Goal: Communication & Community: Answer question/provide support

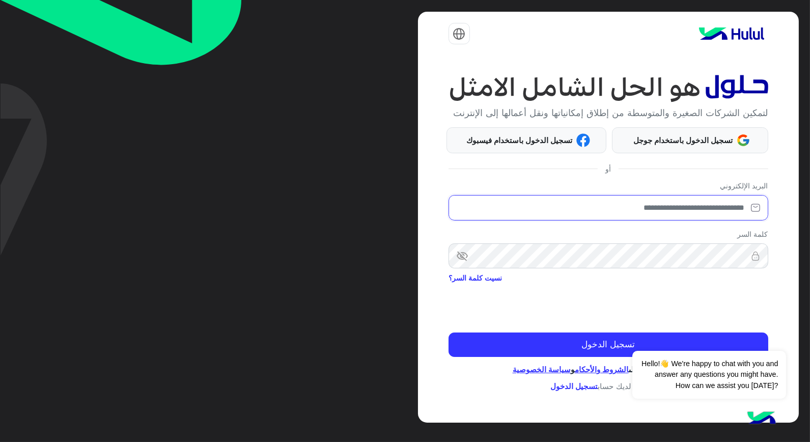
click at [682, 210] on input "email" at bounding box center [608, 207] width 320 height 25
type input "**********"
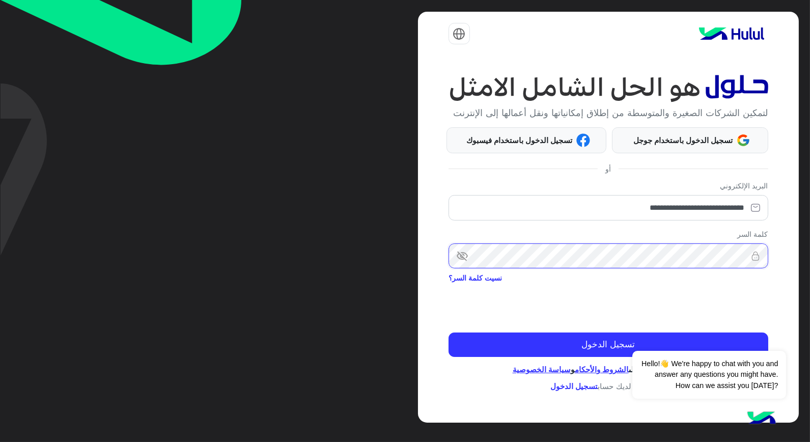
click at [448, 332] on button "تسجيل الدخول" at bounding box center [608, 344] width 320 height 24
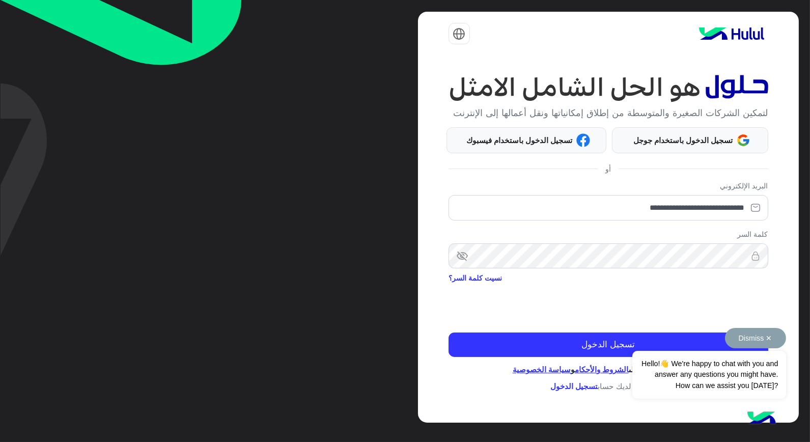
click at [719, 339] on div "Dismiss ✕ Hello!👋 We're happy to chat with you and answer any questions you mig…" at bounding box center [708, 363] width 153 height 71
click at [770, 338] on button "Dismiss ✕" at bounding box center [755, 338] width 61 height 20
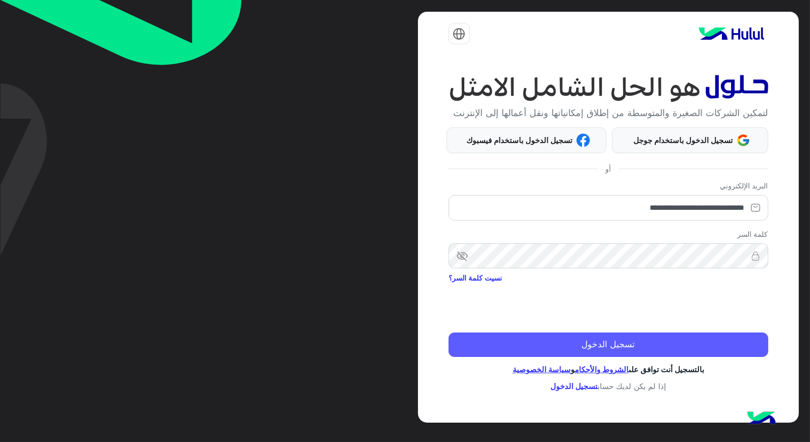
click at [739, 348] on button "تسجيل الدخول" at bounding box center [608, 344] width 320 height 24
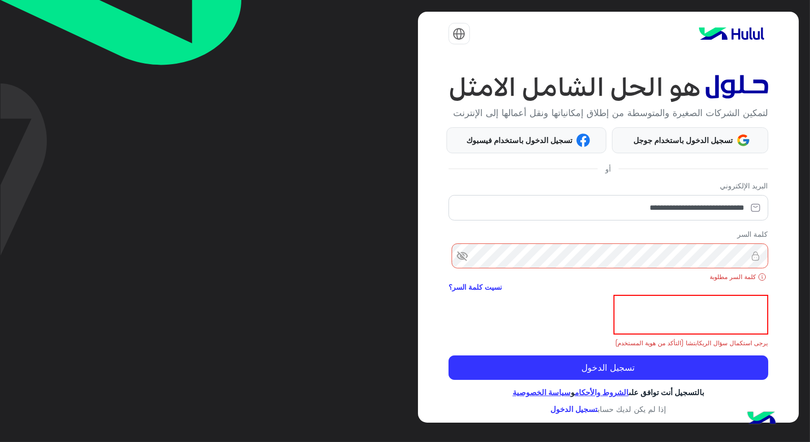
click at [466, 265] on span "visibility_off" at bounding box center [457, 256] width 18 height 18
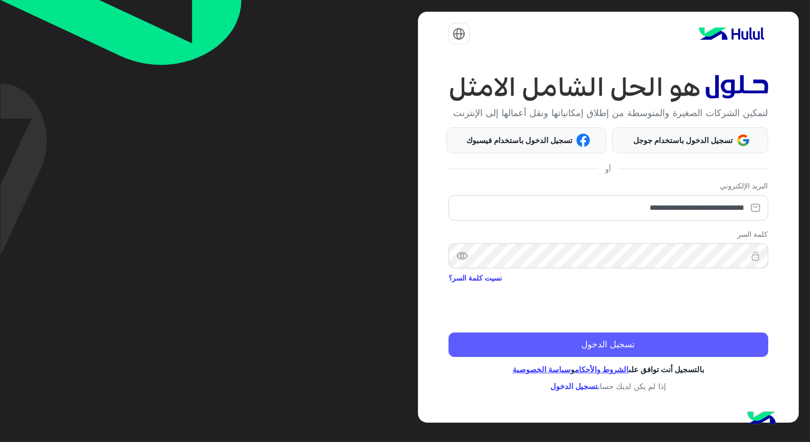
click at [730, 344] on button "تسجيل الدخول" at bounding box center [608, 344] width 320 height 24
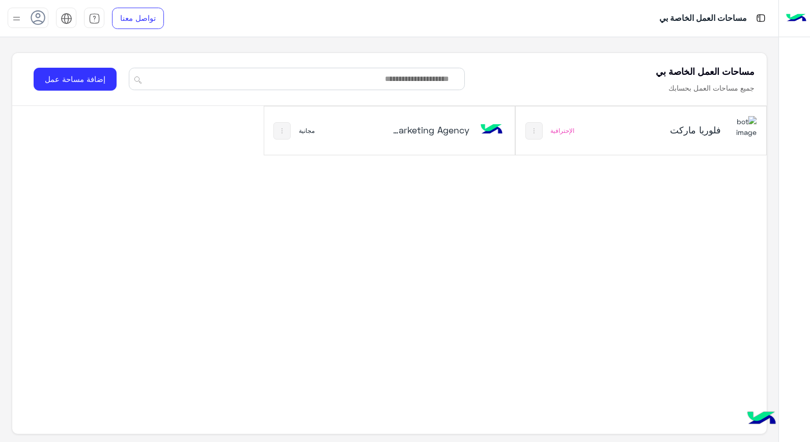
click at [645, 140] on div "فلوريا ماركت" at bounding box center [686, 131] width 139 height 30
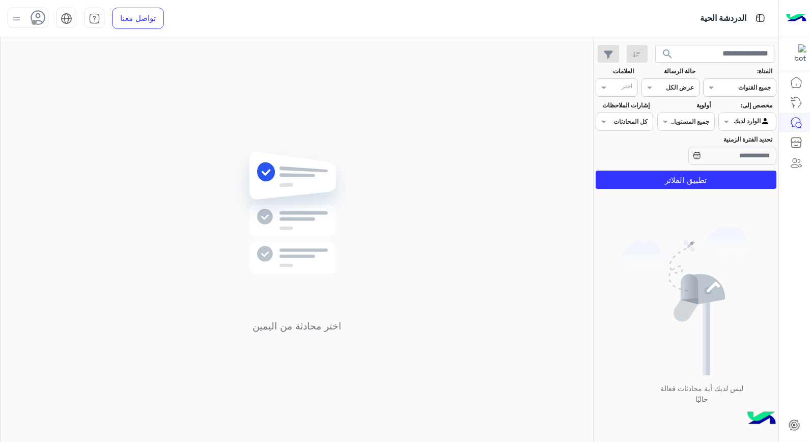
drag, startPoint x: 627, startPoint y: 131, endPoint x: 521, endPoint y: 38, distance: 141.4
click at [521, 38] on div "اختر محادثة من اليمين" at bounding box center [297, 241] width 592 height 409
click at [34, 17] on icon at bounding box center [38, 17] width 15 height 15
click at [114, 76] on span "متصل" at bounding box center [114, 77] width 18 height 11
click at [297, 106] on div "اختر محادثة من اليمين" at bounding box center [297, 241] width 592 height 409
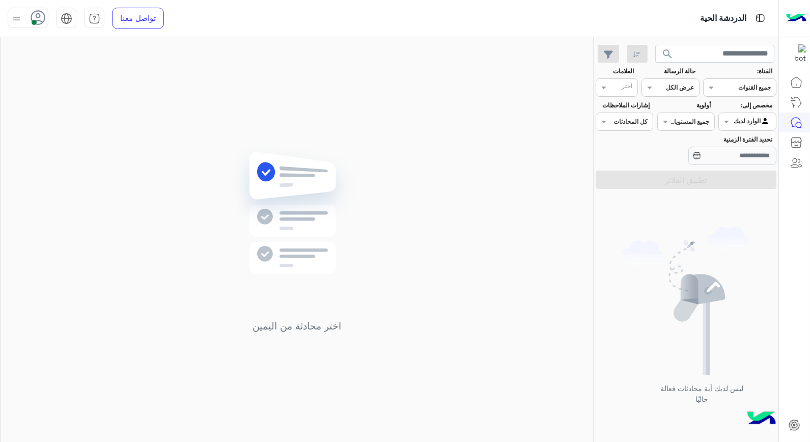
drag, startPoint x: 0, startPoint y: 0, endPoint x: 481, endPoint y: 103, distance: 491.8
click at [481, 103] on div "اختر محادثة من اليمين" at bounding box center [297, 241] width 592 height 409
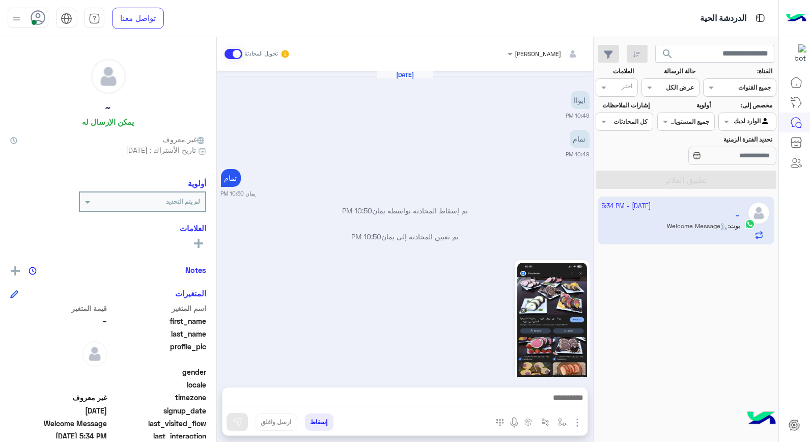
scroll to position [521, 0]
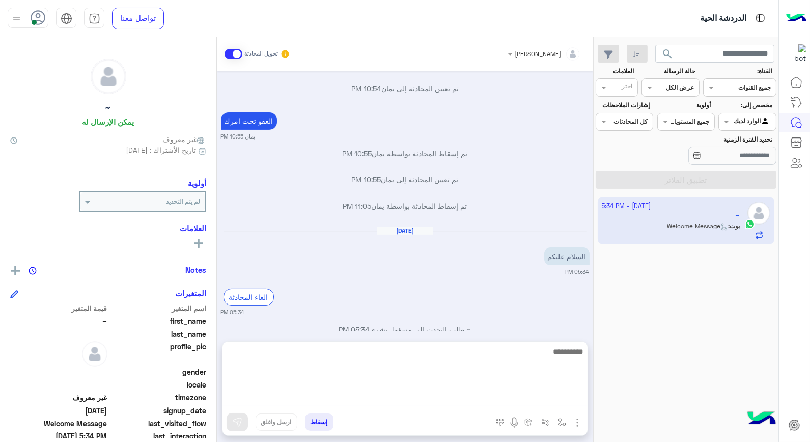
click at [496, 394] on textarea at bounding box center [404, 375] width 365 height 61
type textarea "**********"
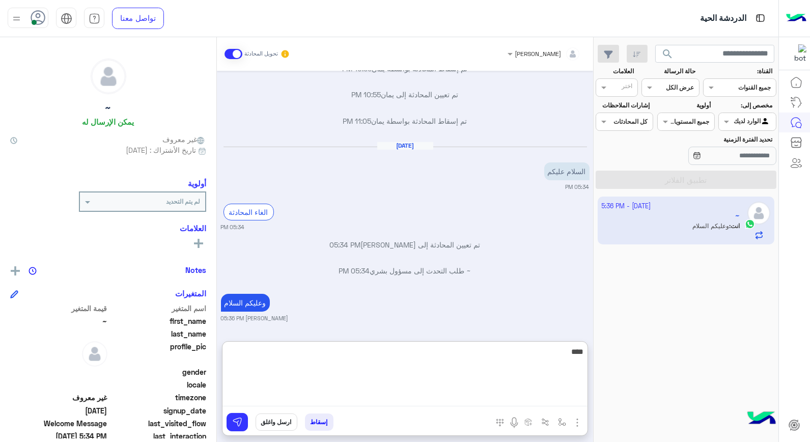
scroll to position [632, 0]
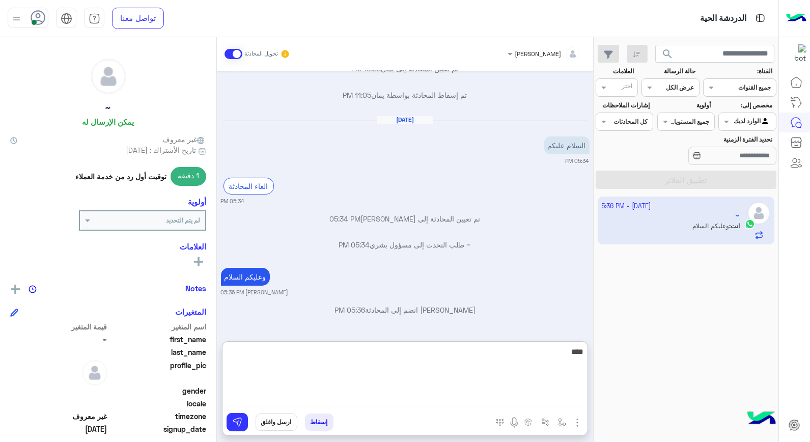
type textarea "*****"
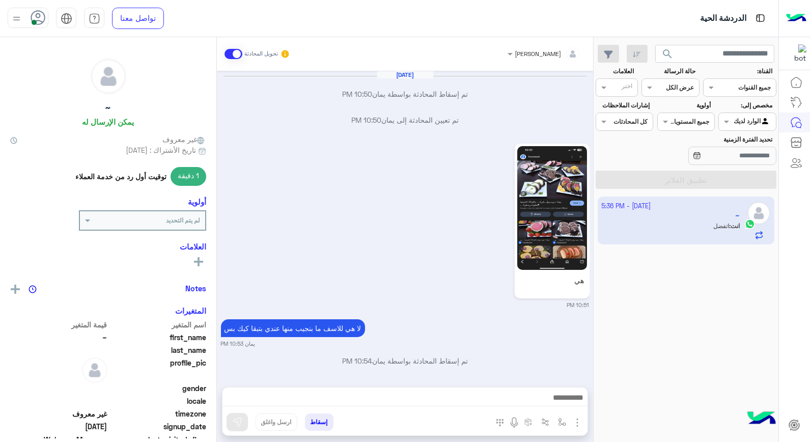
scroll to position [507, 0]
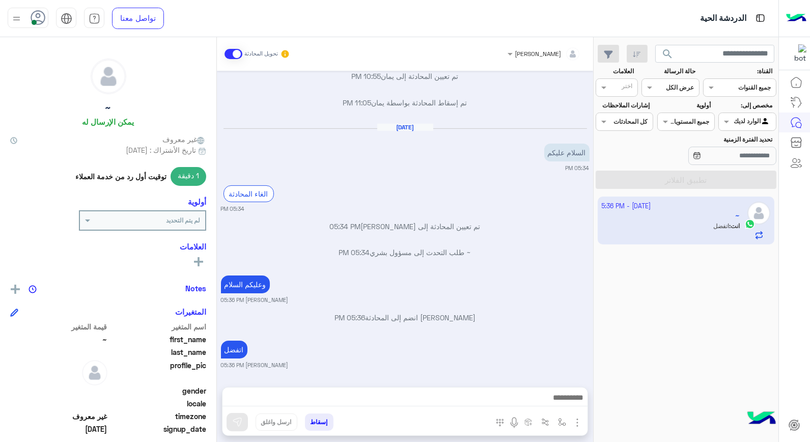
drag, startPoint x: 551, startPoint y: 332, endPoint x: 740, endPoint y: 336, distance: 189.4
click at [740, 336] on div "7 October - 5:36 PM ~ انت : اتفضل" at bounding box center [685, 319] width 185 height 253
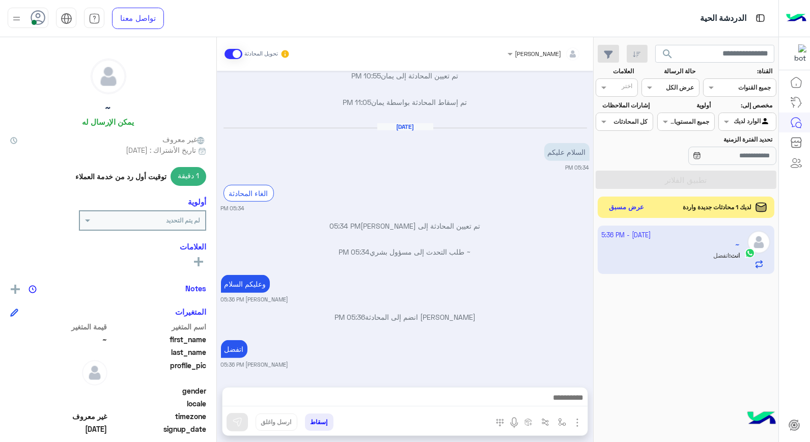
click at [634, 211] on button "عرض مسبق" at bounding box center [626, 207] width 43 height 14
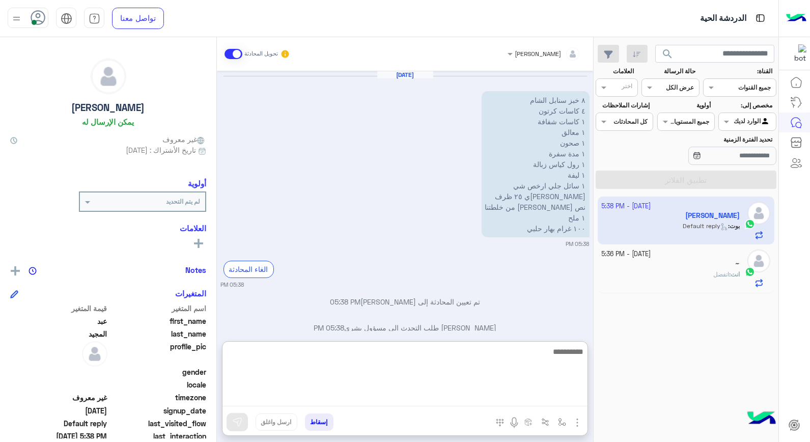
click at [552, 401] on textarea at bounding box center [404, 375] width 365 height 61
type textarea "**********"
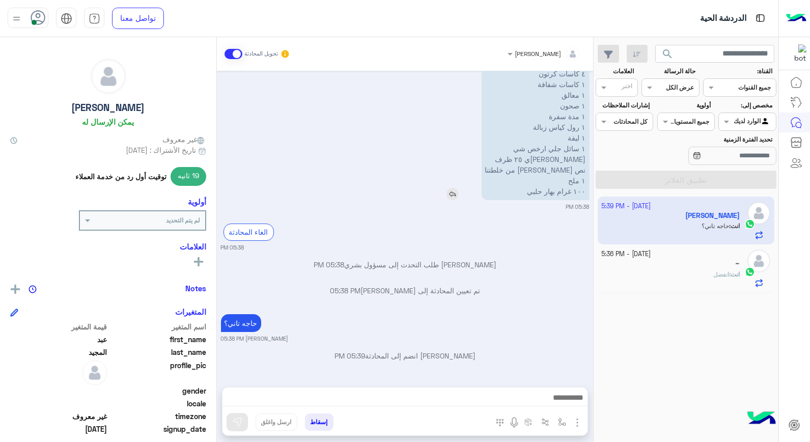
click at [529, 99] on p "٨ خبز سنابل الشام ٤ كاسات كرتون ١ كاسات شفافة ١ معالق ١ صحون ١ مدة سفرة ١ رول ك…" at bounding box center [535, 127] width 108 height 146
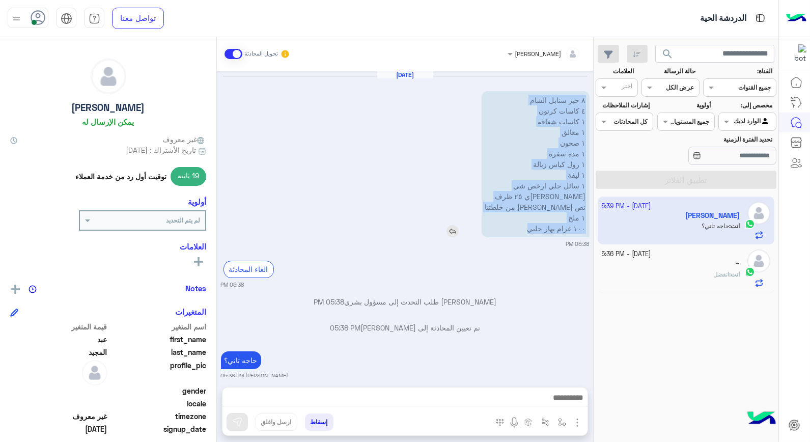
drag, startPoint x: 532, startPoint y: 230, endPoint x: 588, endPoint y: 98, distance: 143.7
click at [588, 98] on p "٨ خبز سنابل الشام ٤ كاسات كرتون ١ كاسات شفافة ١ معالق ١ صحون ١ مدة سفرة ١ رول ك…" at bounding box center [535, 164] width 108 height 146
copy p "٨ خبز سنابل الشام ٤ كاسات كرتون ١ كاسات شفافة ١ معالق ١ صحون ١ مدة سفرة ١ رول ك…"
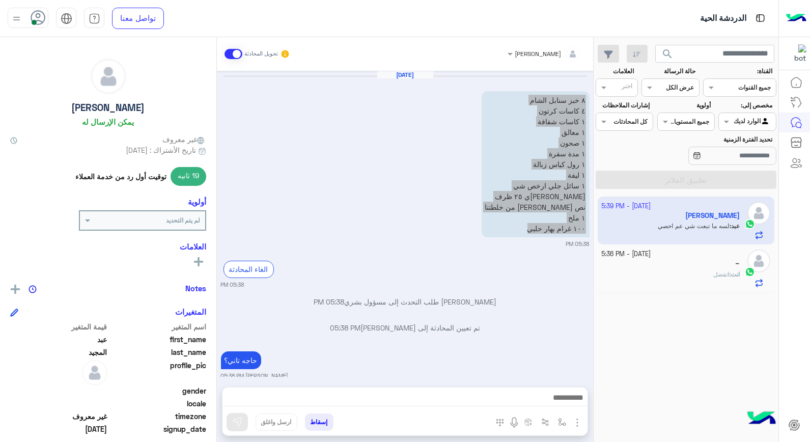
scroll to position [87, 0]
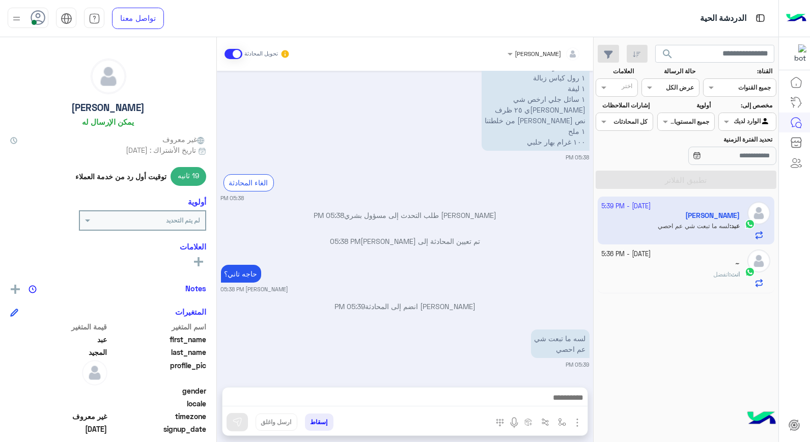
click at [516, 267] on div "حاجه تاني؟ خالد صقر 05:38 PM" at bounding box center [405, 277] width 368 height 31
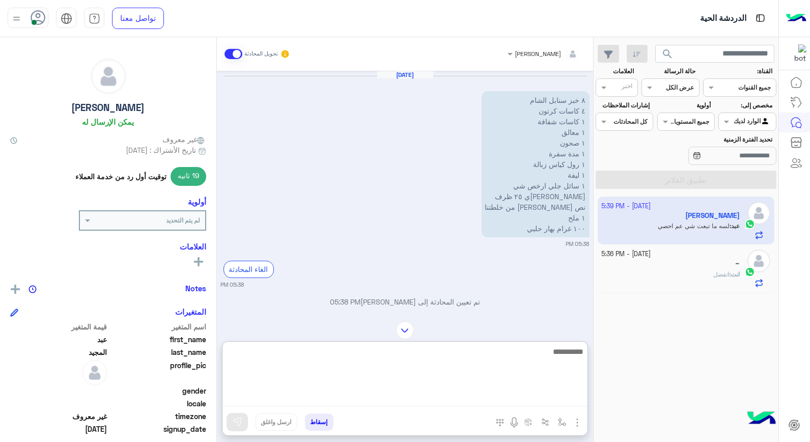
click at [527, 398] on textarea at bounding box center [404, 375] width 365 height 61
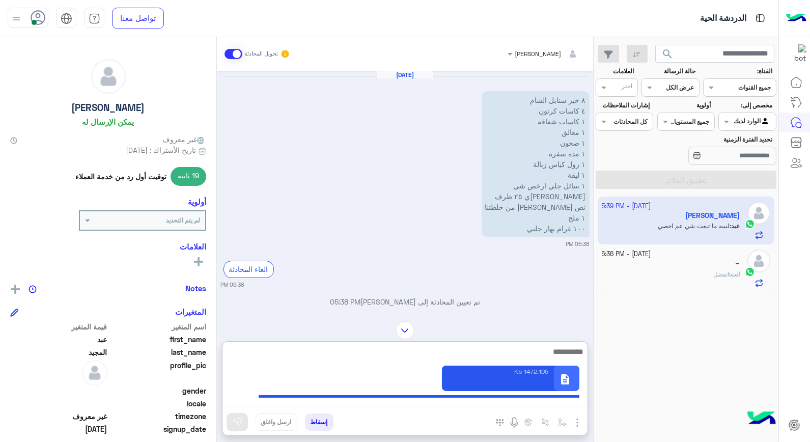
click at [566, 352] on textarea at bounding box center [404, 375] width 365 height 61
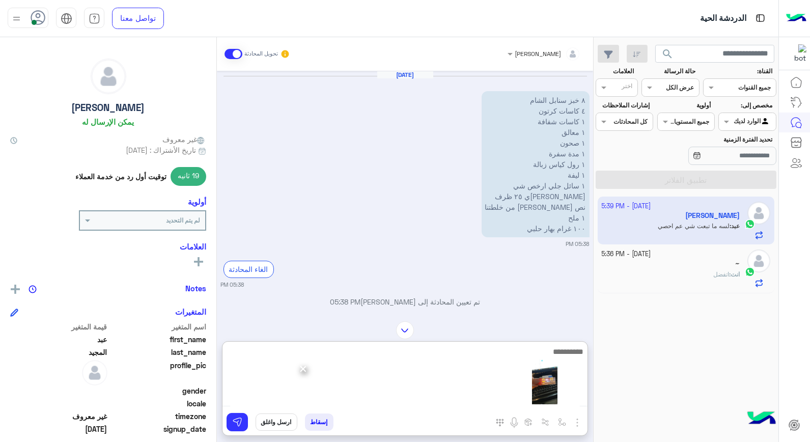
click at [511, 354] on textarea at bounding box center [404, 375] width 365 height 61
click at [511, 348] on textarea at bounding box center [404, 375] width 365 height 61
click at [552, 355] on textarea at bounding box center [404, 375] width 365 height 61
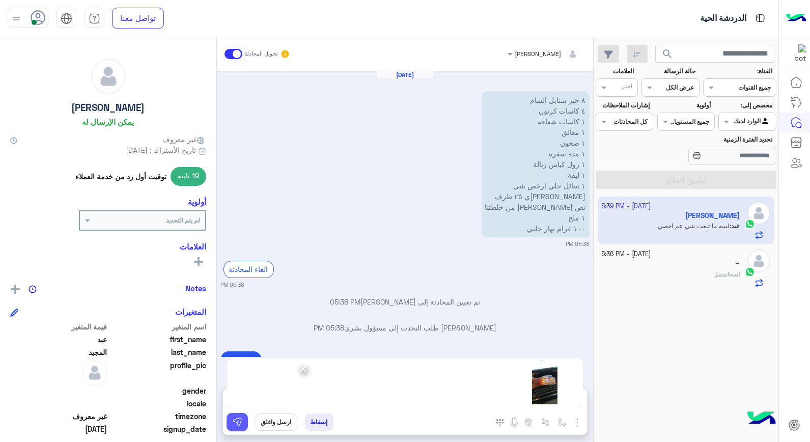
click at [238, 418] on img at bounding box center [237, 422] width 10 height 10
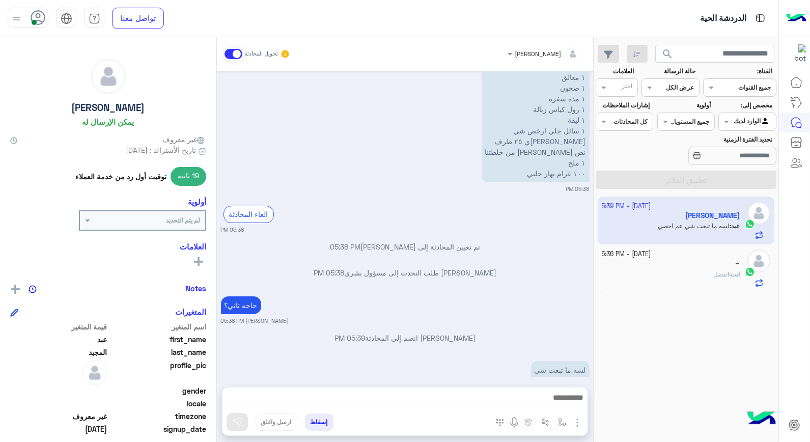
scroll to position [87, 0]
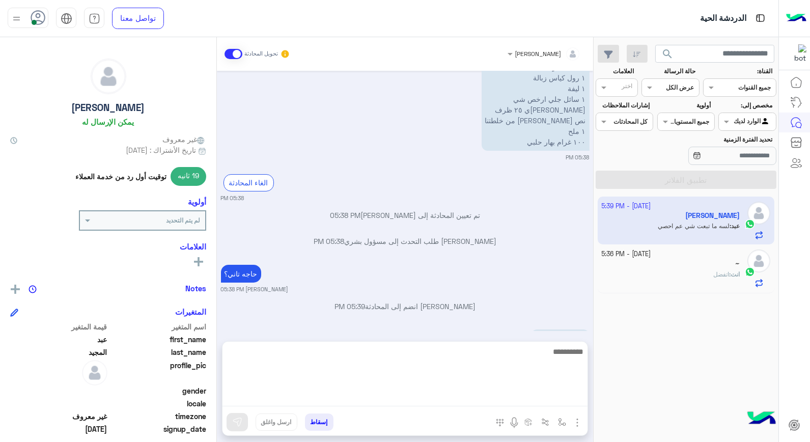
click at [441, 400] on textarea at bounding box center [404, 375] width 365 height 61
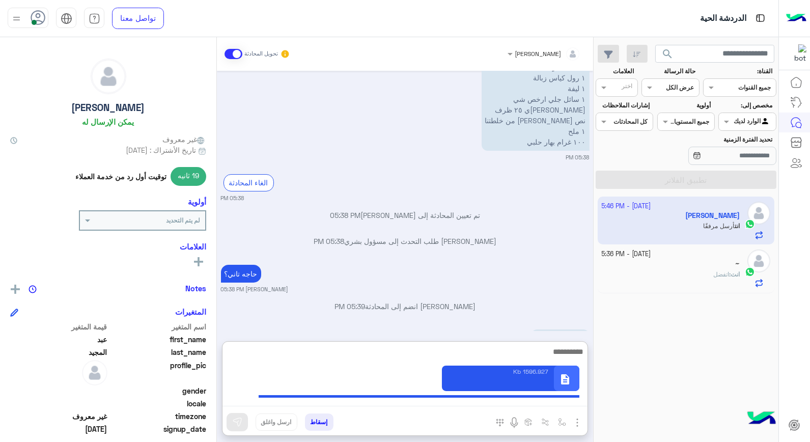
scroll to position [277, 0]
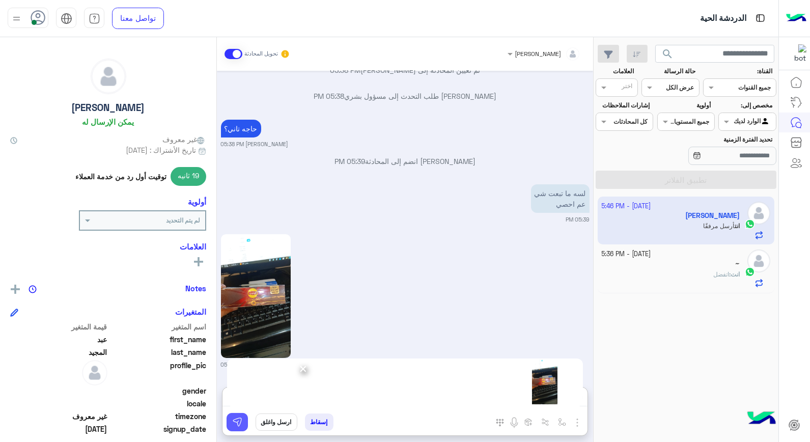
click at [238, 423] on img at bounding box center [237, 422] width 10 height 10
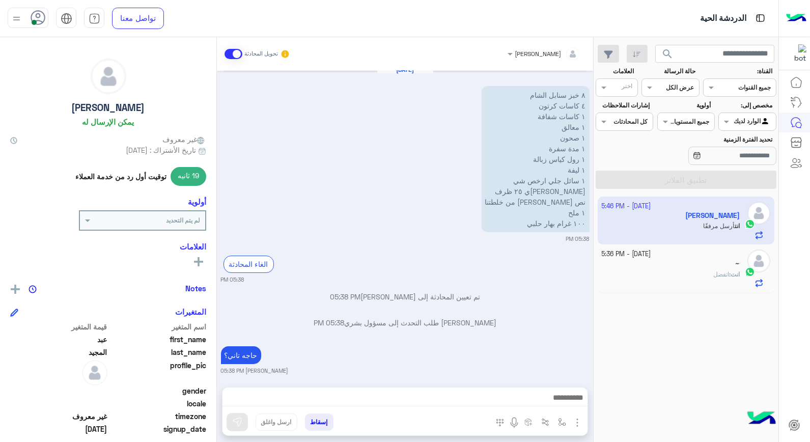
scroll to position [376, 0]
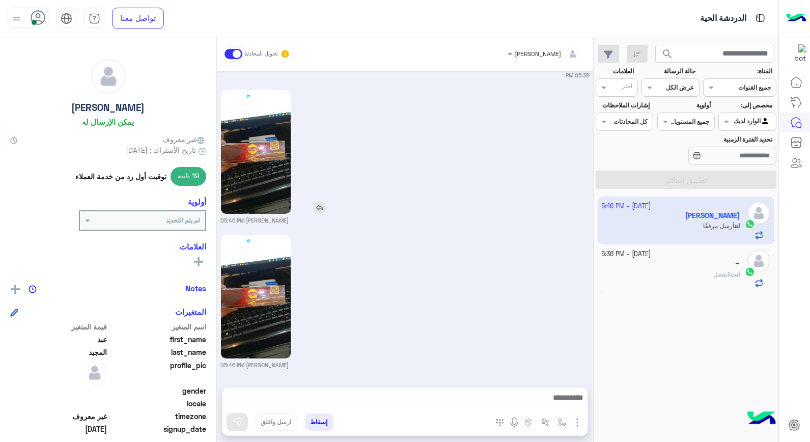
click at [326, 209] on img at bounding box center [319, 208] width 12 height 12
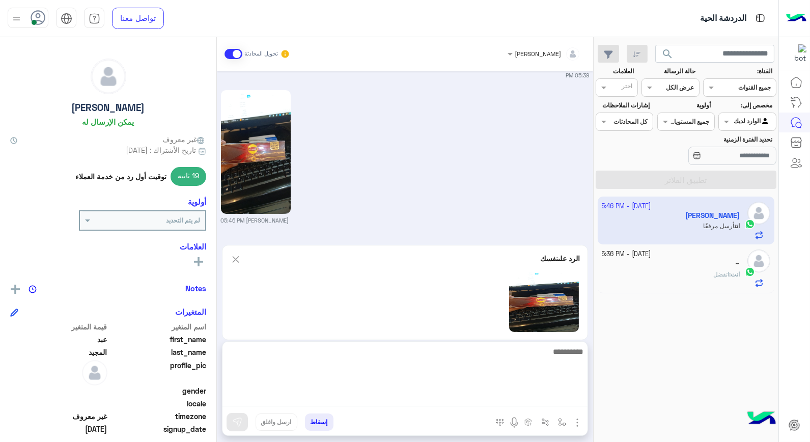
click at [546, 400] on textarea at bounding box center [404, 375] width 365 height 61
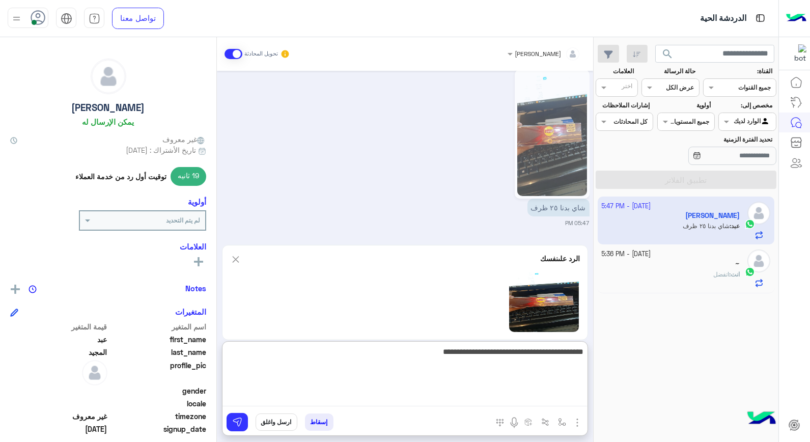
type textarea "**********"
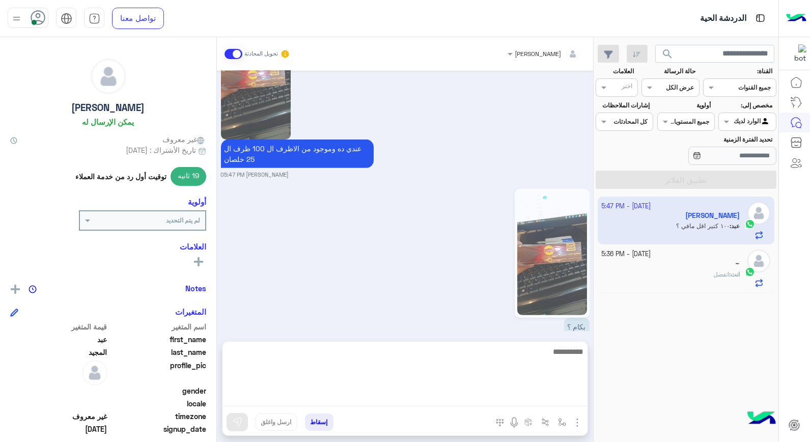
scroll to position [930, 0]
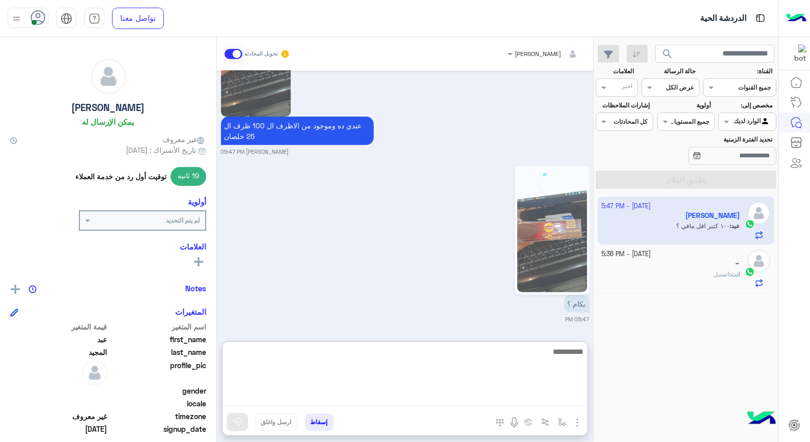
click at [552, 357] on textarea at bounding box center [404, 375] width 365 height 61
type textarea "**"
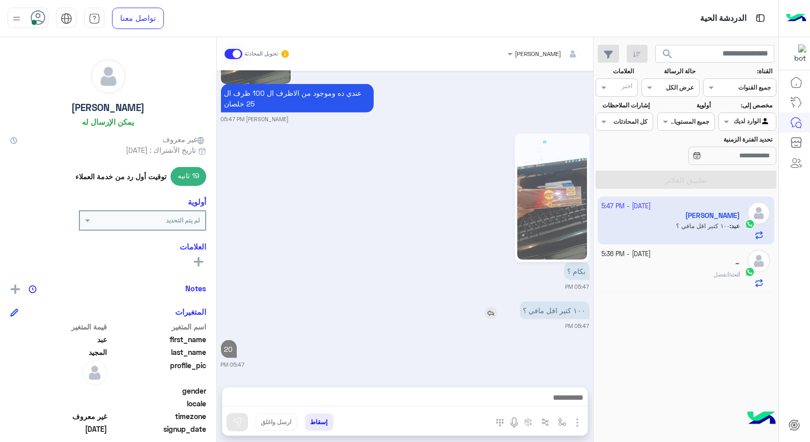
click at [497, 307] on img at bounding box center [490, 313] width 12 height 12
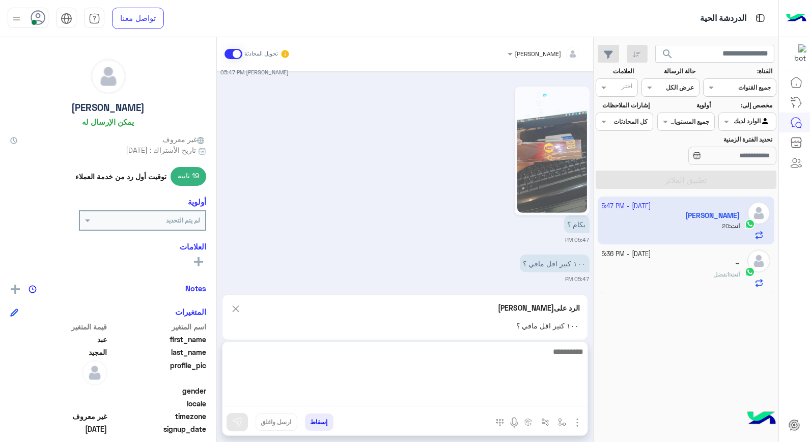
click at [547, 397] on textarea at bounding box center [404, 375] width 365 height 61
type textarea "********"
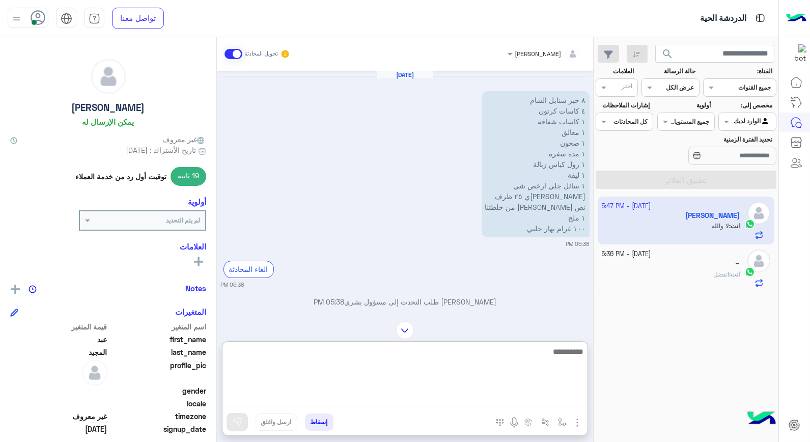
scroll to position [1113, 0]
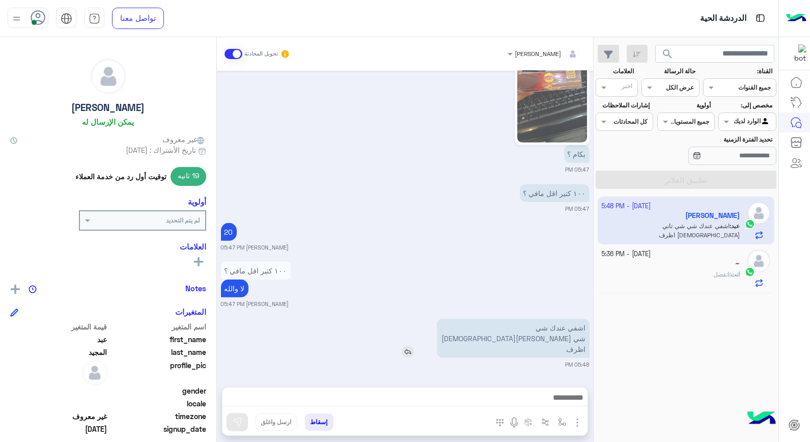
click at [414, 346] on img at bounding box center [407, 352] width 12 height 12
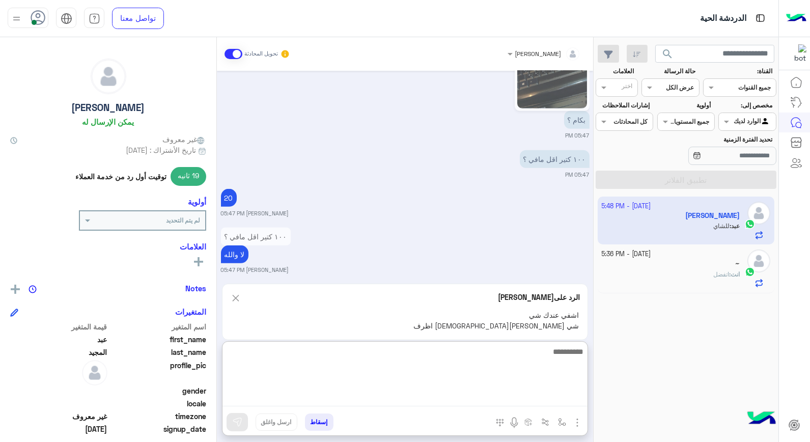
scroll to position [1164, 0]
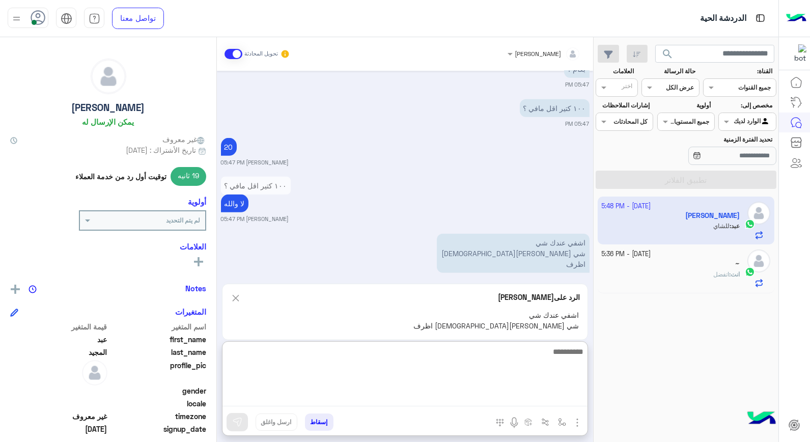
click at [552, 397] on textarea at bounding box center [404, 375] width 365 height 61
type textarea "******"
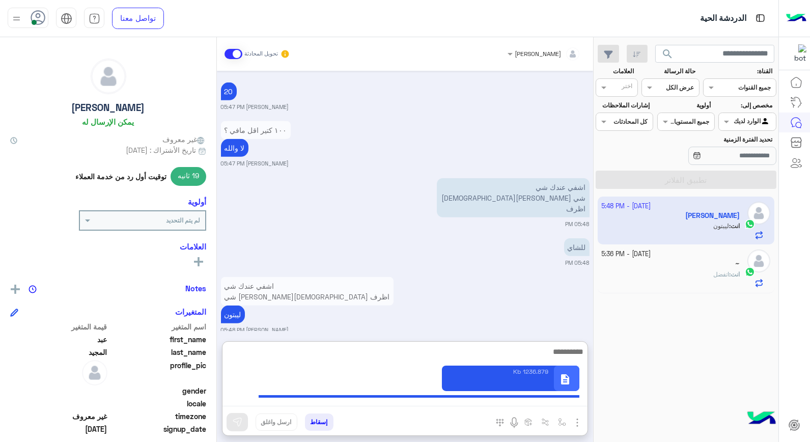
scroll to position [1259, 0]
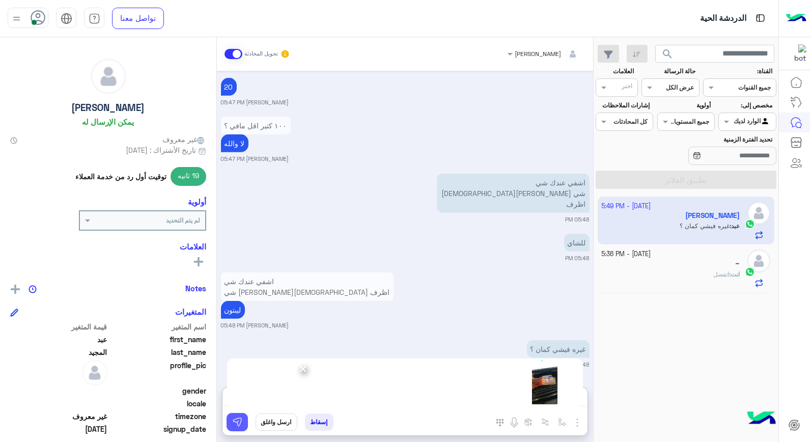
click at [245, 420] on button at bounding box center [236, 422] width 21 height 18
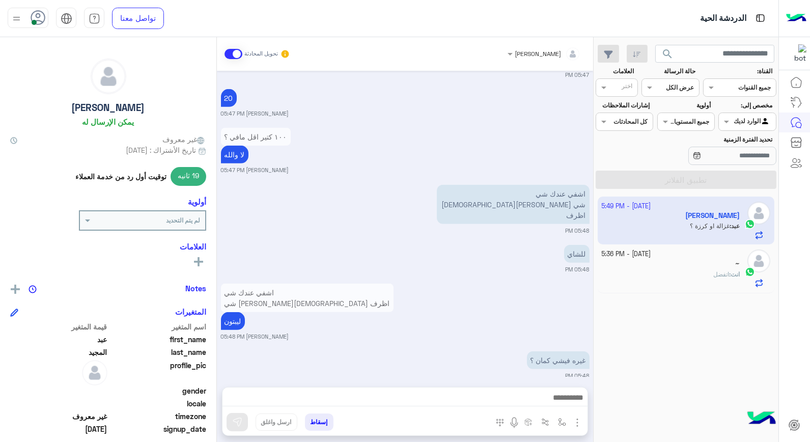
scroll to position [1397, 0]
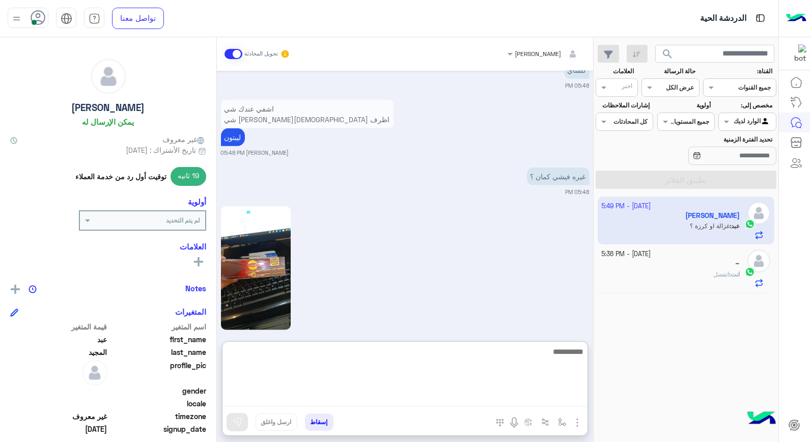
click at [525, 397] on textarea at bounding box center [404, 375] width 365 height 61
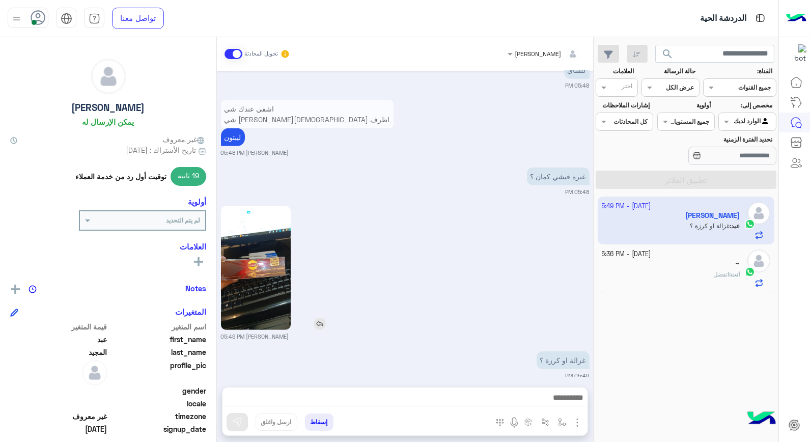
click at [326, 318] on img at bounding box center [319, 324] width 12 height 12
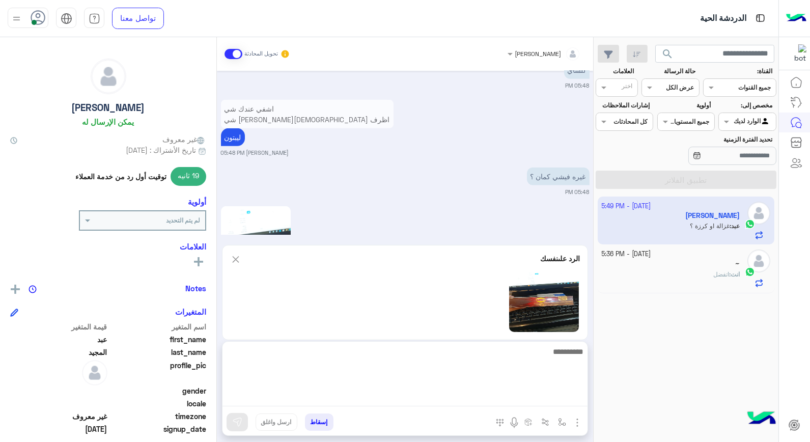
drag, startPoint x: 479, startPoint y: 402, endPoint x: 480, endPoint y: 385, distance: 17.3
click at [479, 401] on textarea at bounding box center [404, 375] width 365 height 61
type textarea "*******"
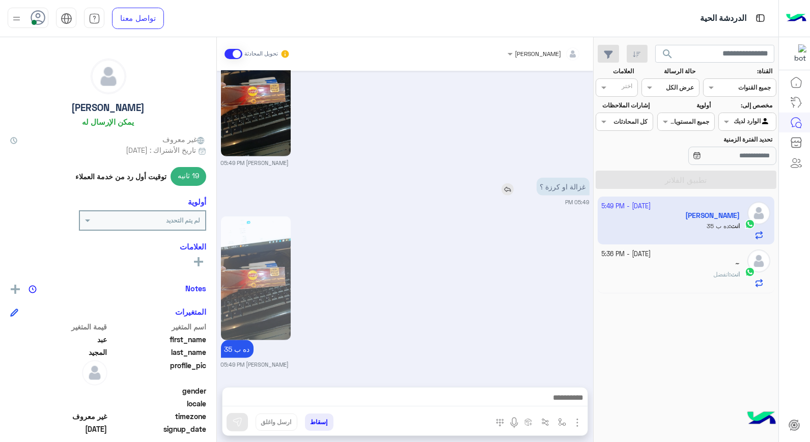
click at [513, 178] on div "غزالة او كرزة ؟" at bounding box center [533, 187] width 111 height 18
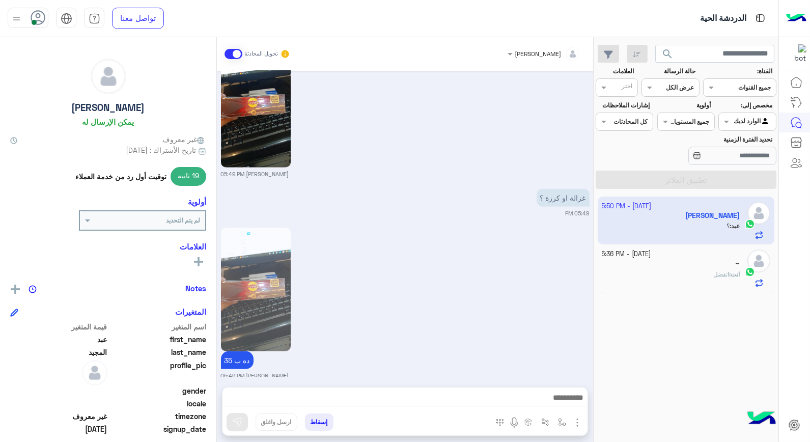
scroll to position [1616, 0]
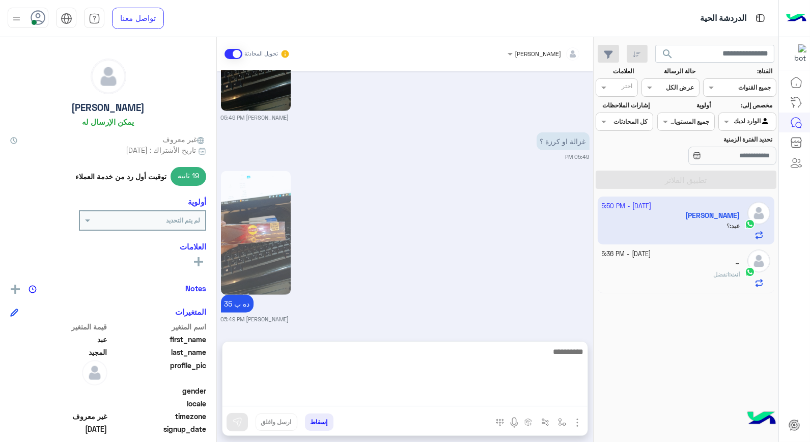
click at [519, 392] on textarea at bounding box center [404, 375] width 365 height 61
type textarea "**********"
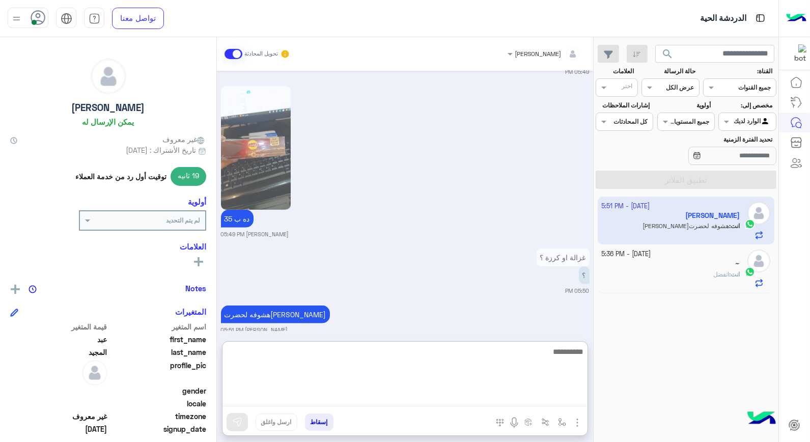
click at [570, 358] on textarea at bounding box center [404, 375] width 365 height 61
type textarea "**********"
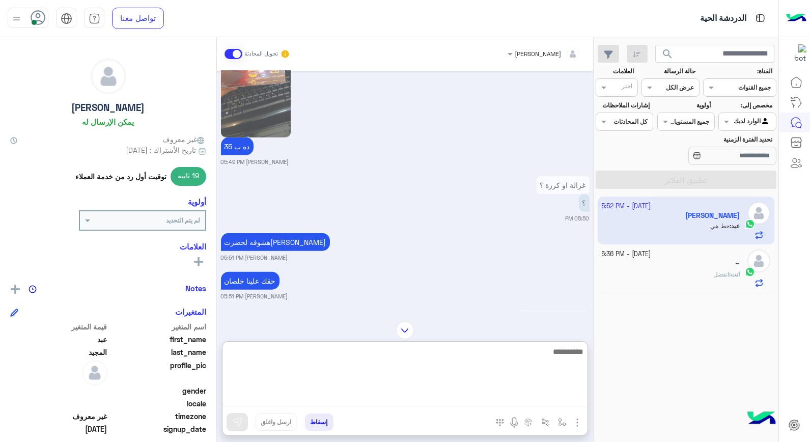
scroll to position [1871, 0]
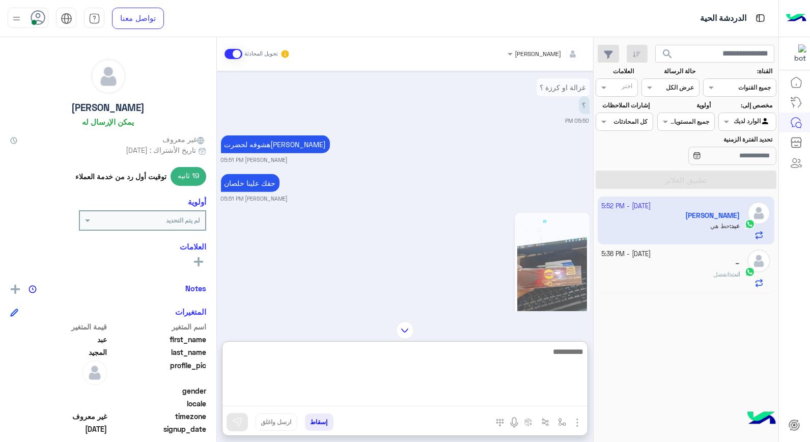
click at [527, 349] on textarea at bounding box center [404, 375] width 365 height 61
type textarea "****"
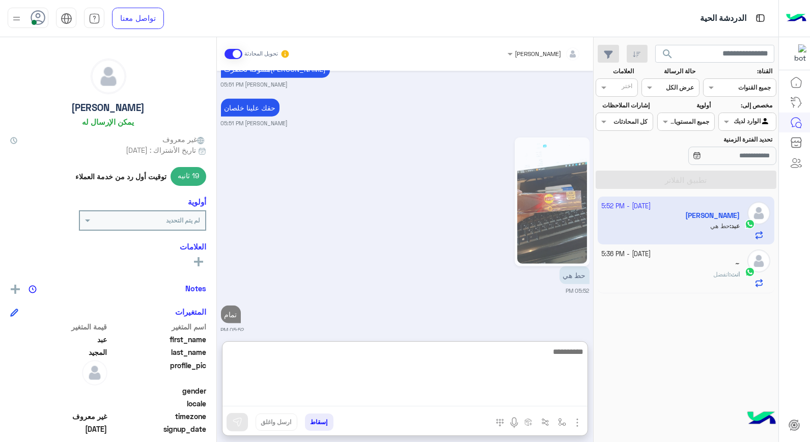
click at [528, 363] on textarea at bounding box center [404, 375] width 365 height 61
type textarea "*********"
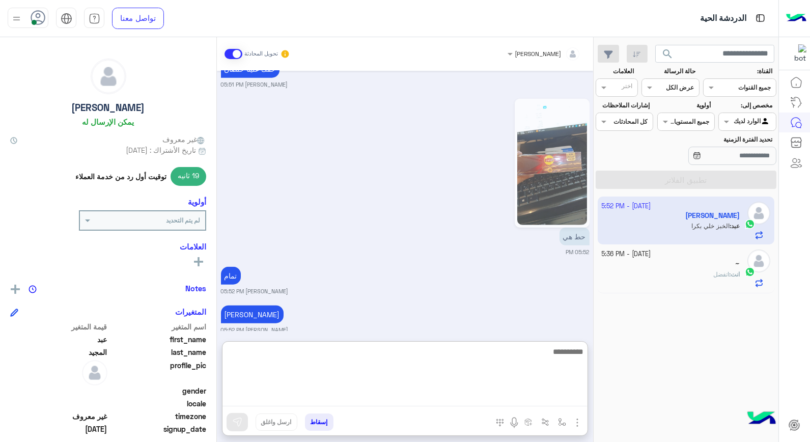
scroll to position [2023, 0]
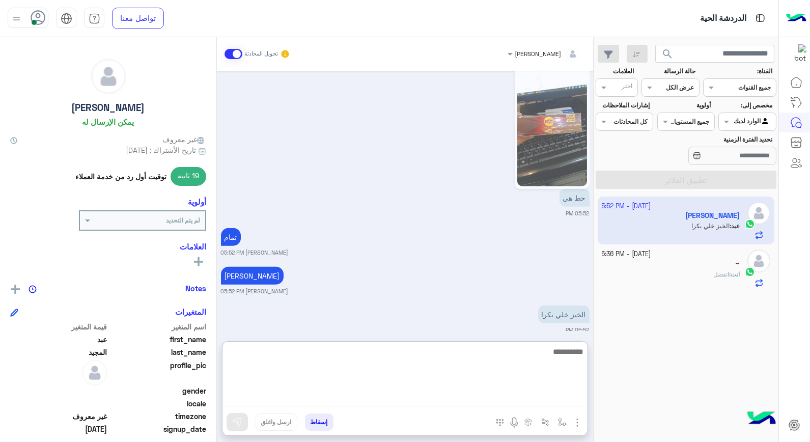
click at [565, 354] on textarea at bounding box center [404, 375] width 365 height 61
type textarea "****"
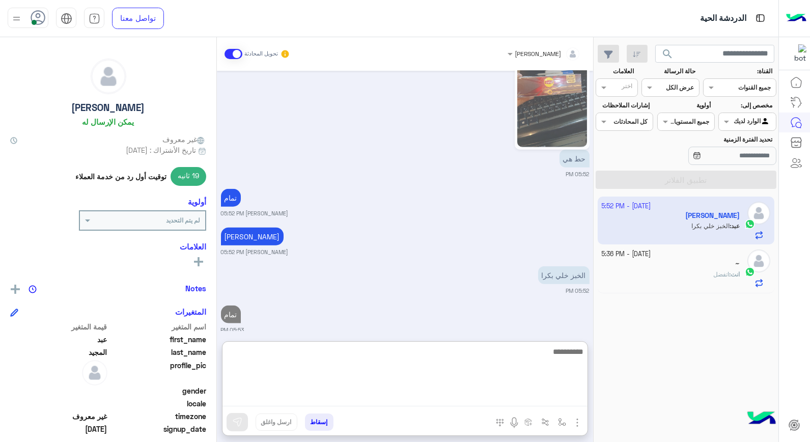
scroll to position [2101, 0]
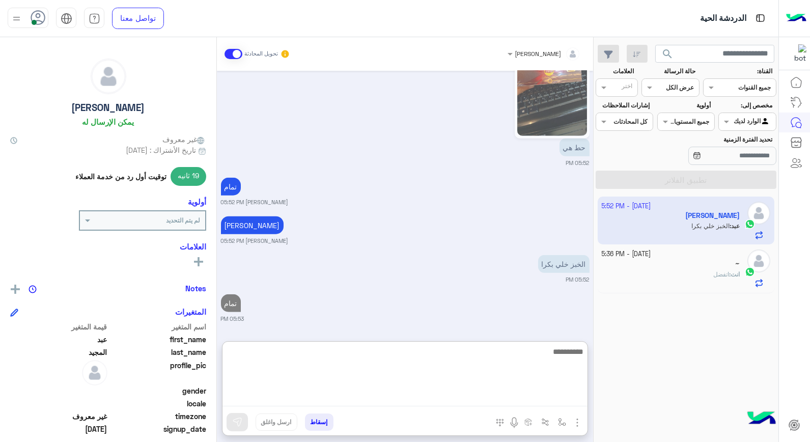
click at [514, 363] on textarea at bounding box center [404, 375] width 365 height 61
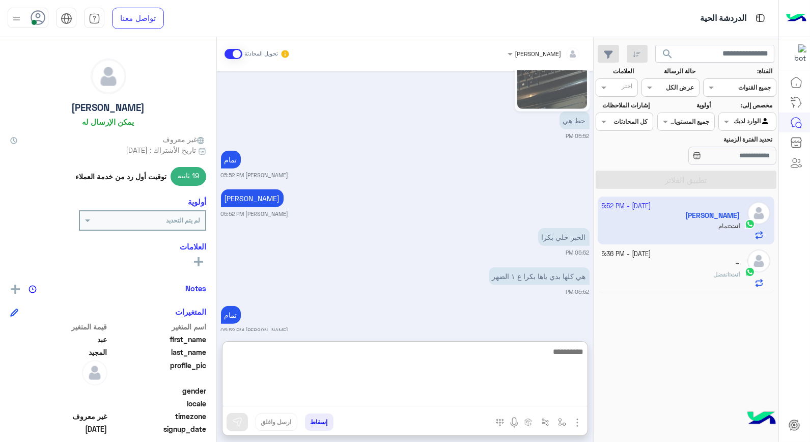
click at [555, 354] on textarea at bounding box center [404, 375] width 365 height 61
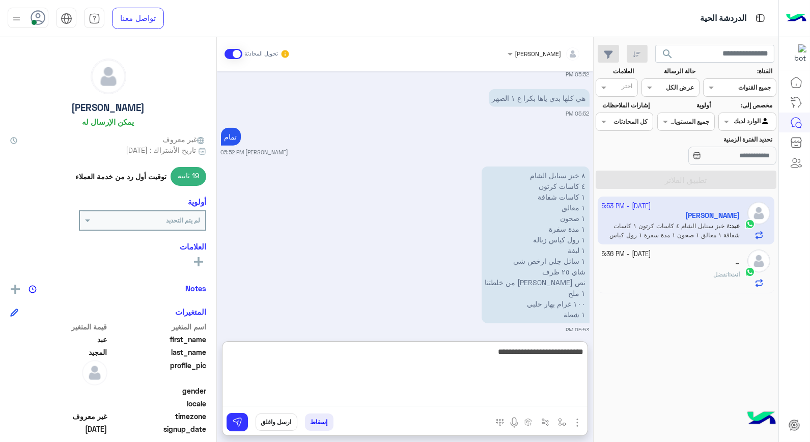
type textarea "**********"
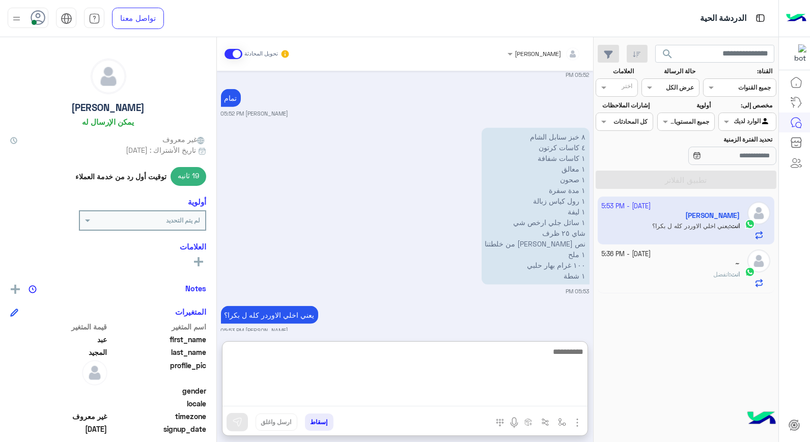
scroll to position [2357, 0]
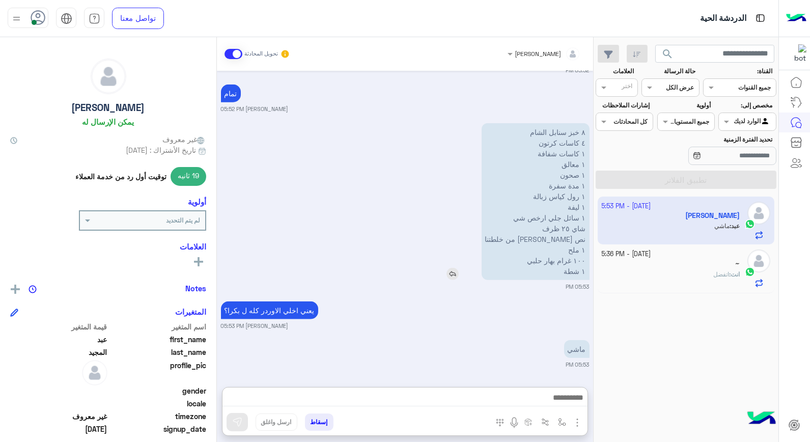
click at [458, 268] on img at bounding box center [452, 274] width 12 height 12
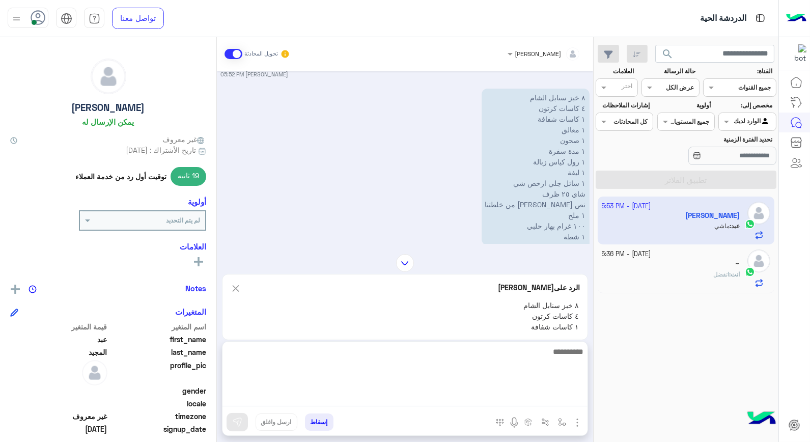
click at [553, 399] on textarea at bounding box center [404, 375] width 365 height 61
type textarea "**********"
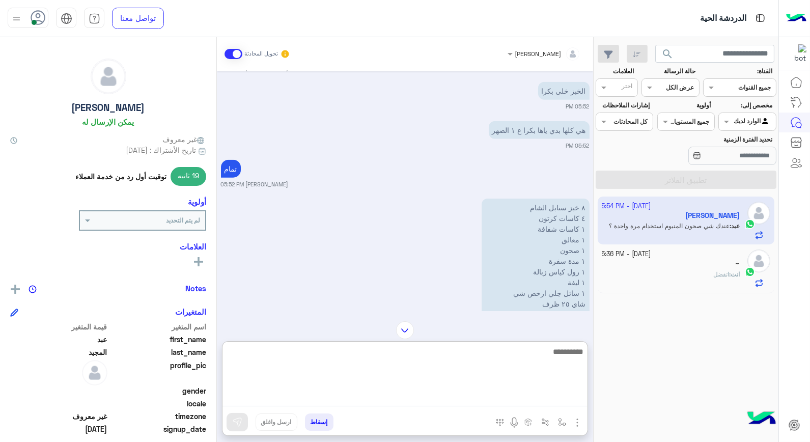
scroll to position [2540, 0]
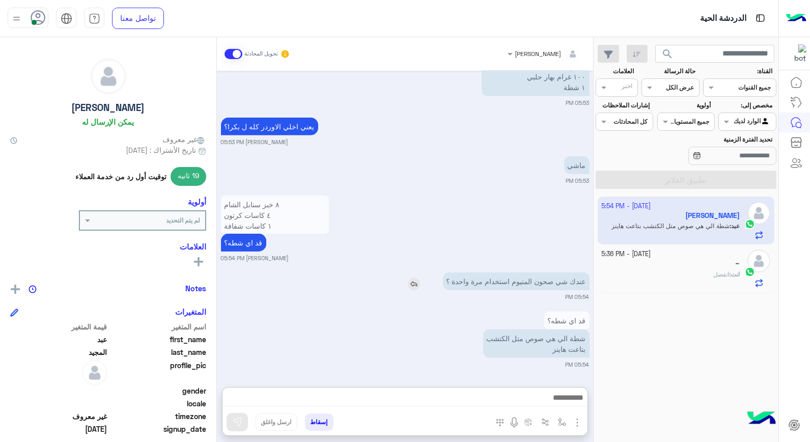
click at [413, 278] on img at bounding box center [414, 284] width 12 height 12
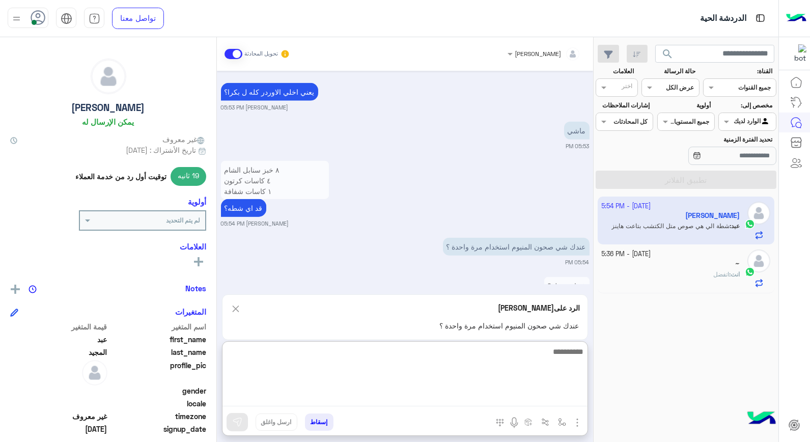
click at [532, 391] on textarea at bounding box center [404, 375] width 365 height 61
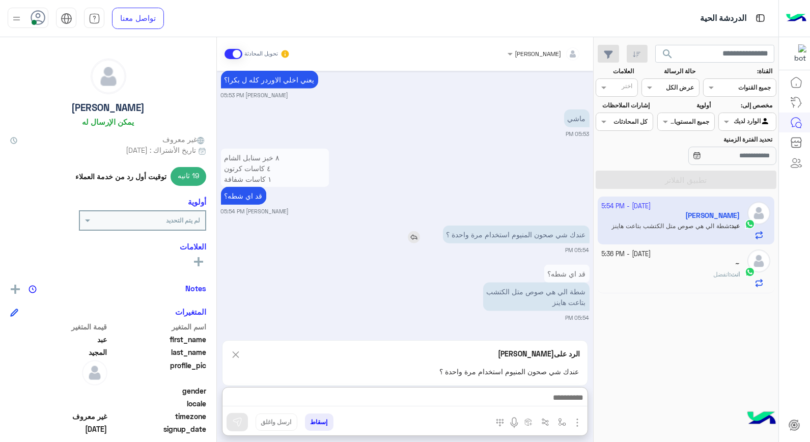
click at [414, 231] on img at bounding box center [414, 237] width 12 height 12
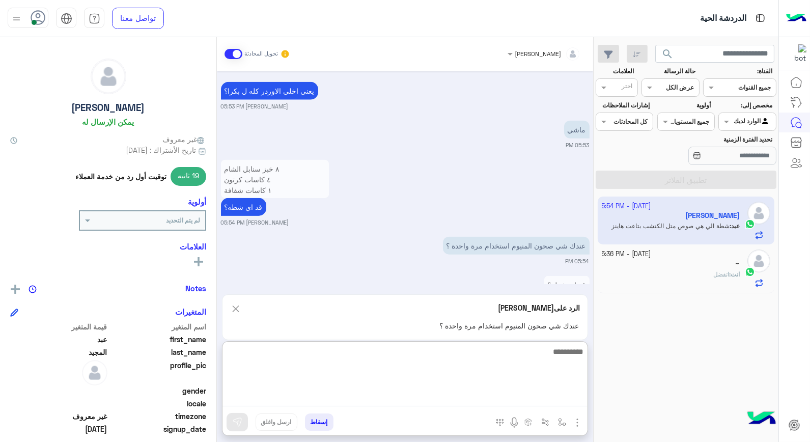
click at [547, 403] on textarea at bounding box center [404, 375] width 365 height 61
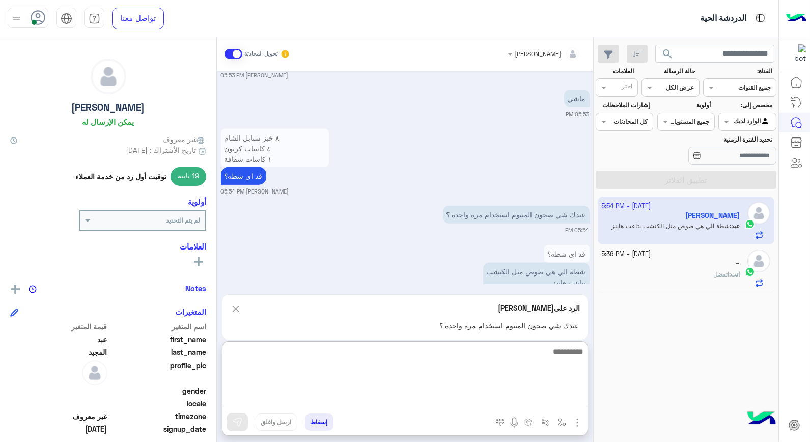
scroll to position [2587, 0]
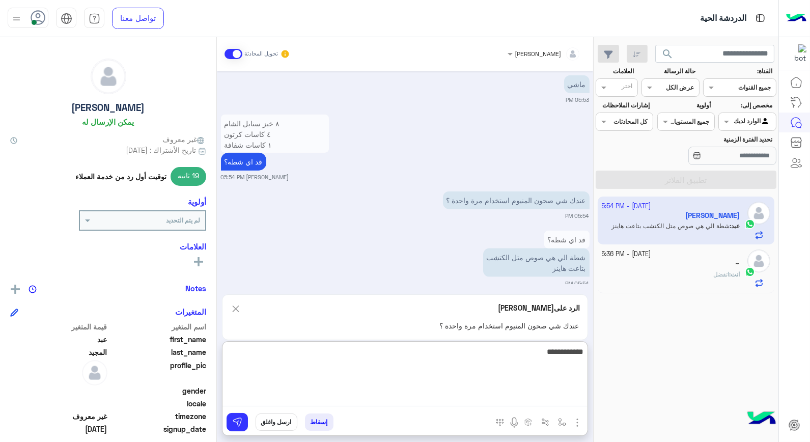
type textarea "**********"
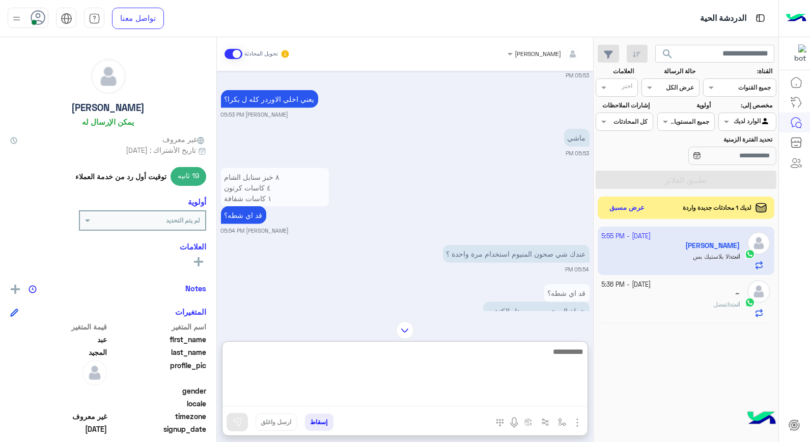
scroll to position [2532, 0]
click at [461, 359] on textarea at bounding box center [404, 375] width 365 height 61
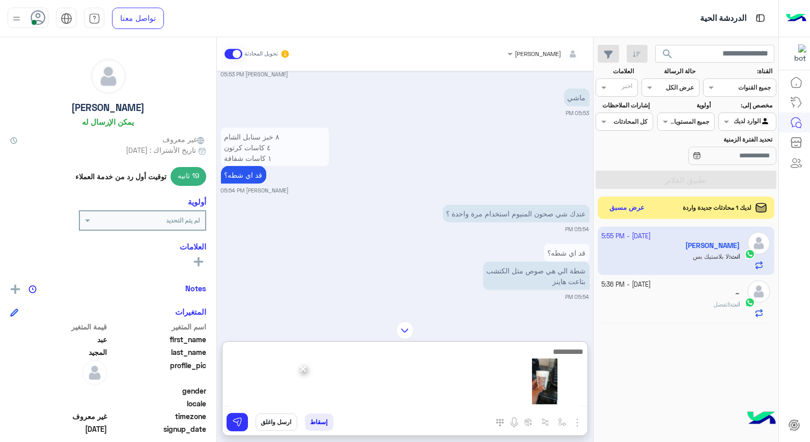
scroll to position [2597, 0]
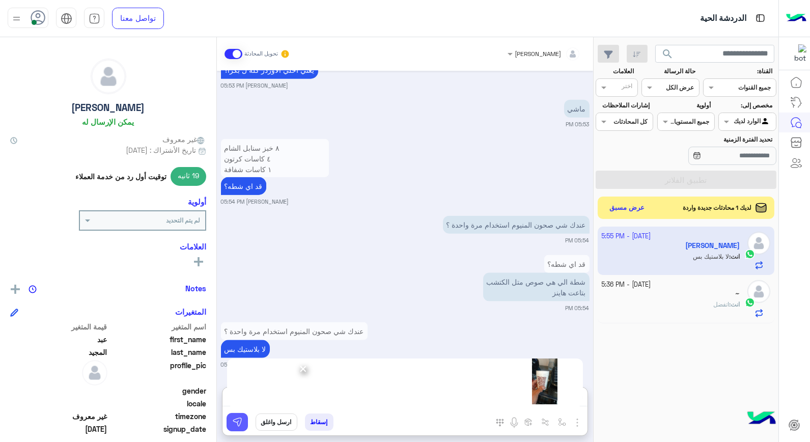
click at [241, 420] on img at bounding box center [237, 422] width 10 height 10
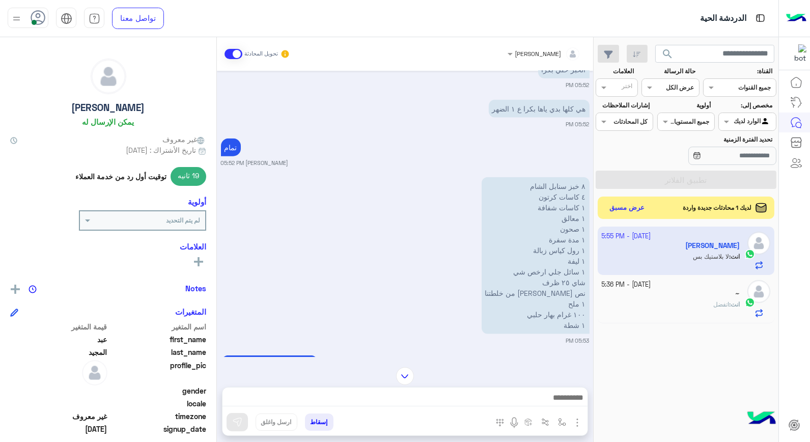
scroll to position [2551, 0]
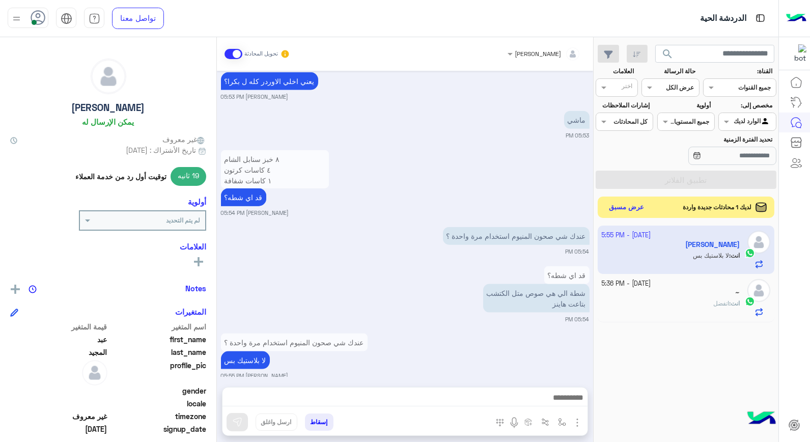
click at [621, 210] on button "عرض مسبق" at bounding box center [626, 207] width 43 height 14
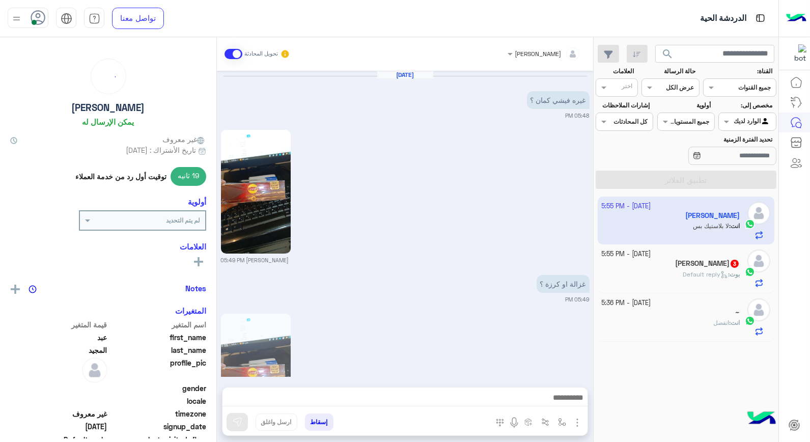
scroll to position [1089, 0]
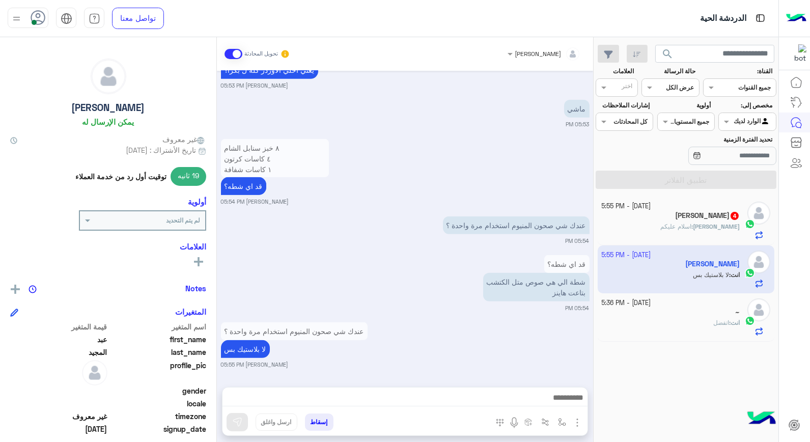
click at [691, 227] on span "اسلام عليكم" at bounding box center [675, 226] width 31 height 8
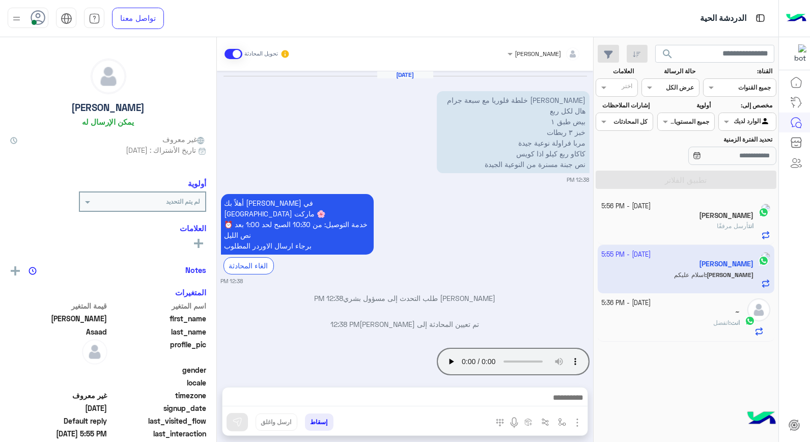
scroll to position [593, 0]
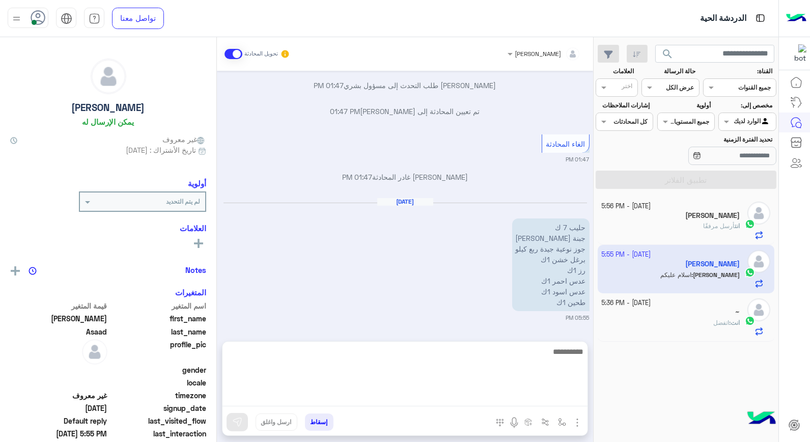
click at [513, 393] on textarea at bounding box center [404, 375] width 365 height 61
type textarea "**********"
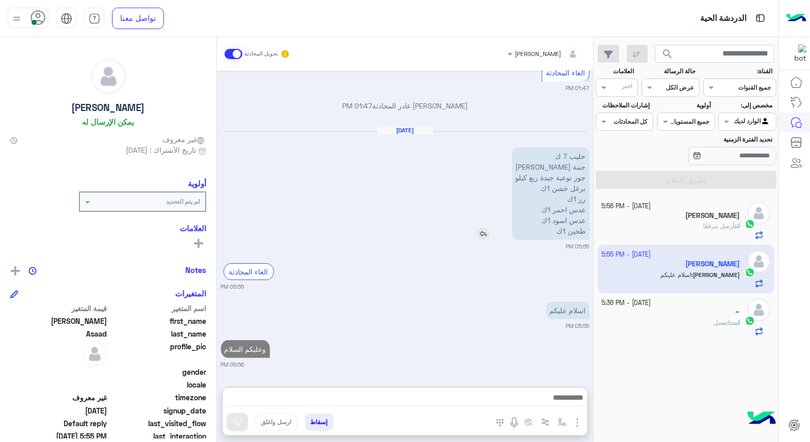
click at [481, 227] on img at bounding box center [483, 233] width 12 height 12
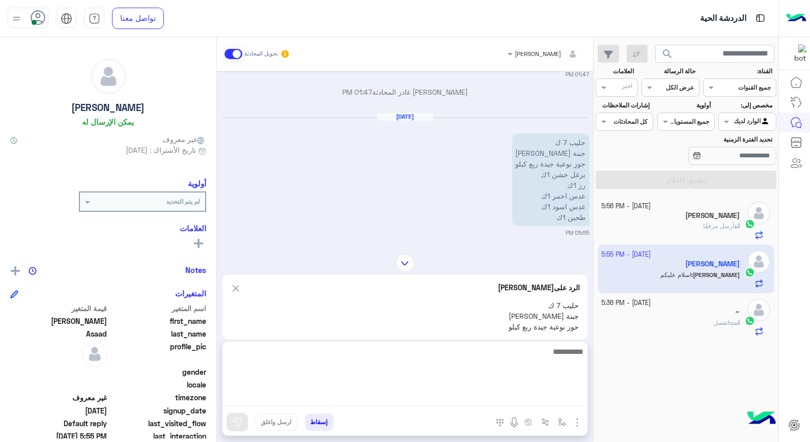
click at [536, 403] on textarea at bounding box center [404, 375] width 365 height 61
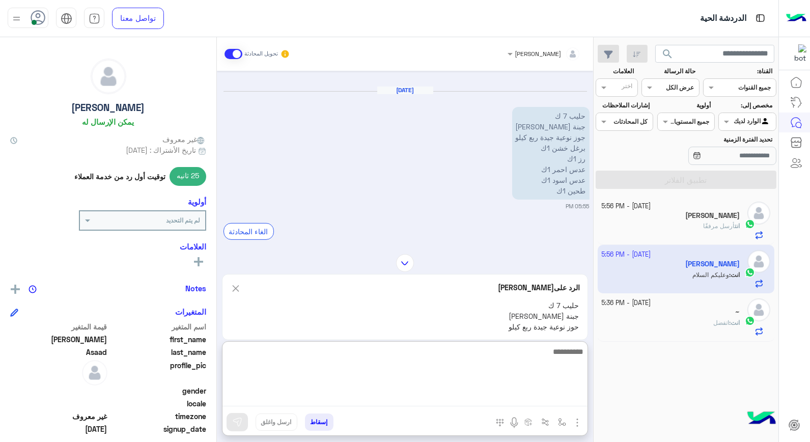
scroll to position [658, 0]
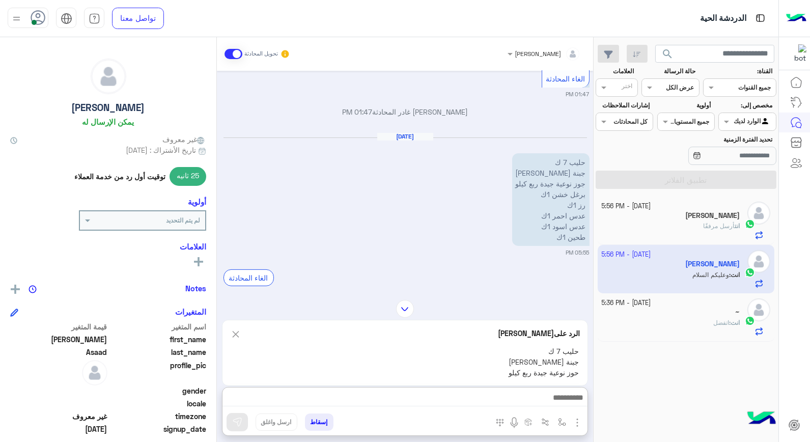
click at [406, 248] on small "05:55 PM" at bounding box center [405, 252] width 368 height 8
click at [408, 307] on img at bounding box center [405, 309] width 18 height 18
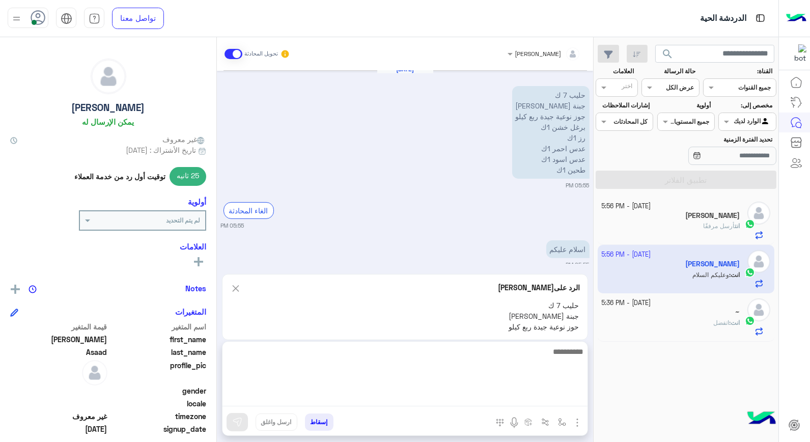
click at [548, 395] on textarea at bounding box center [404, 375] width 365 height 61
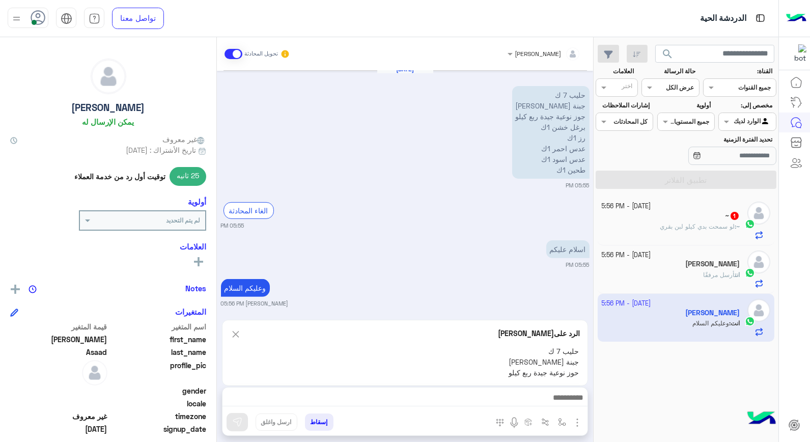
click at [688, 231] on p "~ : لو سمحت بدي كيلو لبن بقري" at bounding box center [699, 226] width 80 height 9
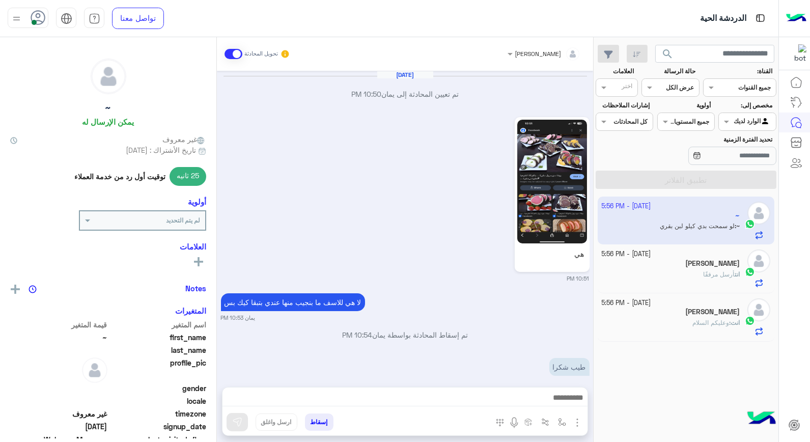
scroll to position [521, 0]
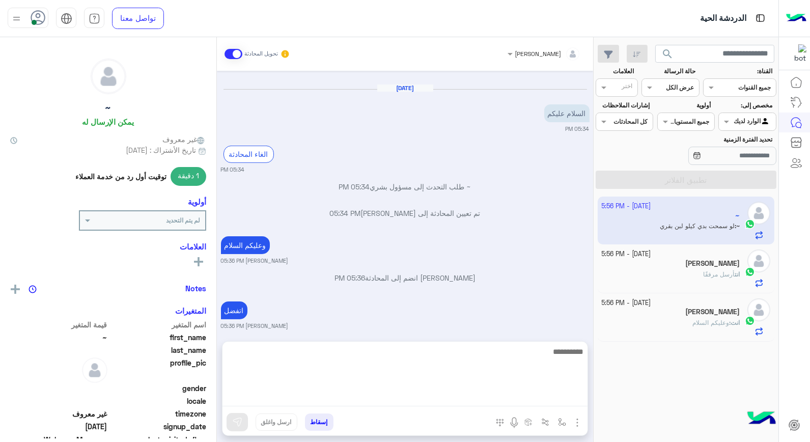
click at [507, 393] on textarea at bounding box center [404, 375] width 365 height 61
type textarea "****"
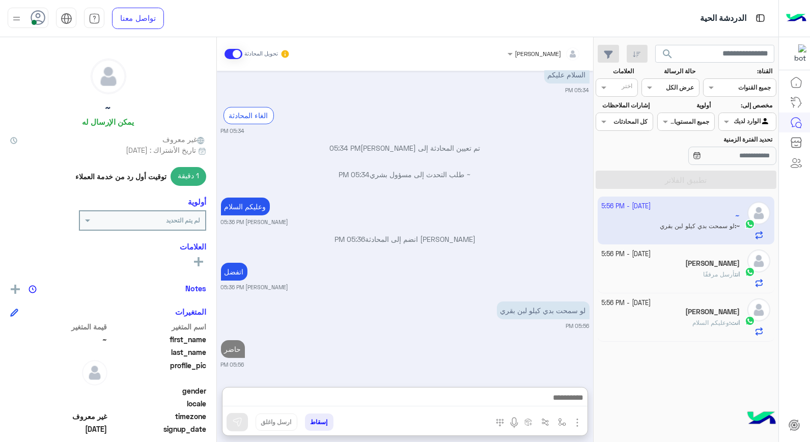
click at [714, 271] on span "أرسل مرفقًا" at bounding box center [719, 274] width 32 height 8
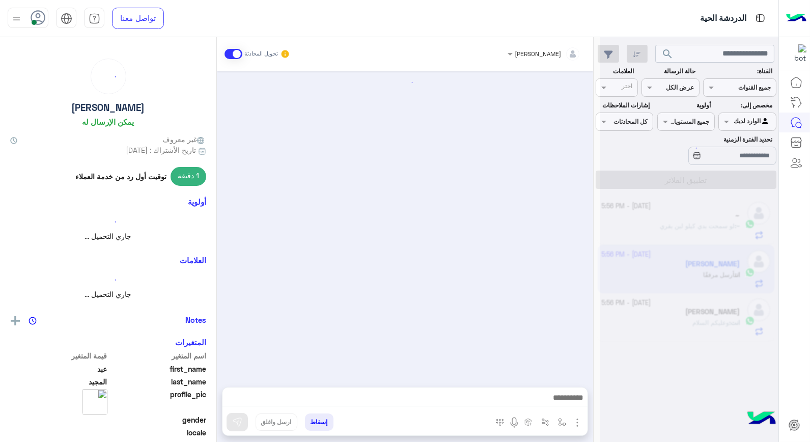
click at [714, 271] on div at bounding box center [689, 225] width 178 height 442
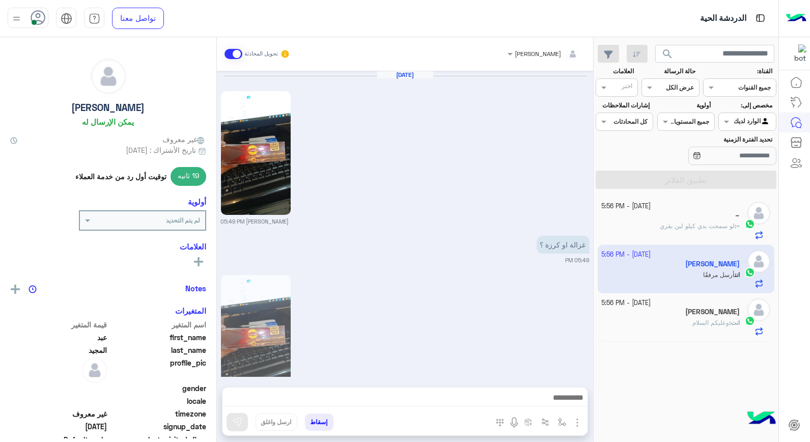
scroll to position [1194, 0]
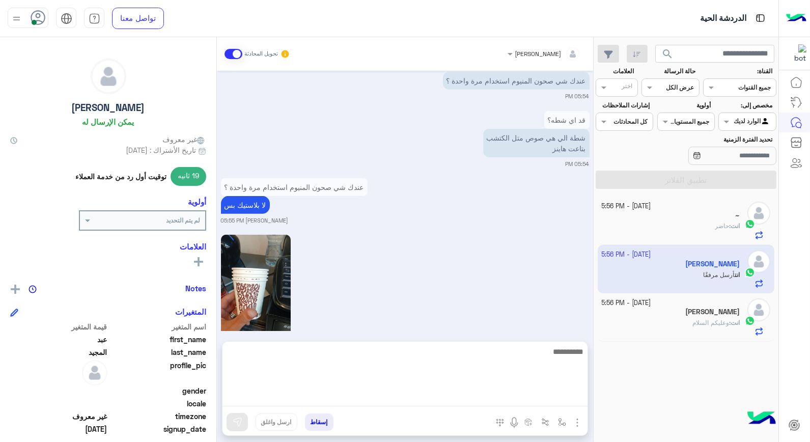
click at [445, 397] on textarea at bounding box center [404, 375] width 365 height 61
click at [505, 357] on textarea at bounding box center [404, 375] width 365 height 61
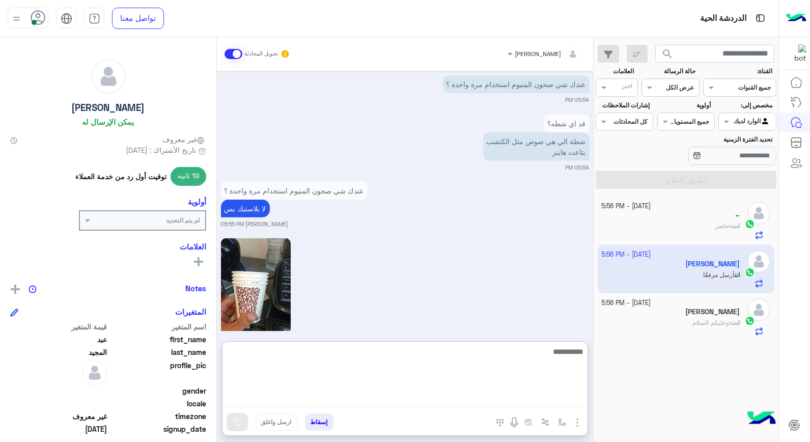
scroll to position [1240, 0]
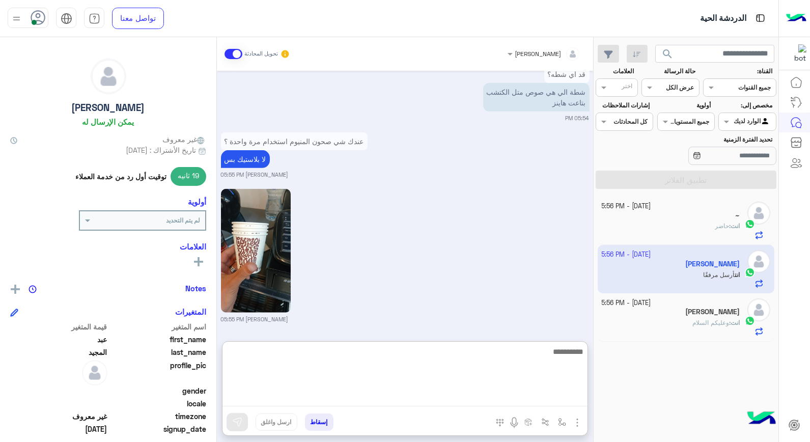
click at [386, 345] on textarea at bounding box center [404, 375] width 365 height 61
click at [387, 346] on textarea at bounding box center [404, 375] width 365 height 61
type textarea "*******"
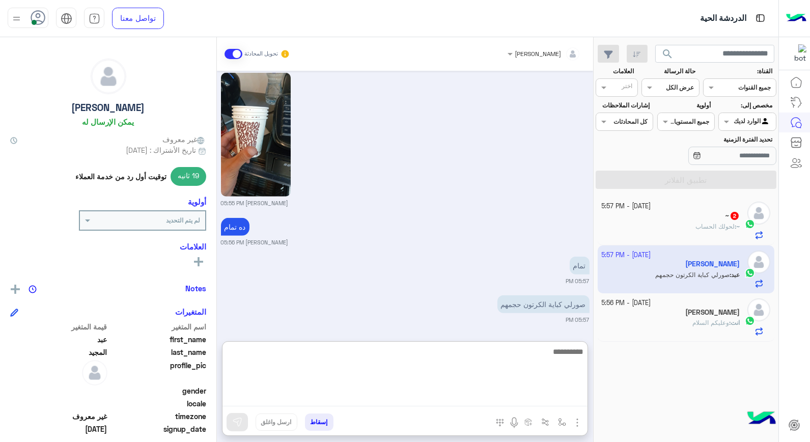
scroll to position [1357, 0]
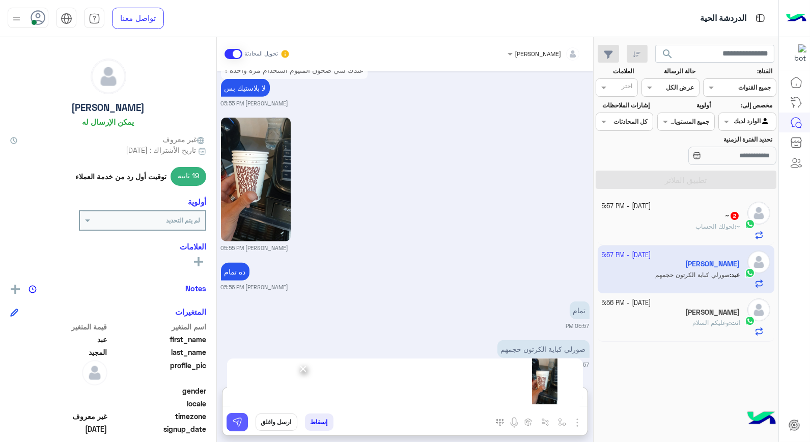
click at [244, 418] on button at bounding box center [236, 422] width 21 height 18
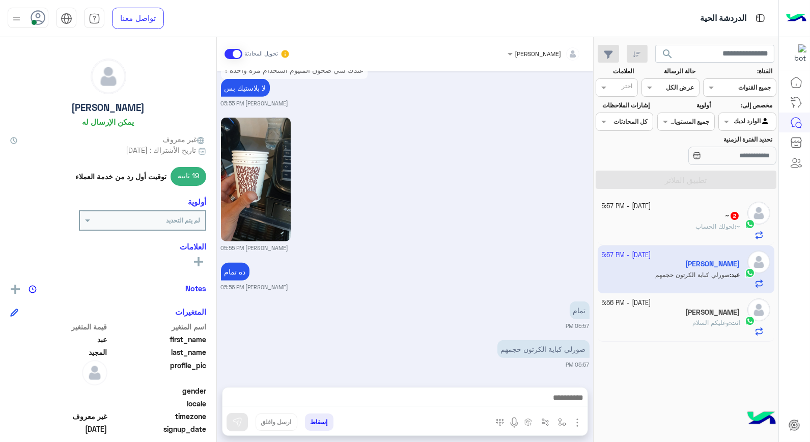
scroll to position [1311, 0]
click at [705, 226] on span "لحولك الحساب" at bounding box center [714, 226] width 39 height 8
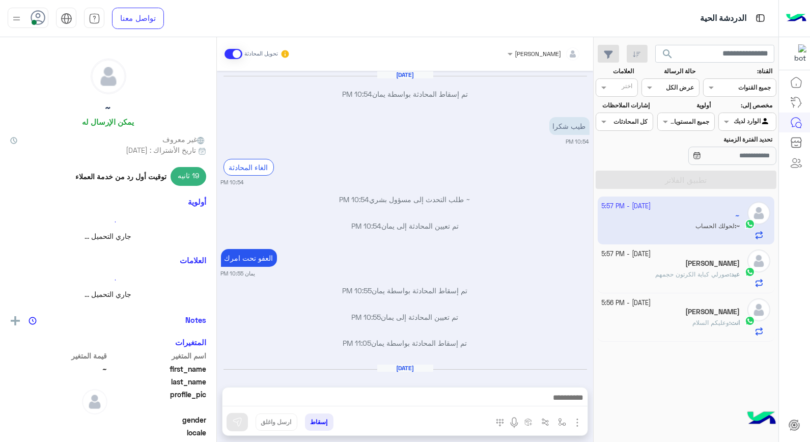
scroll to position [396, 0]
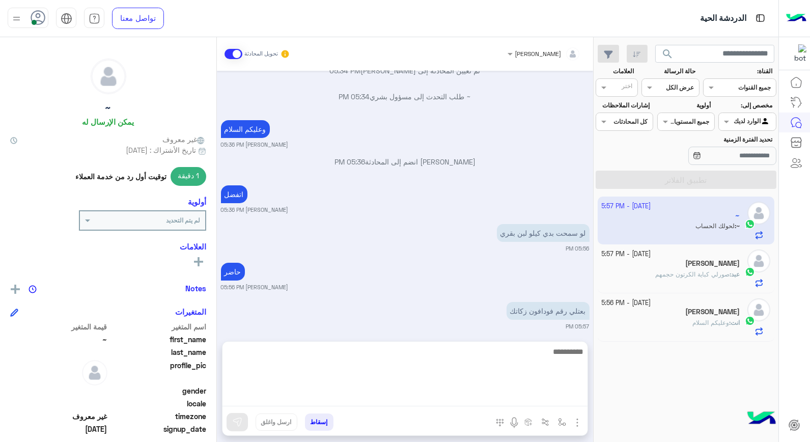
click at [516, 397] on textarea at bounding box center [404, 375] width 365 height 61
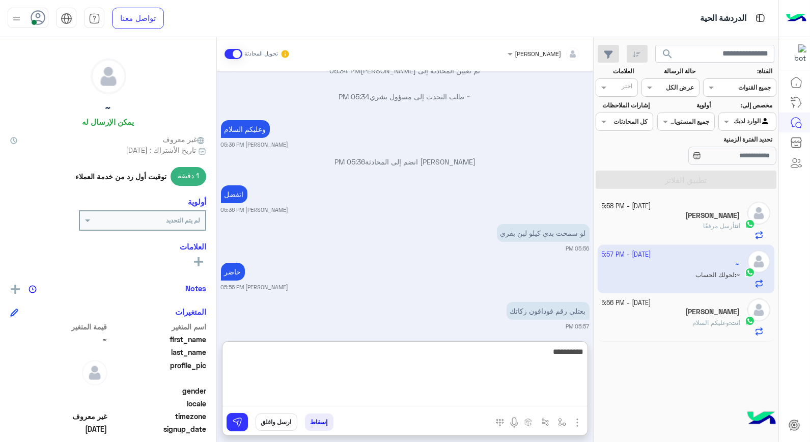
type textarea "**********"
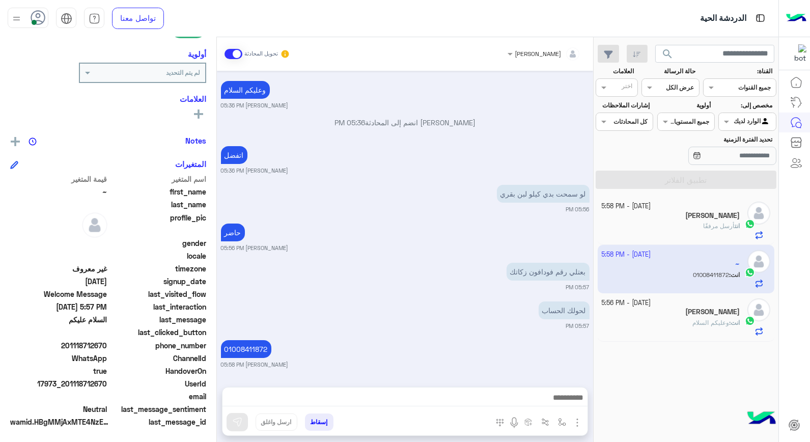
scroll to position [435, 0]
drag, startPoint x: 68, startPoint y: 382, endPoint x: 110, endPoint y: 382, distance: 42.2
click at [110, 382] on div "UserId 17973_201118712670" at bounding box center [108, 384] width 196 height 13
drag, startPoint x: 110, startPoint y: 382, endPoint x: 73, endPoint y: 384, distance: 37.7
click at [73, 384] on span "17973_201118712670" at bounding box center [58, 383] width 97 height 11
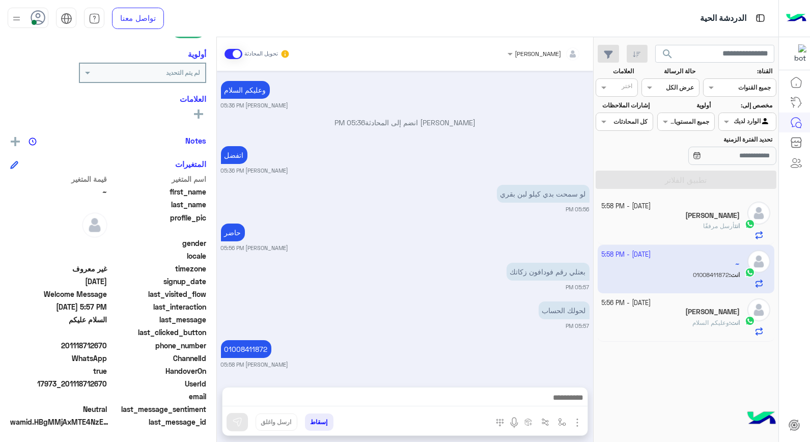
drag, startPoint x: 68, startPoint y: 380, endPoint x: 108, endPoint y: 381, distance: 39.7
click at [107, 381] on span "17973_201118712670" at bounding box center [58, 383] width 97 height 11
copy span "01118712670"
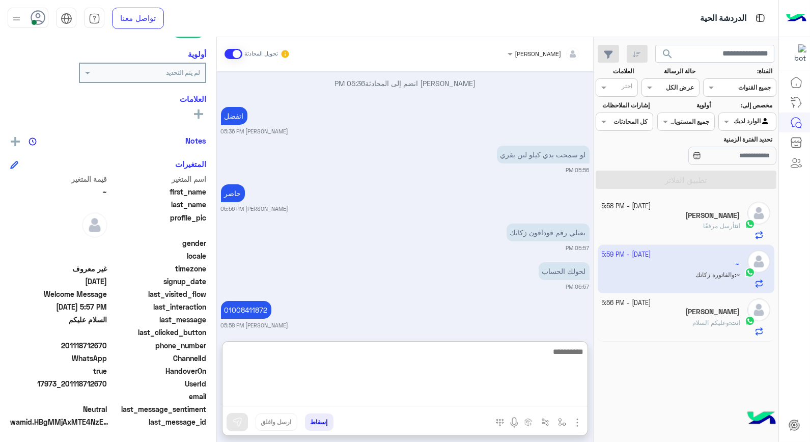
click at [521, 393] on textarea at bounding box center [404, 375] width 365 height 61
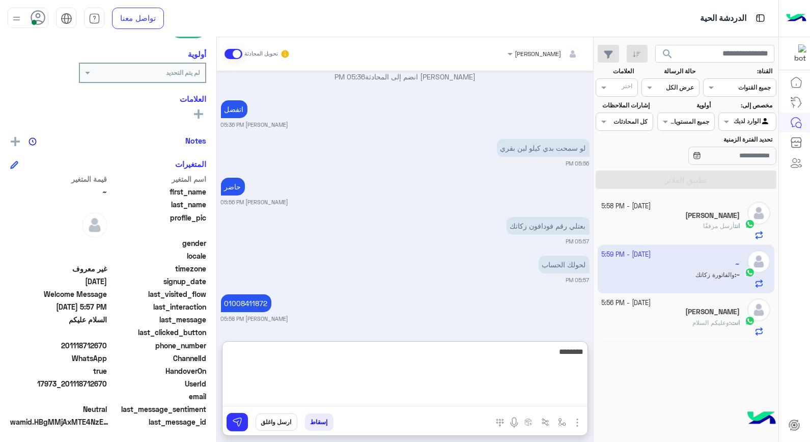
type textarea "*********"
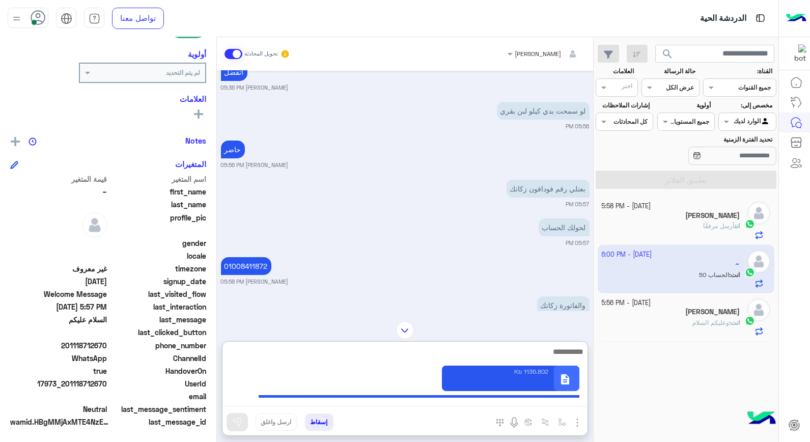
scroll to position [502, 0]
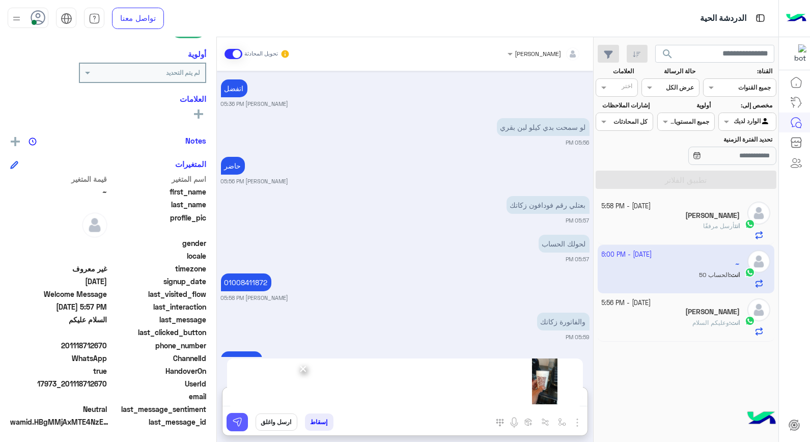
click at [239, 419] on img at bounding box center [237, 422] width 10 height 10
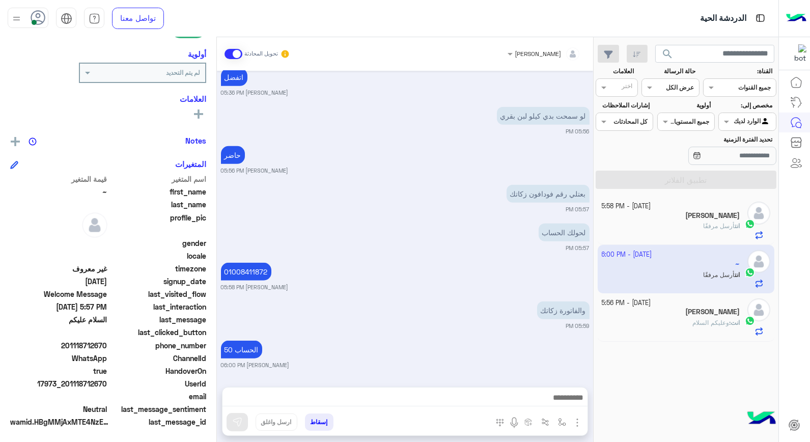
scroll to position [1695, 0]
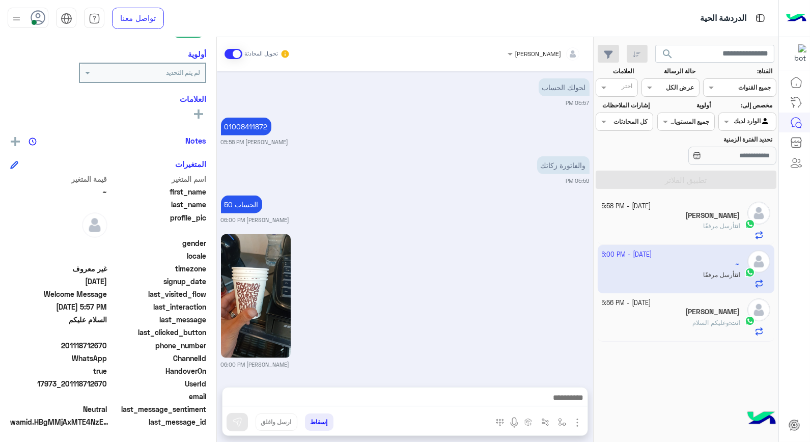
click at [692, 233] on div "انت أرسل مرفقًا" at bounding box center [670, 230] width 138 height 18
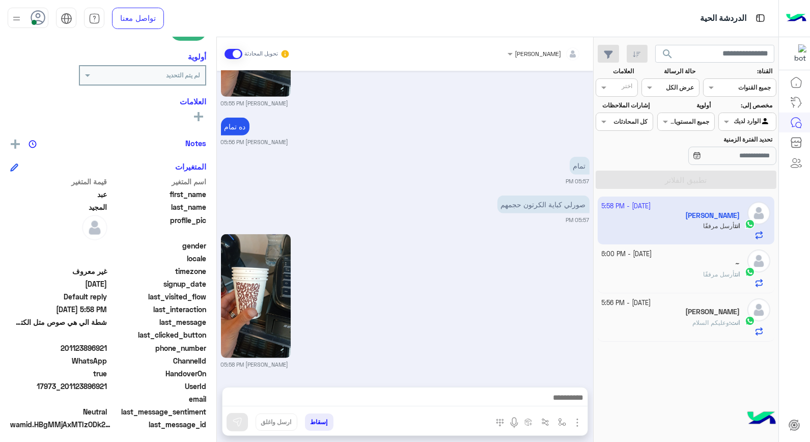
scroll to position [148, 0]
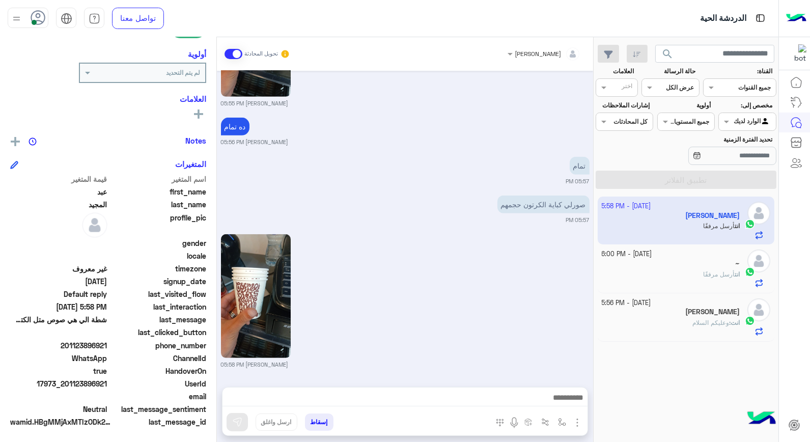
click at [665, 272] on div "انت أرسل مرفقًا" at bounding box center [670, 279] width 138 height 18
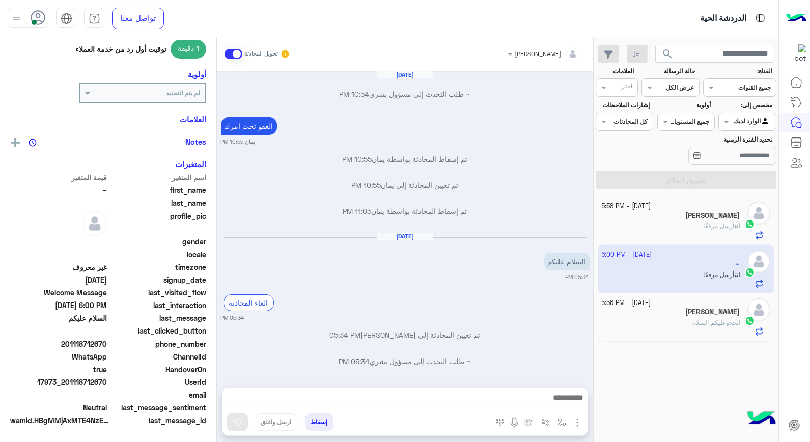
scroll to position [526, 0]
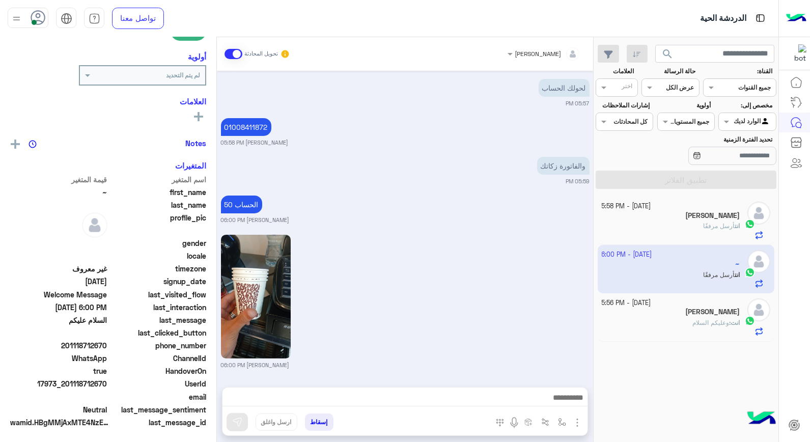
click at [679, 232] on div "انت أرسل مرفقًا" at bounding box center [670, 230] width 138 height 18
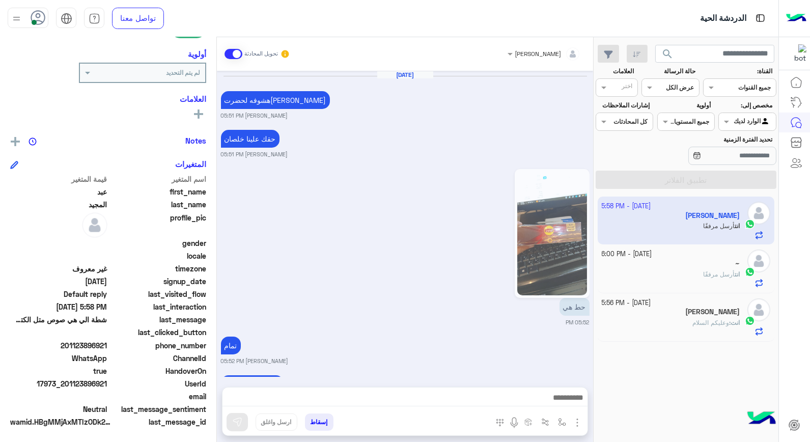
scroll to position [1053, 0]
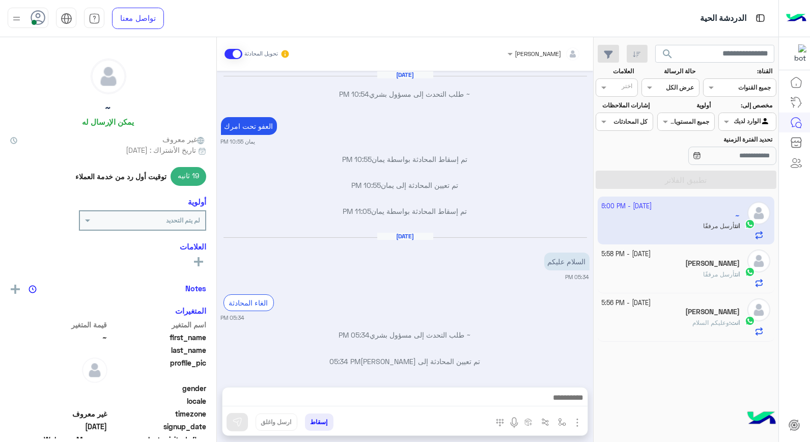
scroll to position [1867, 0]
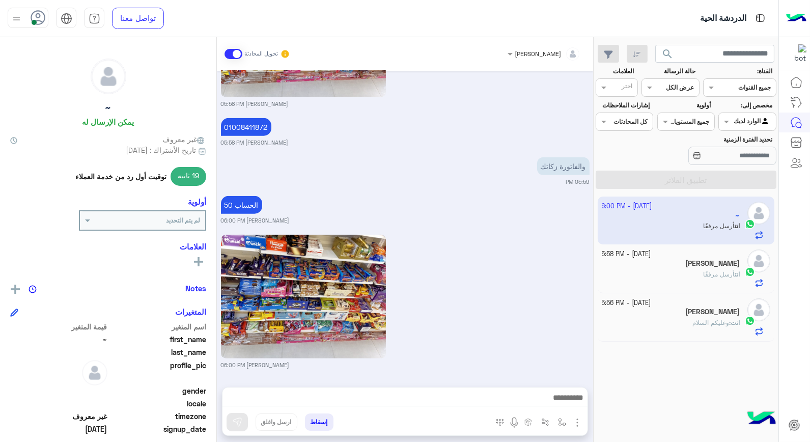
click at [707, 277] on span "أرسل مرفقًا" at bounding box center [719, 274] width 32 height 8
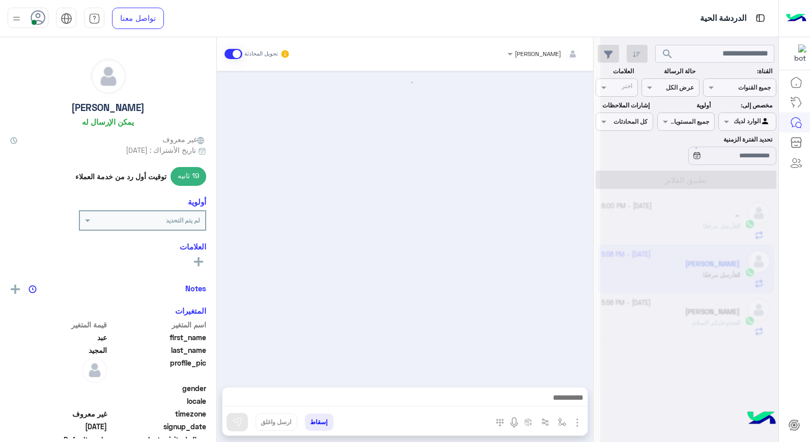
scroll to position [1053, 0]
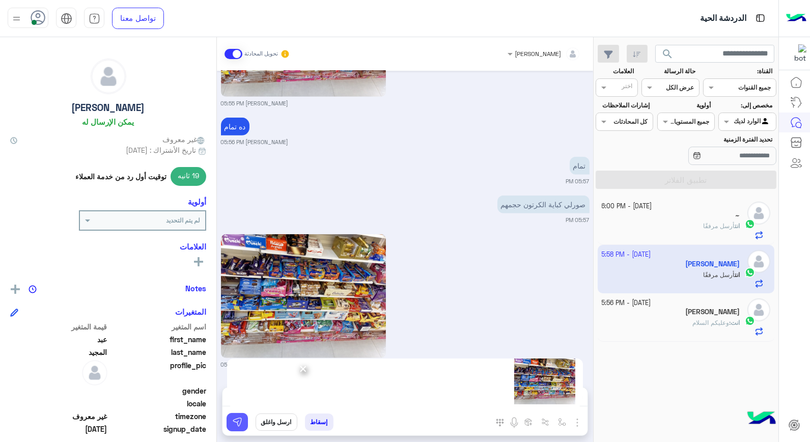
click at [237, 419] on img at bounding box center [237, 422] width 10 height 10
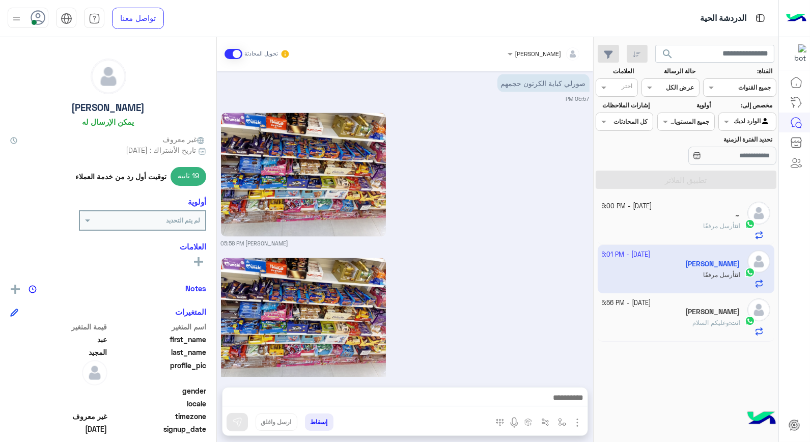
scroll to position [2841, 0]
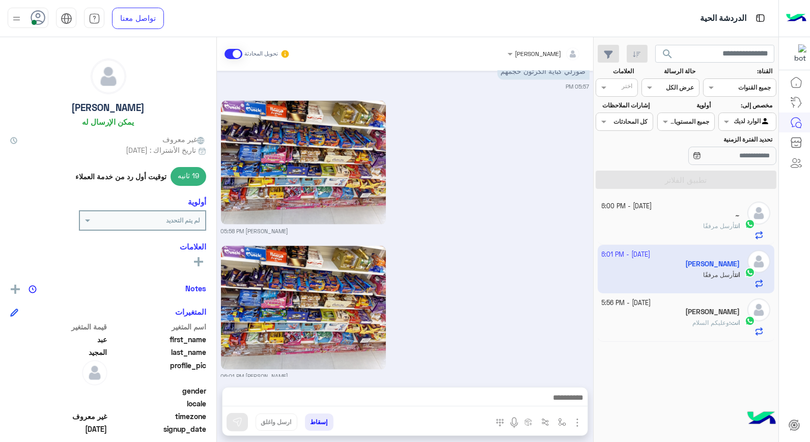
click at [704, 311] on h5 "Ahmad Asaad" at bounding box center [712, 311] width 54 height 9
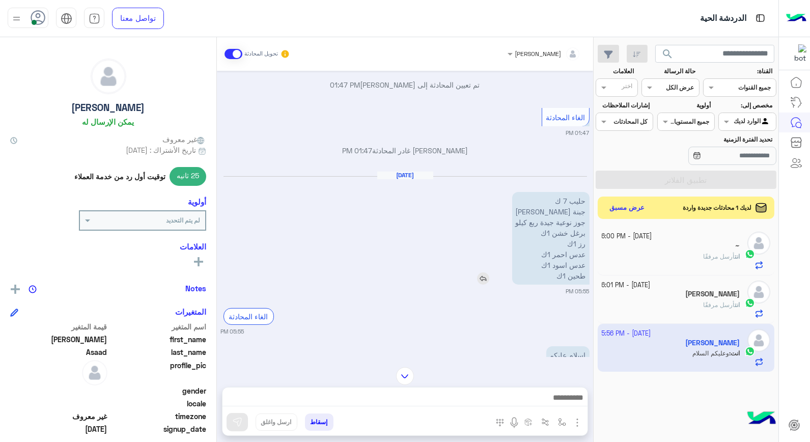
scroll to position [602, 0]
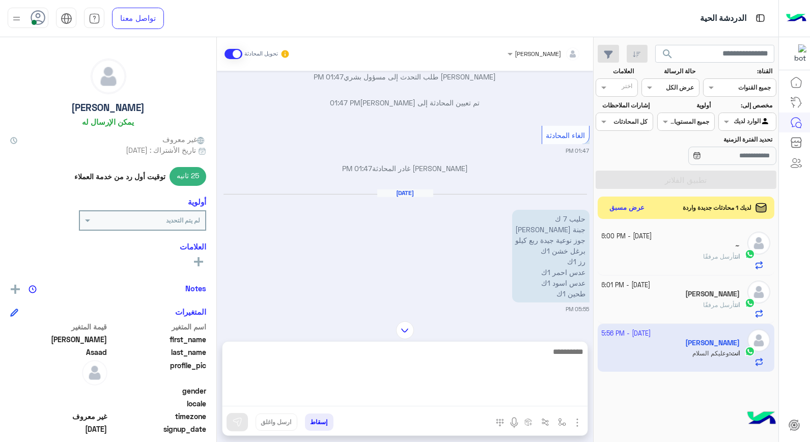
click at [557, 398] on textarea at bounding box center [404, 375] width 365 height 61
type textarea "**********"
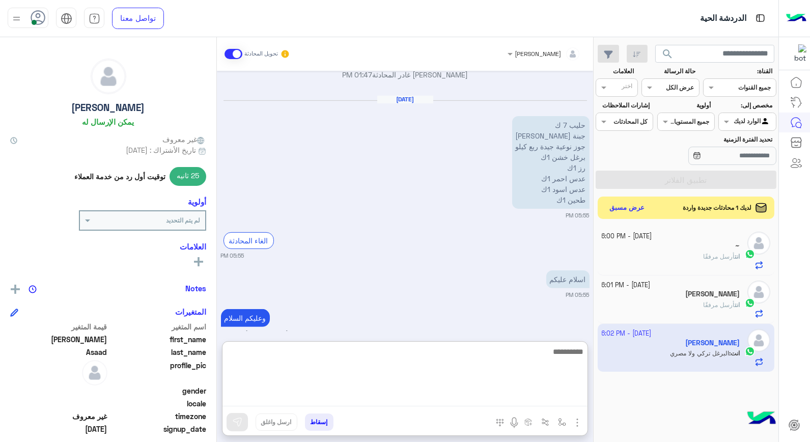
scroll to position [743, 0]
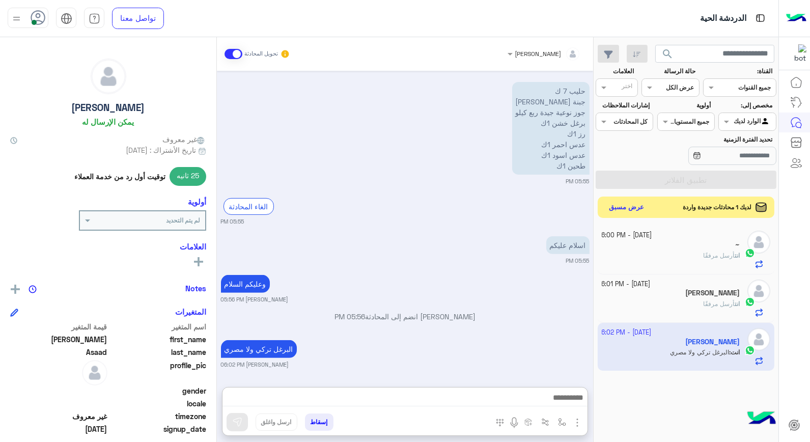
click at [622, 211] on button "عرض مسبق" at bounding box center [626, 207] width 43 height 14
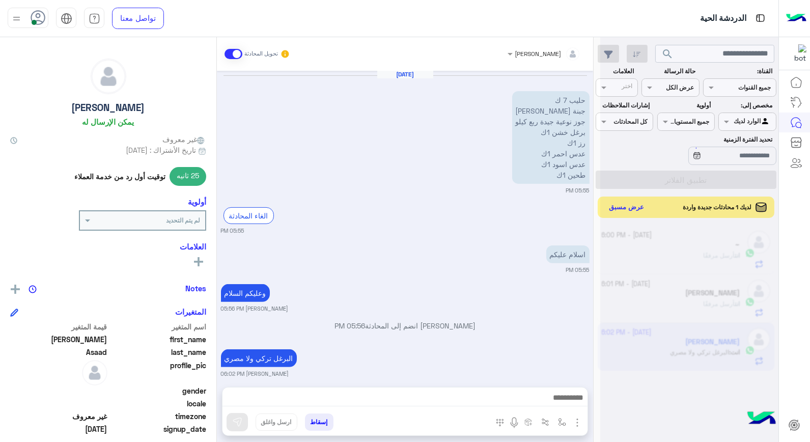
scroll to position [698, 0]
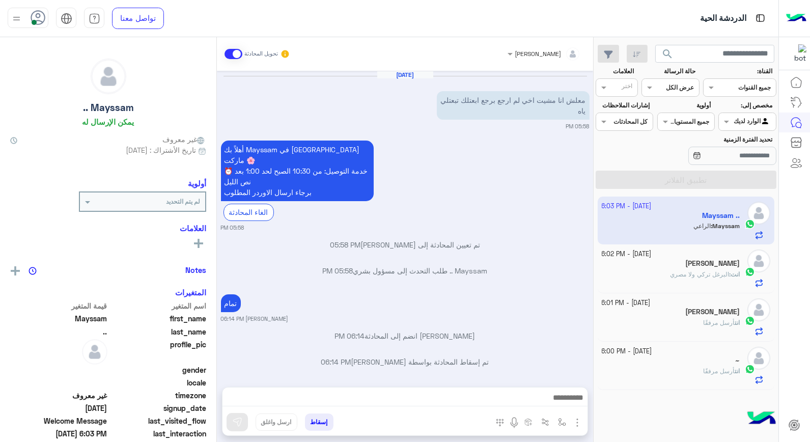
scroll to position [509, 0]
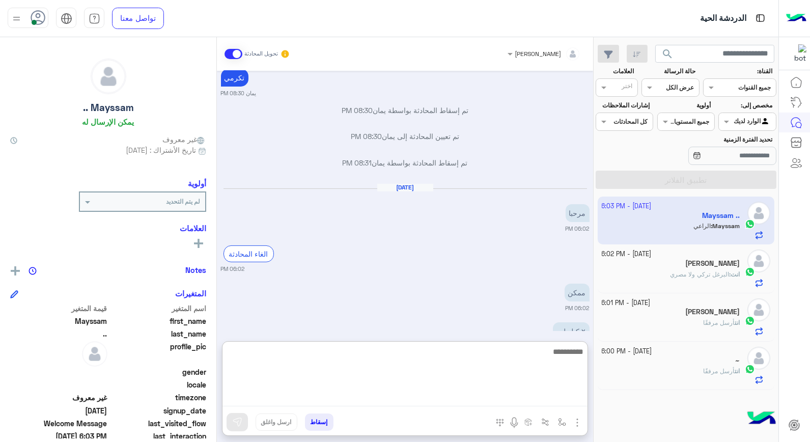
click at [548, 392] on textarea at bounding box center [404, 375] width 365 height 61
type textarea "****"
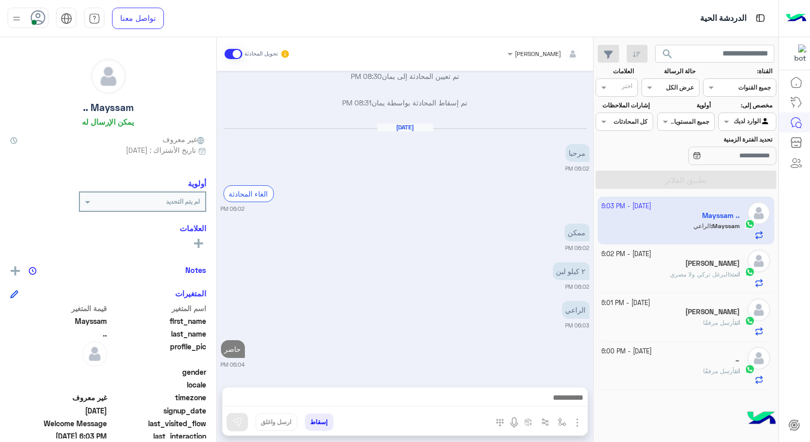
click at [710, 280] on div "انت : البرغل تركي ولا مصري" at bounding box center [670, 279] width 138 height 18
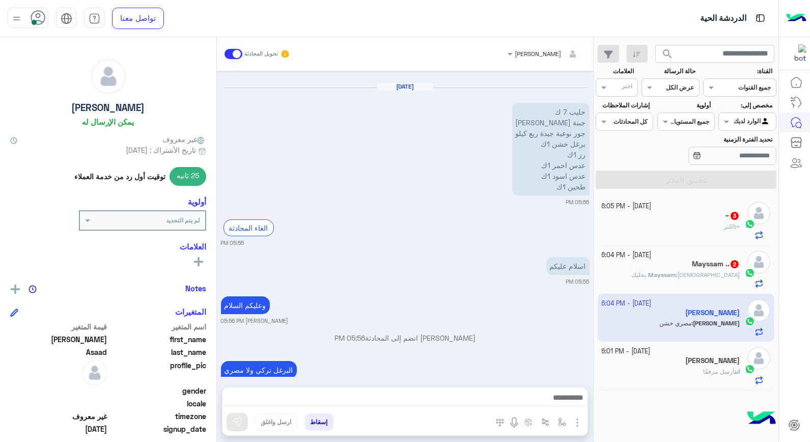
scroll to position [644, 0]
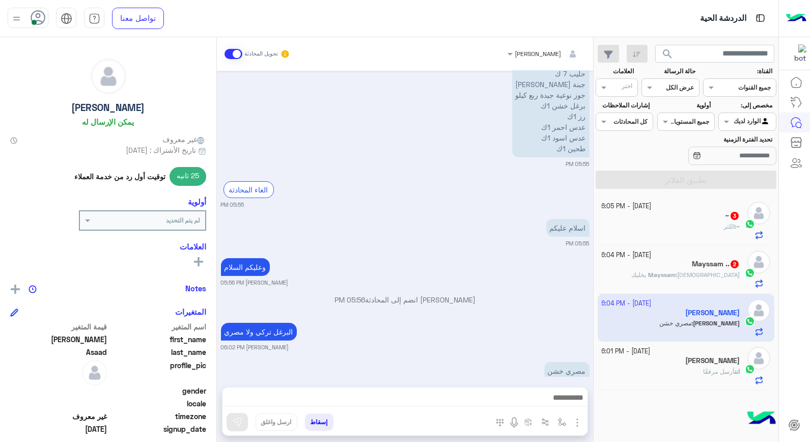
click at [555, 409] on div at bounding box center [404, 399] width 365 height 25
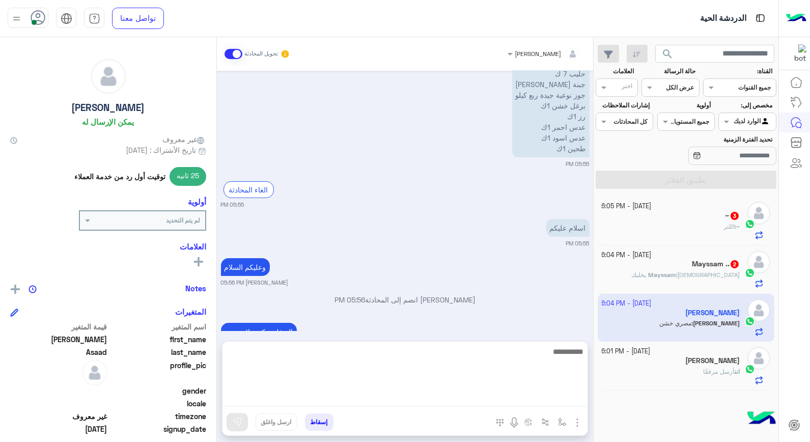
click at [558, 399] on textarea at bounding box center [404, 375] width 365 height 61
type textarea "*****"
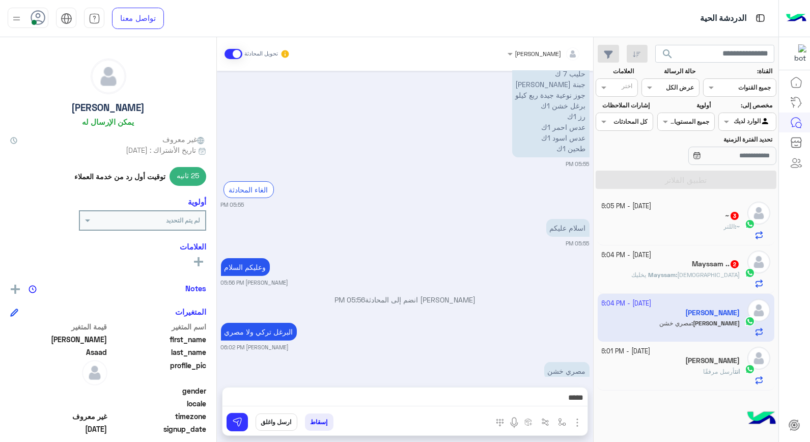
click at [702, 226] on div "~ : اللتر" at bounding box center [670, 231] width 138 height 18
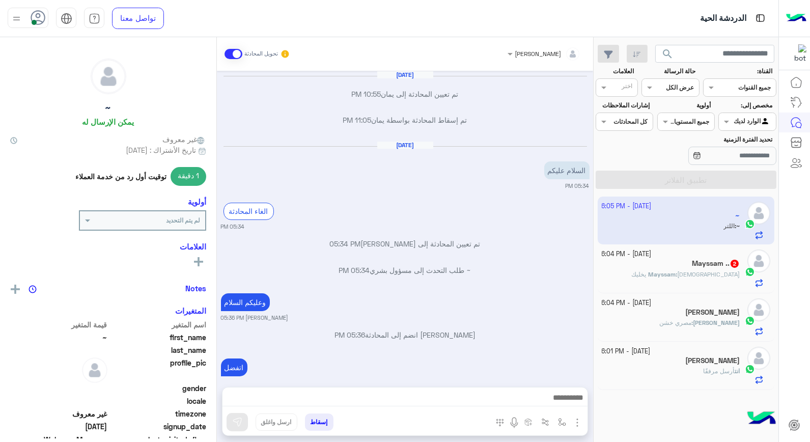
scroll to position [551, 0]
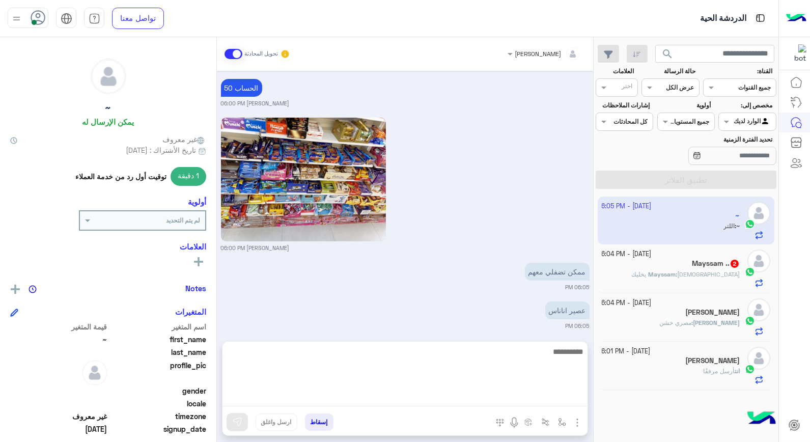
click at [555, 394] on textarea at bounding box center [404, 375] width 365 height 61
type textarea "****"
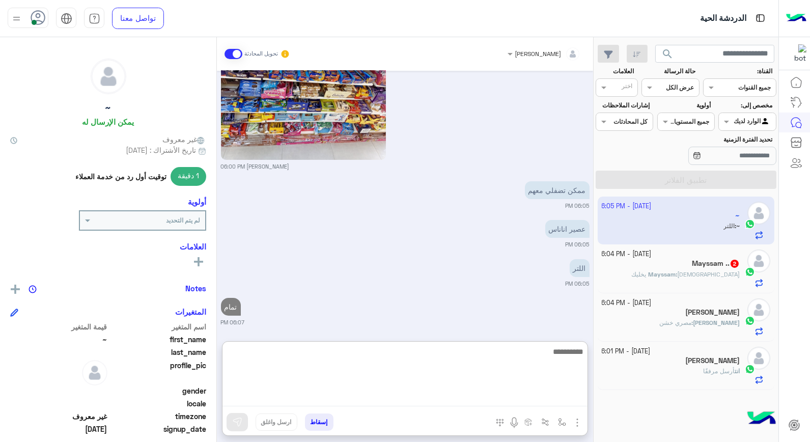
scroll to position [636, 0]
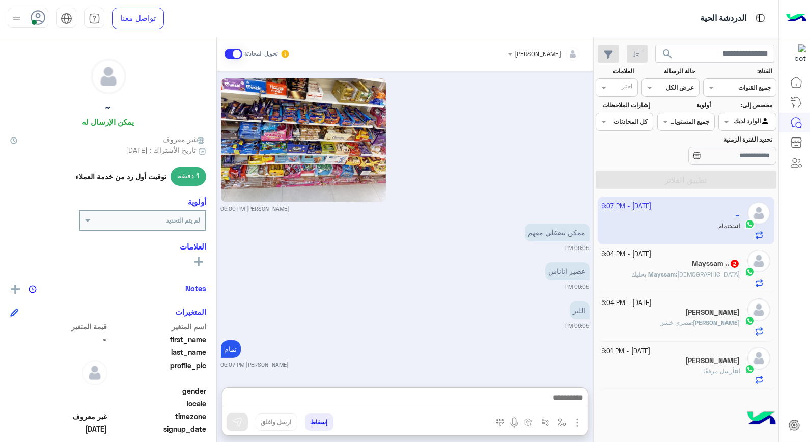
click at [691, 319] on span "مصري خشن" at bounding box center [675, 323] width 32 height 8
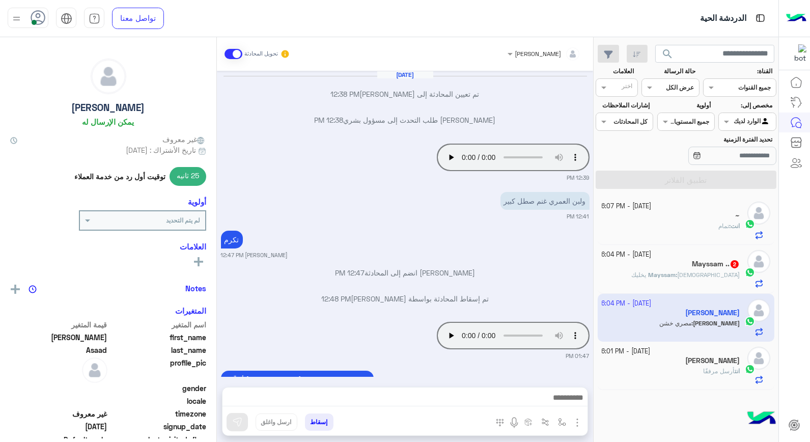
scroll to position [553, 0]
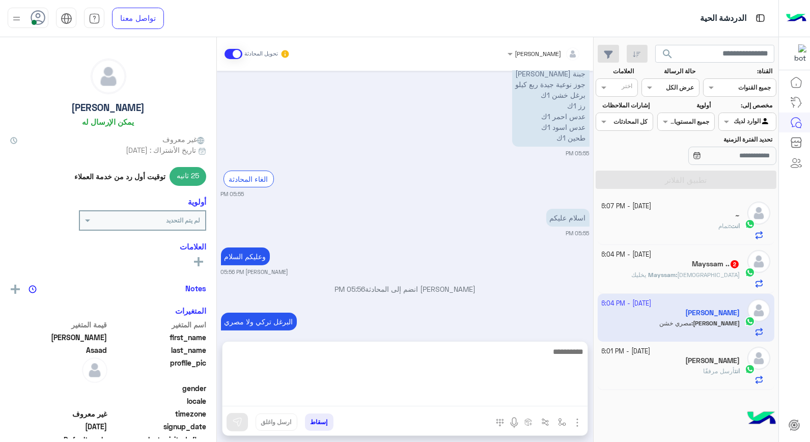
click at [502, 398] on textarea at bounding box center [404, 375] width 365 height 61
type textarea "****"
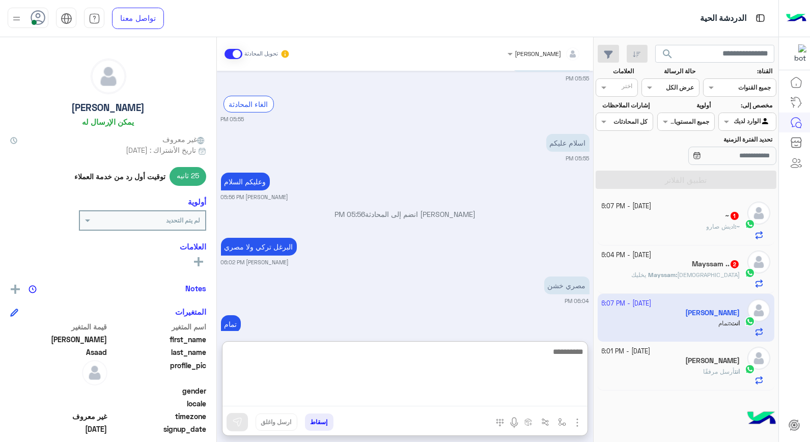
scroll to position [638, 0]
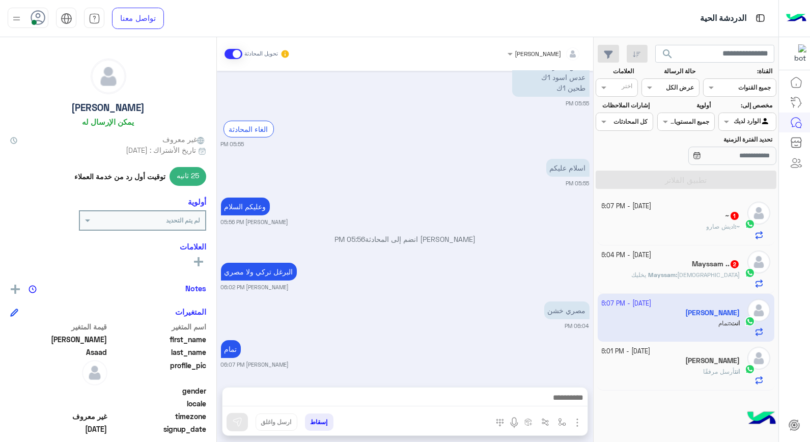
click at [720, 218] on div "~ 1" at bounding box center [670, 216] width 138 height 11
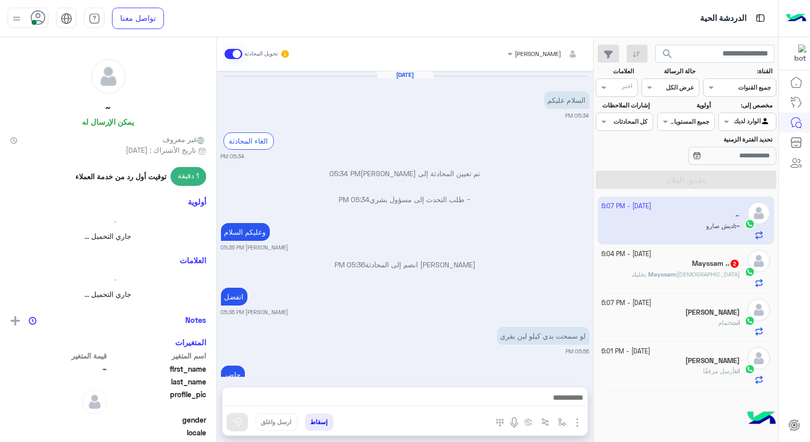
scroll to position [558, 0]
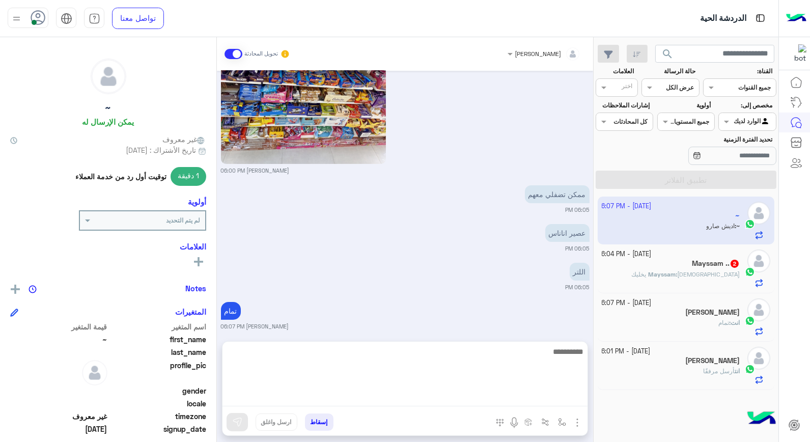
click at [531, 394] on textarea at bounding box center [404, 375] width 365 height 61
type textarea "**********"
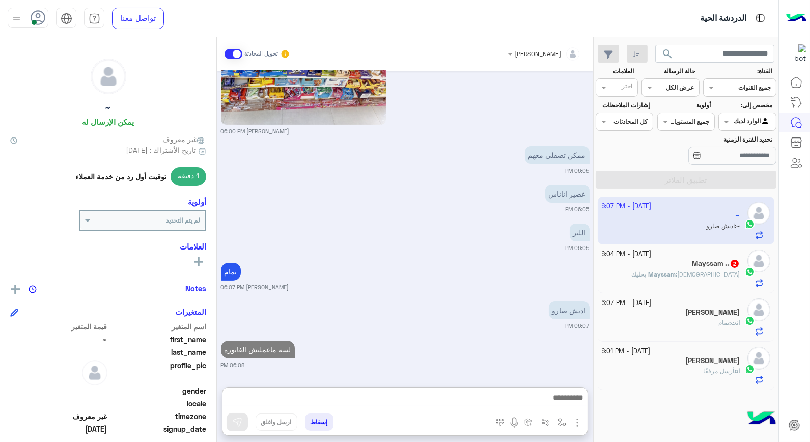
click at [713, 365] on h5 "[PERSON_NAME]" at bounding box center [712, 360] width 54 height 9
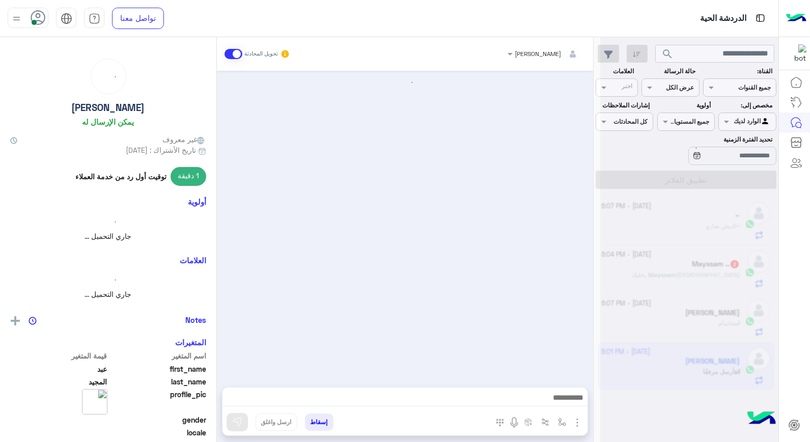
click at [713, 365] on div at bounding box center [689, 225] width 178 height 442
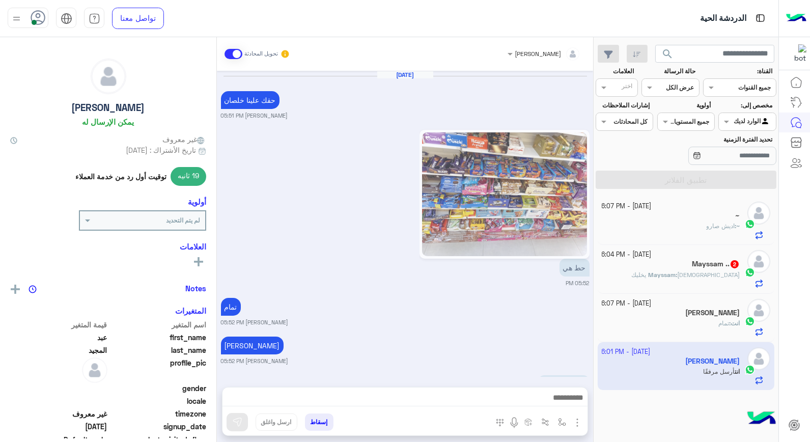
scroll to position [1159, 0]
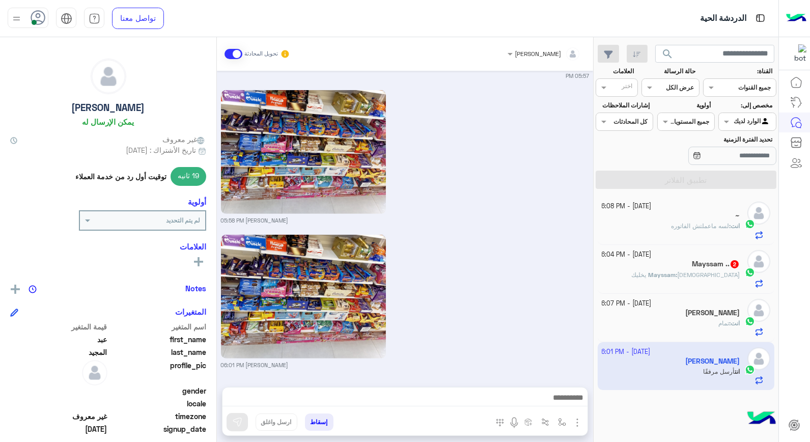
click at [671, 224] on span "لسه ماعملتش الفاتوره" at bounding box center [700, 226] width 58 height 8
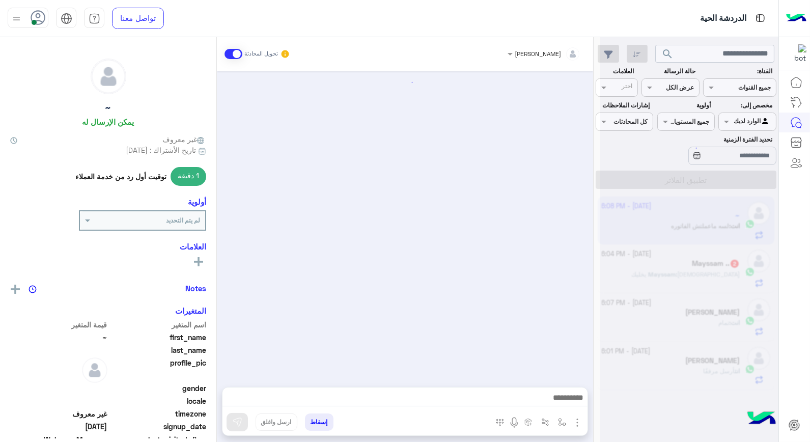
scroll to position [558, 0]
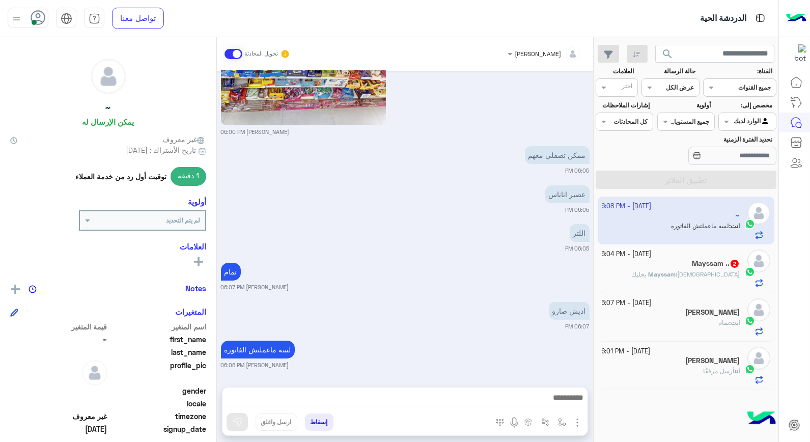
click at [701, 378] on div "انت أرسل مرفقًا" at bounding box center [670, 375] width 138 height 18
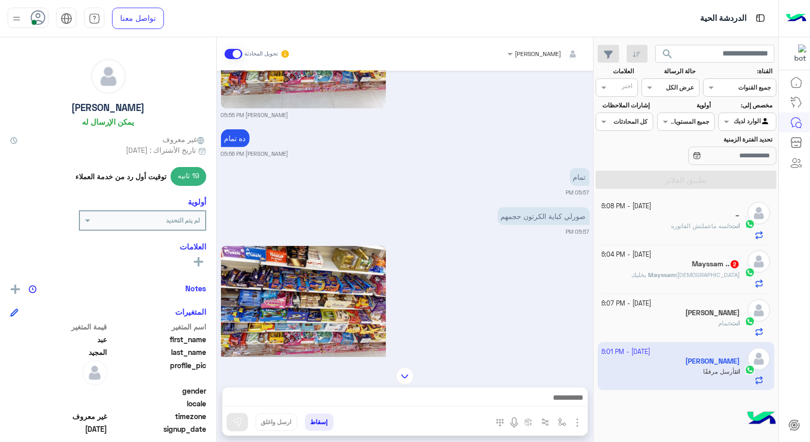
scroll to position [989, 0]
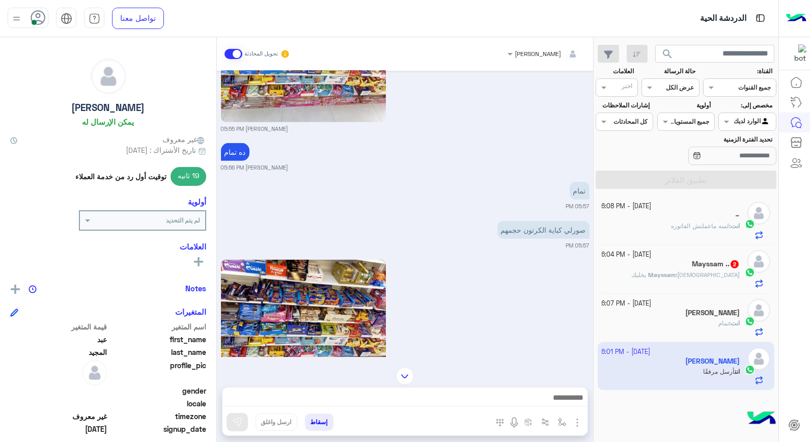
click at [698, 225] on span "لسه ماعملتش الفاتوره" at bounding box center [700, 226] width 58 height 8
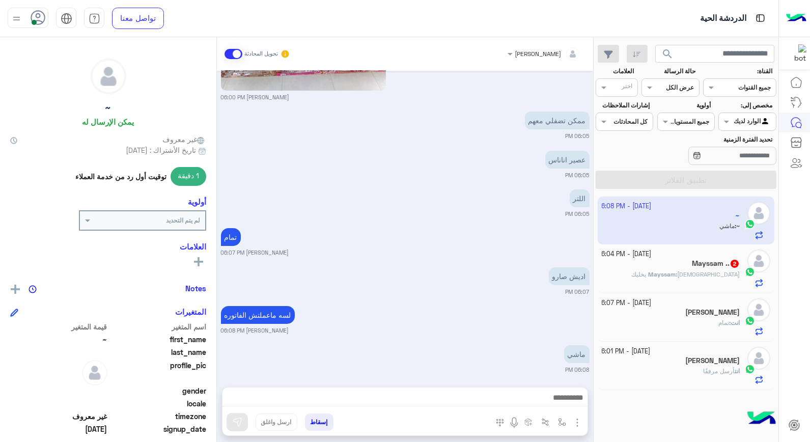
scroll to position [597, 0]
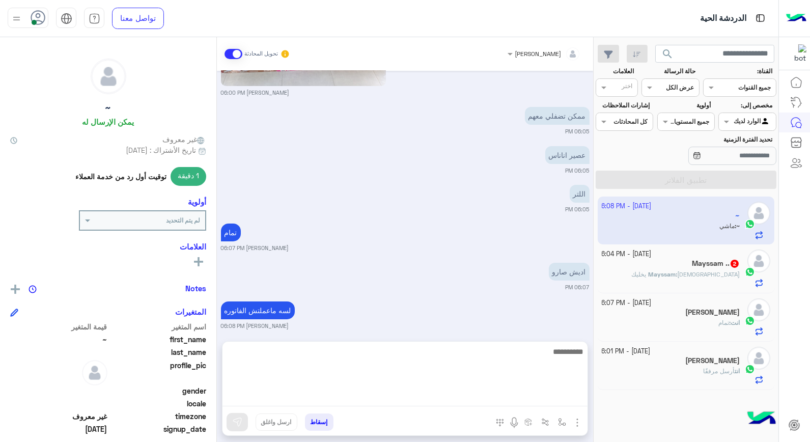
click at [525, 400] on textarea at bounding box center [404, 375] width 365 height 61
type textarea "**********"
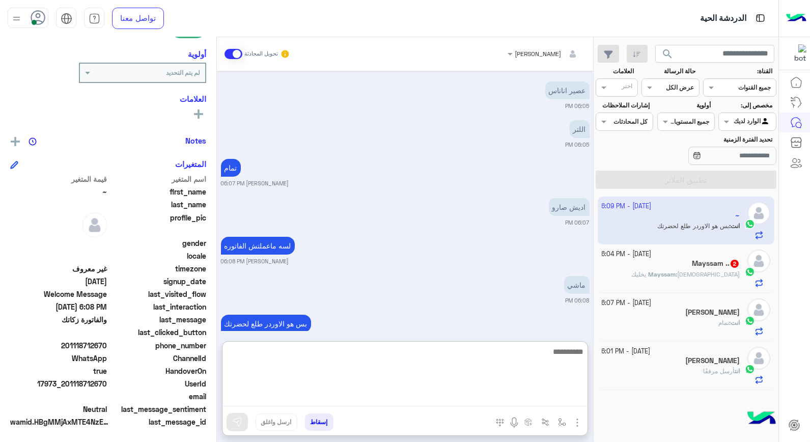
scroll to position [682, 0]
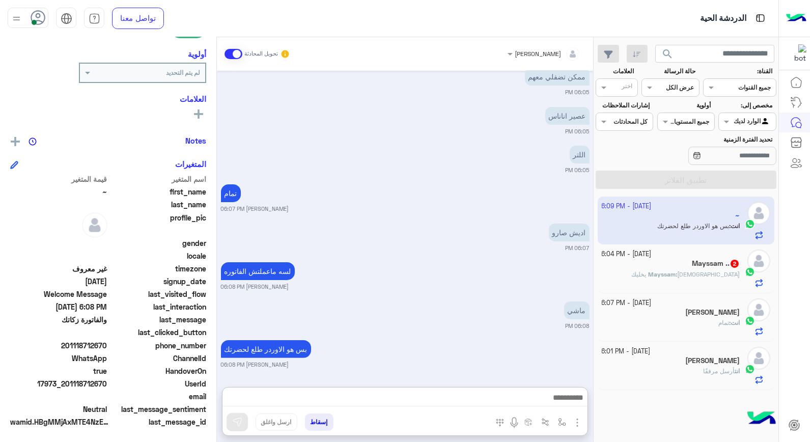
click at [714, 370] on span "أرسل مرفقًا" at bounding box center [719, 371] width 32 height 8
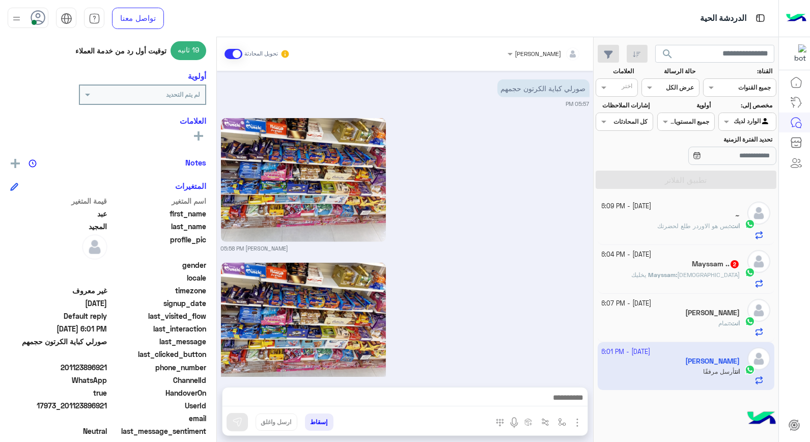
scroll to position [1159, 0]
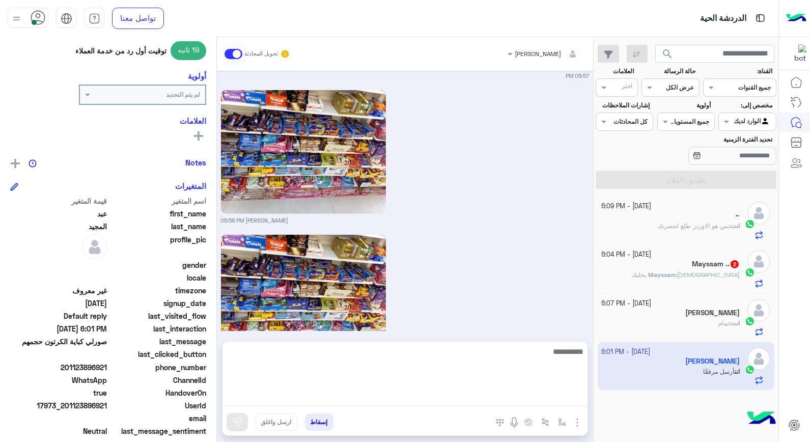
click at [465, 397] on textarea at bounding box center [404, 375] width 365 height 61
type textarea "*****"
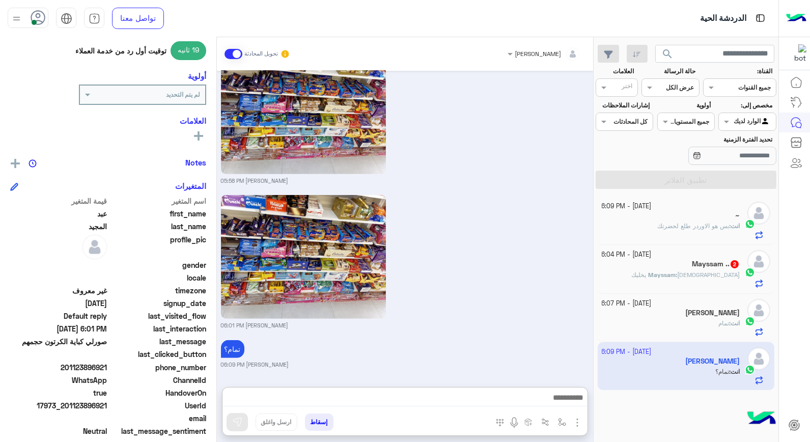
click at [708, 321] on div "انت : تمام" at bounding box center [670, 328] width 138 height 18
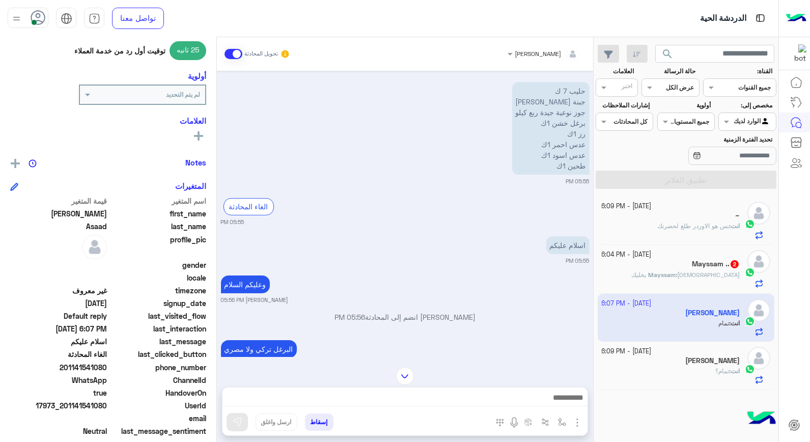
scroll to position [453, 0]
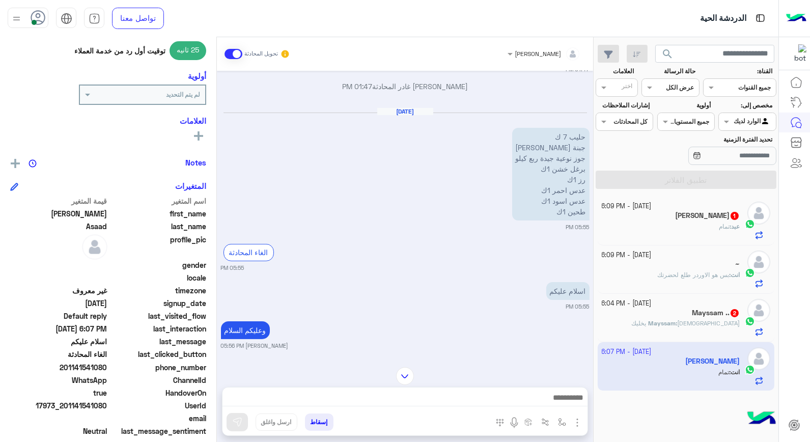
drag, startPoint x: 68, startPoint y: 365, endPoint x: 107, endPoint y: 365, distance: 39.2
click at [107, 365] on span "201141541080" at bounding box center [58, 367] width 97 height 11
copy span "01141541080"
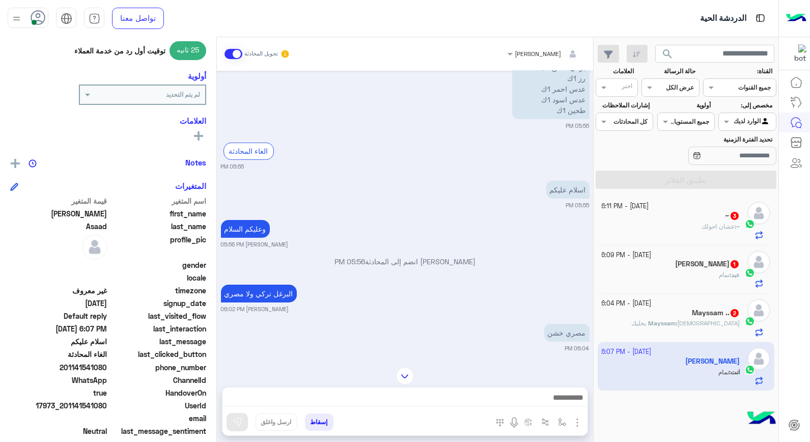
scroll to position [566, 0]
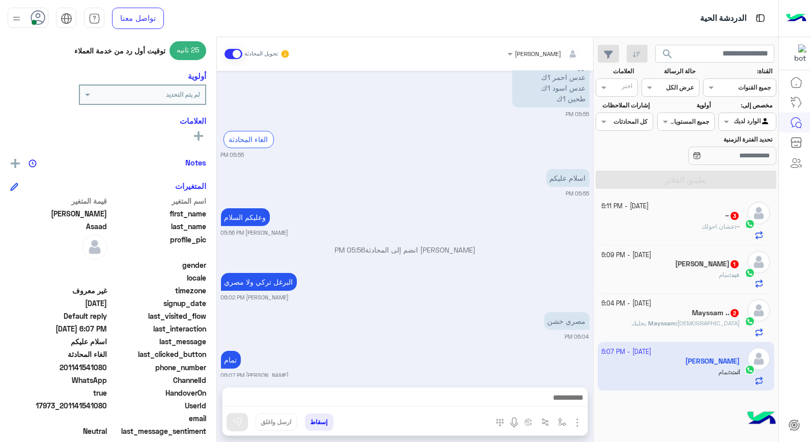
click at [326, 423] on button "إسقاط" at bounding box center [319, 421] width 28 height 17
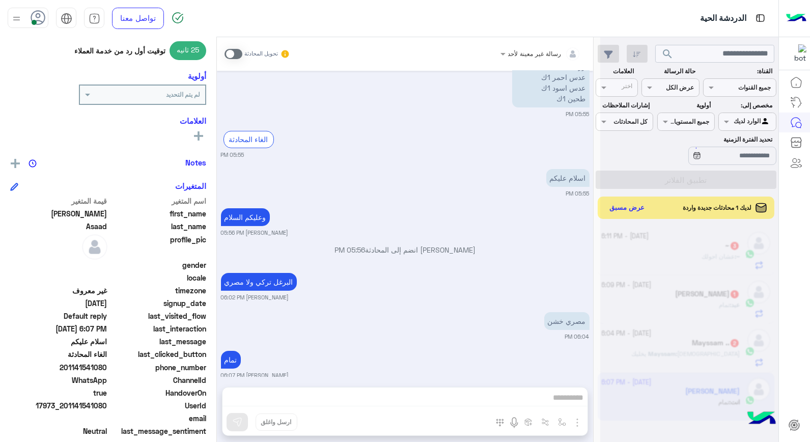
scroll to position [592, 0]
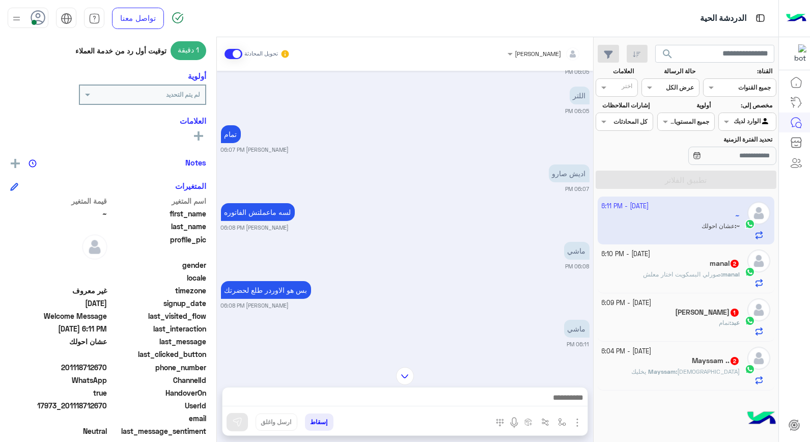
scroll to position [594, 0]
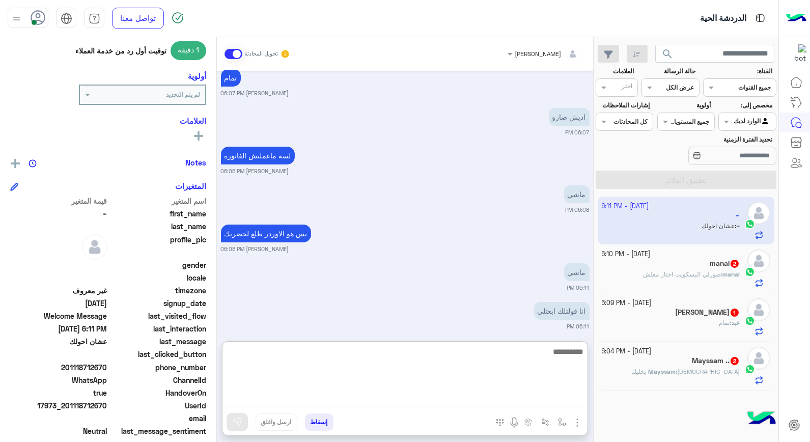
click at [499, 395] on textarea at bounding box center [404, 375] width 365 height 61
type textarea "********"
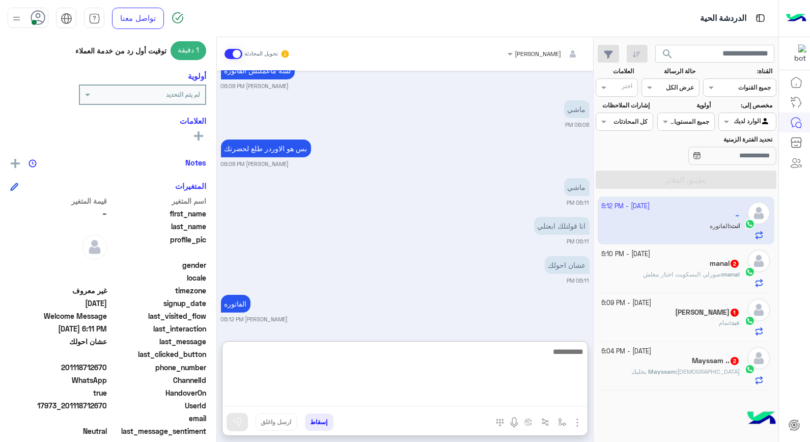
scroll to position [679, 0]
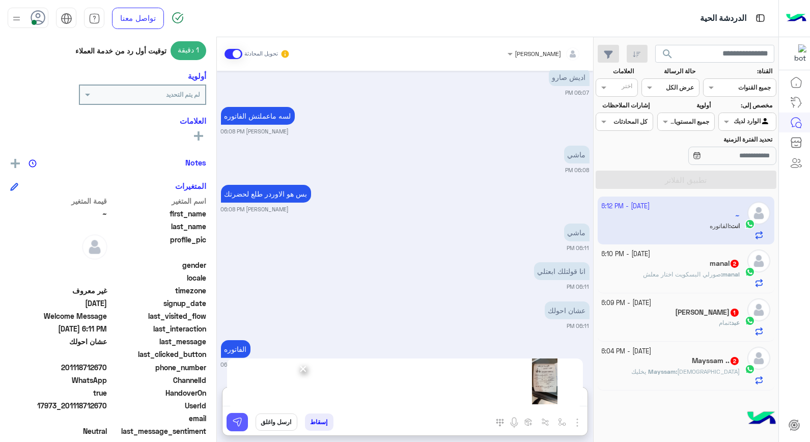
click at [241, 417] on img at bounding box center [237, 422] width 10 height 10
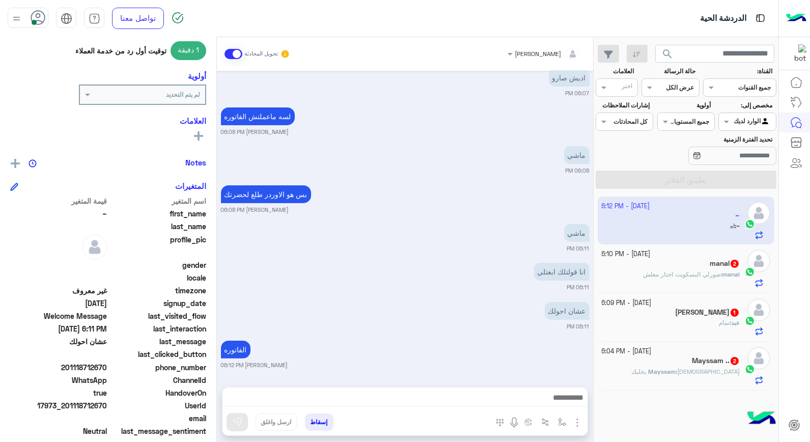
scroll to position [673, 0]
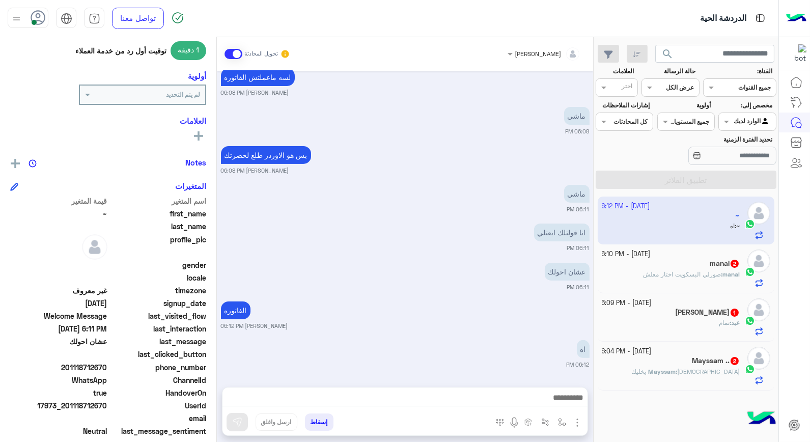
click at [670, 265] on div "manal 2" at bounding box center [670, 264] width 138 height 11
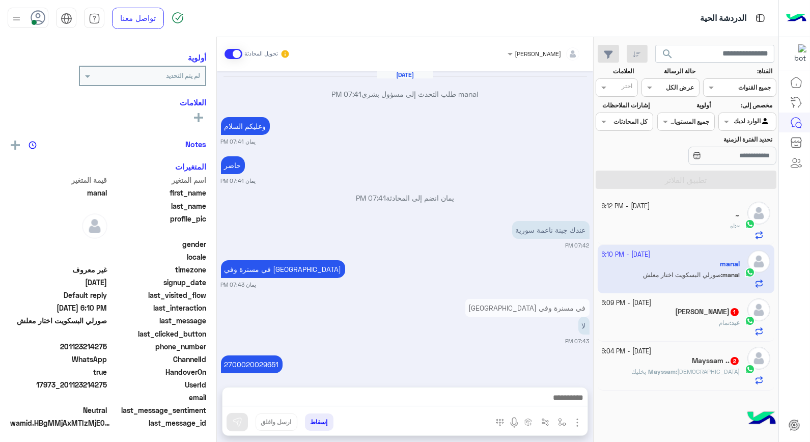
scroll to position [493, 0]
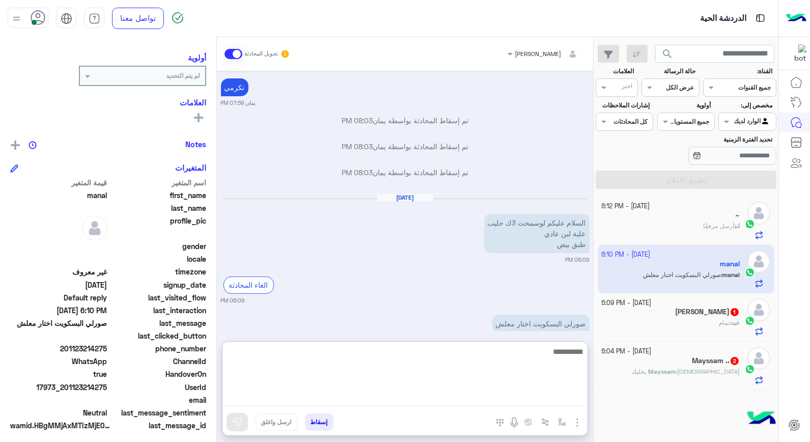
click at [500, 395] on textarea at bounding box center [404, 375] width 365 height 61
type textarea "**********"
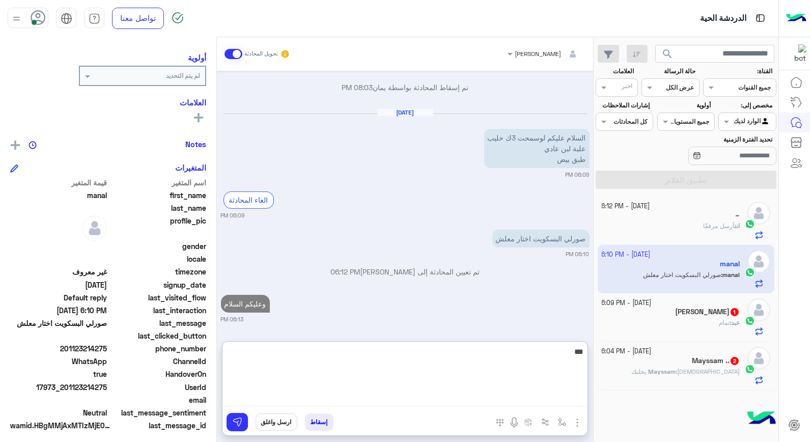
type textarea "****"
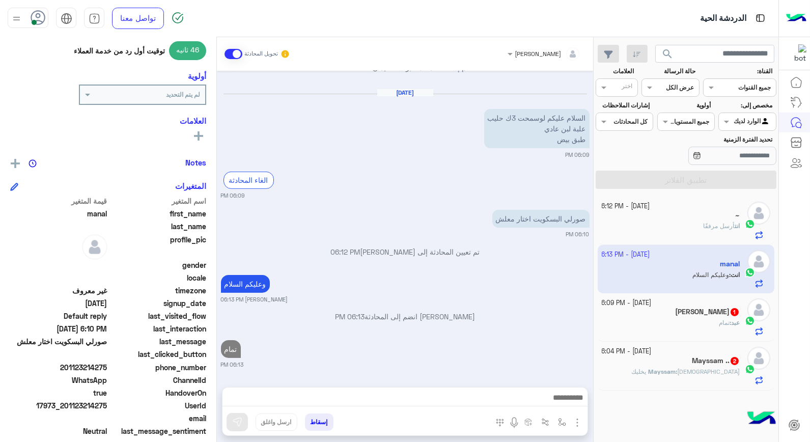
scroll to position [597, 0]
click at [711, 224] on div "~ : ؟؟؟؟؟؟" at bounding box center [670, 231] width 138 height 18
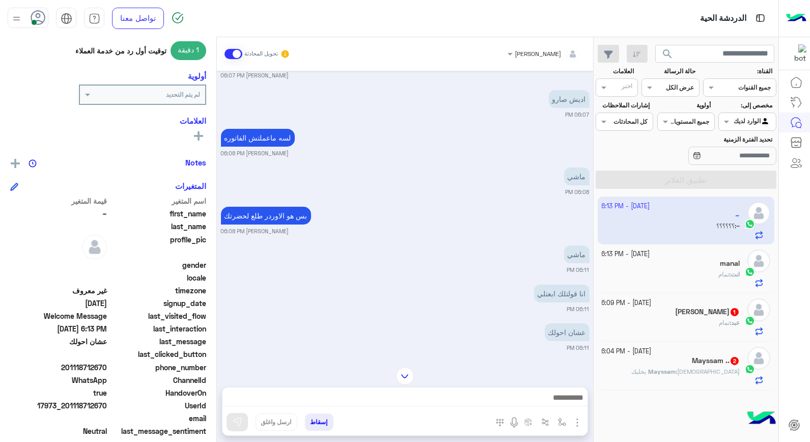
scroll to position [700, 0]
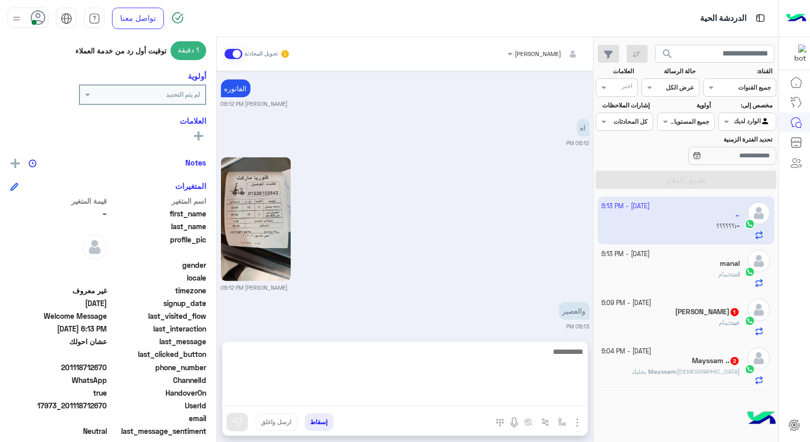
click at [515, 396] on textarea at bounding box center [404, 375] width 365 height 61
type textarea "**********"
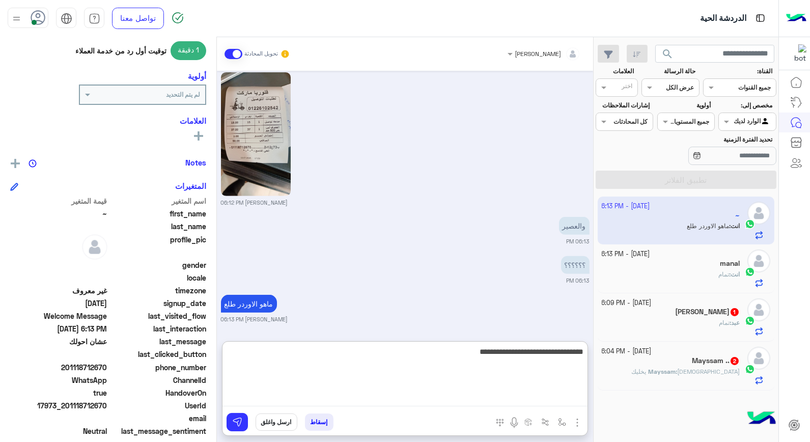
type textarea "**********"
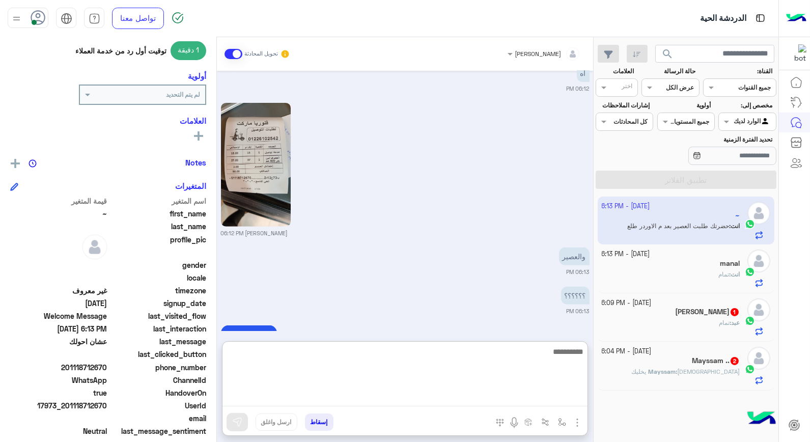
scroll to position [807, 0]
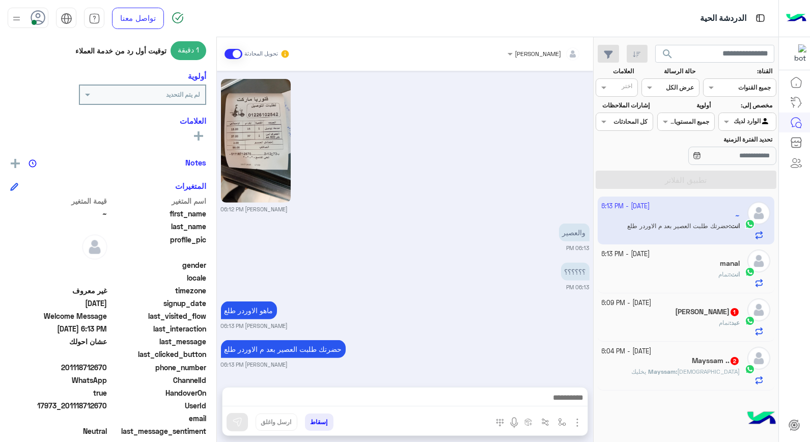
click at [723, 324] on span "تمام" at bounding box center [724, 323] width 11 height 8
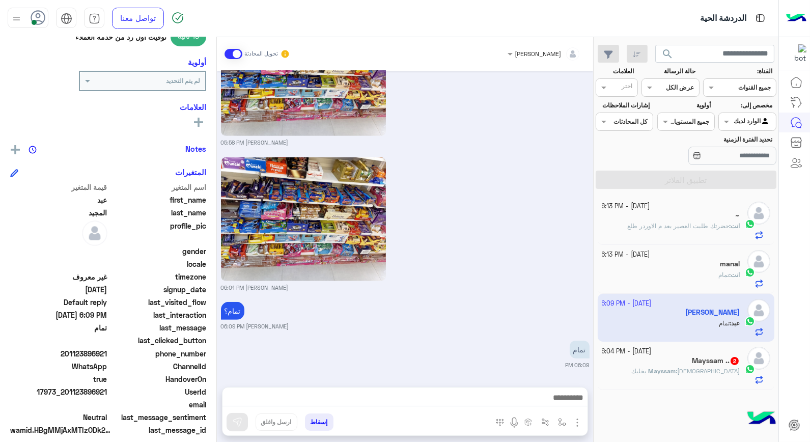
scroll to position [148, 0]
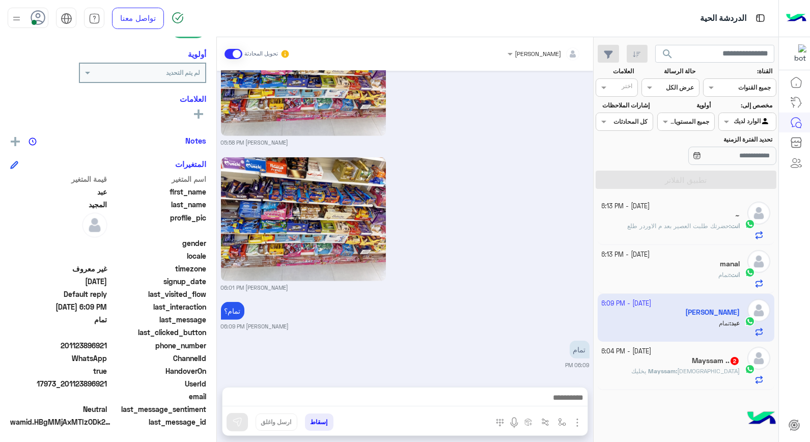
drag, startPoint x: 65, startPoint y: 380, endPoint x: 108, endPoint y: 381, distance: 43.3
click at [107, 381] on span "17973_201123896921" at bounding box center [58, 383] width 97 height 11
copy span "01123896921"
click at [717, 223] on span "انا مامعيش كاش" at bounding box center [713, 226] width 43 height 8
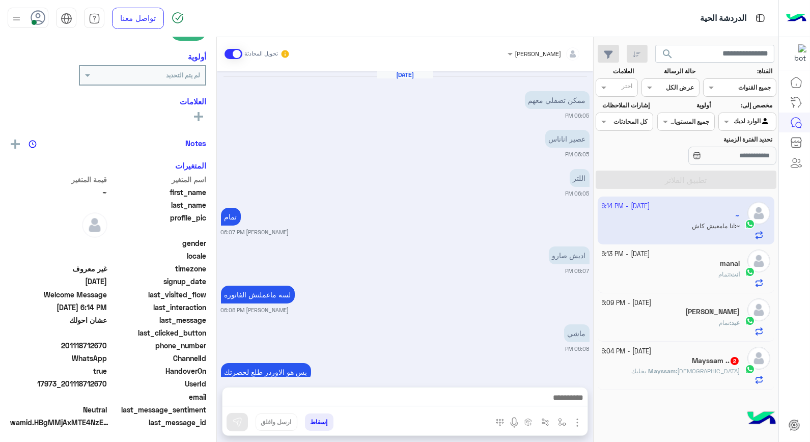
scroll to position [594, 0]
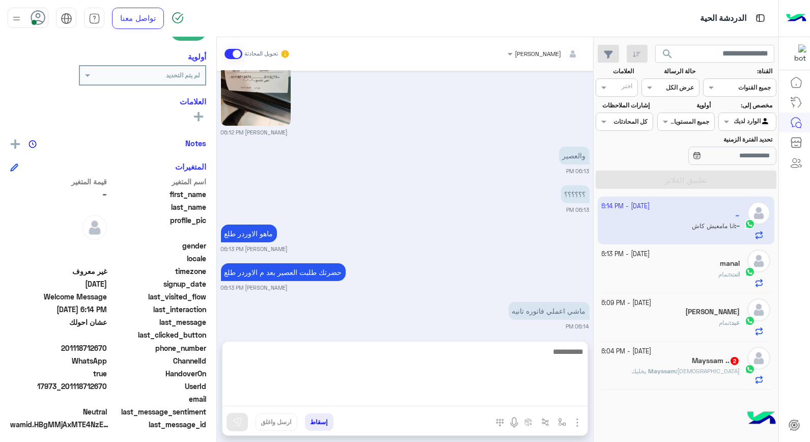
click at [507, 401] on textarea at bounding box center [404, 375] width 365 height 61
type textarea "**********"
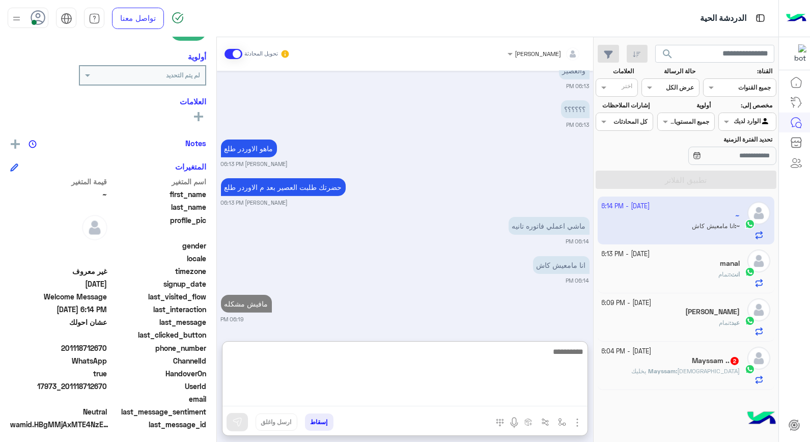
click at [494, 363] on textarea at bounding box center [404, 375] width 365 height 61
click at [489, 362] on textarea at bounding box center [404, 375] width 365 height 61
type textarea "****"
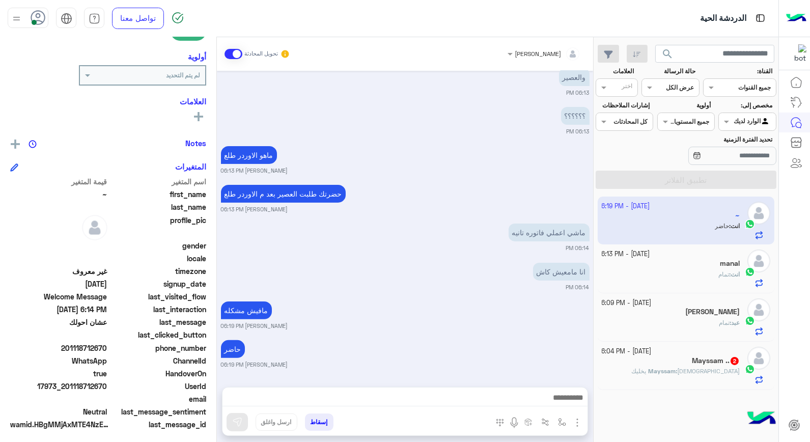
click at [719, 327] on p "عبد : تمام" at bounding box center [729, 322] width 21 height 9
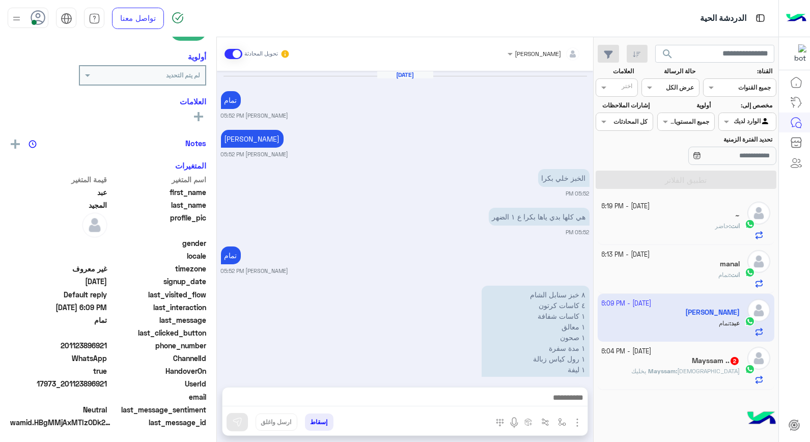
scroll to position [1030, 0]
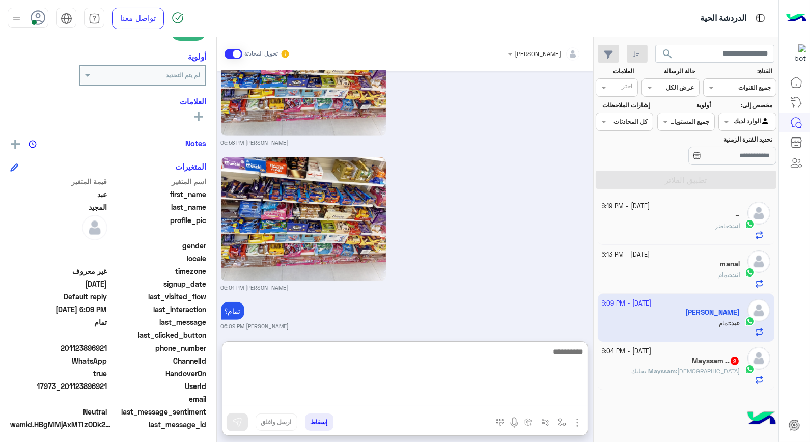
click at [535, 397] on textarea at bounding box center [404, 375] width 365 height 61
type textarea "**********"
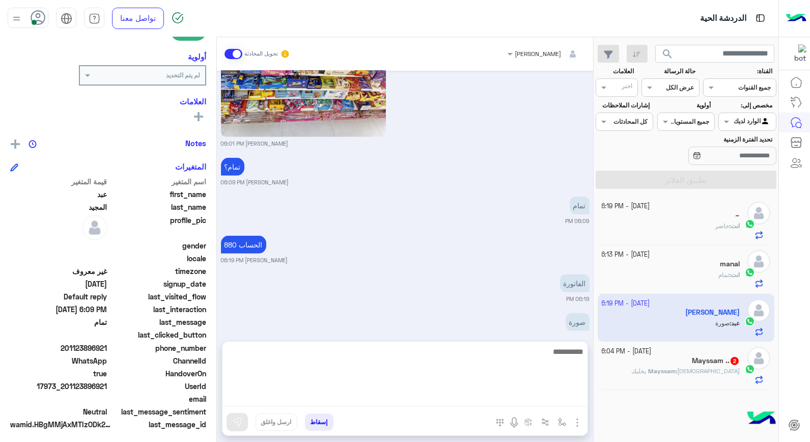
scroll to position [1192, 0]
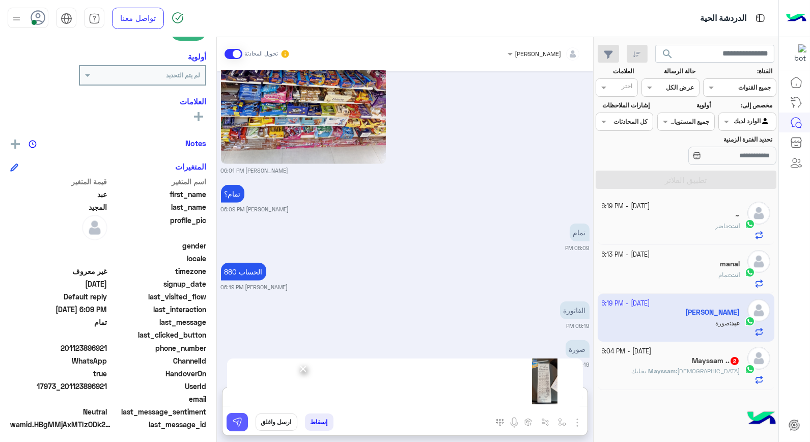
click at [234, 423] on img at bounding box center [237, 422] width 10 height 10
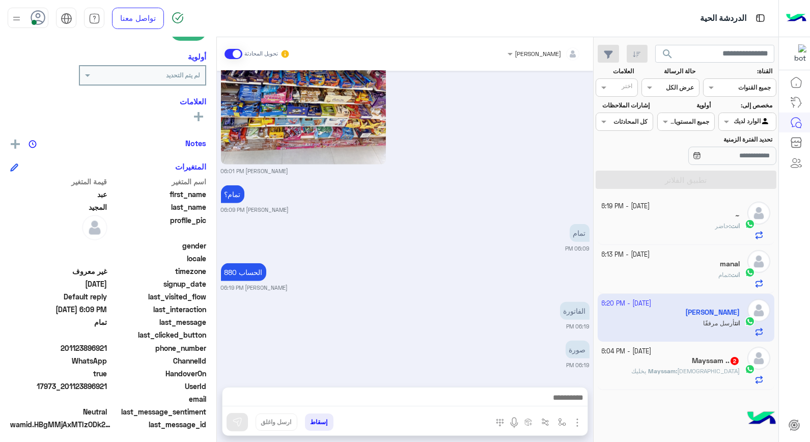
scroll to position [1291, 0]
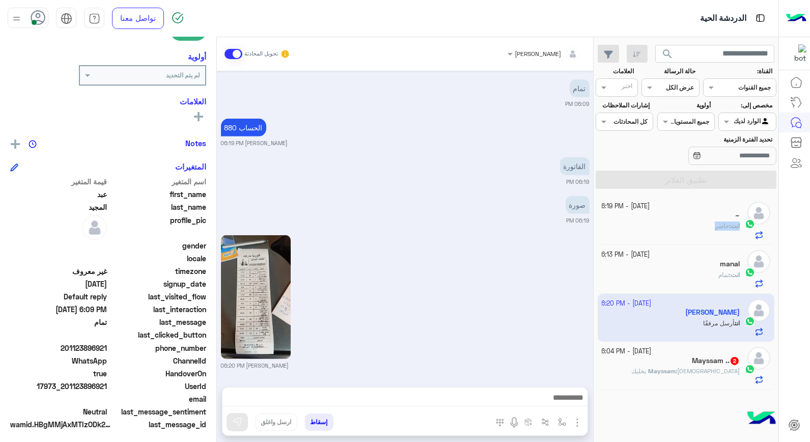
click at [633, 221] on div "7 October - 6:19 PM ~ انت : حاضر" at bounding box center [670, 221] width 138 height 38
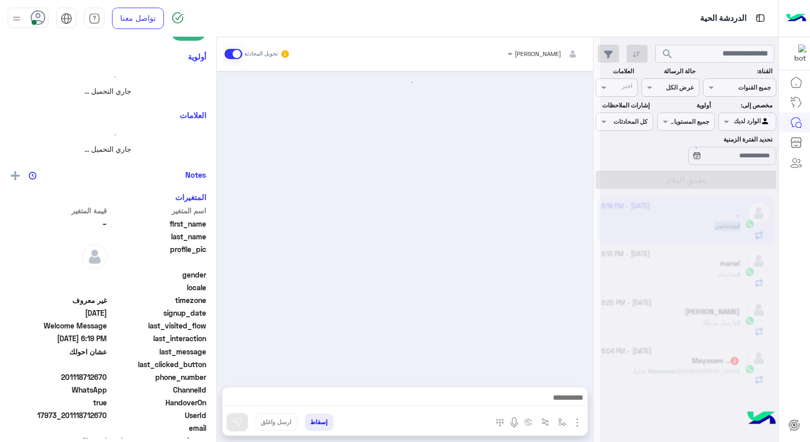
scroll to position [594, 0]
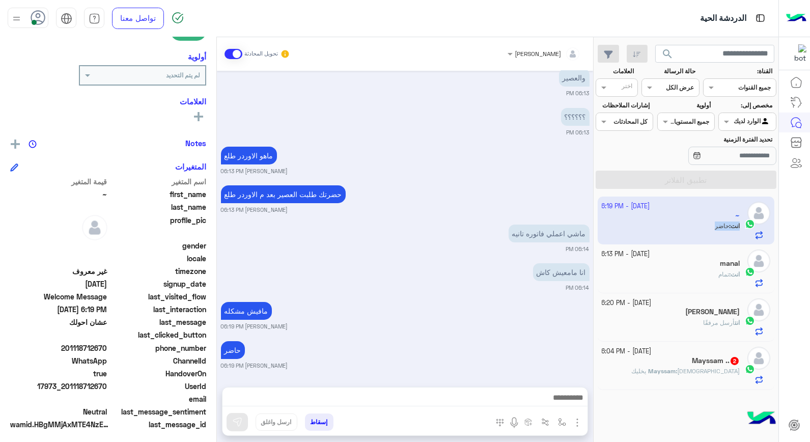
drag, startPoint x: 66, startPoint y: 382, endPoint x: 108, endPoint y: 391, distance: 42.6
click at [108, 391] on div "UserId 17973_201118712670" at bounding box center [108, 387] width 196 height 13
drag, startPoint x: 108, startPoint y: 391, endPoint x: 67, endPoint y: 393, distance: 40.8
click at [67, 393] on span at bounding box center [58, 398] width 97 height 11
drag, startPoint x: 68, startPoint y: 384, endPoint x: 109, endPoint y: 387, distance: 40.8
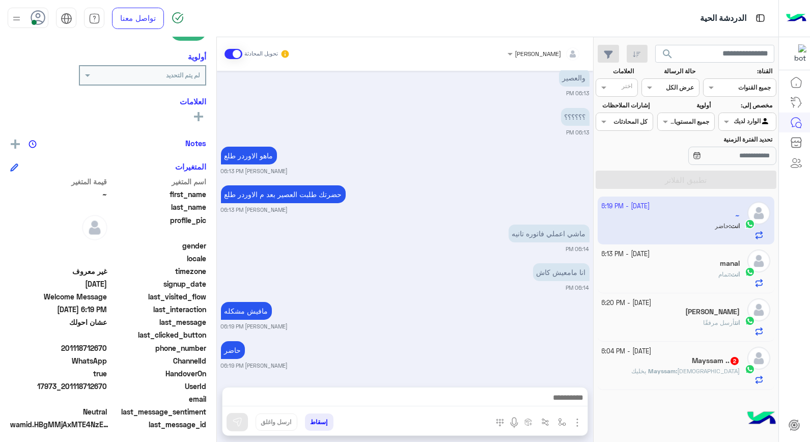
click at [109, 387] on div "UserId 17973_201118712670" at bounding box center [108, 387] width 196 height 13
copy span "01118712670"
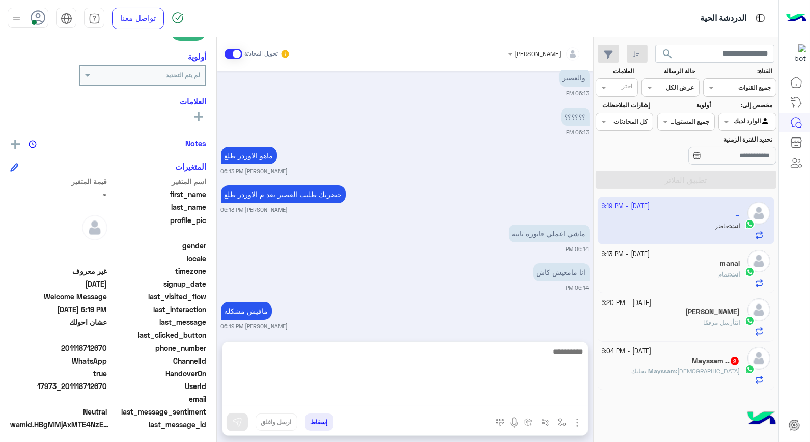
click at [466, 399] on textarea at bounding box center [404, 375] width 365 height 61
type textarea "**********"
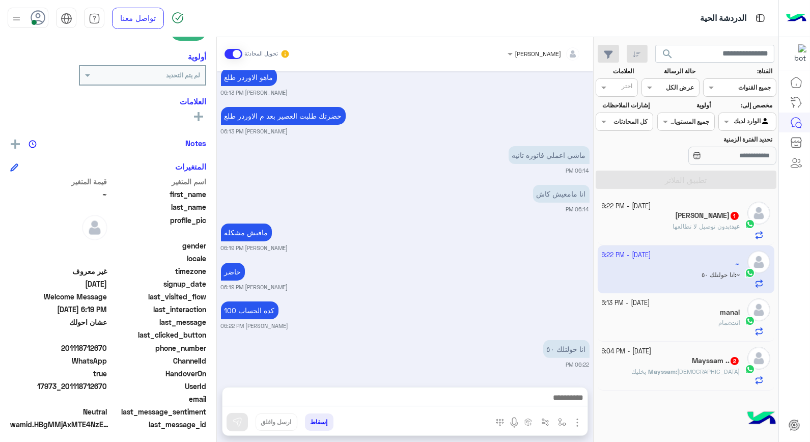
scroll to position [711, 0]
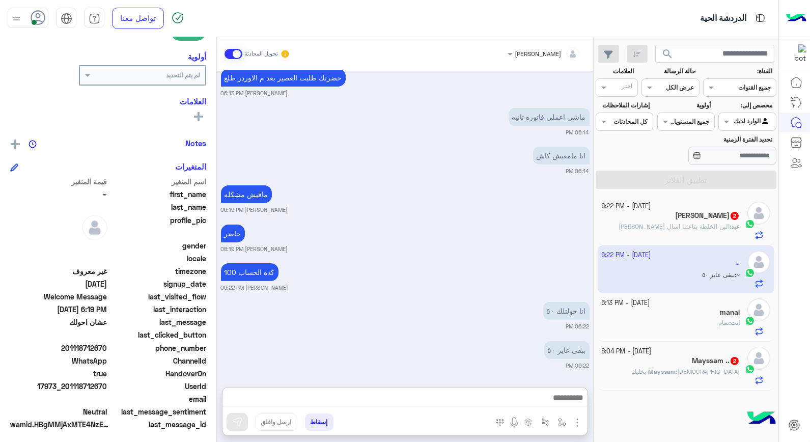
click at [694, 227] on span "البن الخلطة بتاعتنا اسال محمد عليها" at bounding box center [673, 226] width 111 height 8
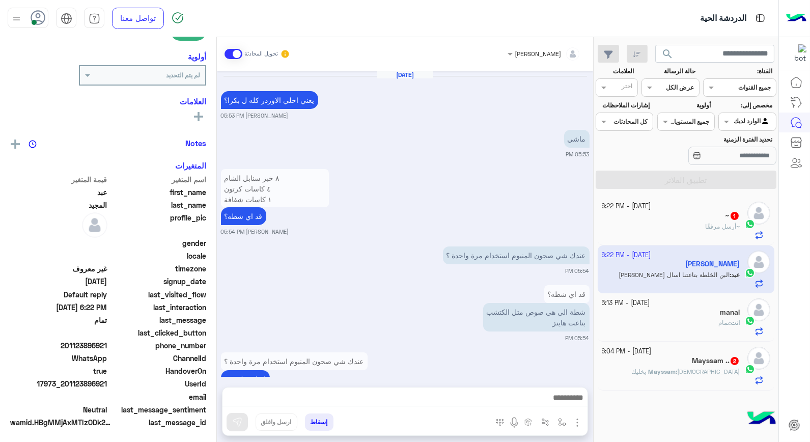
scroll to position [1147, 0]
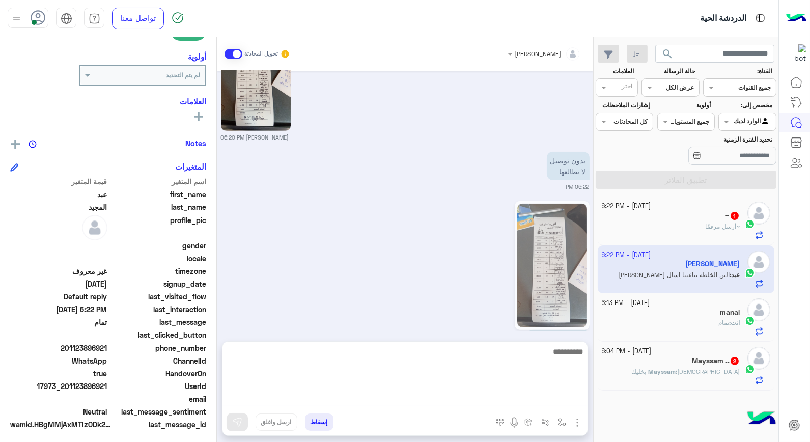
click at [537, 397] on textarea at bounding box center [404, 375] width 365 height 61
type textarea "**********"
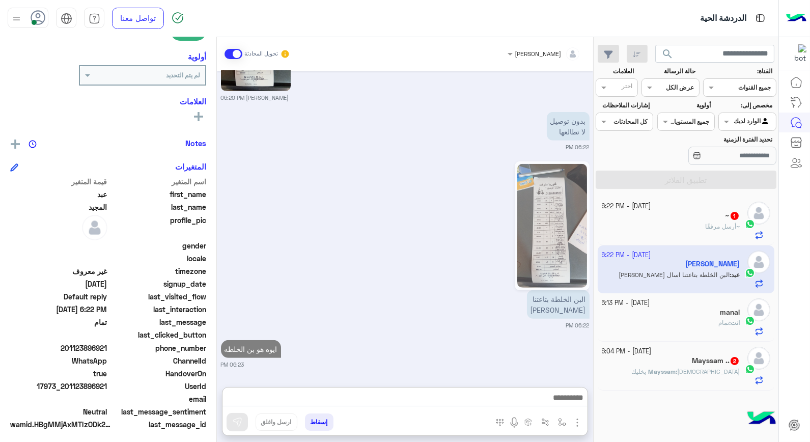
click at [712, 228] on span "أرسل مرفقًا" at bounding box center [720, 226] width 31 height 8
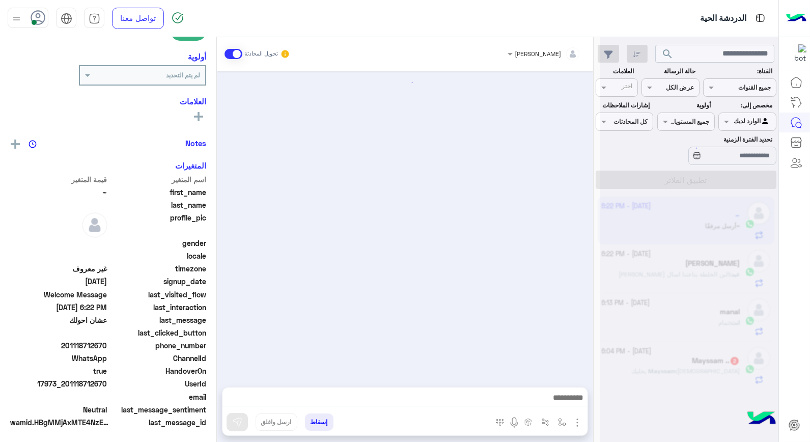
scroll to position [705, 0]
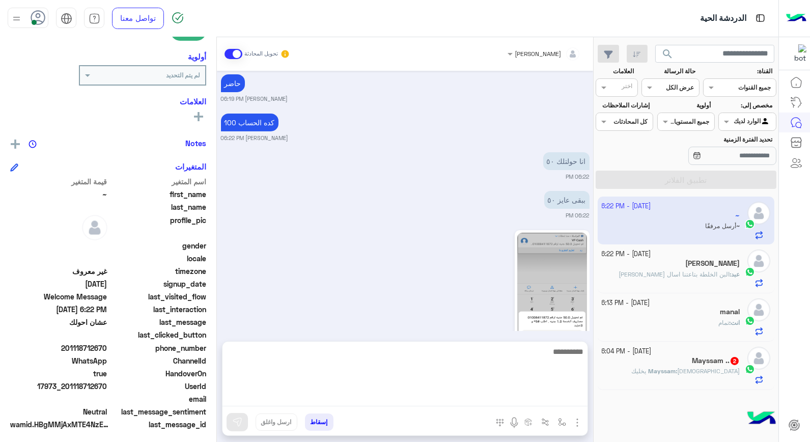
click at [535, 394] on textarea at bounding box center [404, 375] width 365 height 61
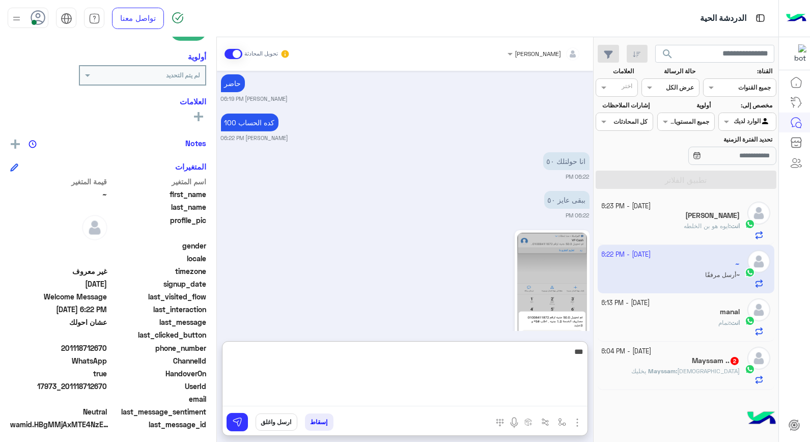
type textarea "****"
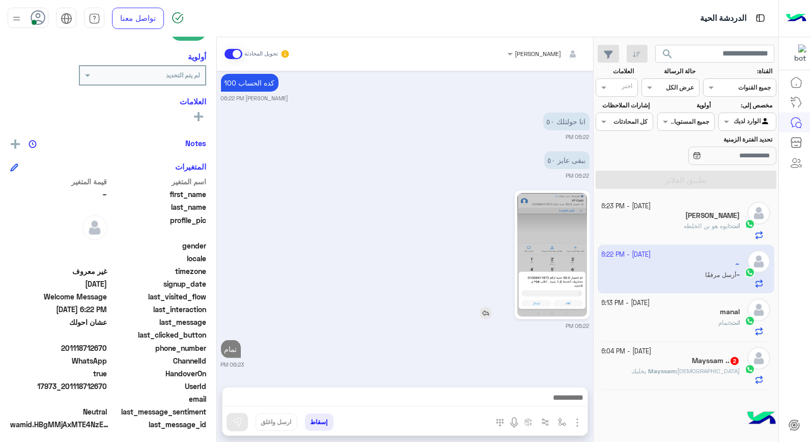
scroll to position [744, 0]
click at [323, 422] on button "إسقاط" at bounding box center [319, 421] width 28 height 17
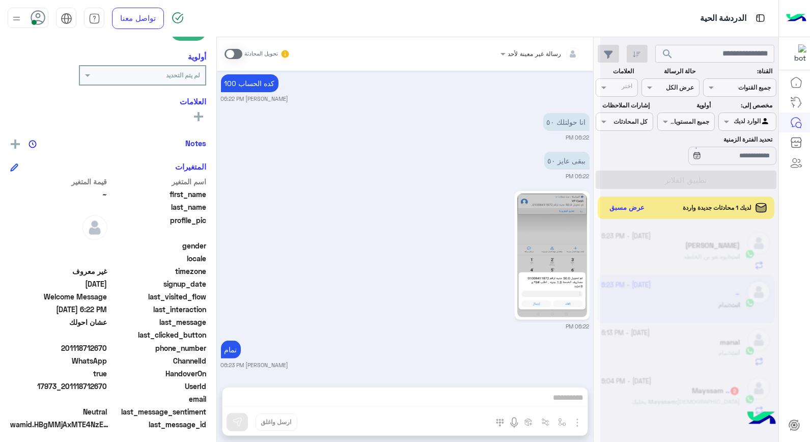
scroll to position [770, 0]
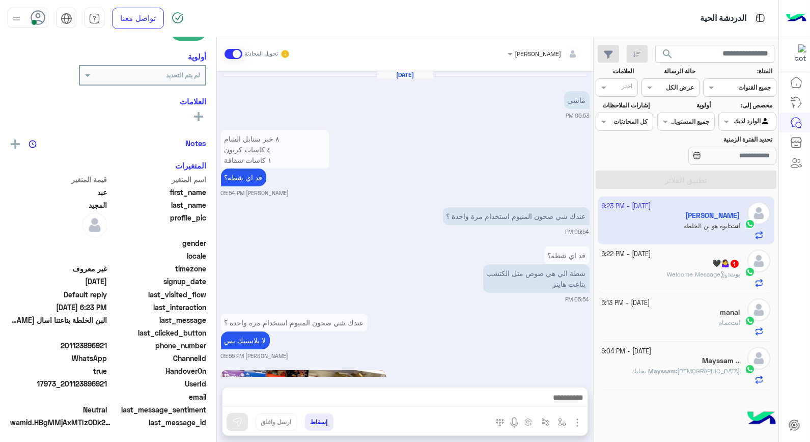
scroll to position [1147, 0]
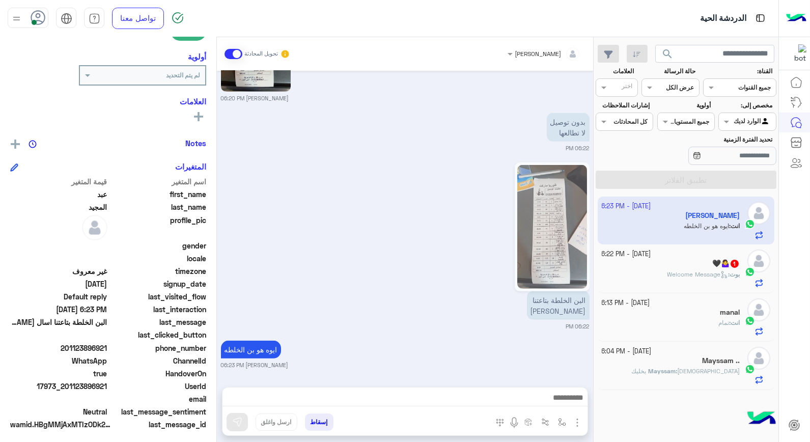
click at [718, 320] on span "تمام" at bounding box center [723, 323] width 11 height 8
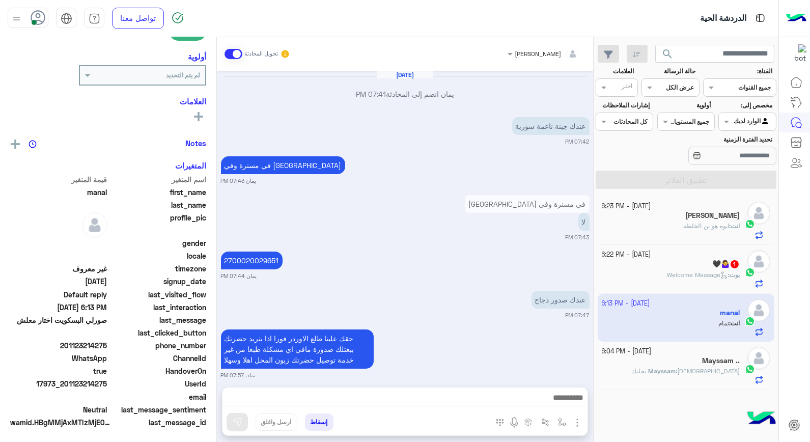
scroll to position [493, 0]
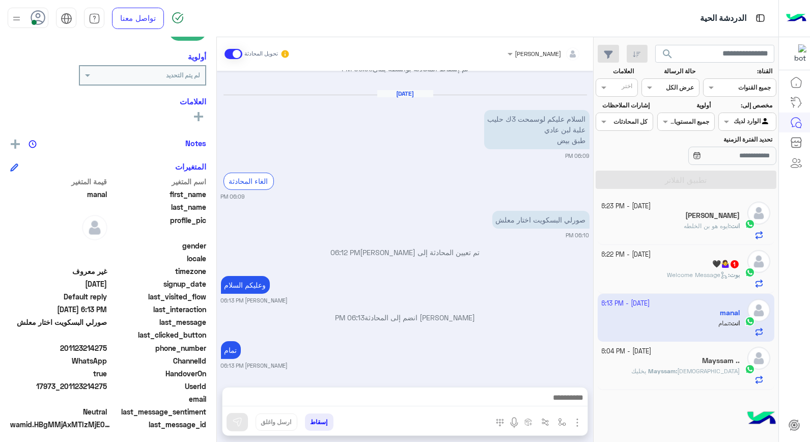
click at [700, 360] on div "Mayssam .." at bounding box center [670, 361] width 138 height 11
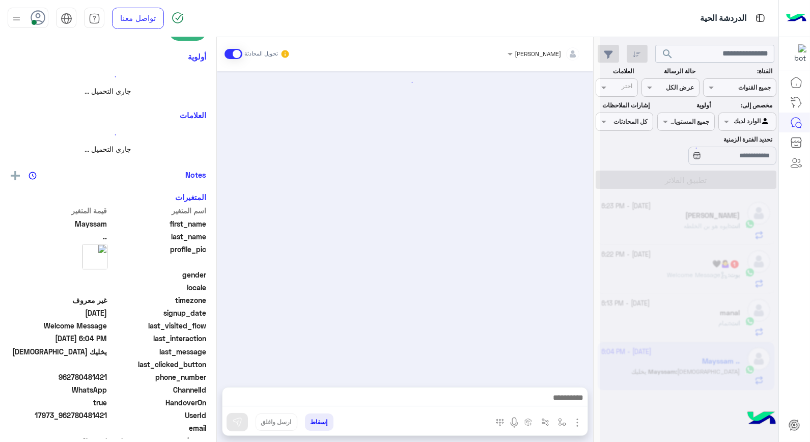
click at [700, 360] on div at bounding box center [689, 225] width 178 height 442
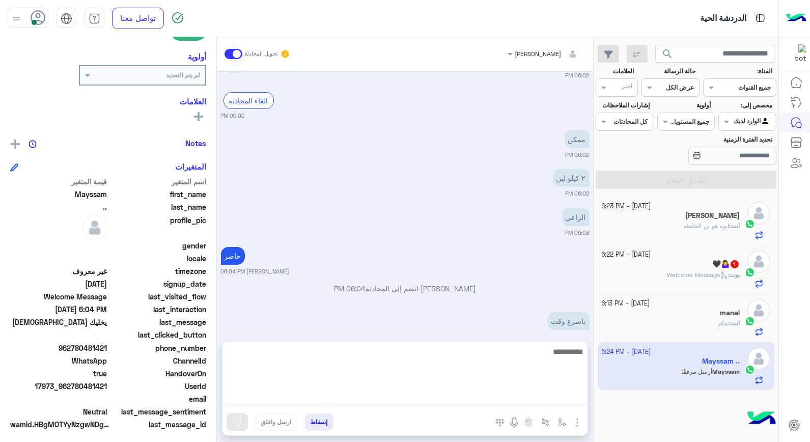
scroll to position [507, 0]
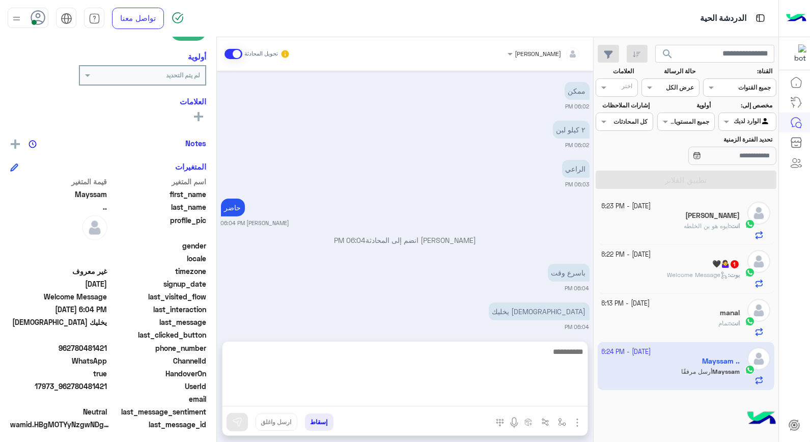
click at [546, 399] on textarea at bounding box center [404, 375] width 365 height 61
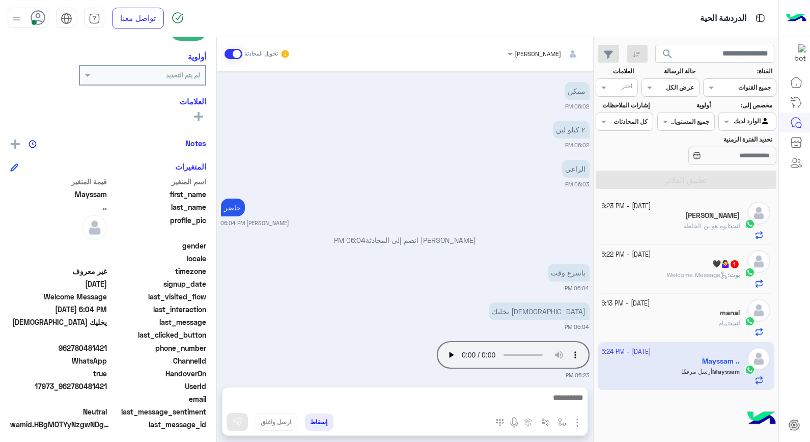
click at [489, 308] on div "الله يخليك 06:04 PM" at bounding box center [405, 315] width 368 height 31
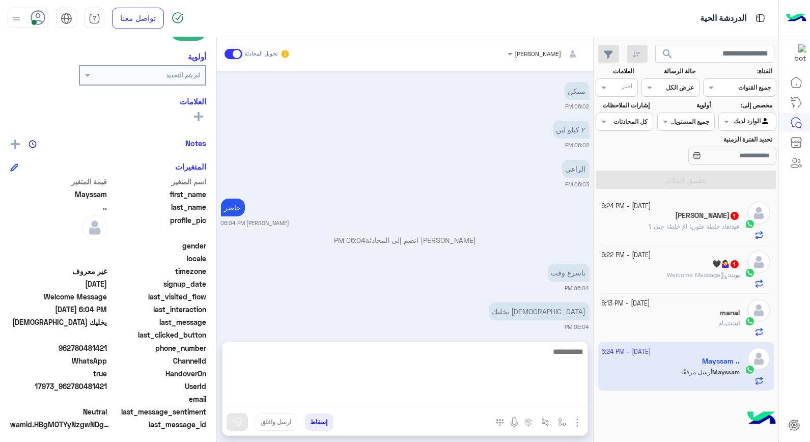
click at [453, 393] on textarea at bounding box center [404, 375] width 365 height 61
type textarea "**********"
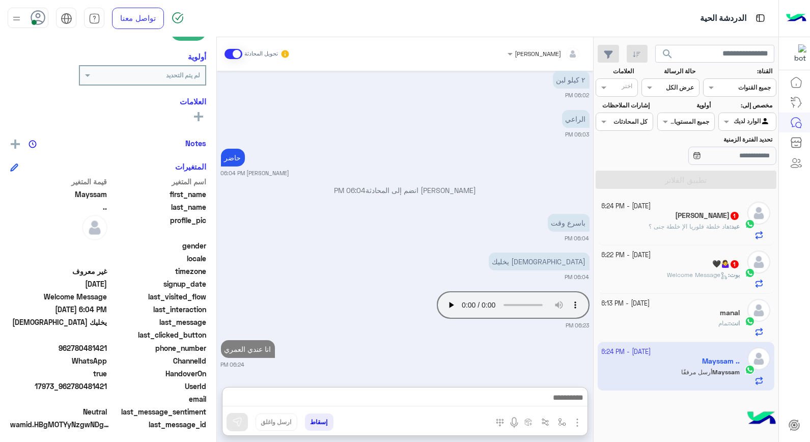
click at [680, 229] on span "هاد خلطة فلوريا الإ خلطة جنى ؟" at bounding box center [688, 226] width 81 height 8
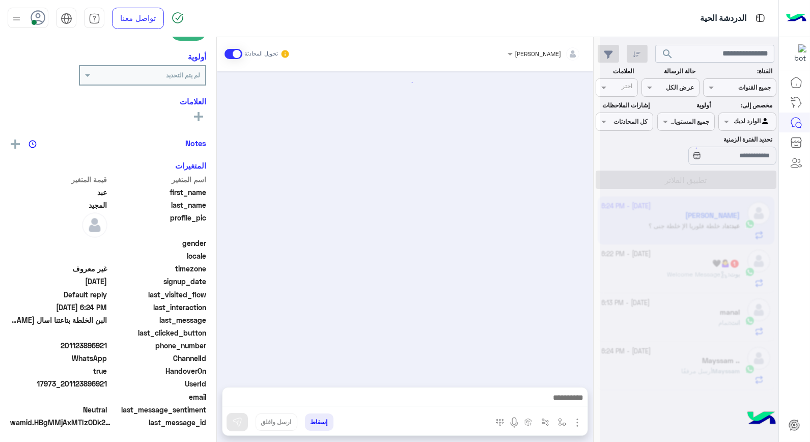
scroll to position [1158, 0]
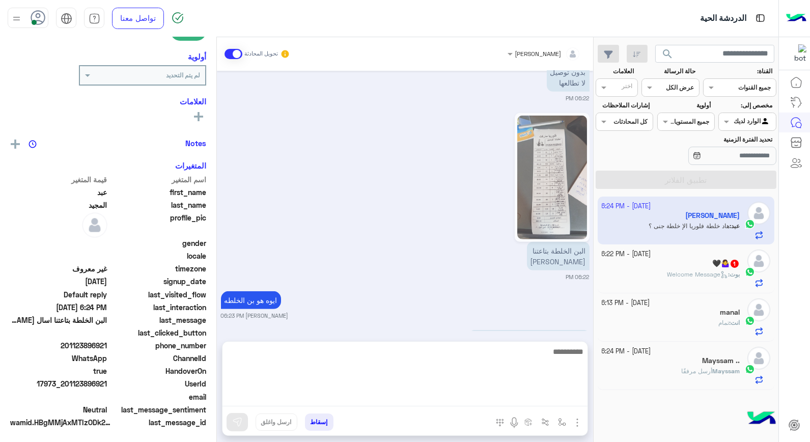
click at [474, 397] on textarea at bounding box center [404, 375] width 365 height 61
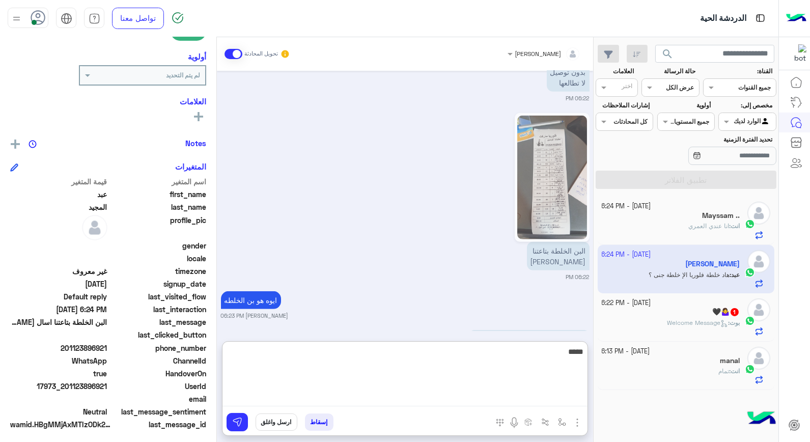
type textarea "******"
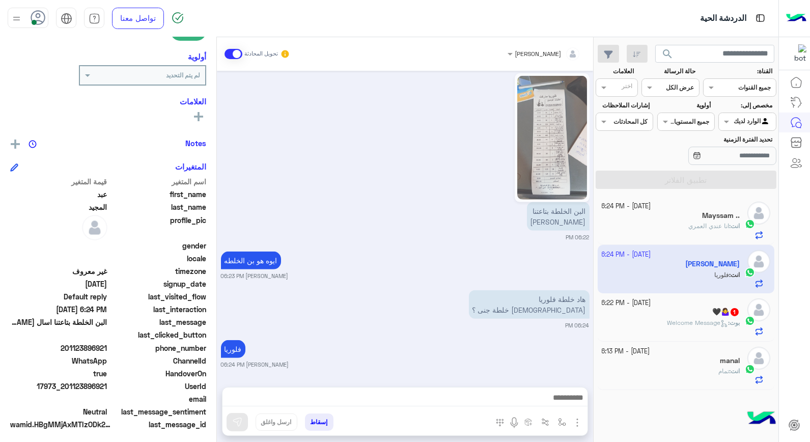
click at [686, 327] on p "بوت : Welcome Message" at bounding box center [703, 322] width 73 height 9
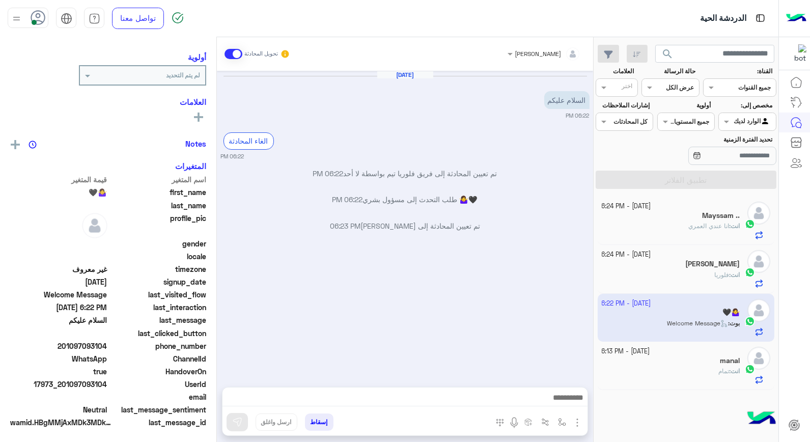
scroll to position [129, 0]
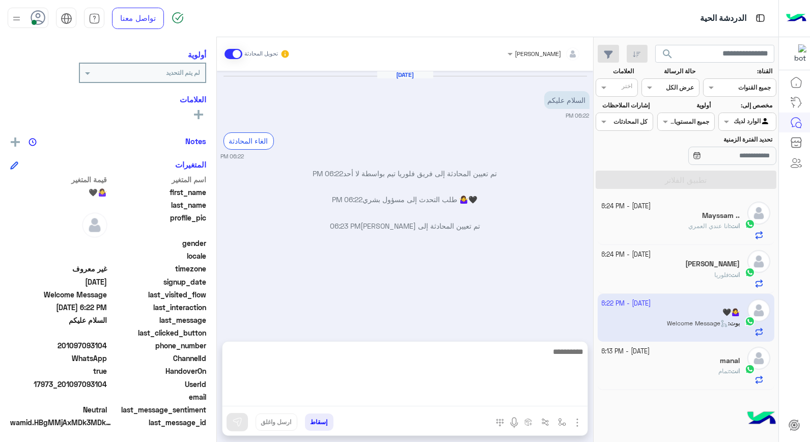
click at [494, 397] on textarea at bounding box center [404, 375] width 365 height 61
type textarea "**********"
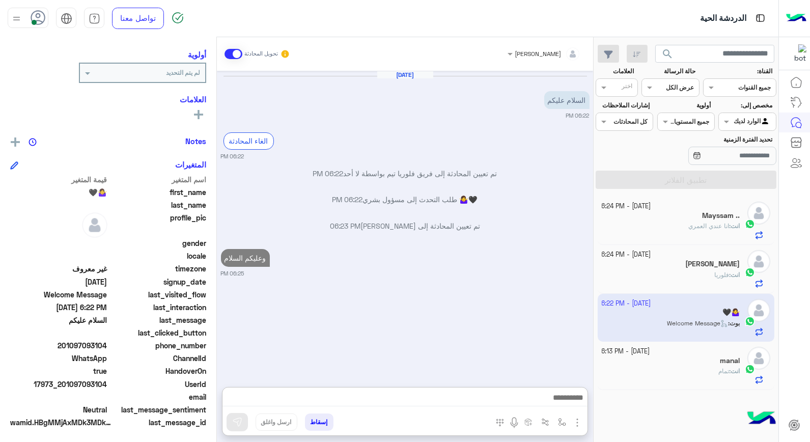
click at [735, 117] on div at bounding box center [747, 121] width 56 height 10
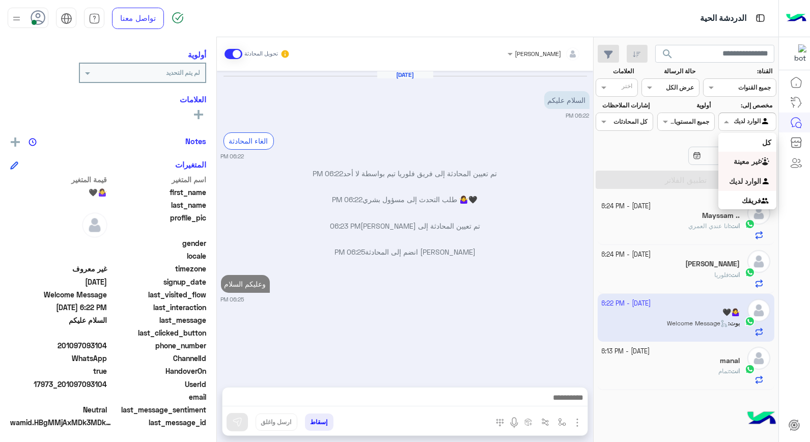
click at [747, 163] on b "غير معينة" at bounding box center [746, 161] width 27 height 9
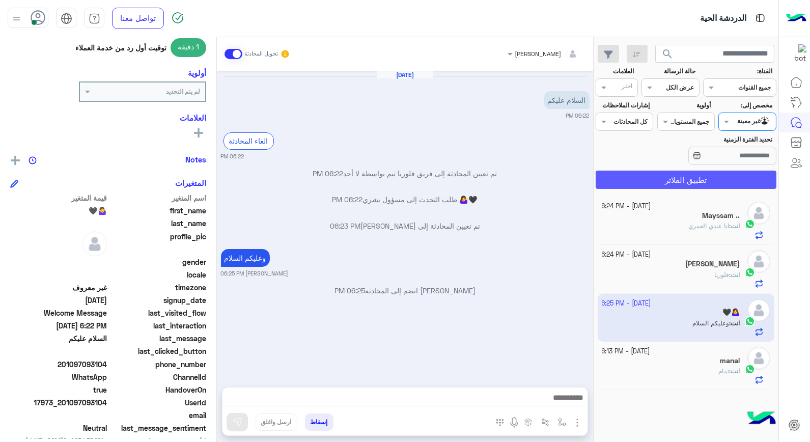
scroll to position [145, 0]
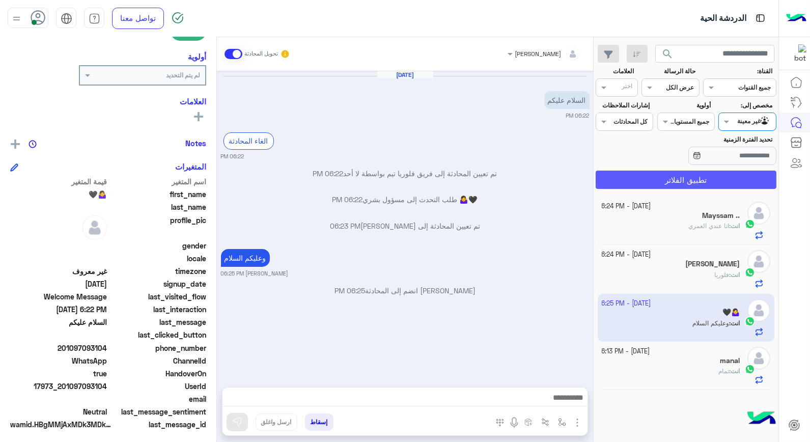
click at [700, 183] on button "تطبيق الفلاتر" at bounding box center [685, 179] width 181 height 18
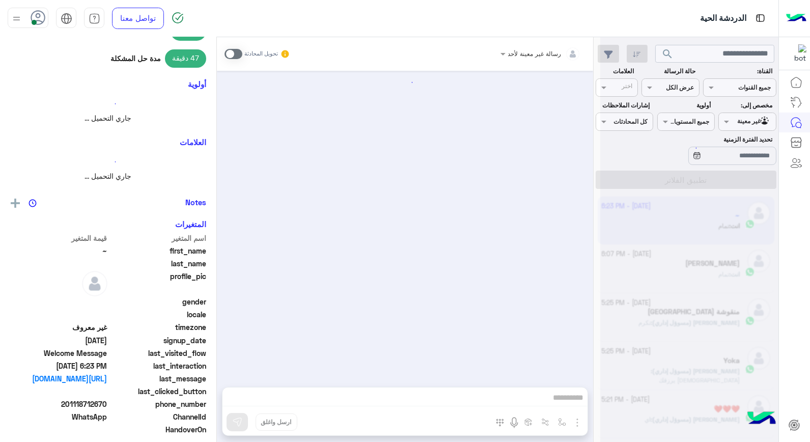
scroll to position [693, 0]
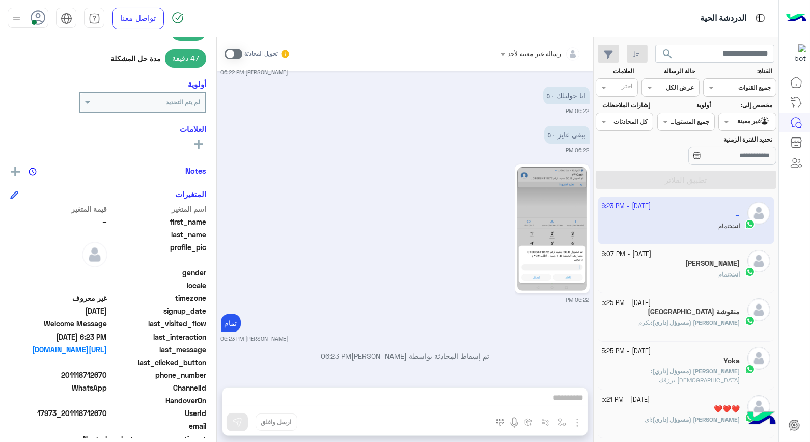
click at [698, 272] on div "انت : تمام" at bounding box center [670, 279] width 138 height 18
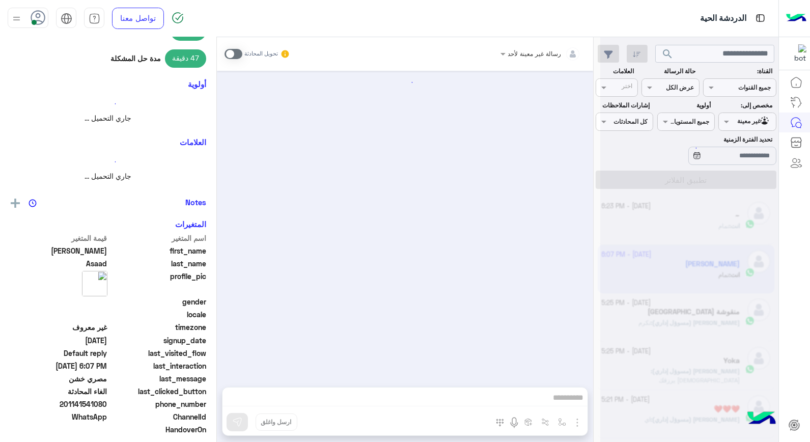
click at [698, 272] on div at bounding box center [689, 225] width 178 height 442
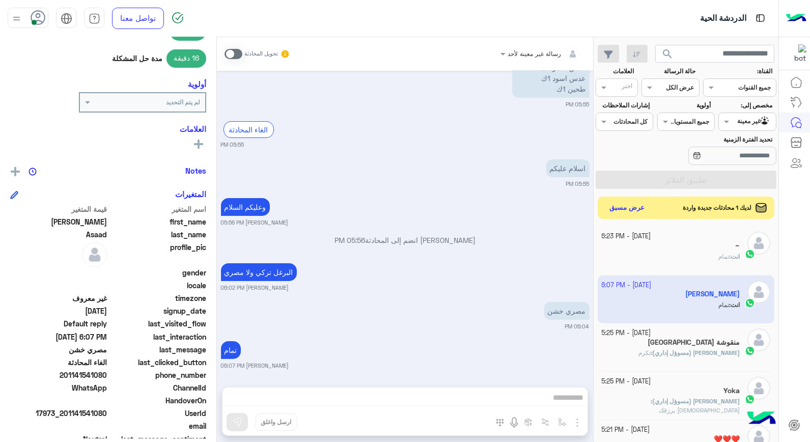
scroll to position [566, 0]
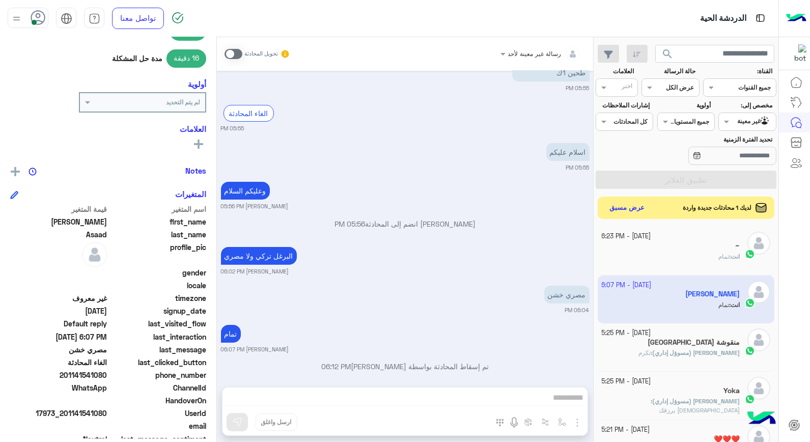
click at [738, 120] on div at bounding box center [747, 121] width 56 height 10
click at [742, 180] on b "الوارد لديك" at bounding box center [745, 181] width 32 height 9
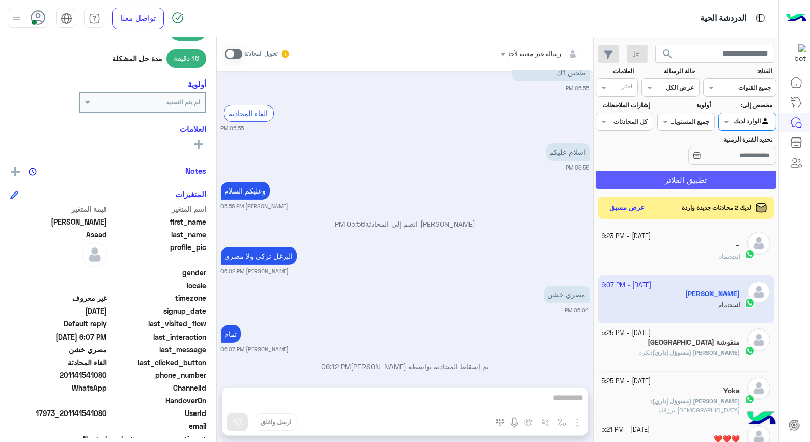
click at [725, 184] on button "تطبيق الفلاتر" at bounding box center [685, 179] width 181 height 18
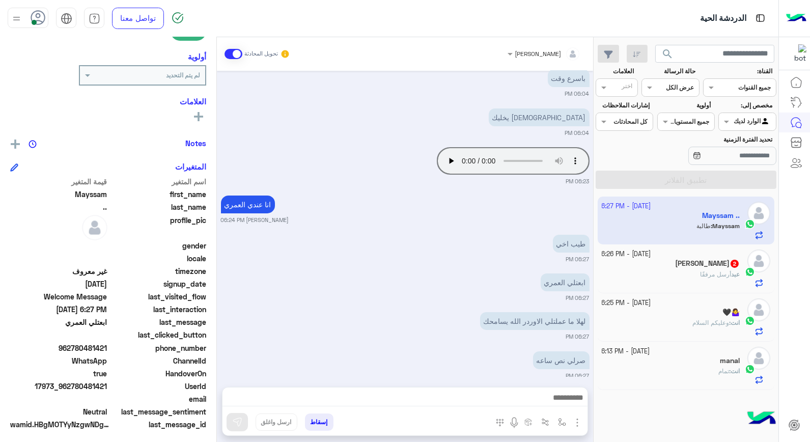
scroll to position [611, 0]
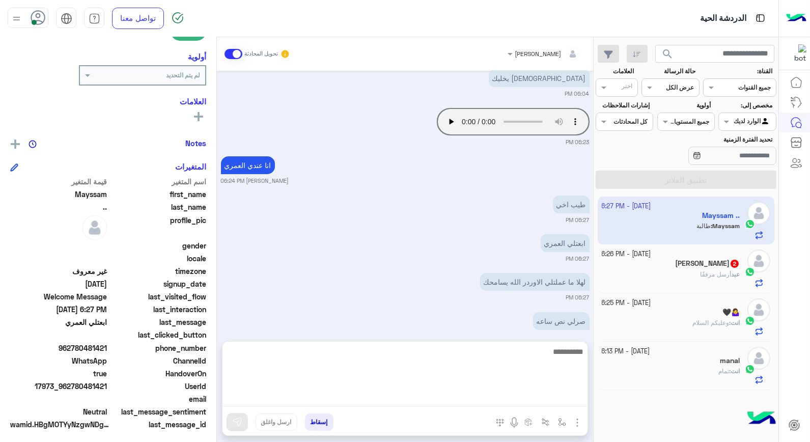
click at [527, 403] on textarea at bounding box center [404, 375] width 365 height 61
click at [551, 355] on textarea at bounding box center [404, 375] width 365 height 61
type textarea "*********"
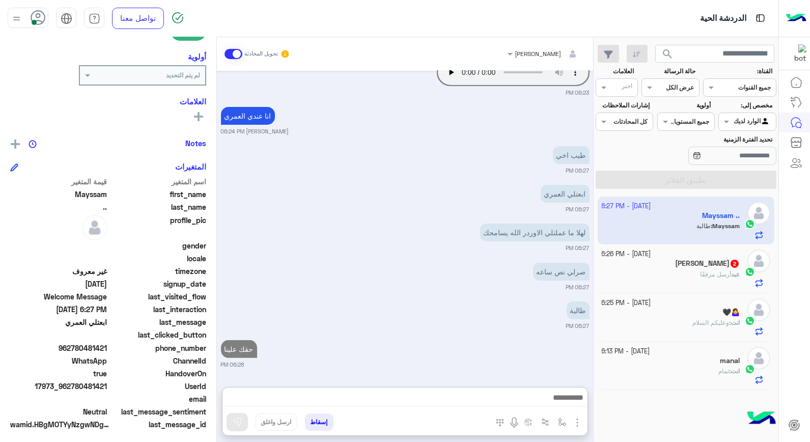
click at [665, 279] on div "عبد أرسل مرفقًا" at bounding box center [670, 279] width 138 height 18
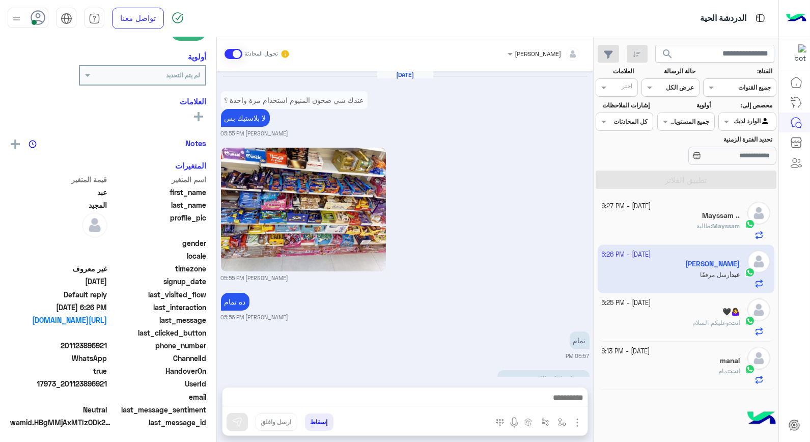
scroll to position [1101, 0]
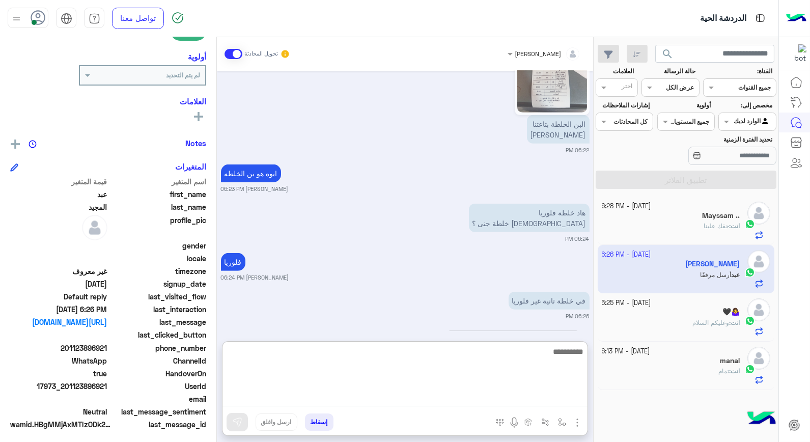
click at [542, 395] on textarea at bounding box center [404, 375] width 365 height 61
type textarea "****"
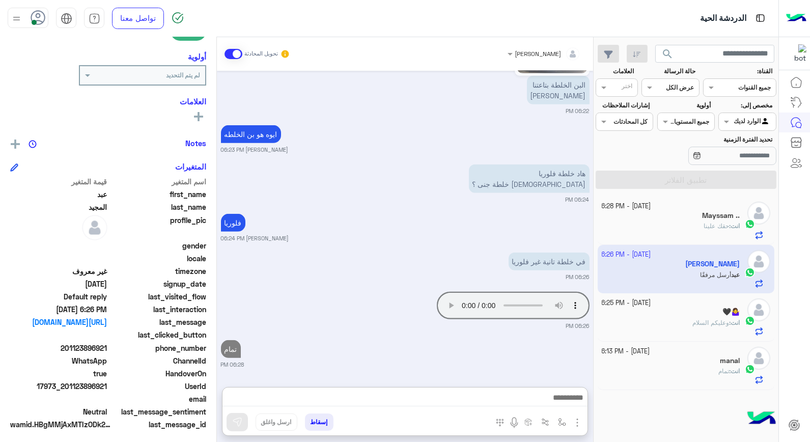
click at [681, 228] on div "انت : حقك علينا" at bounding box center [670, 230] width 138 height 18
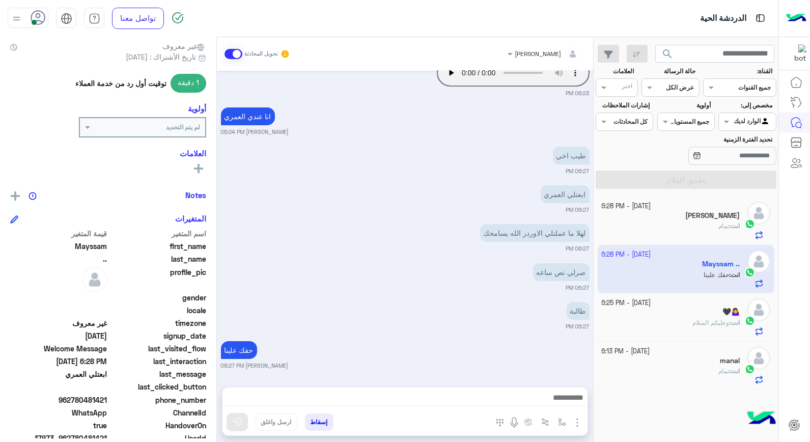
scroll to position [148, 0]
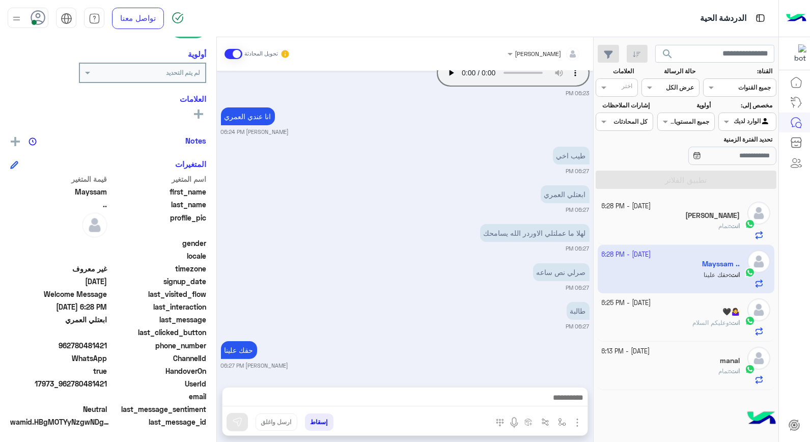
drag, startPoint x: 60, startPoint y: 383, endPoint x: 108, endPoint y: 385, distance: 47.9
click at [107, 385] on span "17973_962780481421" at bounding box center [58, 383] width 97 height 11
copy span "962780481421"
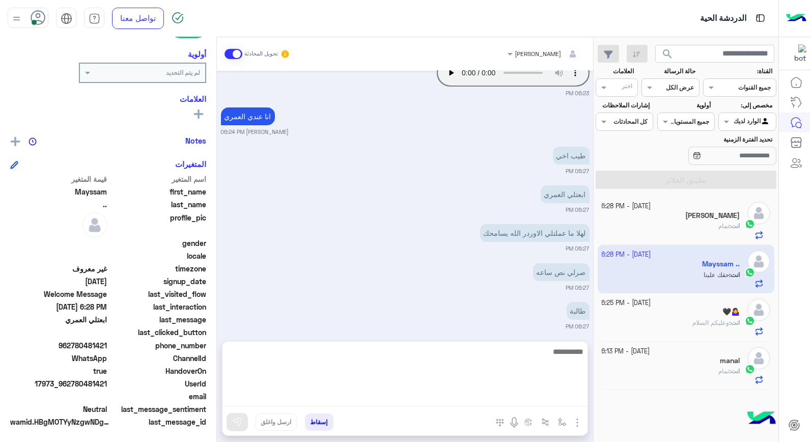
click at [347, 403] on textarea at bounding box center [404, 375] width 365 height 61
type textarea "**********"
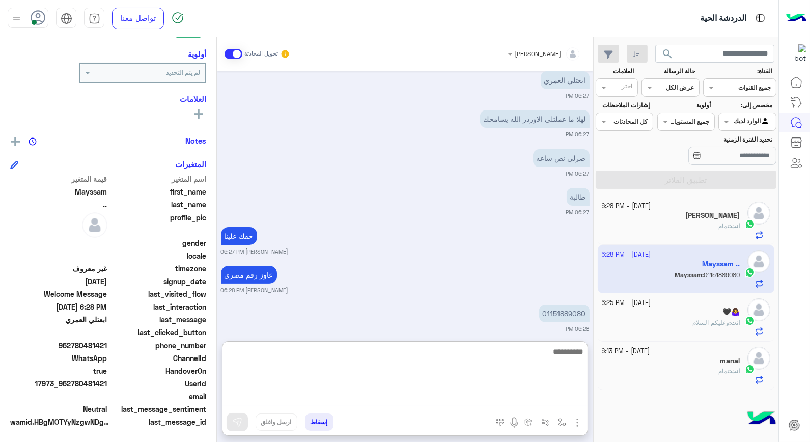
scroll to position [591, 0]
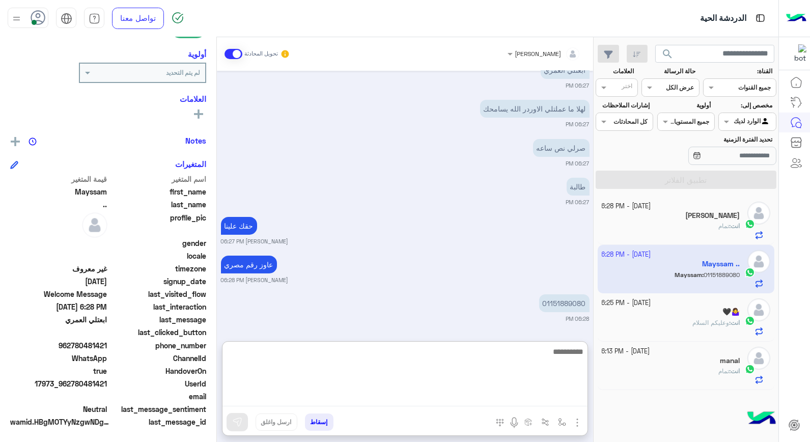
click at [538, 348] on textarea at bounding box center [404, 375] width 365 height 61
type textarea "****"
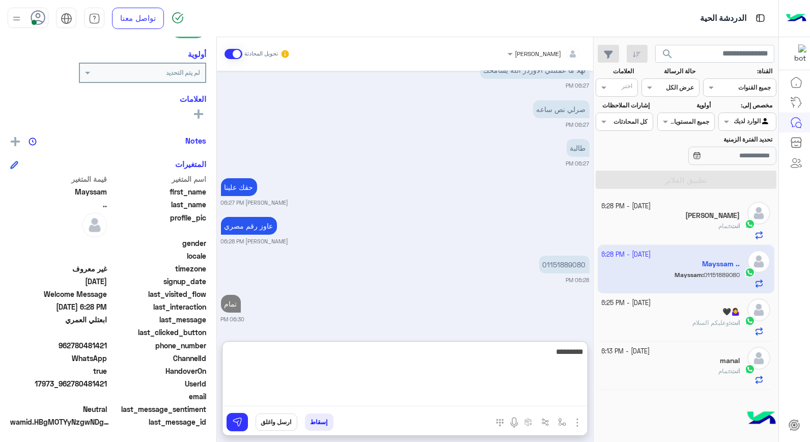
type textarea "**********"
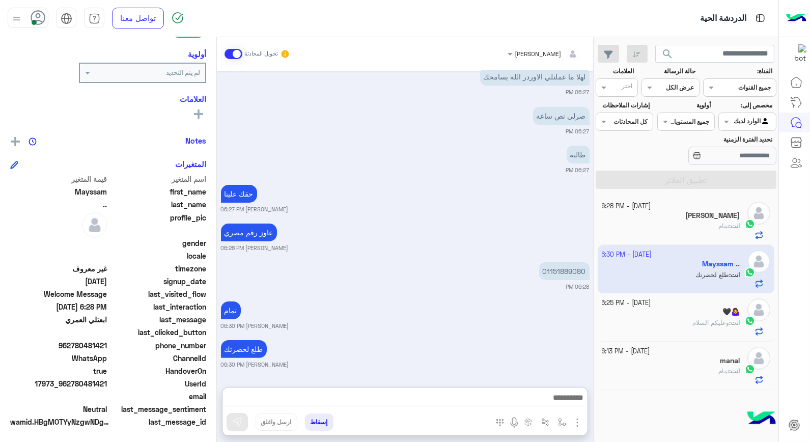
click at [327, 425] on button "إسقاط" at bounding box center [319, 421] width 28 height 17
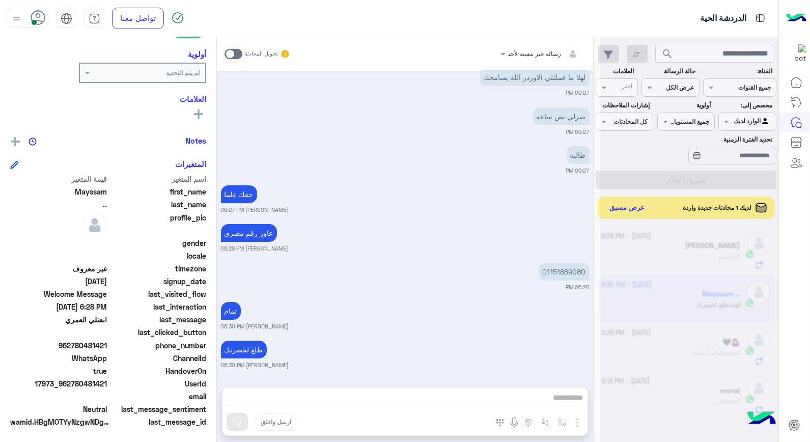
scroll to position [649, 0]
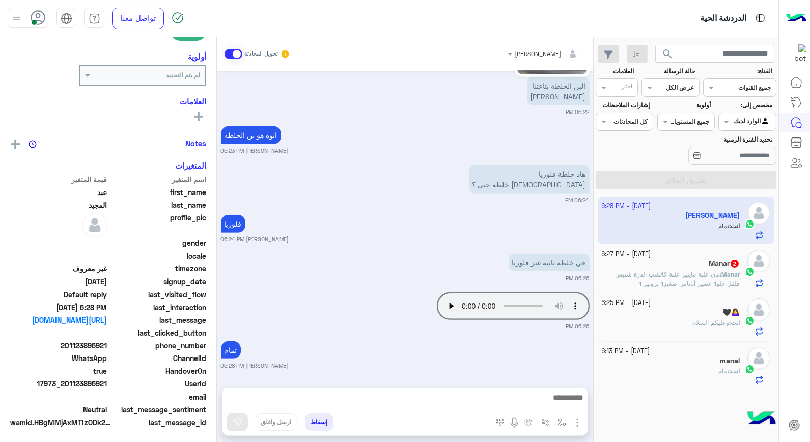
scroll to position [148, 0]
click at [700, 324] on span "وعليكم السلام" at bounding box center [710, 323] width 37 height 8
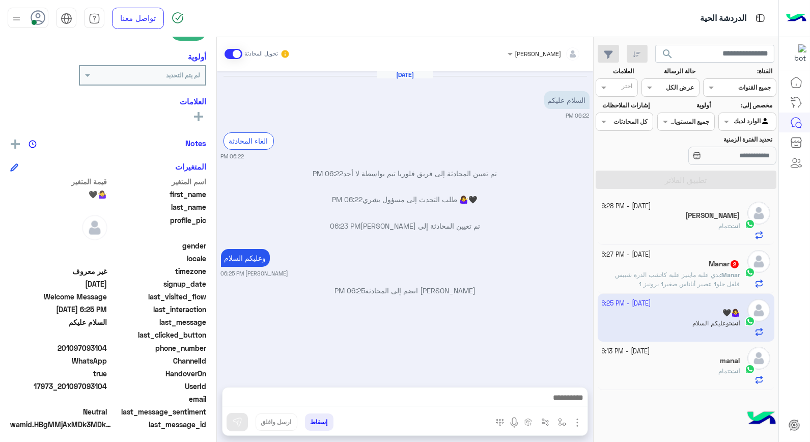
scroll to position [148, 0]
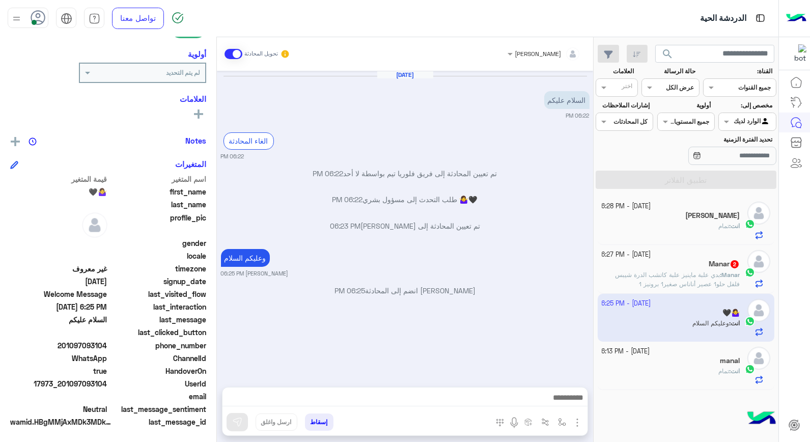
click at [693, 365] on div "manal" at bounding box center [670, 361] width 138 height 11
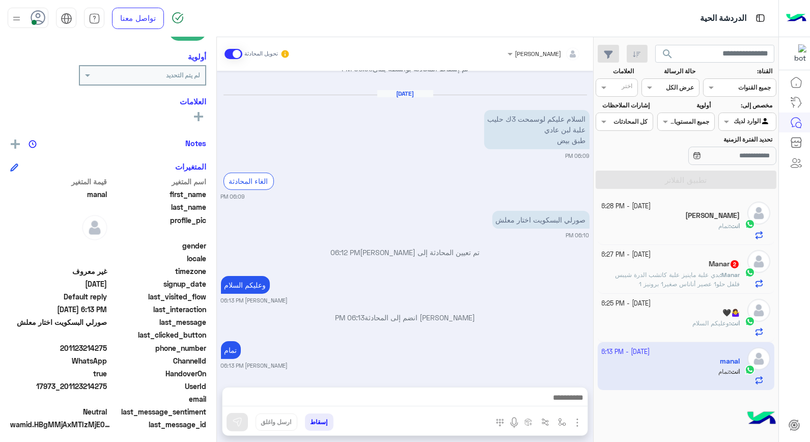
scroll to position [148, 0]
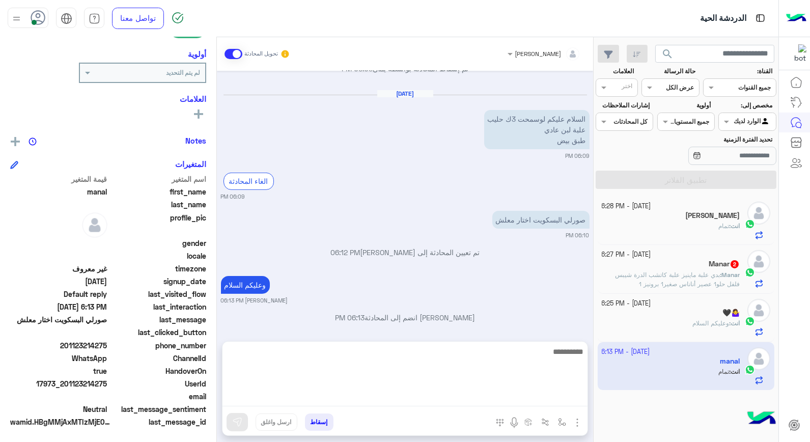
click at [412, 395] on textarea at bounding box center [404, 375] width 365 height 61
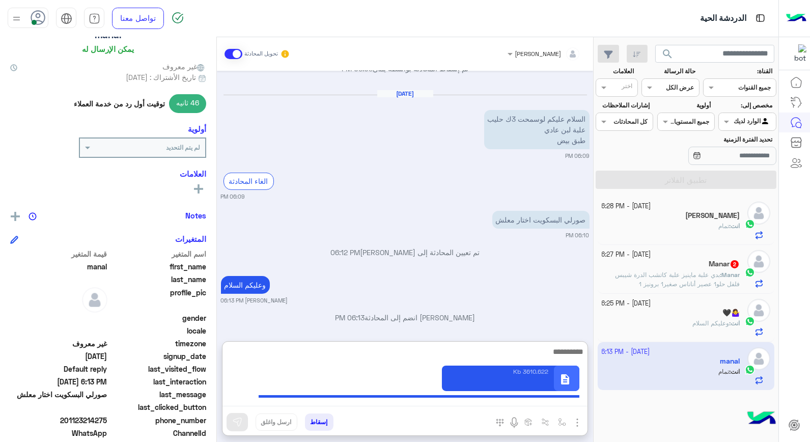
scroll to position [0, 0]
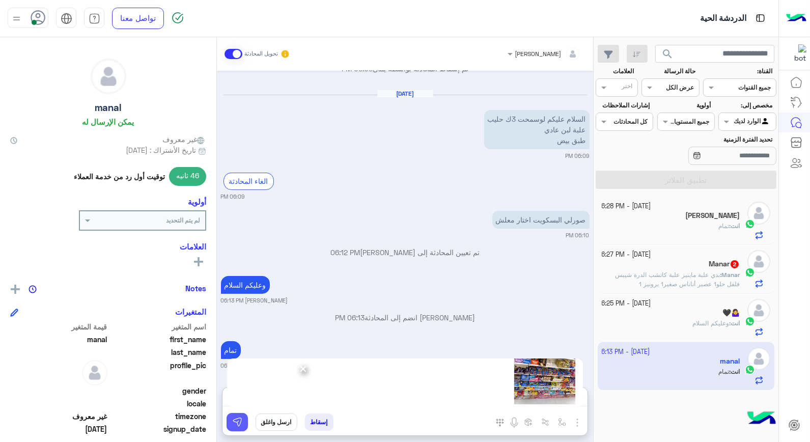
click at [242, 419] on img at bounding box center [237, 422] width 10 height 10
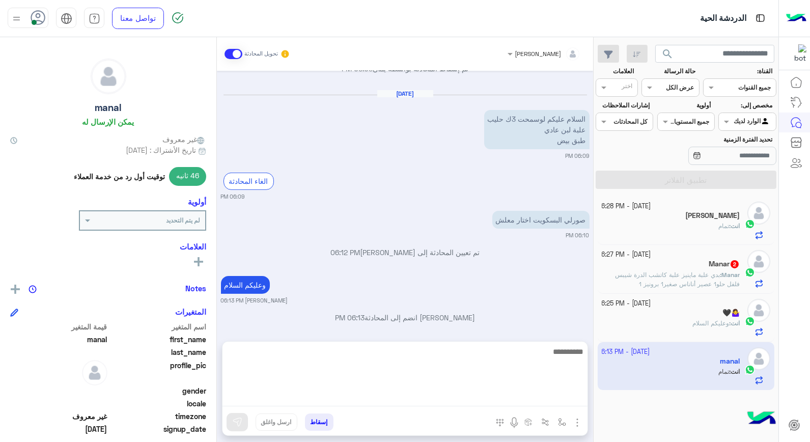
click at [405, 400] on textarea at bounding box center [404, 375] width 365 height 61
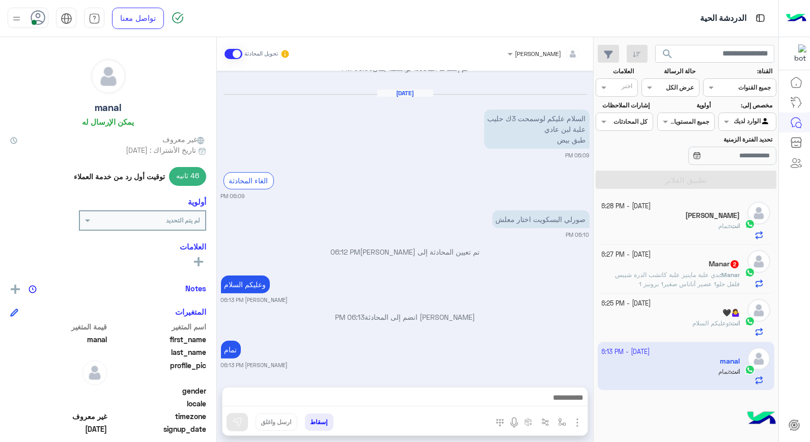
click at [299, 340] on div "تمام" at bounding box center [260, 349] width 78 height 18
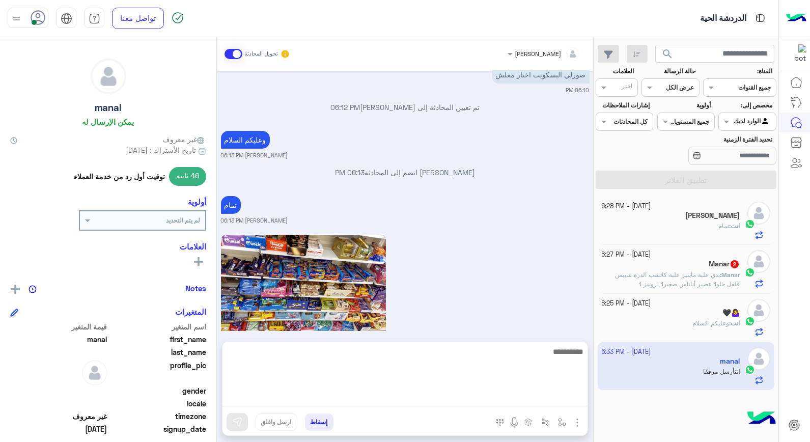
scroll to position [640, 0]
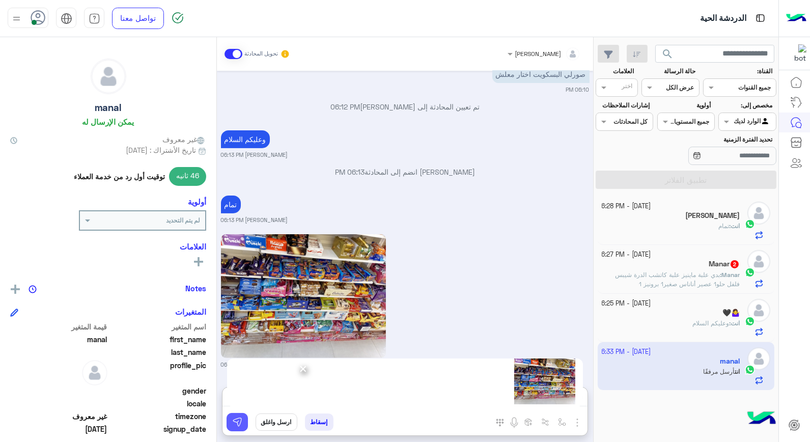
click at [237, 424] on img at bounding box center [237, 422] width 10 height 10
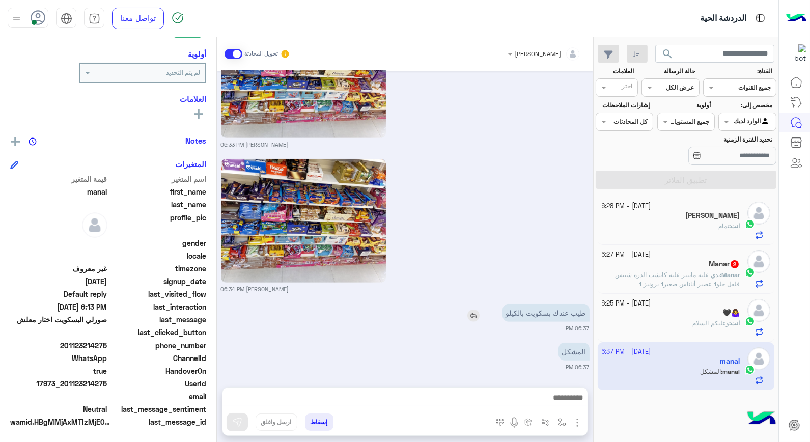
scroll to position [860, 0]
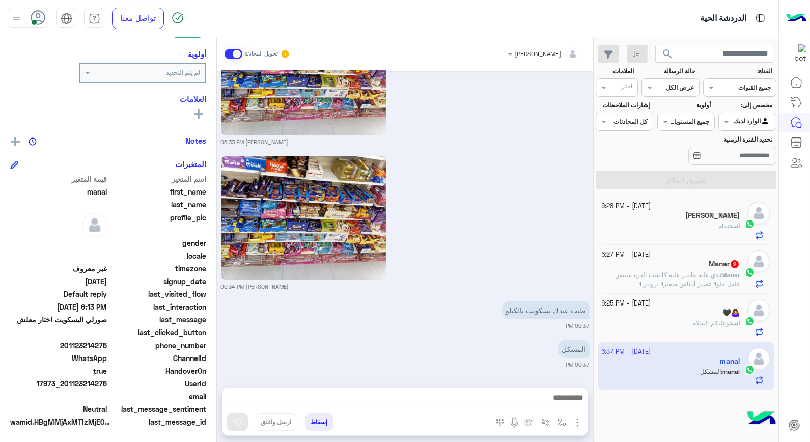
click at [719, 229] on span "تمام" at bounding box center [723, 226] width 11 height 8
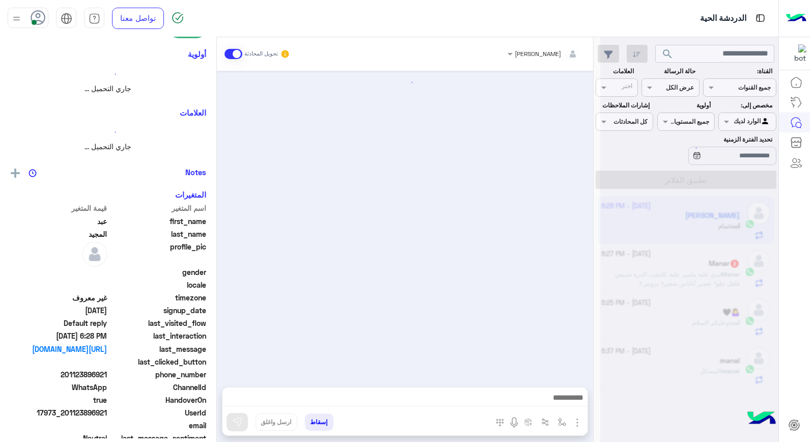
scroll to position [1082, 0]
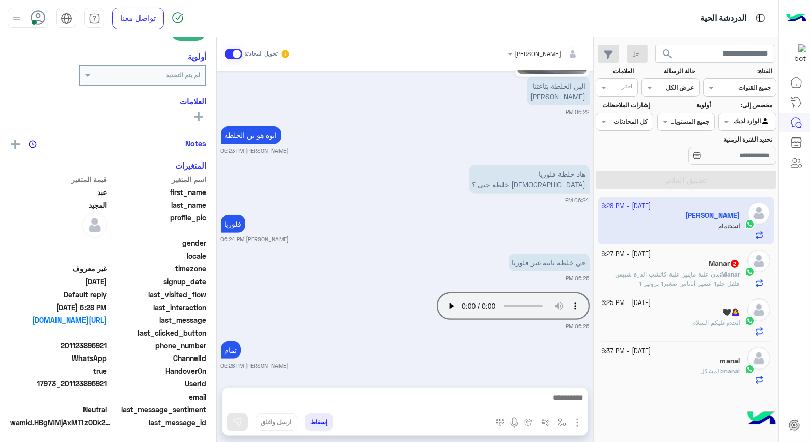
click at [322, 423] on button "إسقاط" at bounding box center [319, 421] width 28 height 17
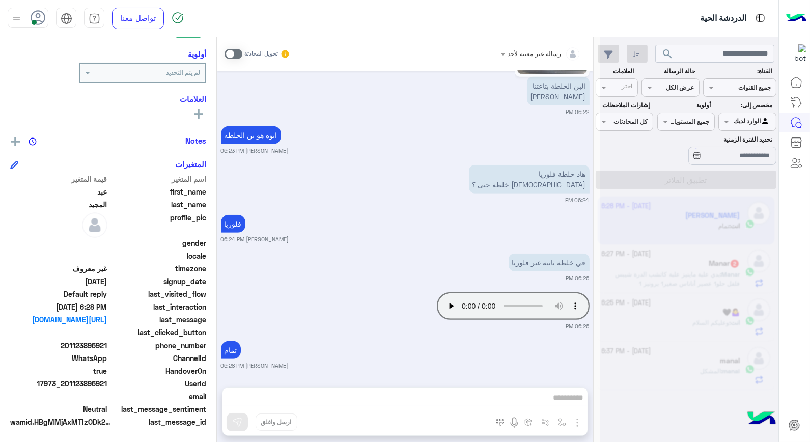
scroll to position [1109, 0]
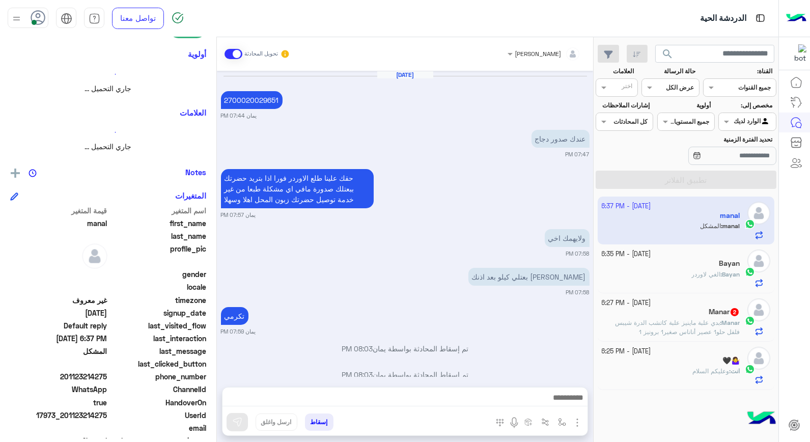
scroll to position [700, 0]
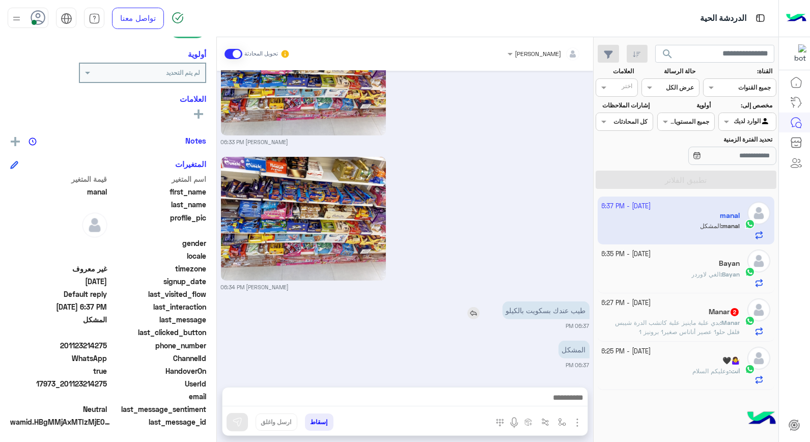
click at [476, 317] on img at bounding box center [473, 313] width 12 height 12
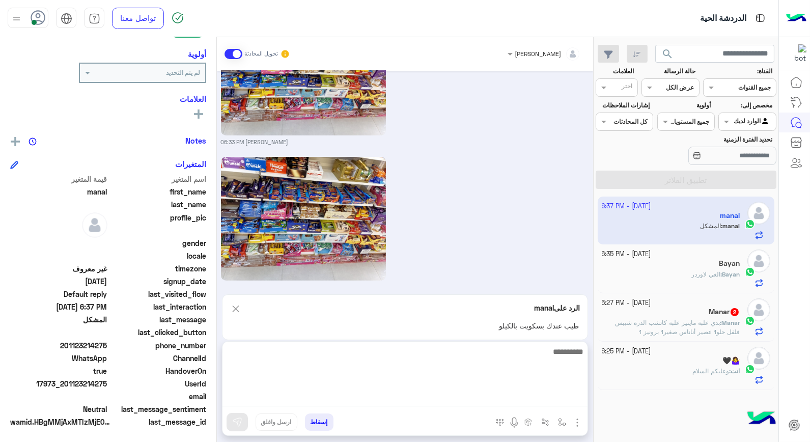
click at [530, 398] on textarea at bounding box center [404, 375] width 365 height 61
type textarea "*****"
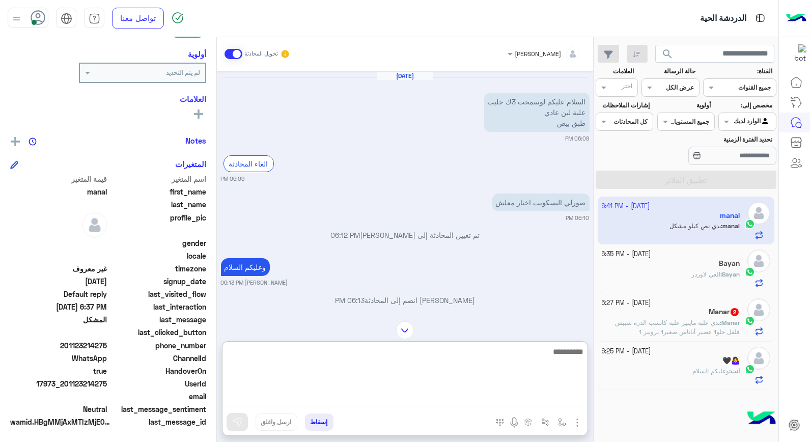
scroll to position [219, 0]
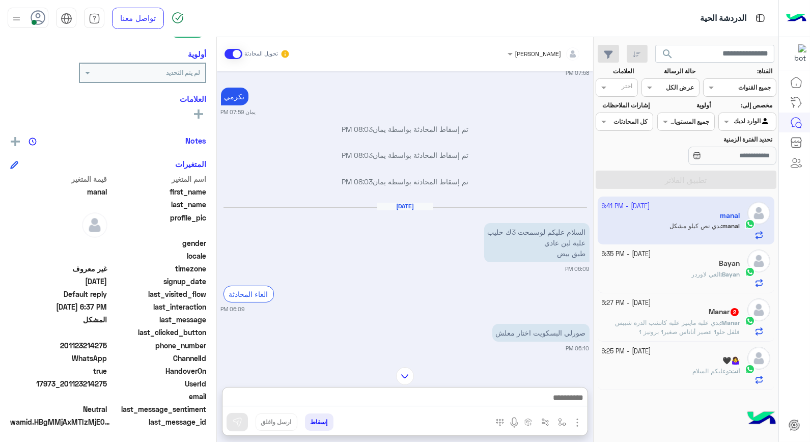
click at [723, 273] on span "Bayan" at bounding box center [731, 274] width 18 height 8
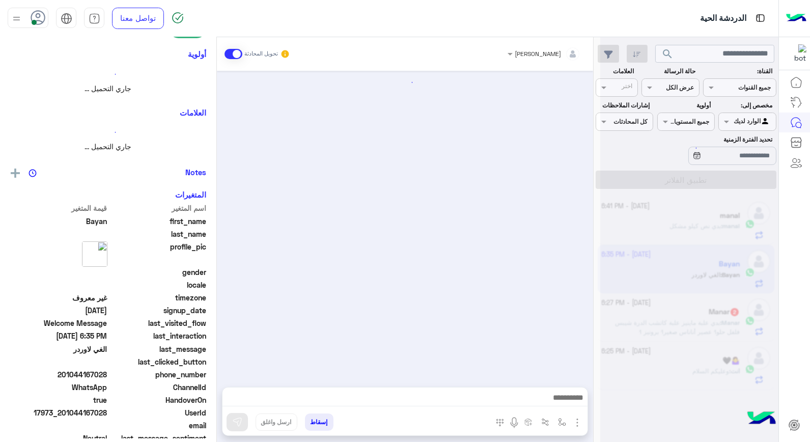
click at [723, 273] on div at bounding box center [689, 225] width 178 height 442
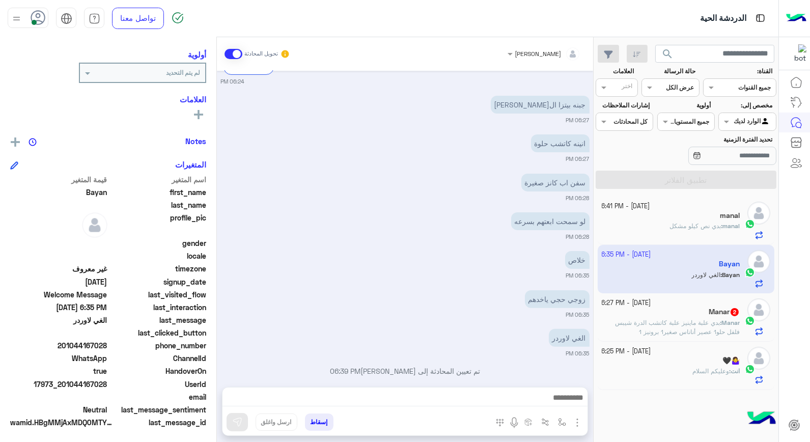
scroll to position [700, 0]
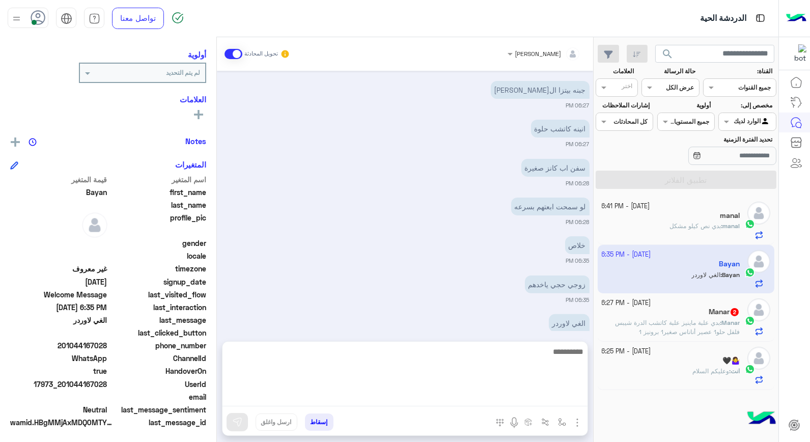
click at [526, 400] on textarea at bounding box center [404, 375] width 365 height 61
type textarea "****"
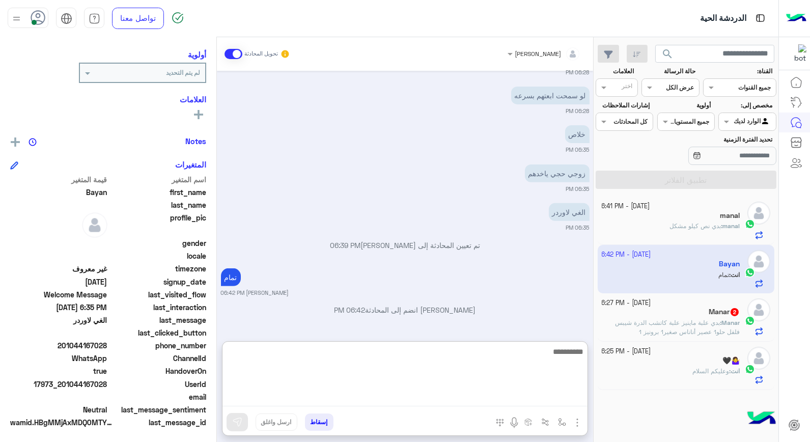
scroll to position [148, 0]
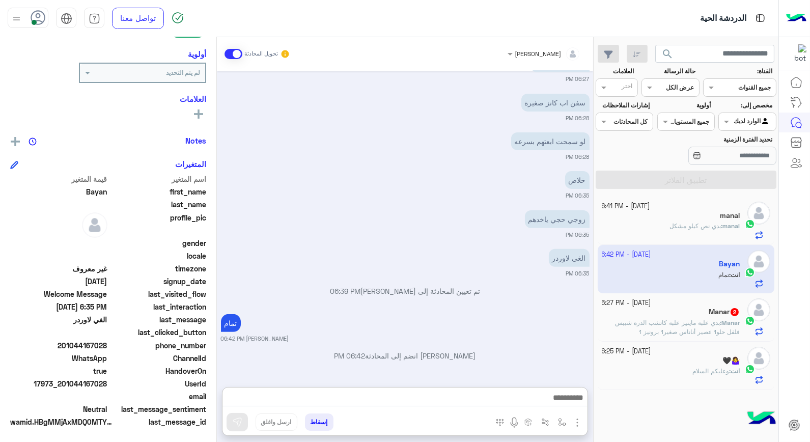
click at [314, 420] on button "إسقاط" at bounding box center [319, 421] width 28 height 17
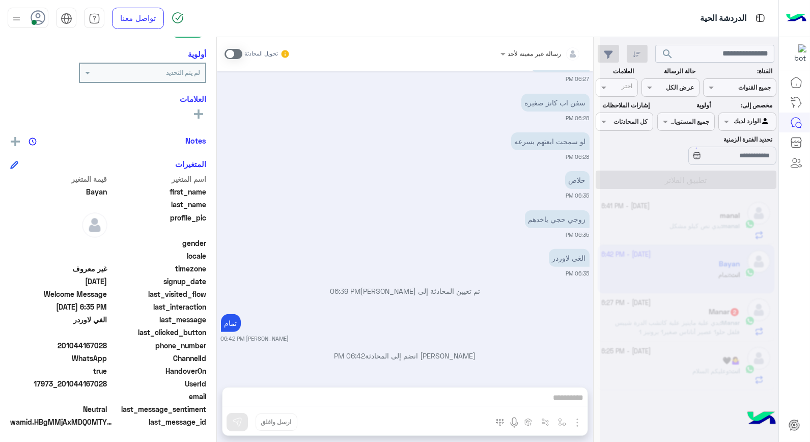
scroll to position [791, 0]
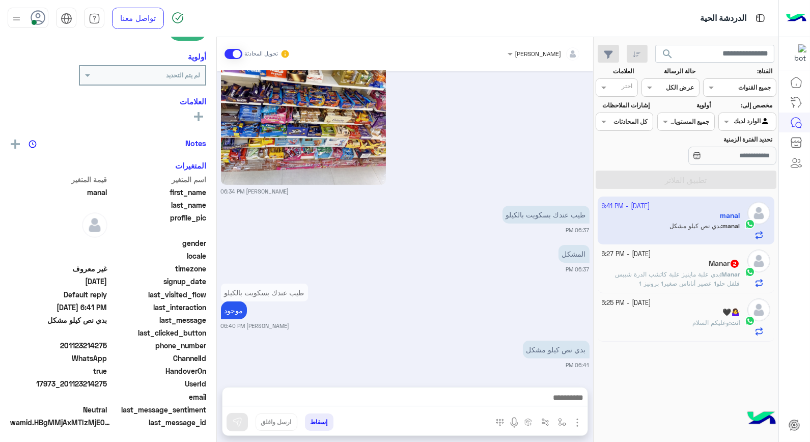
scroll to position [148, 0]
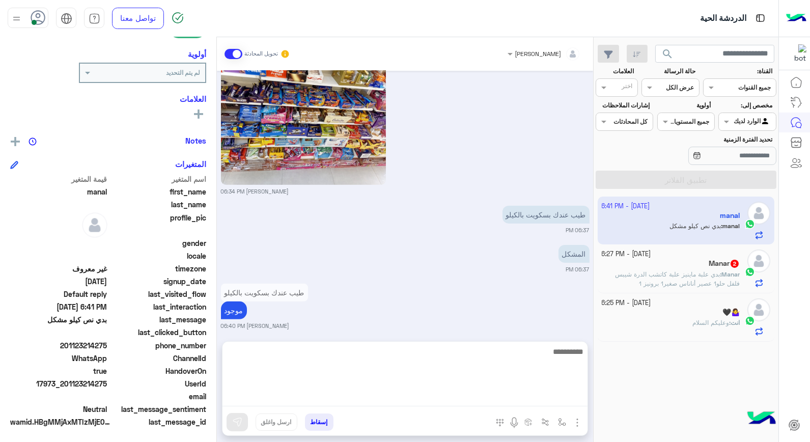
click at [485, 393] on textarea at bounding box center [404, 375] width 365 height 61
type textarea "****"
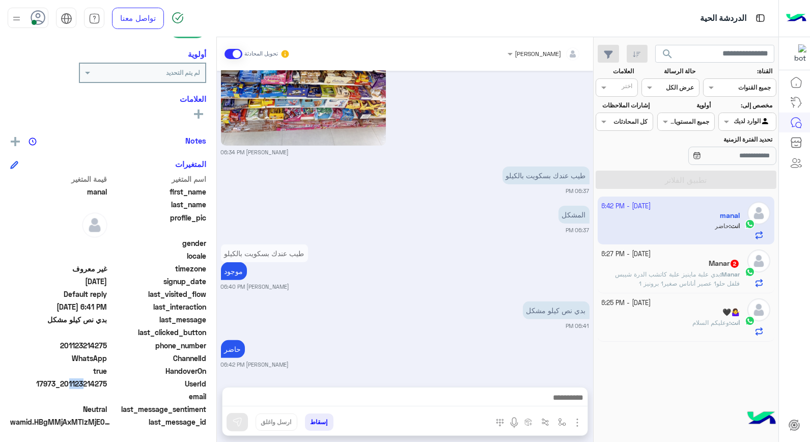
scroll to position [756, 0]
drag, startPoint x: 67, startPoint y: 383, endPoint x: 108, endPoint y: 383, distance: 41.2
click at [107, 383] on span "17973_201123214275" at bounding box center [58, 383] width 97 height 11
copy span "01123214275"
click at [329, 422] on button "إسقاط" at bounding box center [319, 421] width 28 height 17
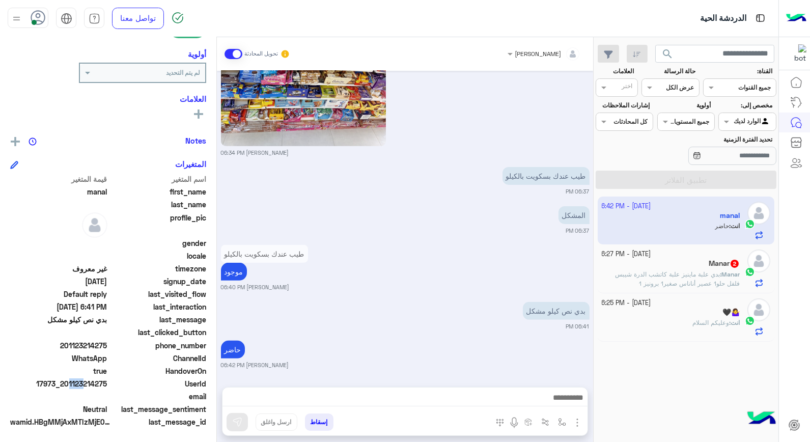
scroll to position [782, 0]
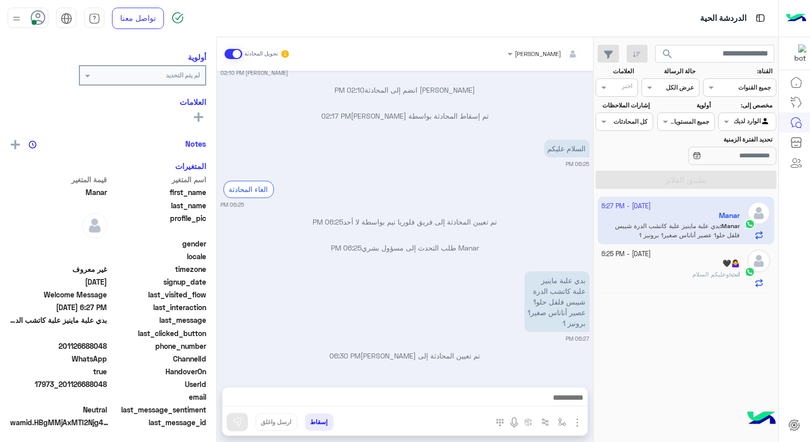
scroll to position [129, 0]
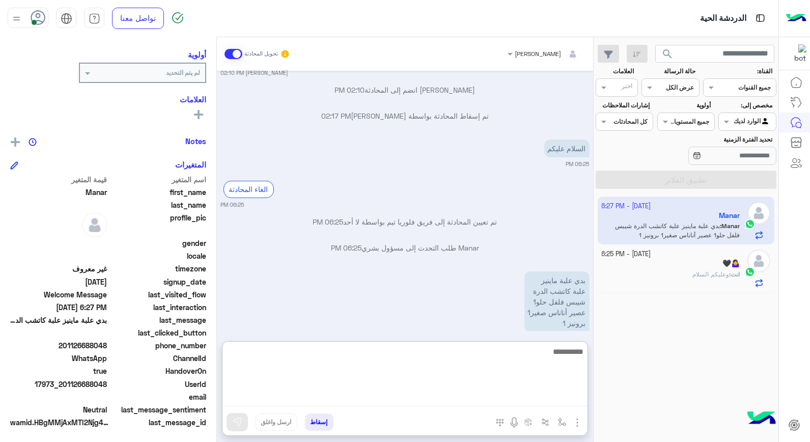
click at [523, 394] on textarea at bounding box center [404, 375] width 365 height 61
type textarea "****"
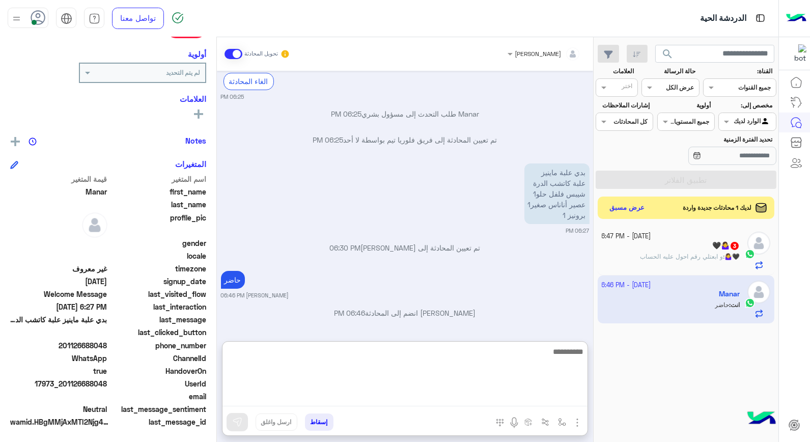
scroll to position [550, 0]
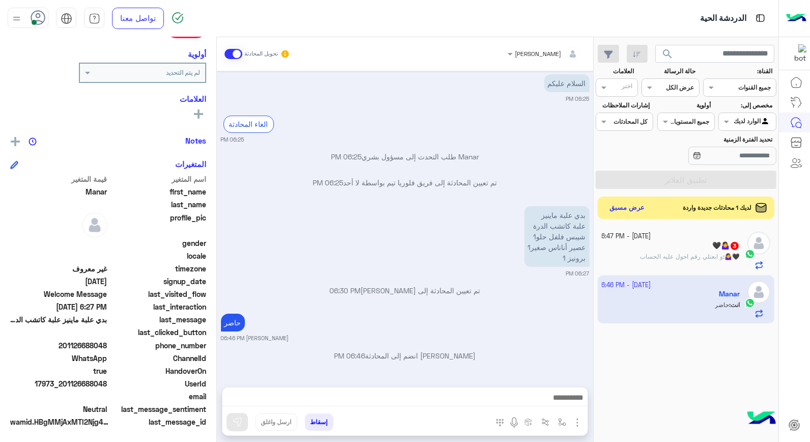
click at [560, 297] on div "Oct 6, 2025 ممكن تبعتلي ربطين 02:02 PM حاضر خالد صقر 02:03 PM تم إسقاط المحادثة…" at bounding box center [405, 224] width 376 height 306
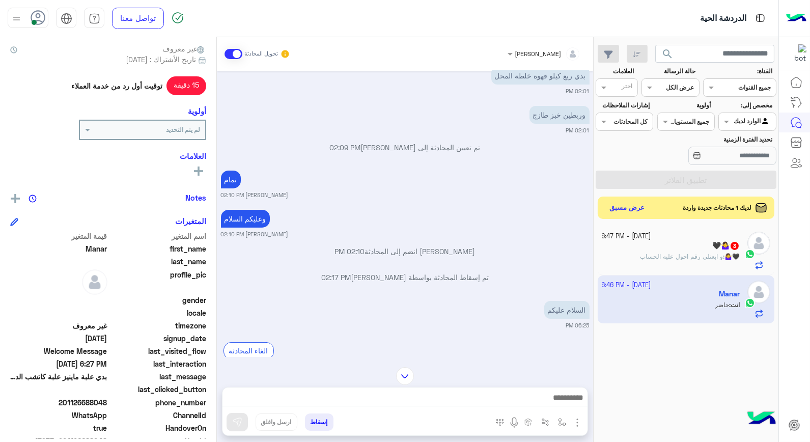
scroll to position [148, 0]
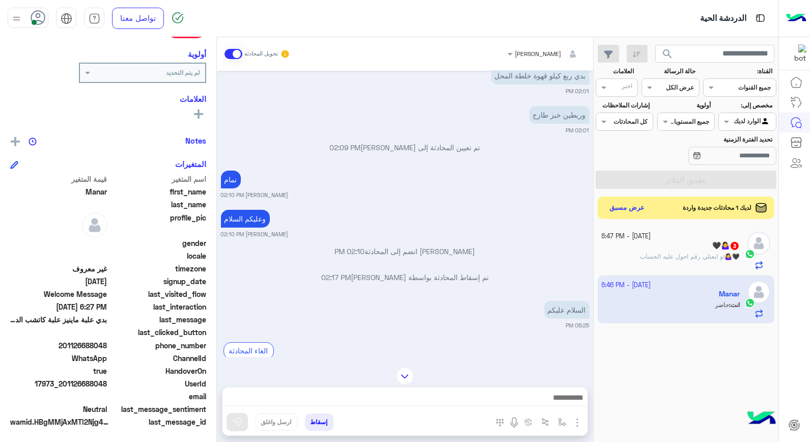
click at [662, 261] on p "🖤🤷‍♀️ : و ابعتلي رقم احول عليه الحساب" at bounding box center [690, 256] width 100 height 9
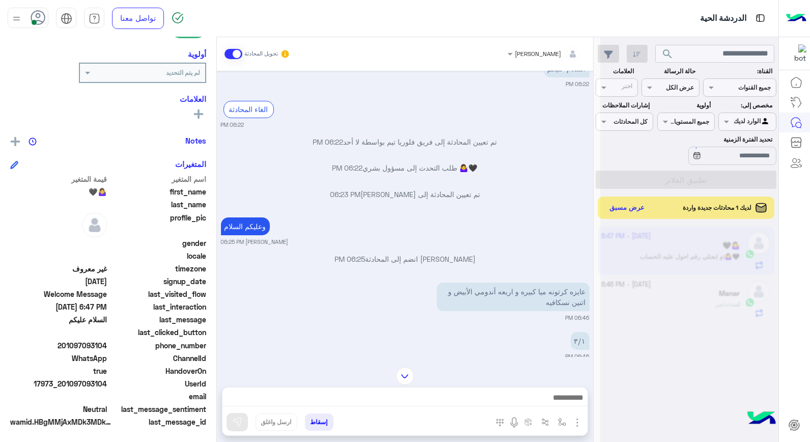
scroll to position [62, 0]
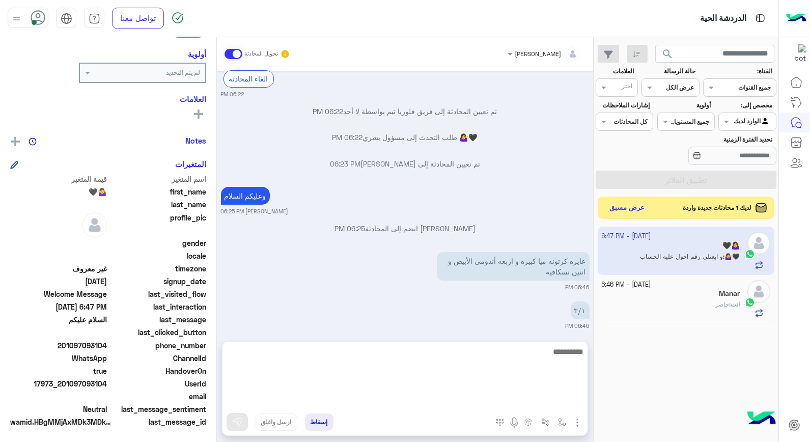
click at [555, 398] on textarea at bounding box center [404, 375] width 365 height 61
type textarea "****"
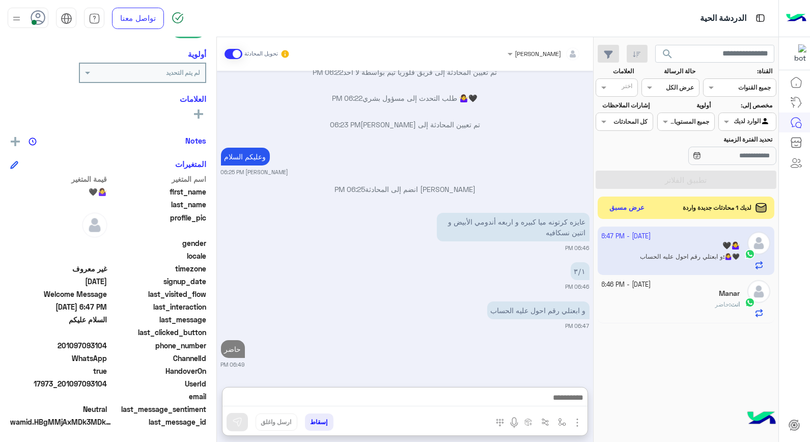
click at [651, 289] on small "7 October - 6:46 PM" at bounding box center [625, 285] width 49 height 10
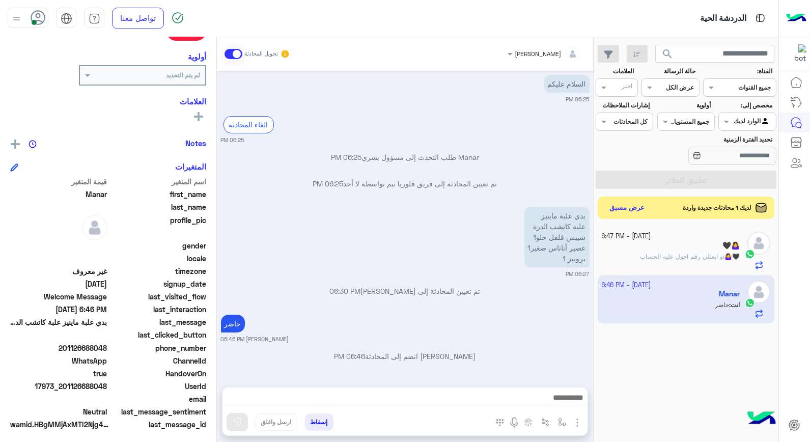
scroll to position [148, 0]
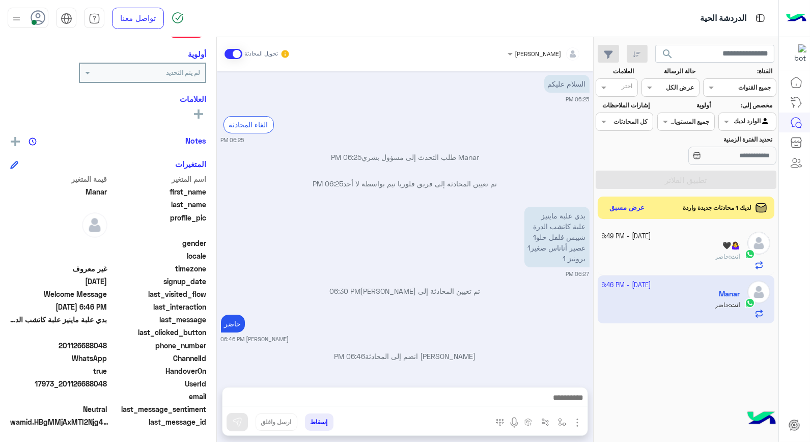
drag, startPoint x: 68, startPoint y: 382, endPoint x: 109, endPoint y: 384, distance: 41.3
click at [109, 384] on div "UserId 17973_201126688048" at bounding box center [108, 384] width 196 height 13
copy span "1126688048"
click at [315, 418] on button "إسقاط" at bounding box center [319, 421] width 28 height 17
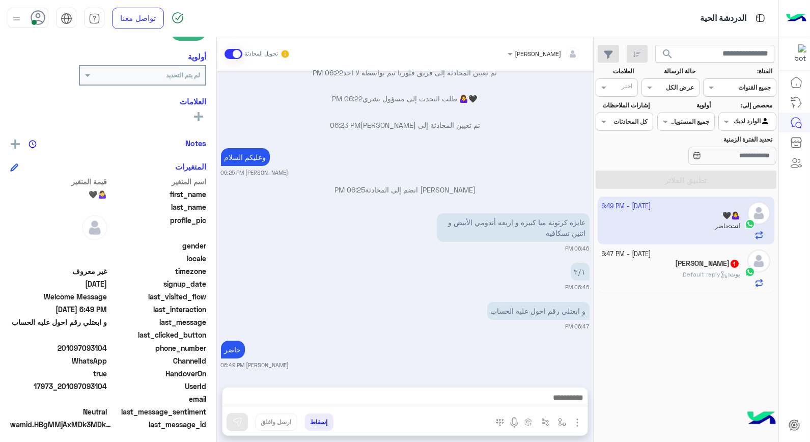
scroll to position [148, 0]
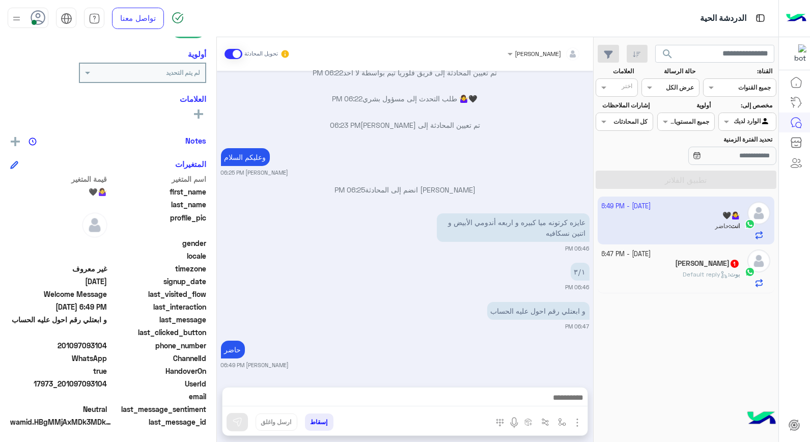
drag, startPoint x: 68, startPoint y: 382, endPoint x: 107, endPoint y: 383, distance: 39.7
click at [107, 383] on span "17973_201097093104" at bounding box center [58, 383] width 97 height 11
copy span "1097093104"
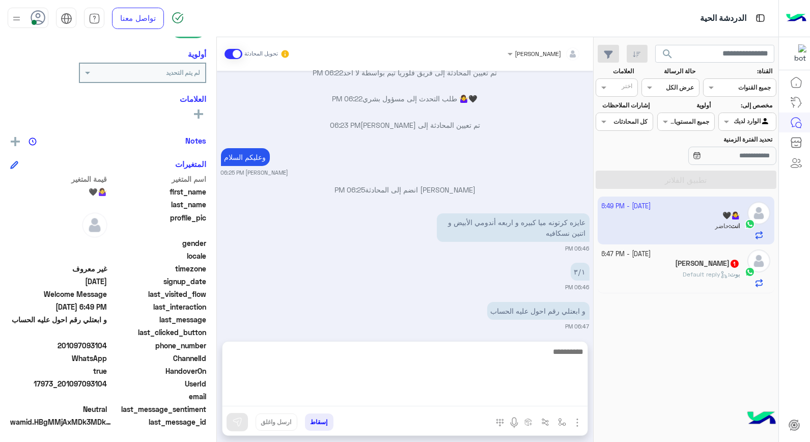
click at [505, 400] on textarea at bounding box center [404, 375] width 365 height 61
type textarea "**********"
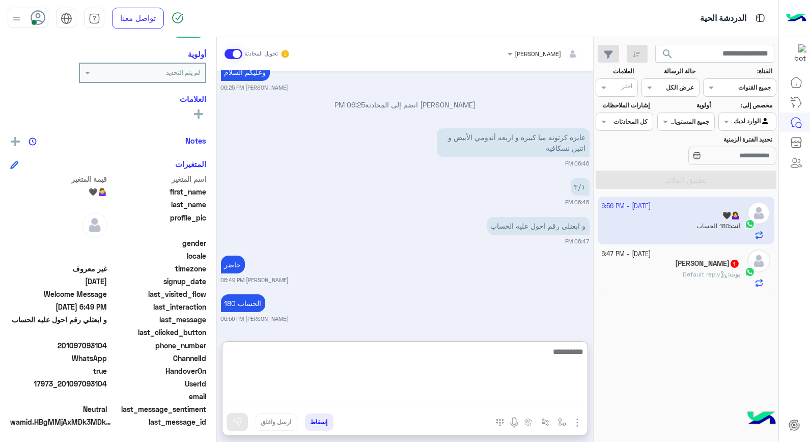
click at [515, 357] on textarea at bounding box center [404, 375] width 365 height 61
click at [516, 356] on textarea at bounding box center [404, 375] width 365 height 61
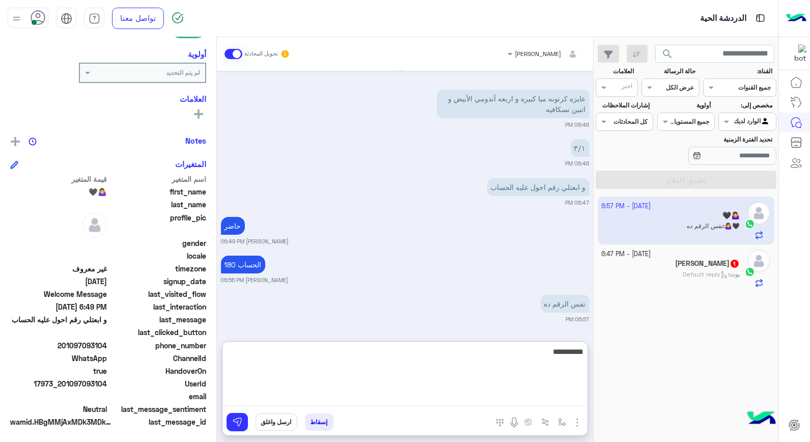
type textarea "**********"
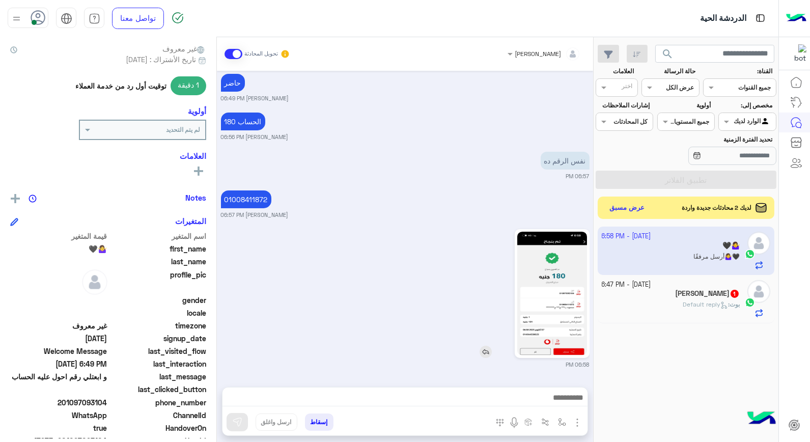
scroll to position [367, 0]
drag, startPoint x: 560, startPoint y: 233, endPoint x: 421, endPoint y: 279, distance: 146.9
click at [429, 280] on div "06:58 PM" at bounding box center [405, 297] width 368 height 142
drag, startPoint x: 567, startPoint y: 268, endPoint x: 432, endPoint y: 326, distance: 147.3
click at [441, 341] on div "06:58 PM" at bounding box center [405, 297] width 368 height 142
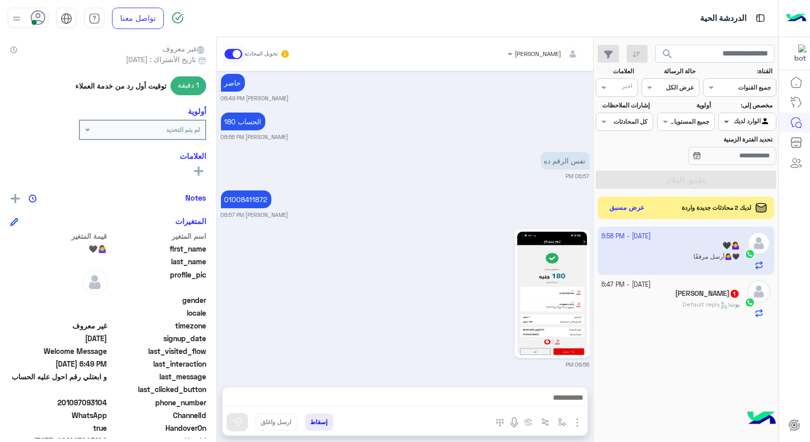
click at [729, 119] on span at bounding box center [725, 121] width 13 height 11
click at [443, 311] on div "06:58 PM" at bounding box center [405, 297] width 368 height 142
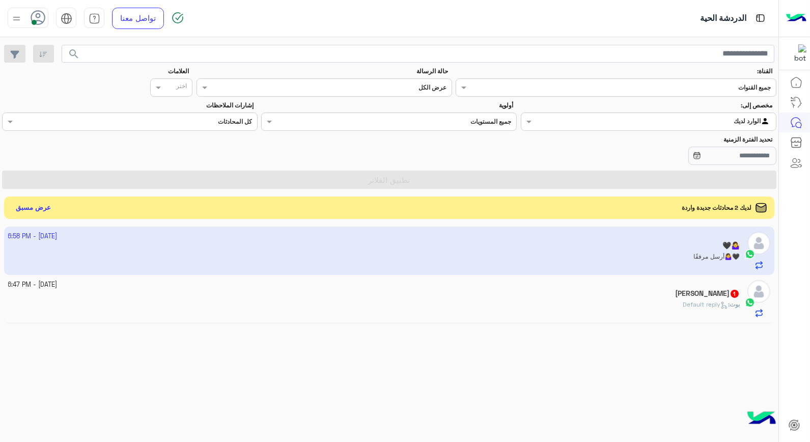
click at [555, 120] on div at bounding box center [648, 121] width 254 height 10
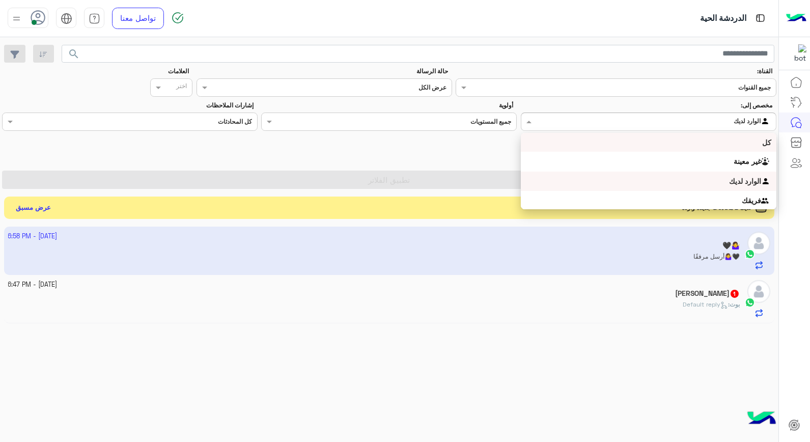
click at [710, 141] on div "كل" at bounding box center [648, 142] width 255 height 19
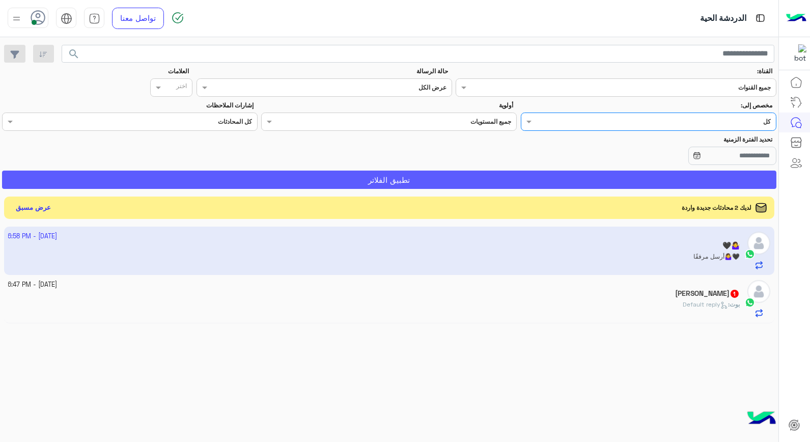
click at [626, 178] on button "تطبيق الفلاتر" at bounding box center [389, 179] width 774 height 18
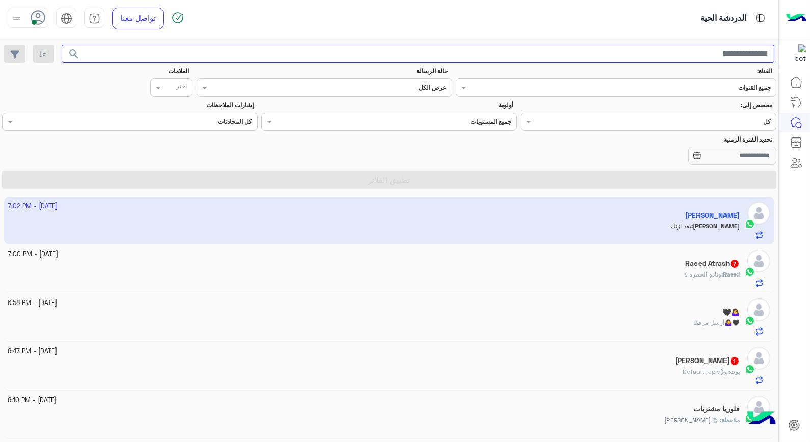
click at [705, 56] on input "text" at bounding box center [418, 54] width 713 height 18
type input "******"
click at [62, 45] on button "search" at bounding box center [74, 56] width 25 height 22
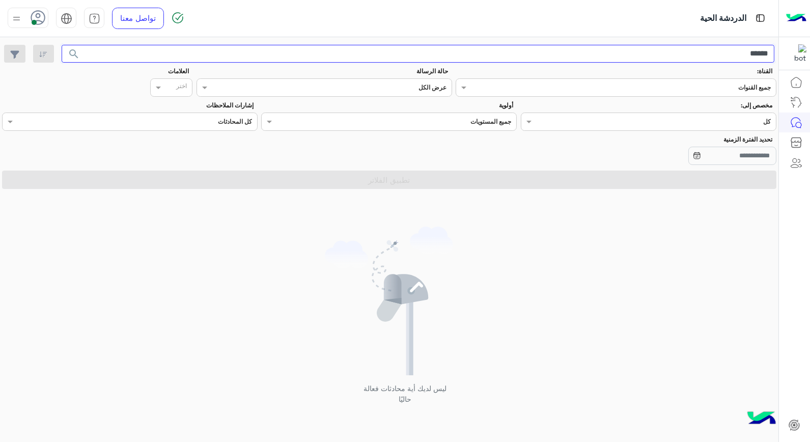
drag, startPoint x: 728, startPoint y: 55, endPoint x: 811, endPoint y: 46, distance: 83.4
click at [809, 46] on html "الدردشة الحية تواصل معنا مركز المساعدة عربي English ****** search القناة: القنا…" at bounding box center [405, 221] width 810 height 442
type input "****"
click at [62, 45] on button "search" at bounding box center [74, 56] width 25 height 22
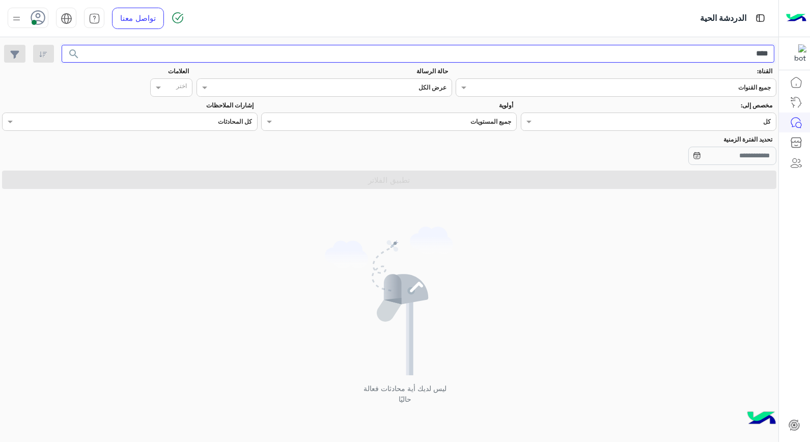
click at [62, 45] on button "search" at bounding box center [74, 56] width 25 height 22
drag, startPoint x: 724, startPoint y: 54, endPoint x: 809, endPoint y: 37, distance: 87.2
click at [809, 39] on html "الدردشة الحية تواصل معنا مركز المساعدة عربي English **** search القناة: القناه …" at bounding box center [405, 221] width 810 height 442
click at [62, 45] on button "search" at bounding box center [74, 56] width 25 height 22
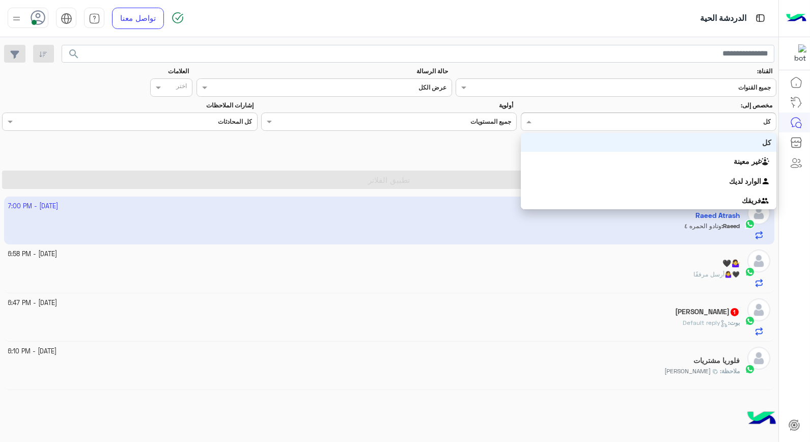
click at [673, 119] on input "text" at bounding box center [670, 120] width 202 height 9
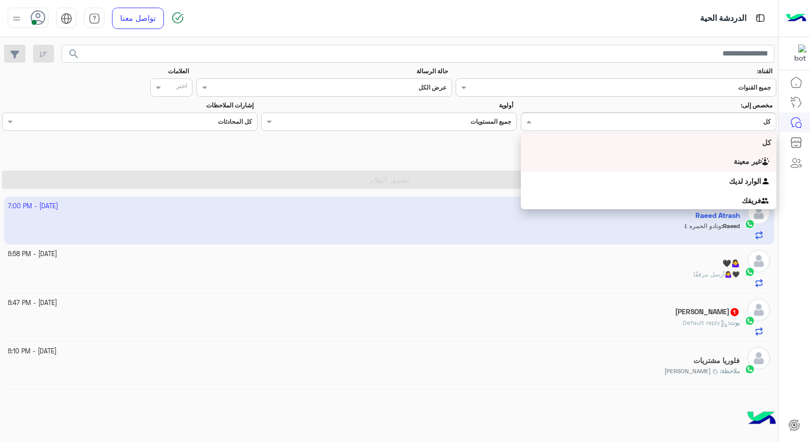
click at [704, 160] on div "غير معينة" at bounding box center [648, 162] width 255 height 20
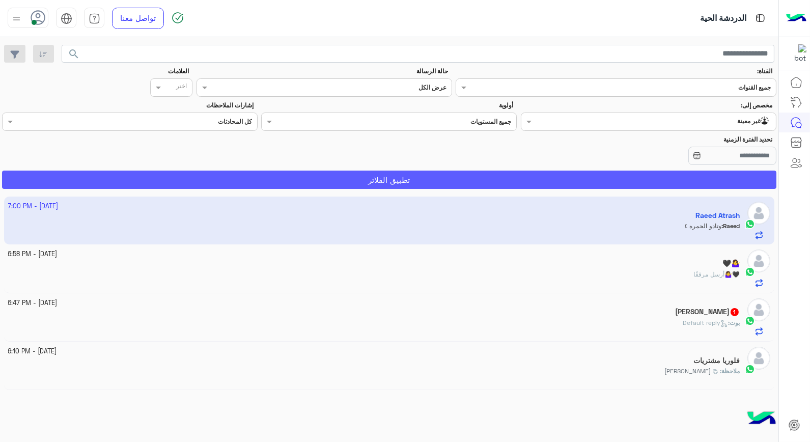
click at [686, 186] on button "تطبيق الفلاتر" at bounding box center [389, 179] width 774 height 18
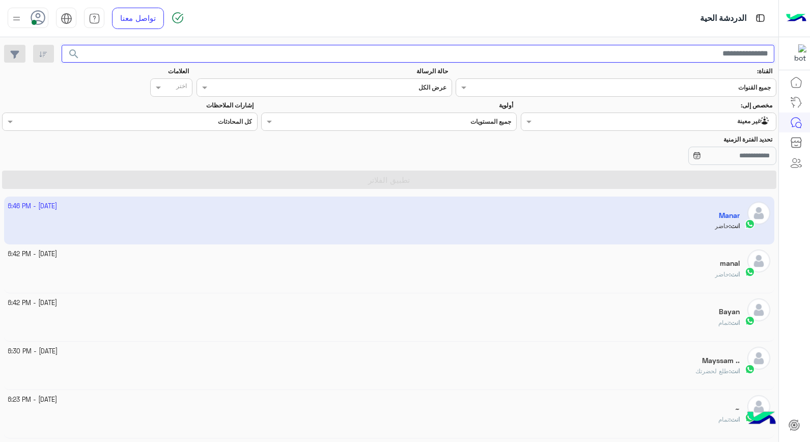
click at [731, 54] on input "text" at bounding box center [418, 54] width 713 height 18
type input "******"
click at [62, 45] on button "search" at bounding box center [74, 56] width 25 height 22
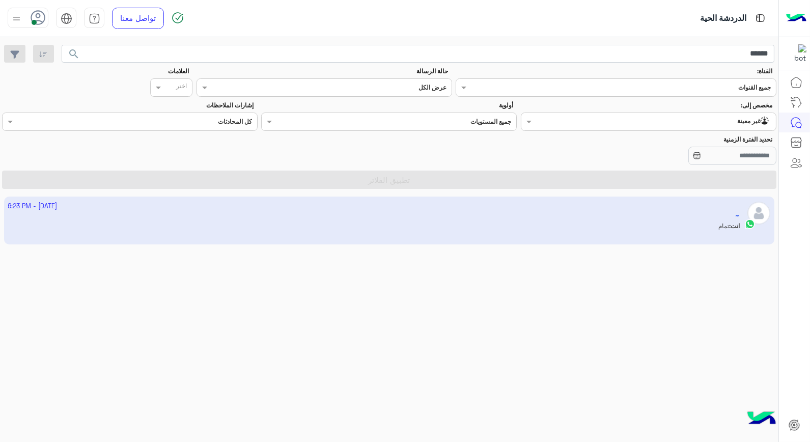
click at [672, 216] on app-inbox-user "7 October - 6:23 PM ~ انت : تمام" at bounding box center [389, 220] width 770 height 48
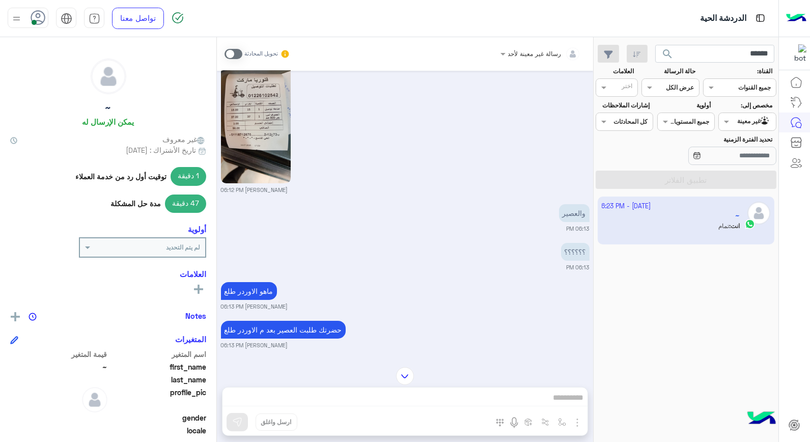
scroll to position [693, 0]
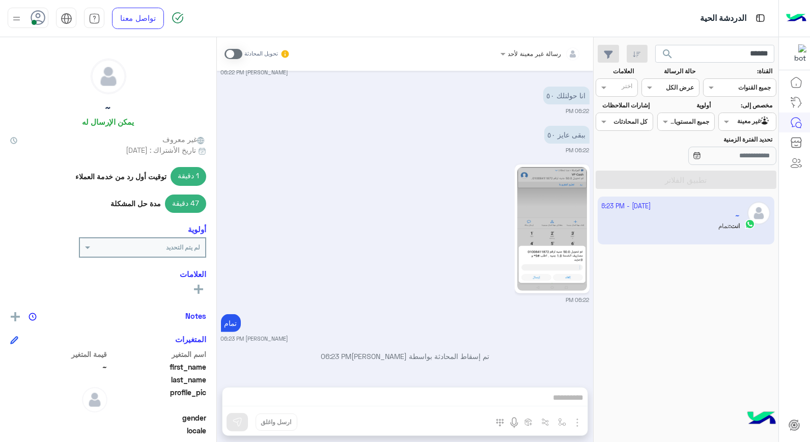
click at [557, 236] on img at bounding box center [552, 229] width 70 height 124
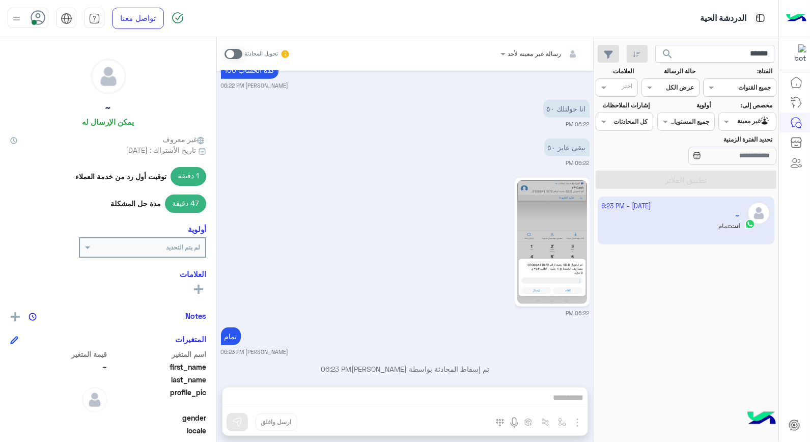
scroll to position [2372, 0]
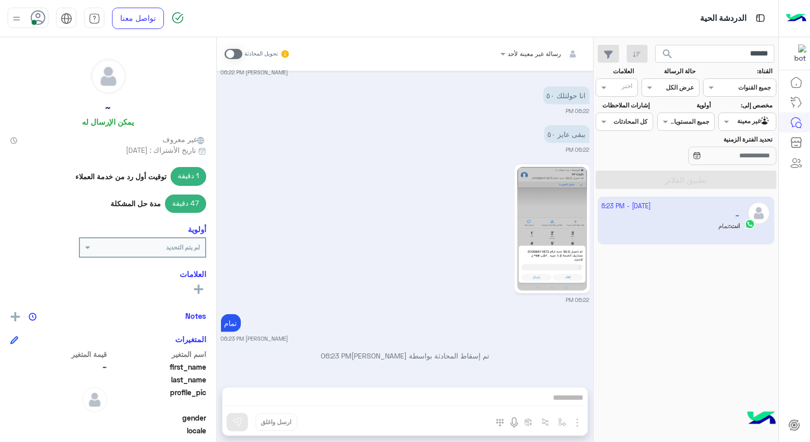
click at [471, 219] on div "06:22 PM" at bounding box center [405, 233] width 368 height 142
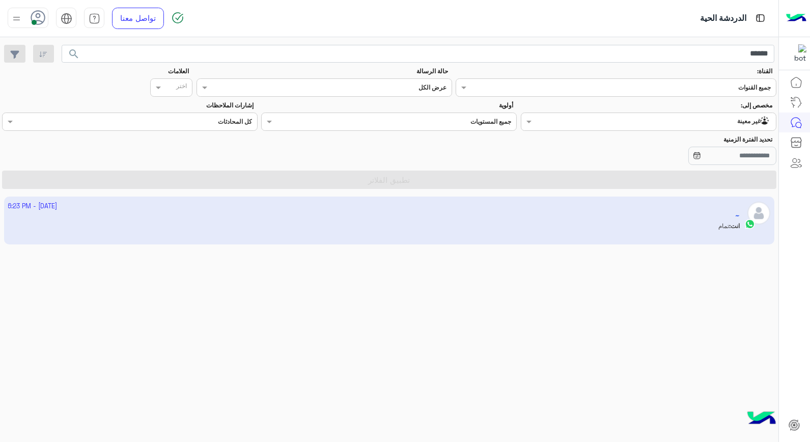
click at [643, 123] on input "text" at bounding box center [670, 120] width 202 height 9
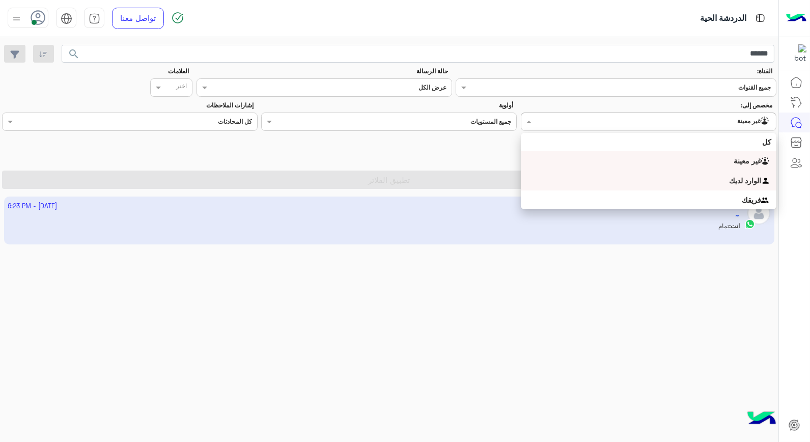
scroll to position [0, 0]
click at [729, 181] on b "الوارد لديك" at bounding box center [745, 181] width 32 height 9
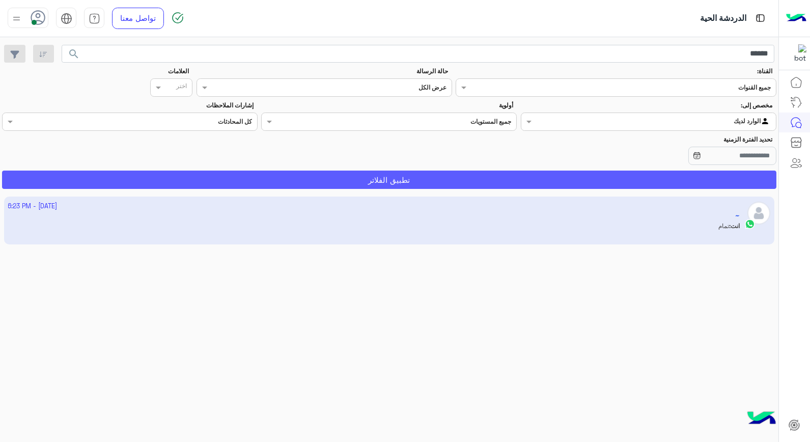
click at [695, 176] on button "تطبيق الفلاتر" at bounding box center [389, 179] width 774 height 18
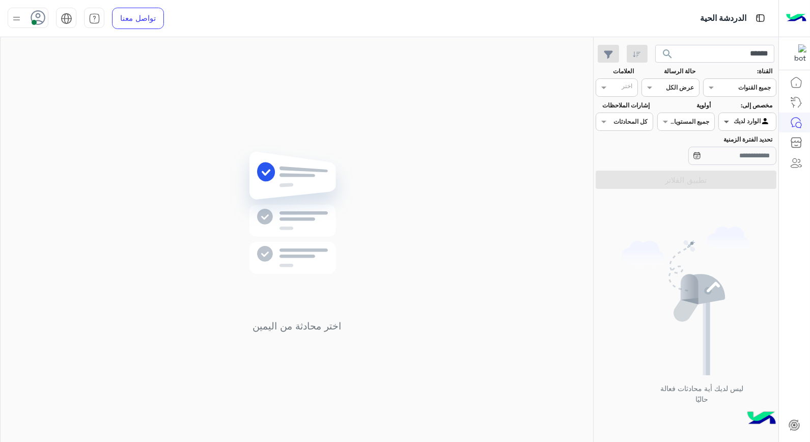
click at [730, 124] on span at bounding box center [725, 121] width 13 height 11
click at [640, 267] on img at bounding box center [685, 300] width 128 height 149
click at [745, 125] on div at bounding box center [747, 121] width 56 height 10
click at [748, 141] on div "كل" at bounding box center [747, 142] width 58 height 19
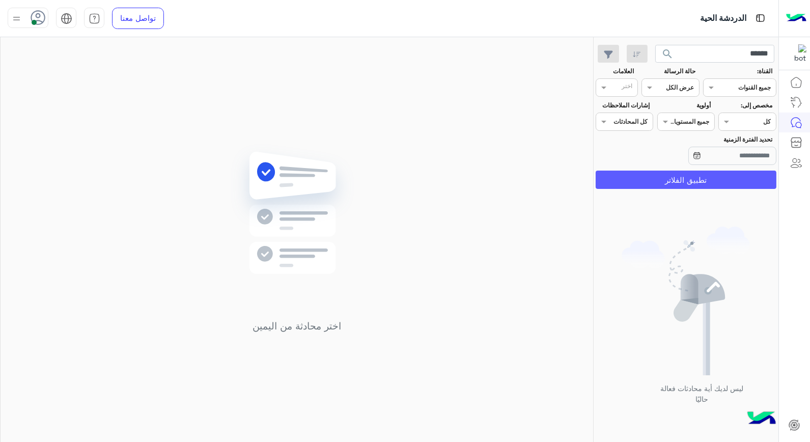
click at [706, 178] on button "تطبيق الفلاتر" at bounding box center [685, 179] width 181 height 18
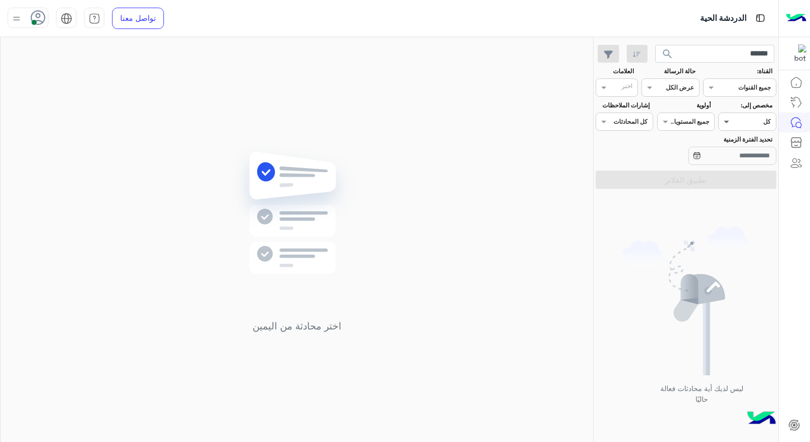
click at [731, 120] on span at bounding box center [725, 121] width 13 height 11
click at [735, 179] on b "الوارد لديك" at bounding box center [745, 181] width 32 height 9
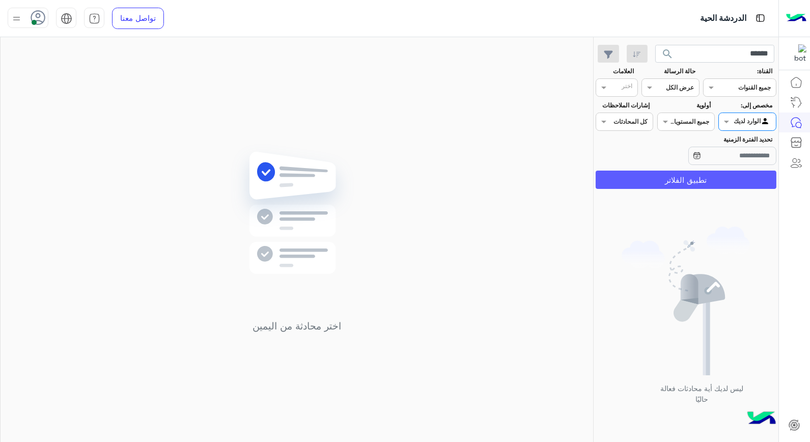
click at [700, 185] on button "تطبيق الفلاتر" at bounding box center [685, 179] width 181 height 18
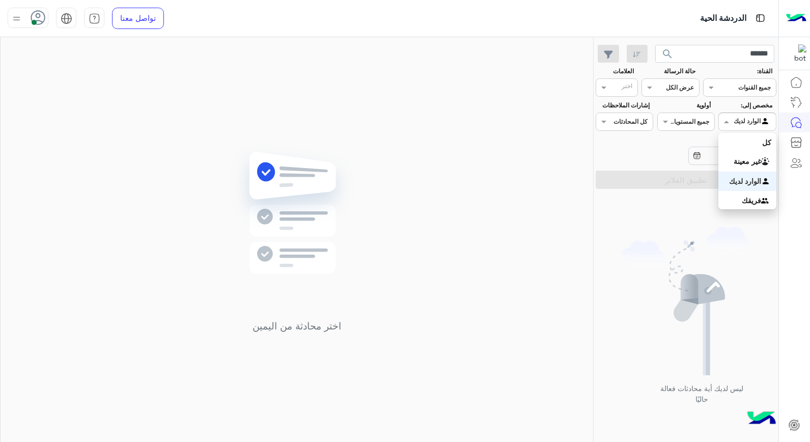
click at [723, 121] on span at bounding box center [725, 121] width 13 height 11
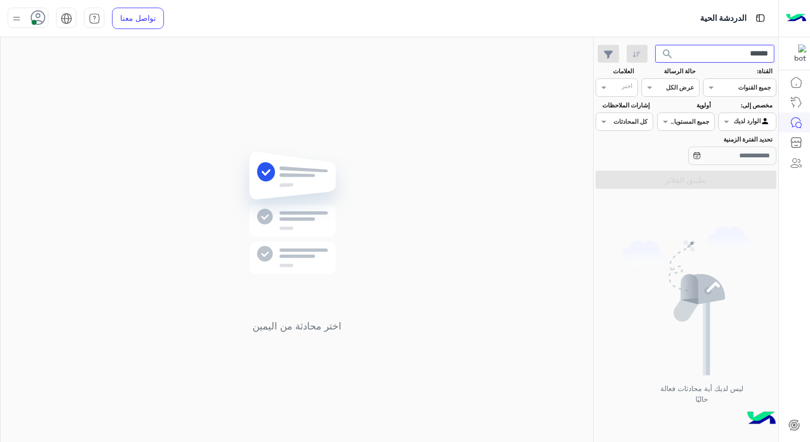
drag, startPoint x: 731, startPoint y: 56, endPoint x: 811, endPoint y: 35, distance: 83.3
click at [809, 35] on html "الدردشة الحية تواصل معنا مركز المساعدة عربي English ****** search القناة: القنا…" at bounding box center [405, 221] width 810 height 442
click at [655, 45] on button "search" at bounding box center [667, 56] width 25 height 22
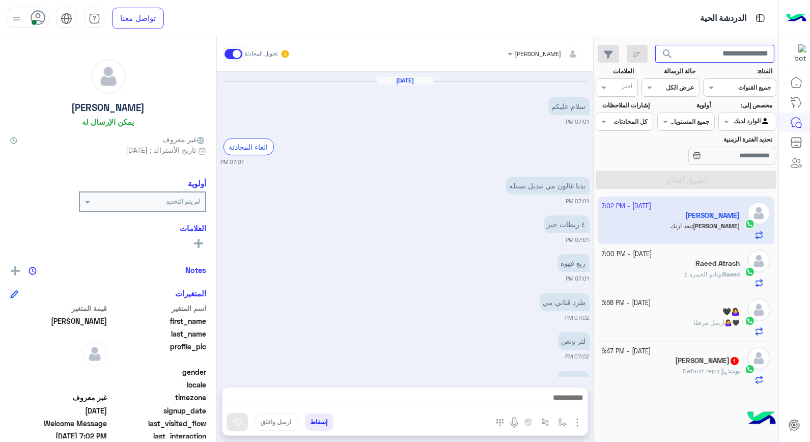
scroll to position [445, 0]
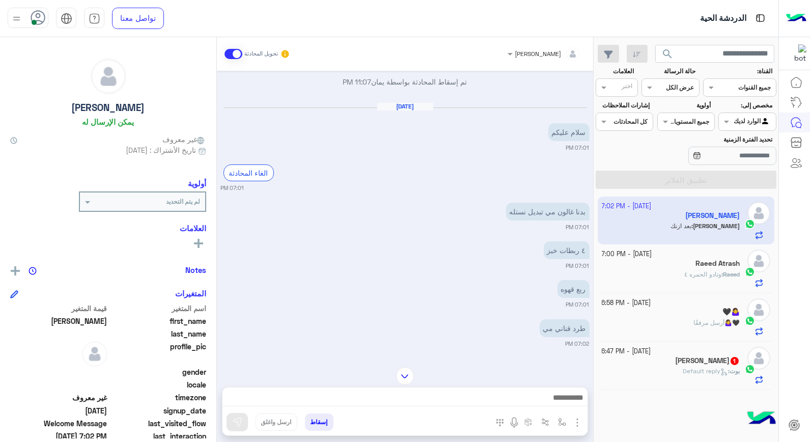
click at [714, 363] on h5 "عبد المجيد 1" at bounding box center [707, 360] width 65 height 9
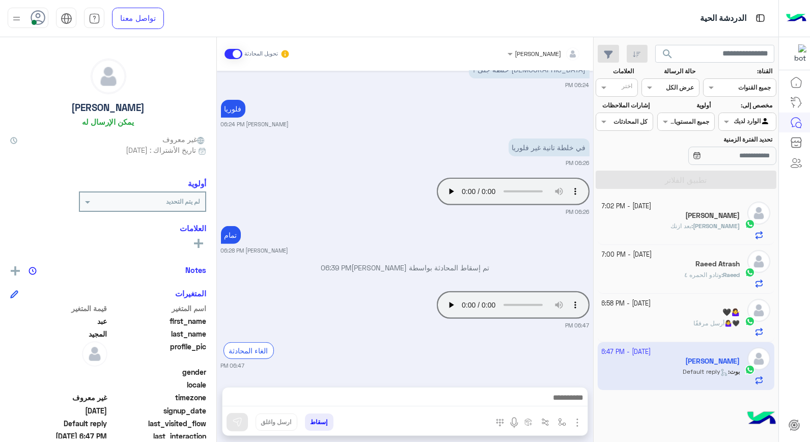
scroll to position [845, 0]
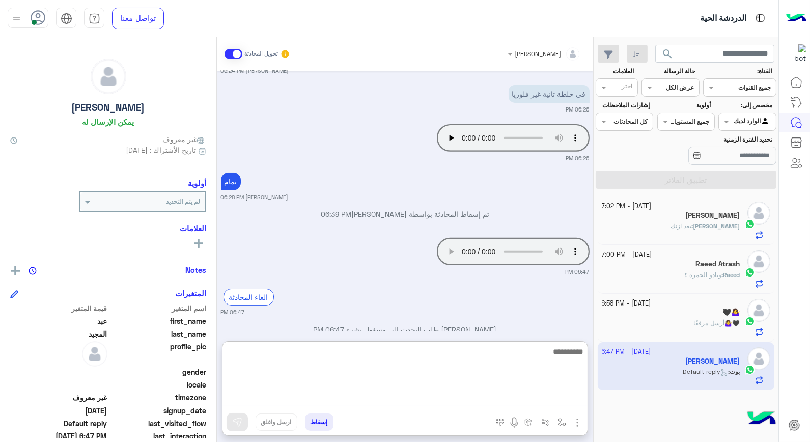
click at [530, 391] on textarea at bounding box center [404, 375] width 365 height 61
type textarea "****"
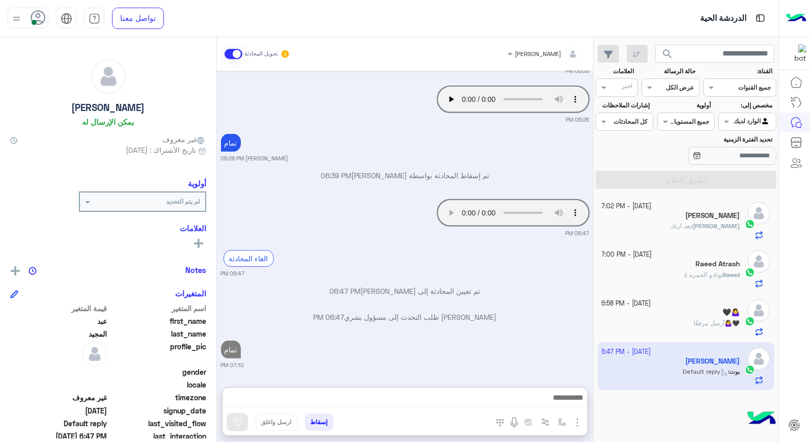
click at [709, 313] on div "🖤🤷‍♀️" at bounding box center [670, 313] width 138 height 11
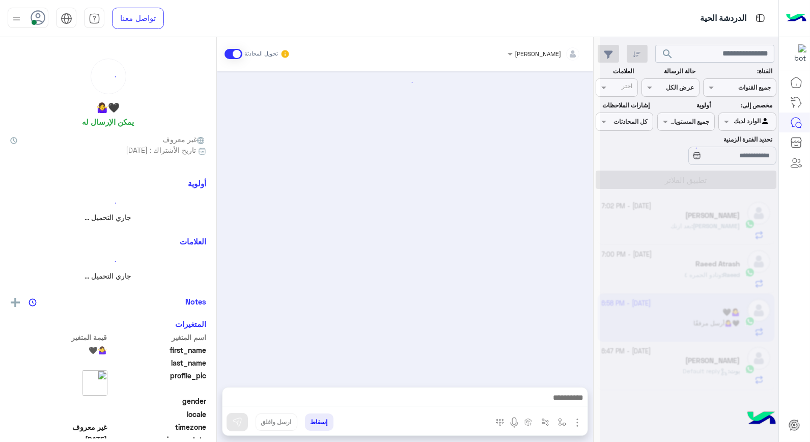
click at [709, 313] on div at bounding box center [689, 225] width 178 height 442
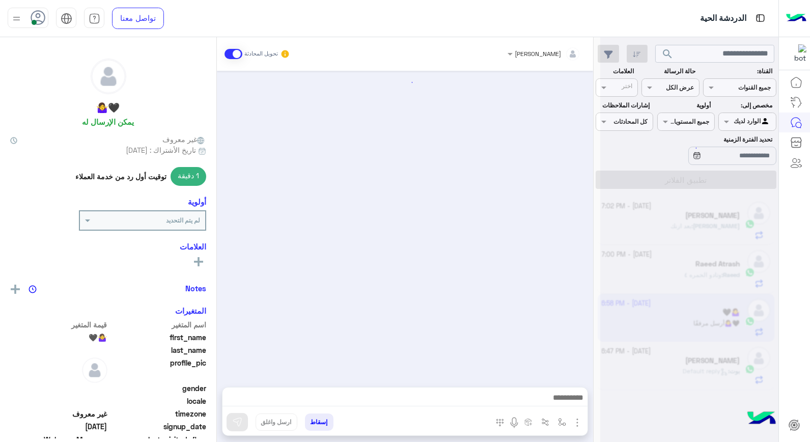
scroll to position [367, 0]
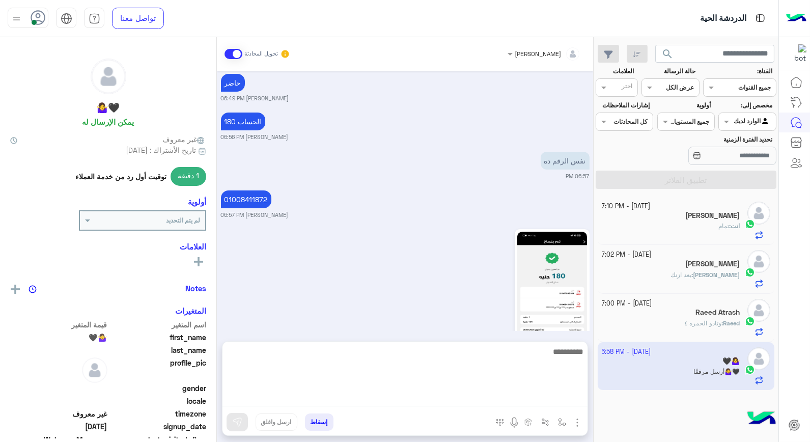
click at [531, 391] on textarea at bounding box center [404, 375] width 365 height 61
type textarea "**********"
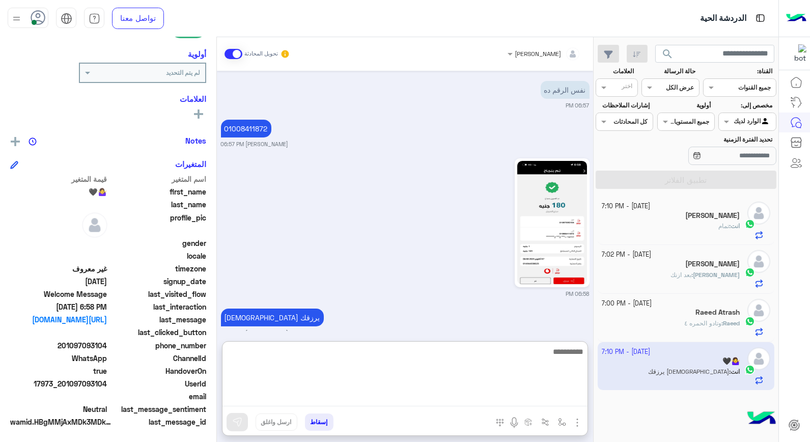
scroll to position [445, 0]
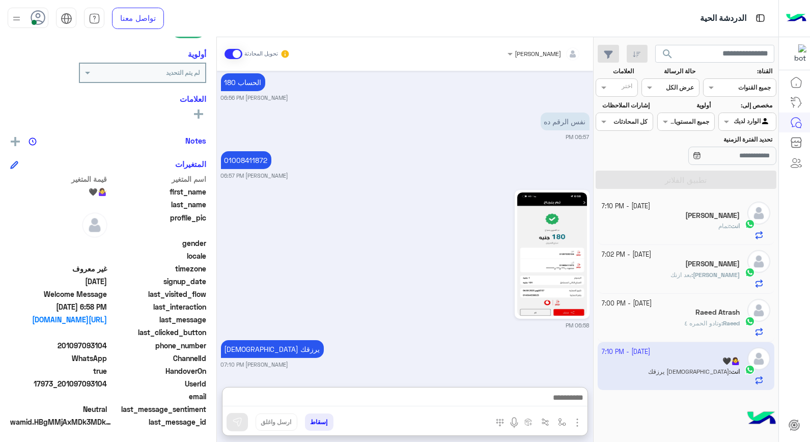
click at [313, 417] on button "إسقاط" at bounding box center [319, 421] width 28 height 17
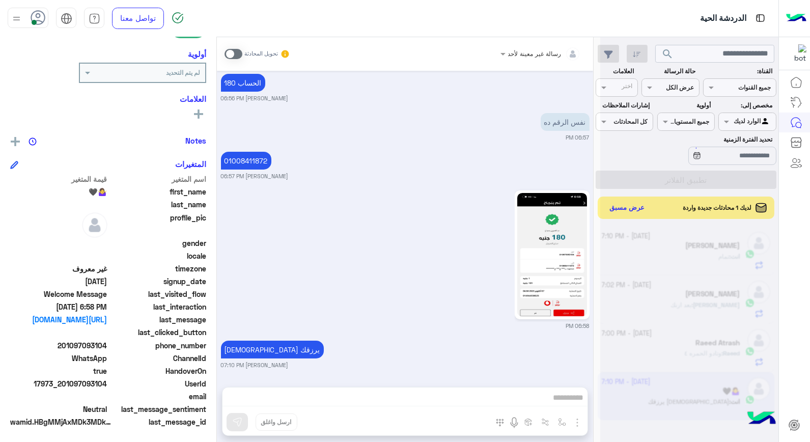
scroll to position [433, 0]
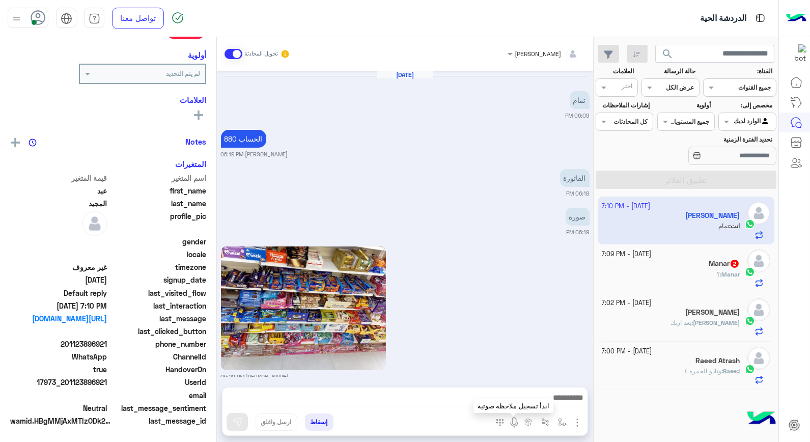
scroll to position [726, 0]
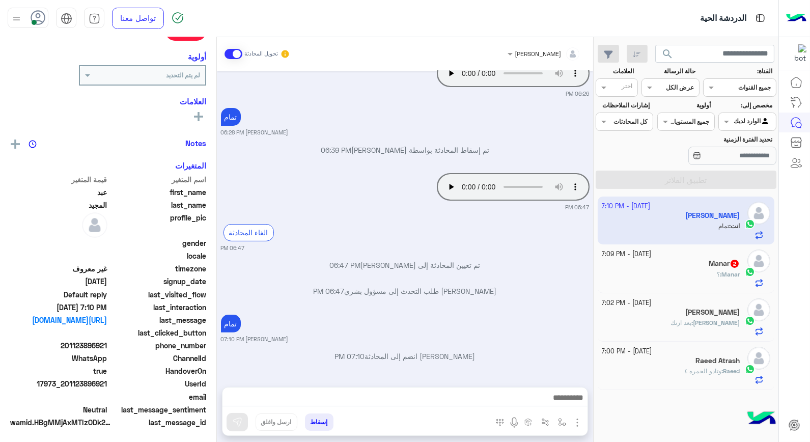
click at [718, 263] on h5 "Manar 2" at bounding box center [723, 263] width 31 height 9
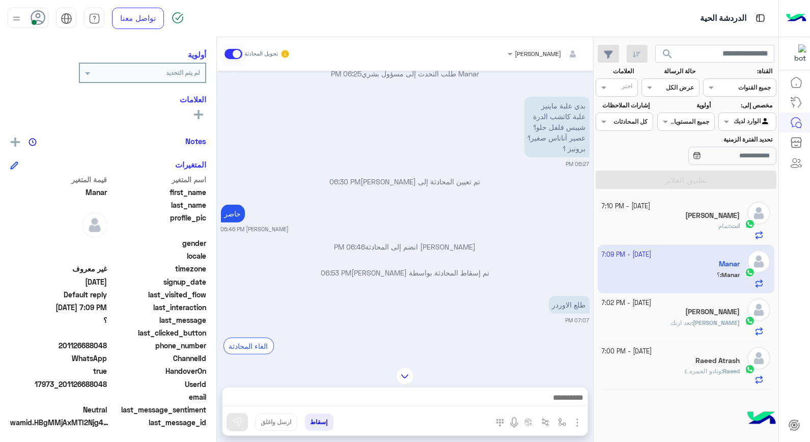
scroll to position [1108, 0]
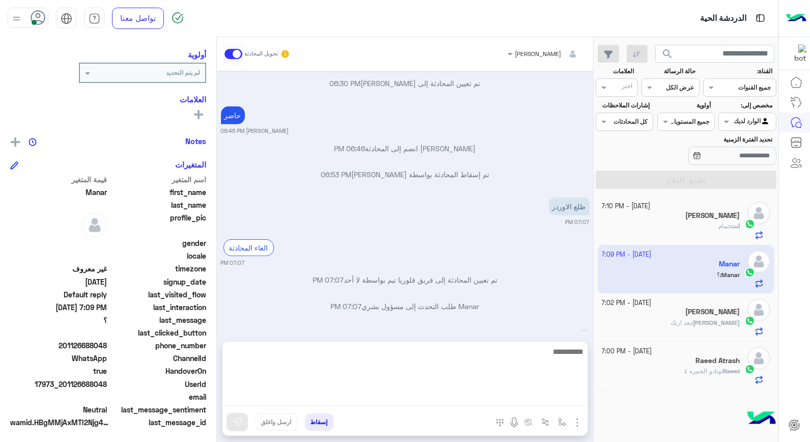
click at [511, 395] on textarea at bounding box center [404, 375] width 365 height 61
type textarea "**"
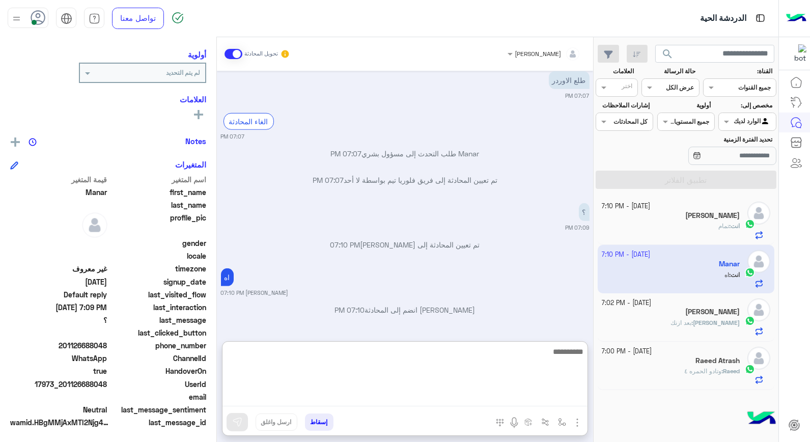
scroll to position [148, 0]
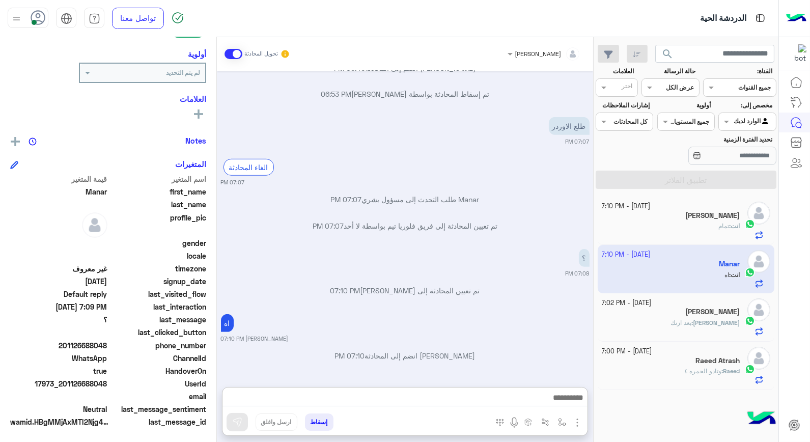
click at [323, 423] on button "إسقاط" at bounding box center [319, 421] width 28 height 17
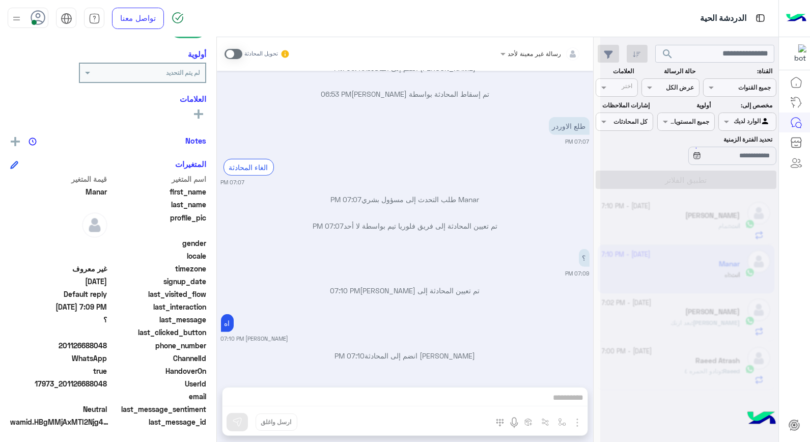
scroll to position [1214, 0]
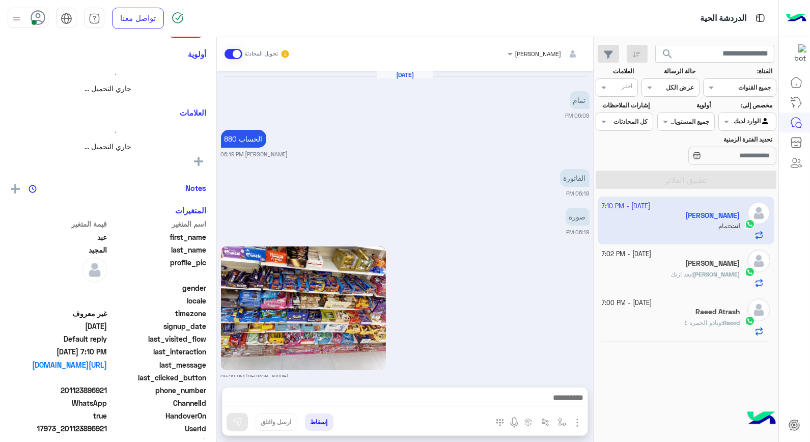
scroll to position [145, 0]
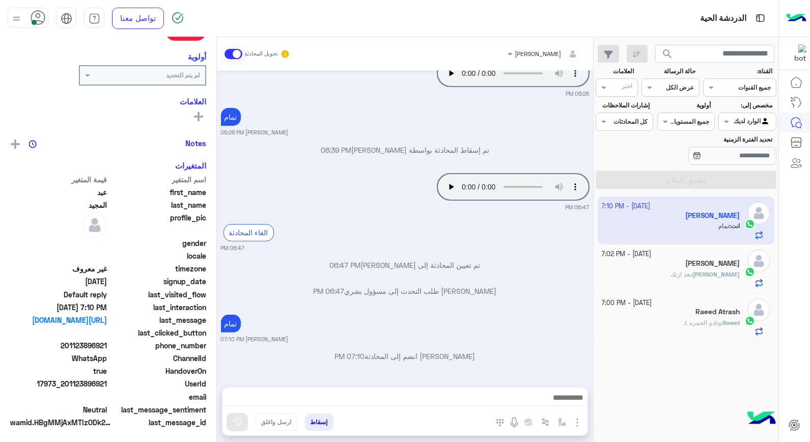
click at [691, 274] on span "بعد ازنك" at bounding box center [680, 274] width 21 height 8
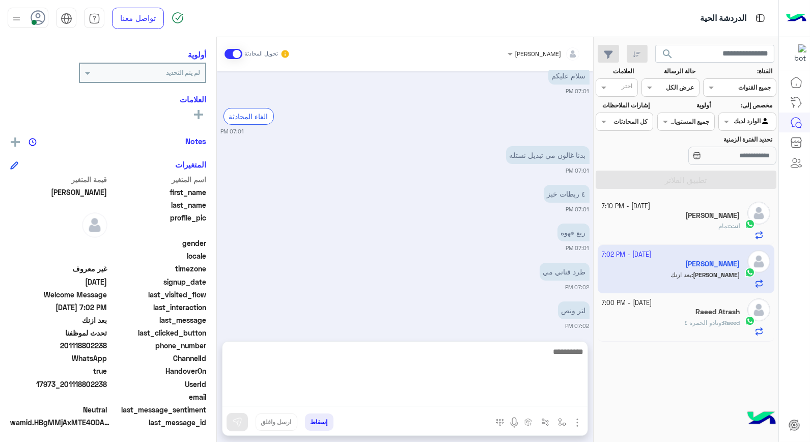
click at [547, 399] on textarea at bounding box center [404, 375] width 365 height 61
type textarea "****"
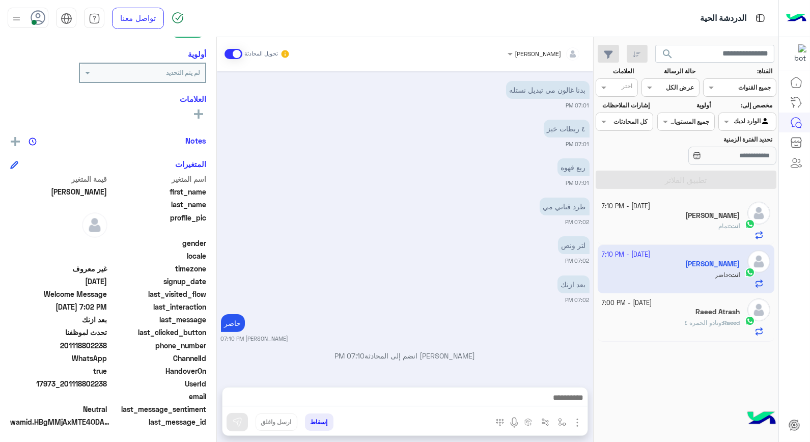
drag, startPoint x: 72, startPoint y: 380, endPoint x: 107, endPoint y: 383, distance: 35.8
click at [107, 383] on span "17973_201118802238" at bounding box center [58, 383] width 97 height 11
copy span "1118802238"
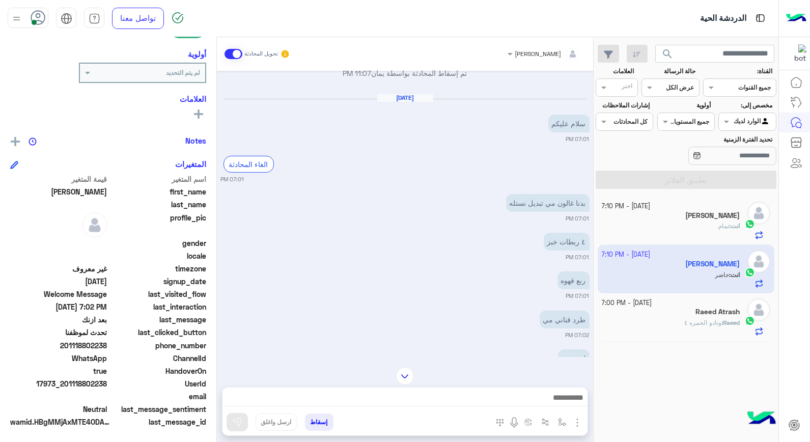
copy span "1118802238"
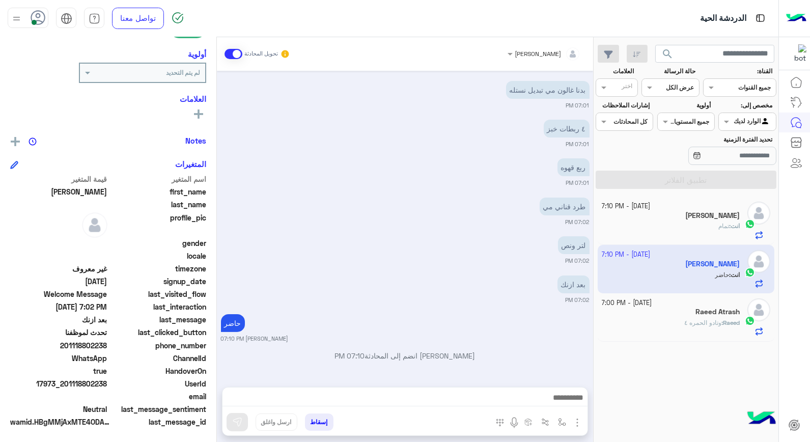
scroll to position [91, 0]
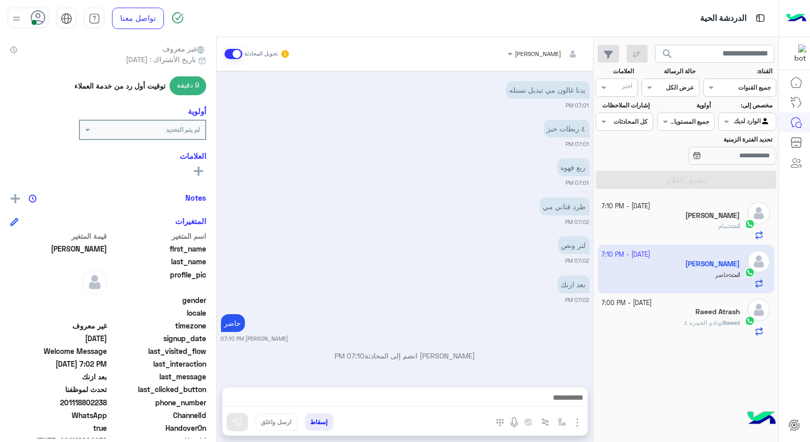
click at [696, 314] on h5 "Raeed Atrash" at bounding box center [717, 311] width 44 height 9
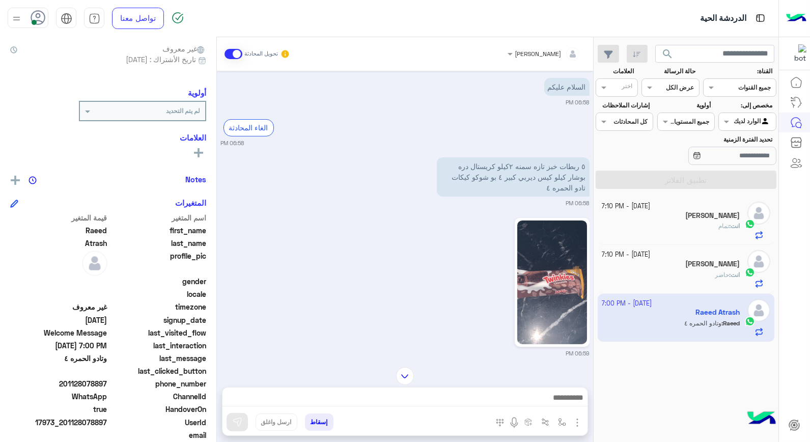
scroll to position [451, 0]
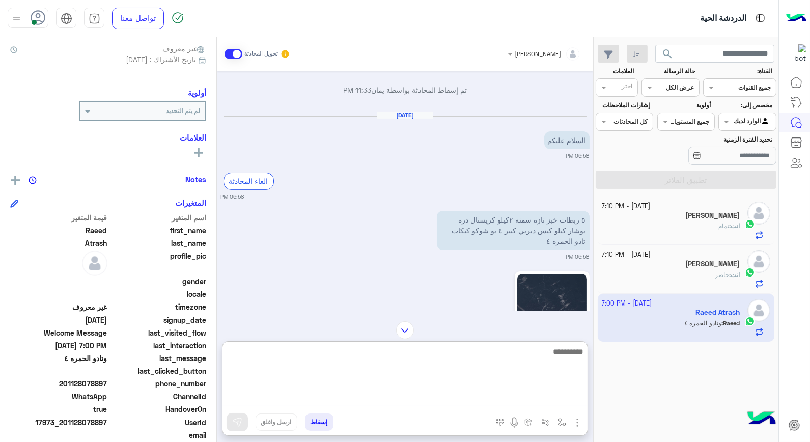
click at [550, 395] on textarea at bounding box center [404, 375] width 365 height 61
type textarea "****"
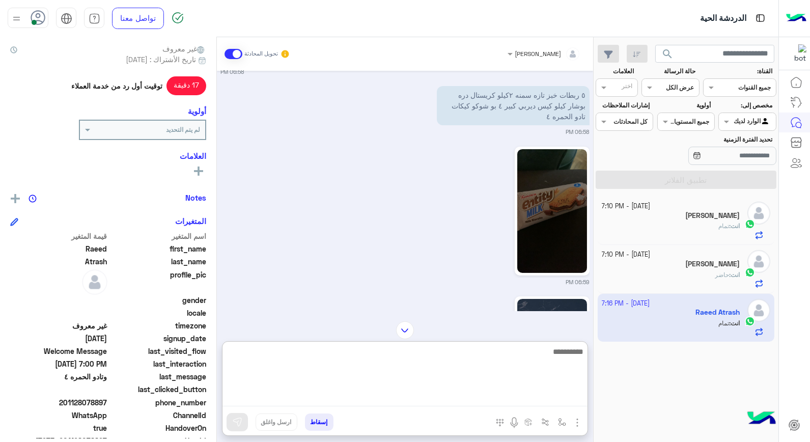
scroll to position [528, 0]
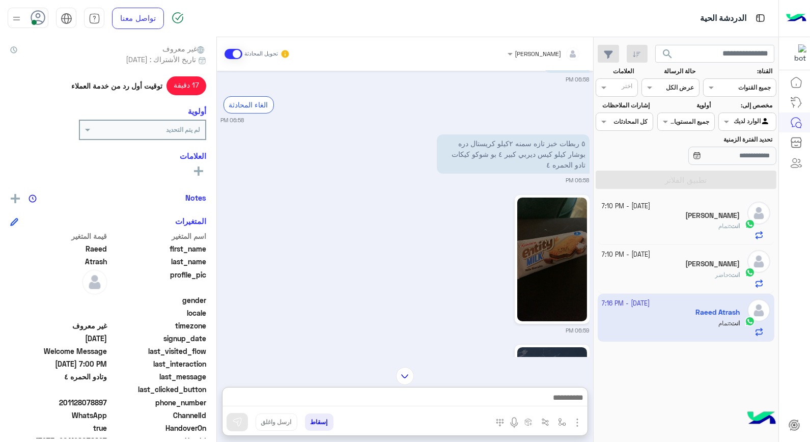
click at [708, 281] on div "انت : حاضر" at bounding box center [670, 279] width 138 height 18
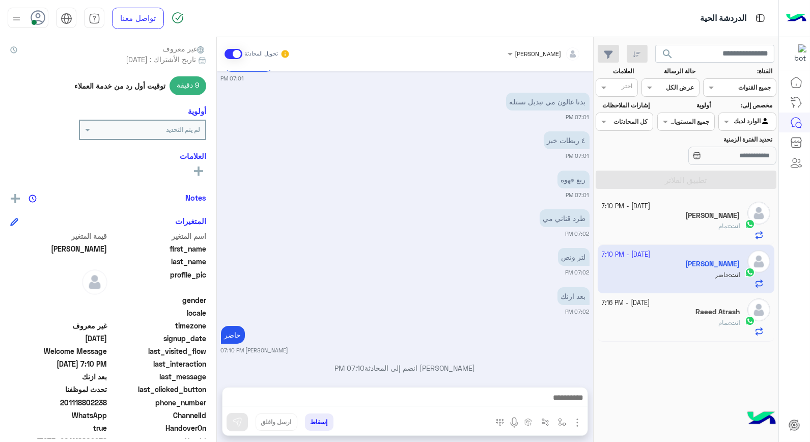
scroll to position [489, 0]
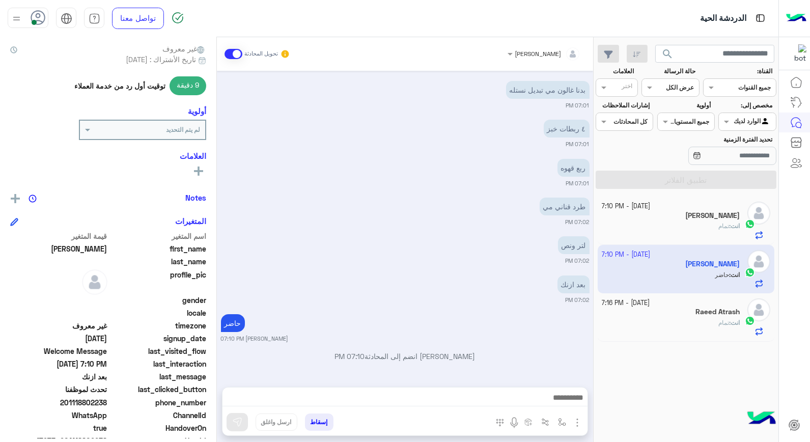
click at [311, 421] on button "إسقاط" at bounding box center [319, 421] width 28 height 17
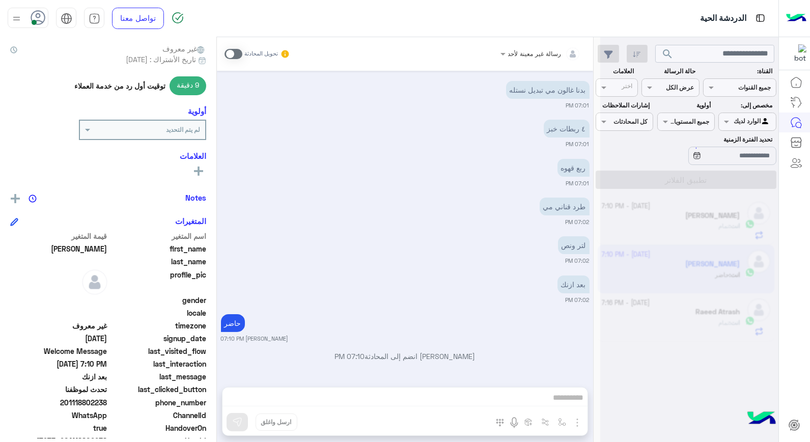
scroll to position [515, 0]
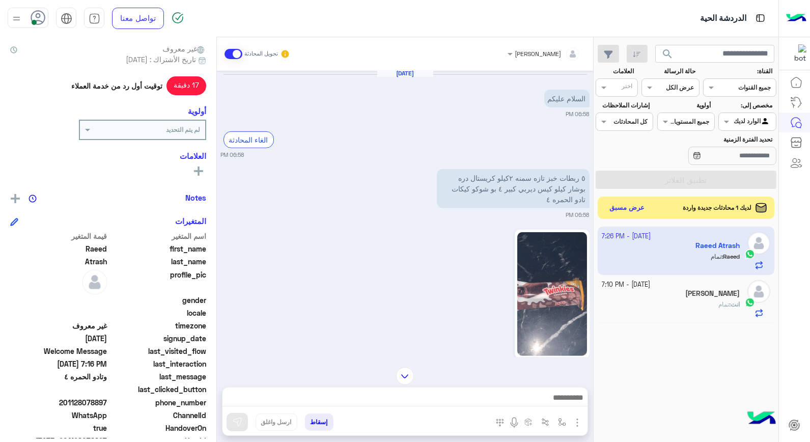
scroll to position [148, 0]
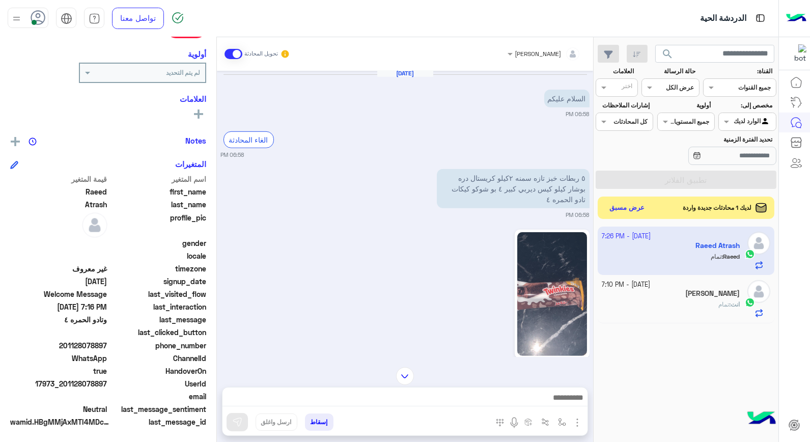
drag, startPoint x: 76, startPoint y: 382, endPoint x: 108, endPoint y: 382, distance: 32.1
click at [107, 382] on span "17973_201128078897" at bounding box center [58, 383] width 97 height 11
copy span "28078897"
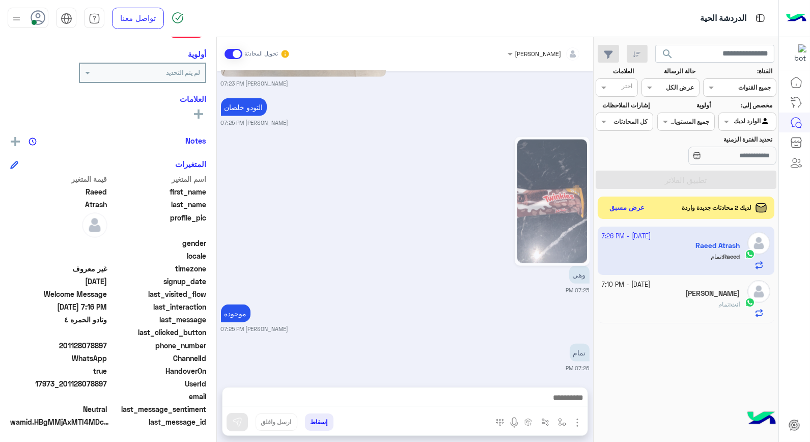
scroll to position [2247, 0]
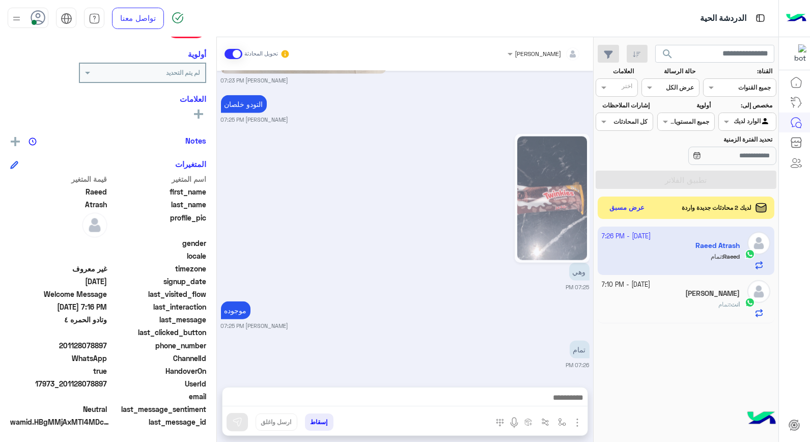
click at [319, 419] on button "إسقاط" at bounding box center [319, 421] width 28 height 17
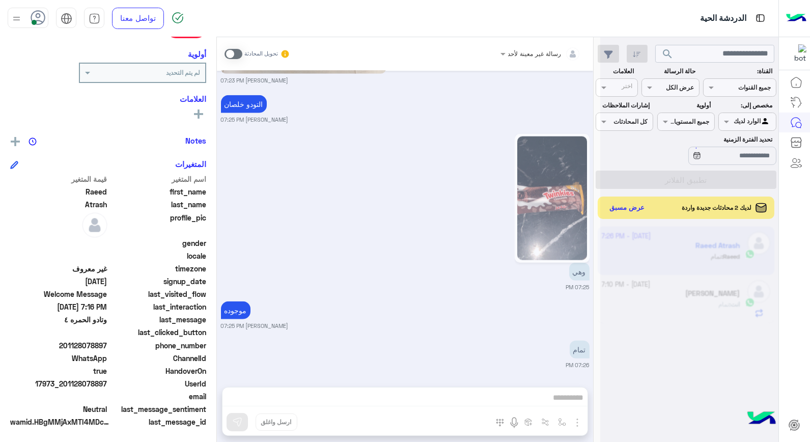
scroll to position [2273, 0]
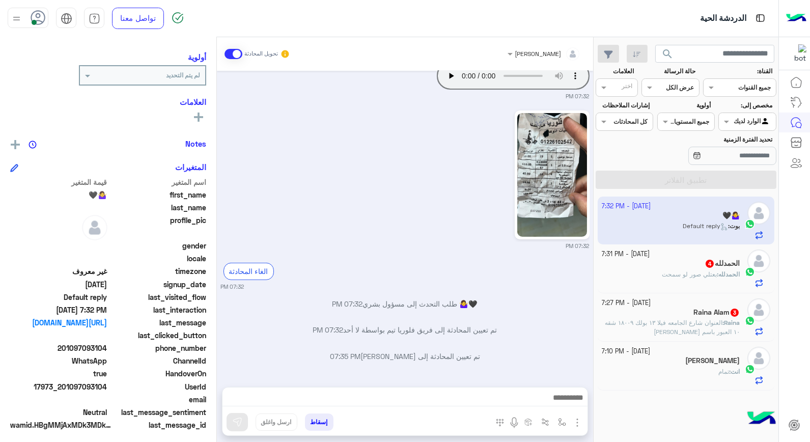
scroll to position [129, 0]
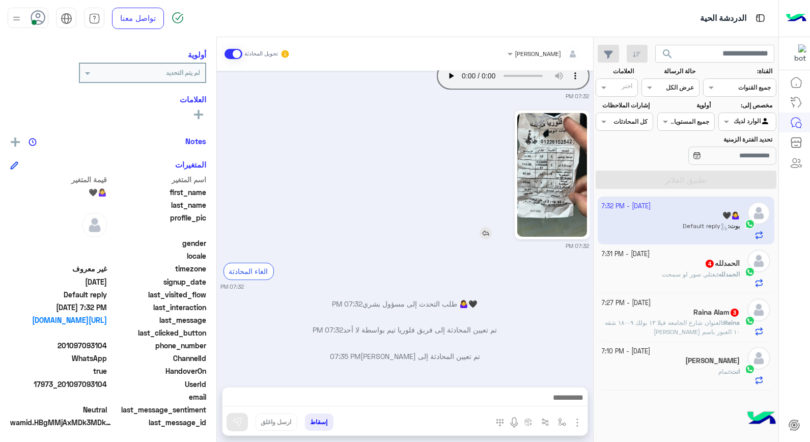
click at [555, 202] on img at bounding box center [552, 175] width 70 height 124
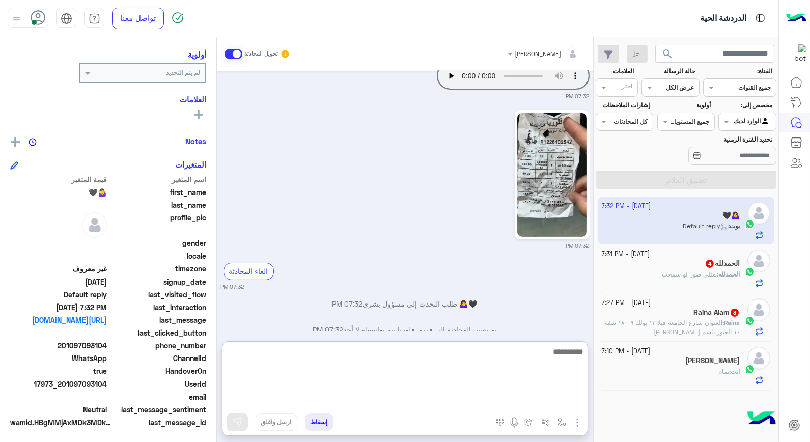
click at [491, 394] on textarea at bounding box center [404, 375] width 365 height 61
type textarea "********"
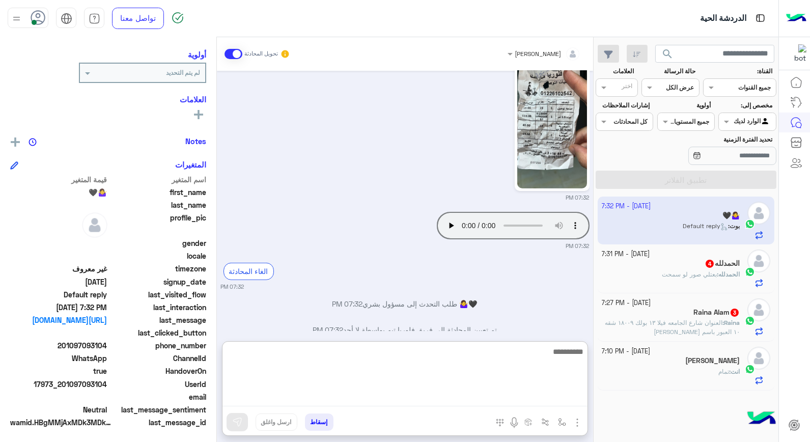
scroll to position [703, 0]
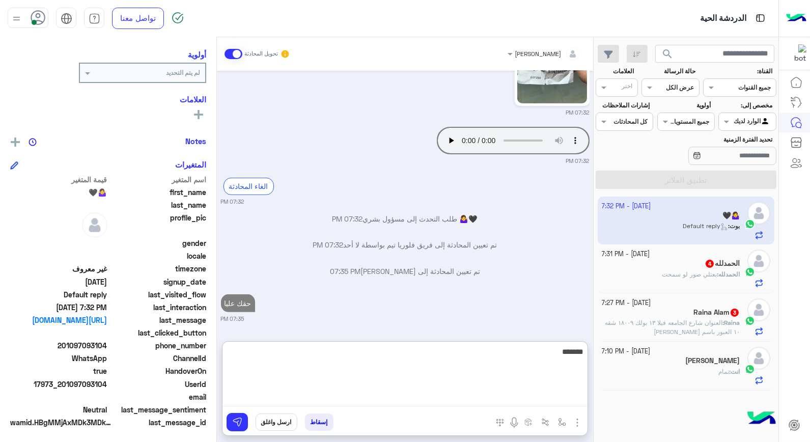
type textarea "********"
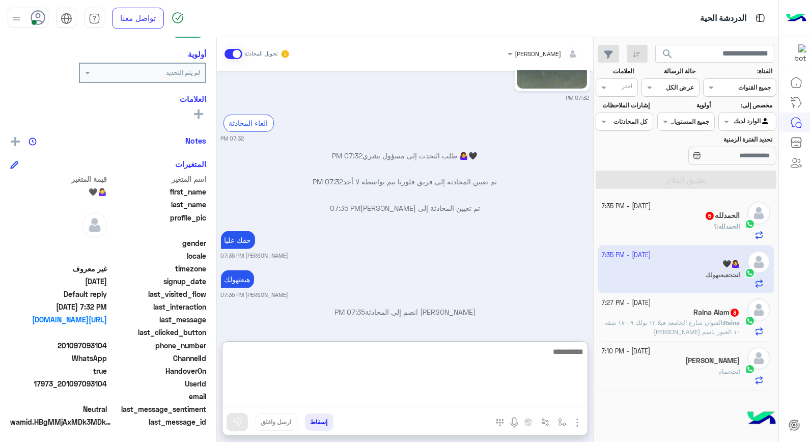
scroll to position [767, 0]
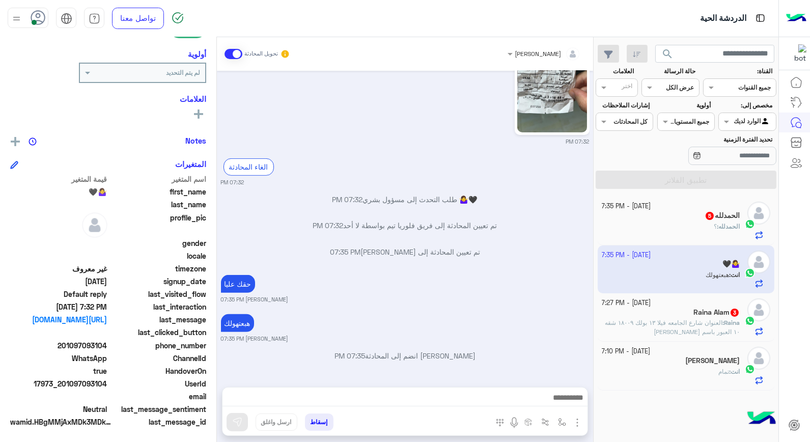
click at [707, 226] on div "الحمدلله : ؟" at bounding box center [670, 231] width 138 height 18
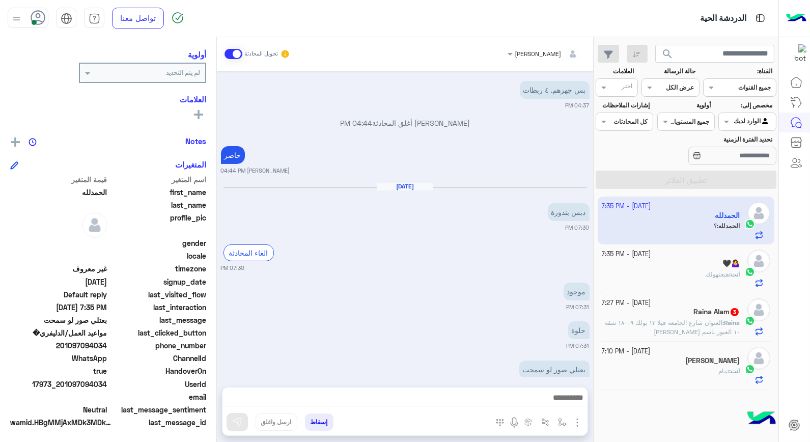
scroll to position [477, 0]
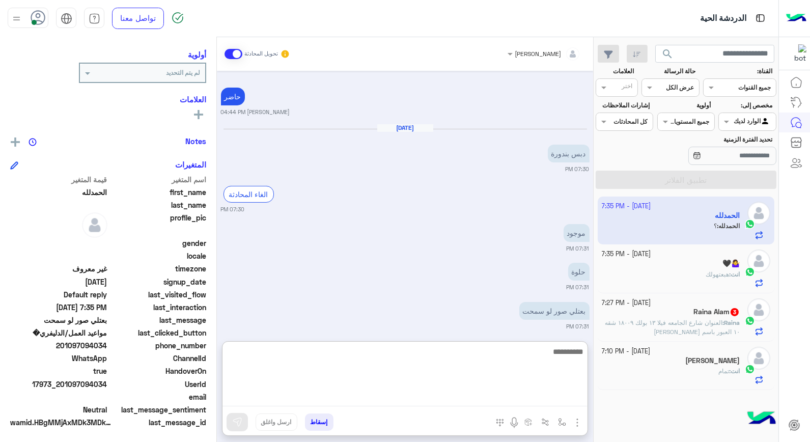
click at [542, 394] on textarea at bounding box center [404, 375] width 365 height 61
type textarea "****"
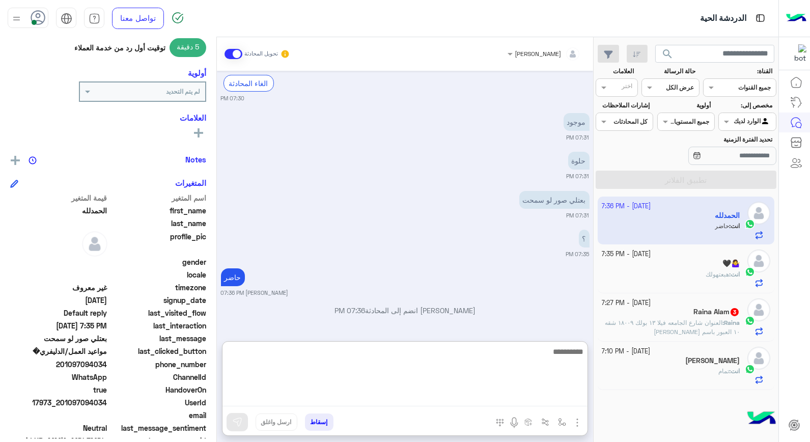
scroll to position [148, 0]
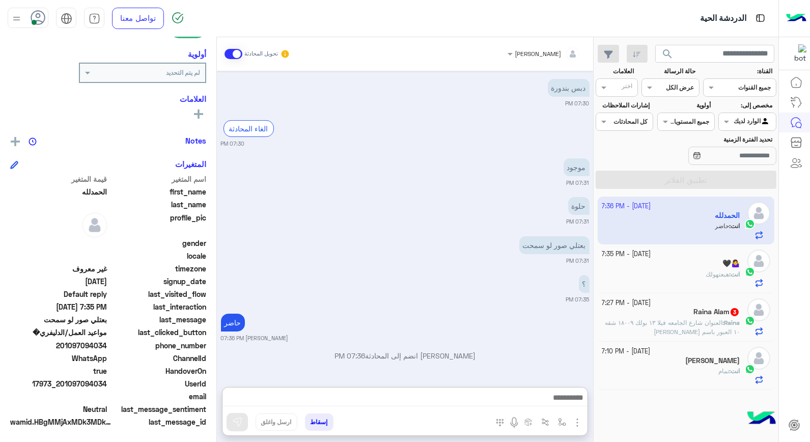
click at [672, 314] on div "Raina Alam 3" at bounding box center [670, 312] width 138 height 11
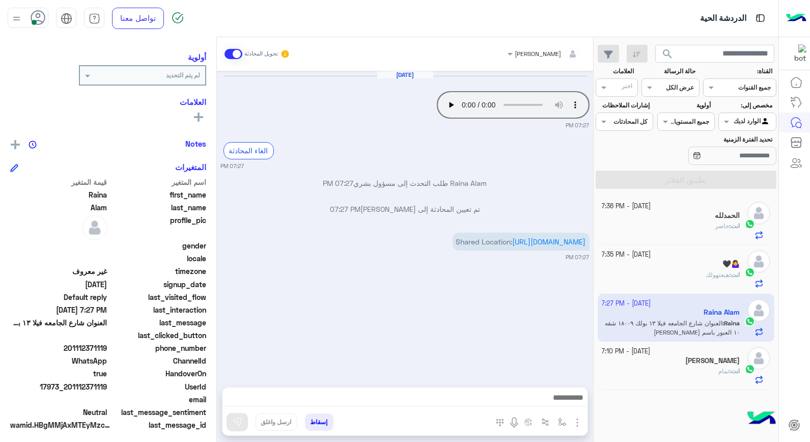
scroll to position [129, 0]
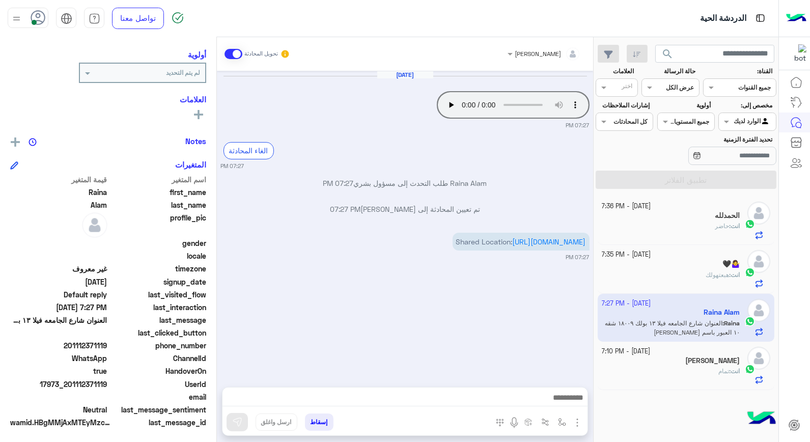
click at [496, 297] on div "Oct 7, 2025 Your browser does not support the audio tag. 07:27 PM الغاء المحادث…" at bounding box center [405, 224] width 376 height 306
click at [426, 168] on div "Oct 7, 2025 Your browser does not support the audio tag. 07:27 PM الغاء المحادث…" at bounding box center [405, 224] width 376 height 306
click at [399, 125] on small "07:27 PM" at bounding box center [405, 125] width 368 height 8
click at [398, 125] on small "07:27 PM" at bounding box center [405, 125] width 368 height 8
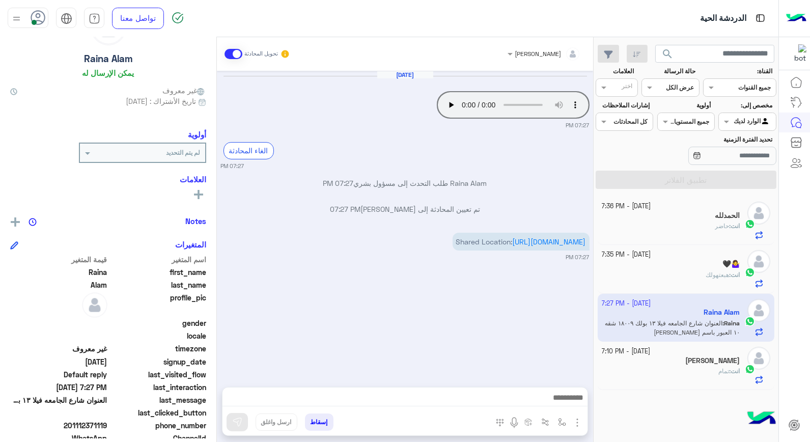
scroll to position [0, 0]
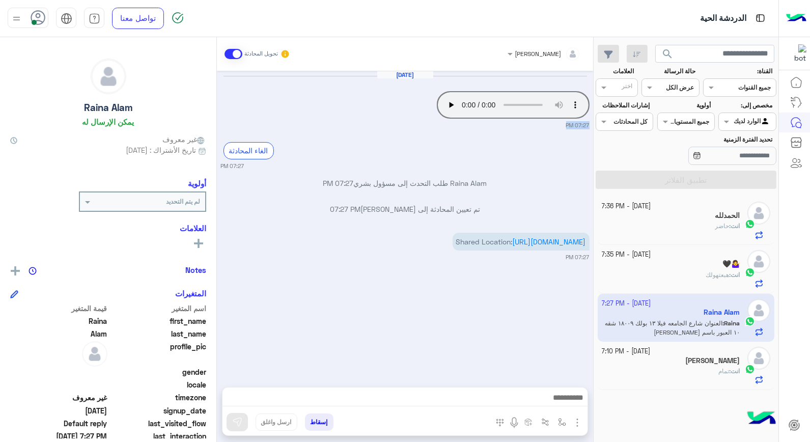
drag, startPoint x: 332, startPoint y: 153, endPoint x: 354, endPoint y: 83, distance: 73.1
click at [354, 83] on div "Oct 7, 2025 Your browser does not support the audio tag. 07:27 PM الغاء المحادث…" at bounding box center [405, 224] width 376 height 306
drag, startPoint x: 354, startPoint y: 83, endPoint x: 404, endPoint y: 136, distance: 72.3
click at [404, 136] on div "Oct 7, 2025 Your browser does not support the audio tag. 07:27 PM الغاء المحادث…" at bounding box center [405, 224] width 376 height 306
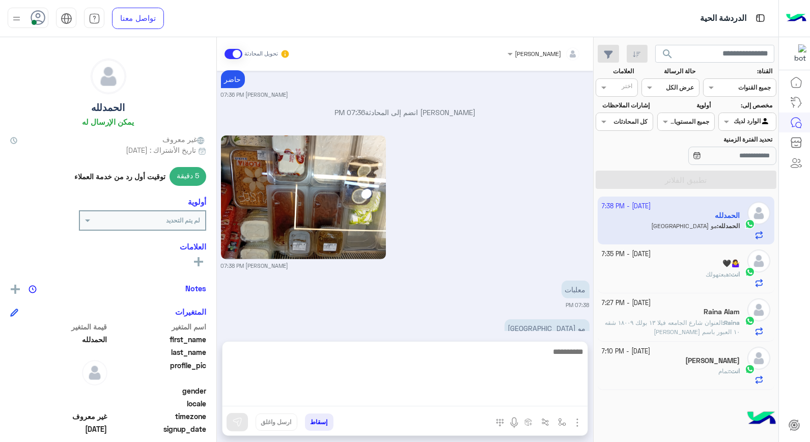
click at [528, 395] on textarea at bounding box center [404, 375] width 365 height 61
type textarea "****"
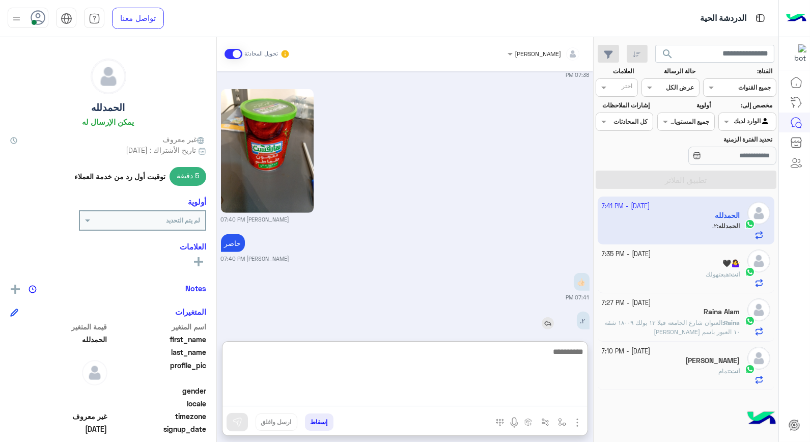
scroll to position [1139, 0]
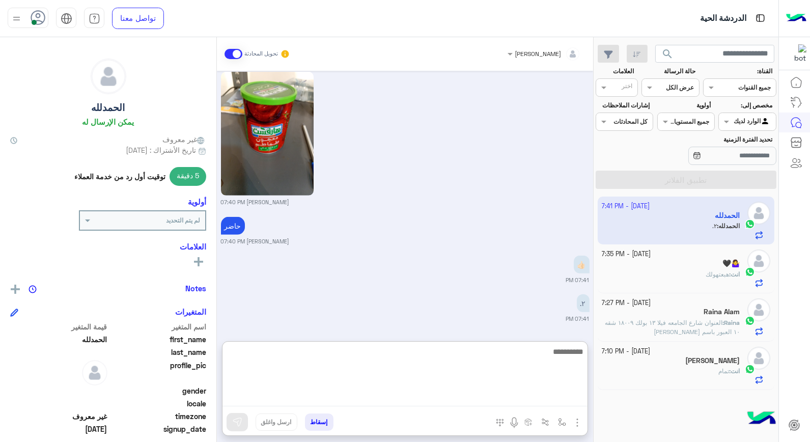
click at [561, 353] on textarea at bounding box center [404, 375] width 365 height 61
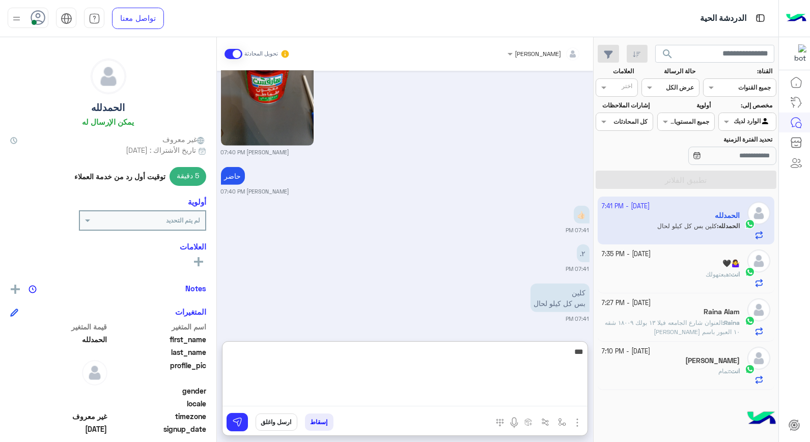
type textarea "****"
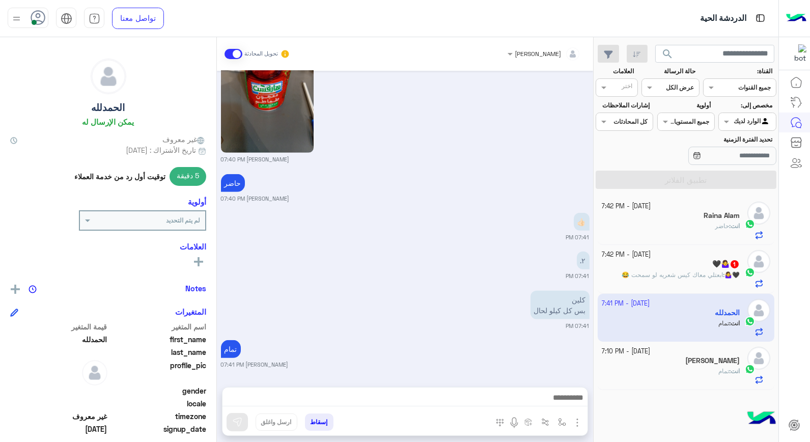
click at [697, 262] on div "🖤🤷‍♀️ 1" at bounding box center [670, 265] width 138 height 11
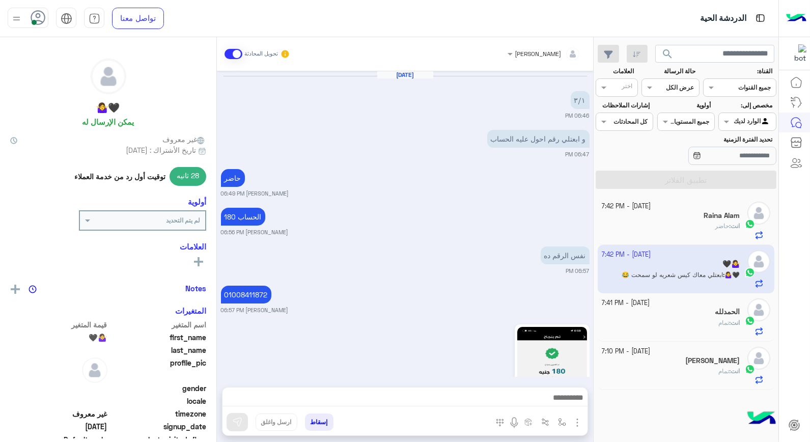
scroll to position [620, 0]
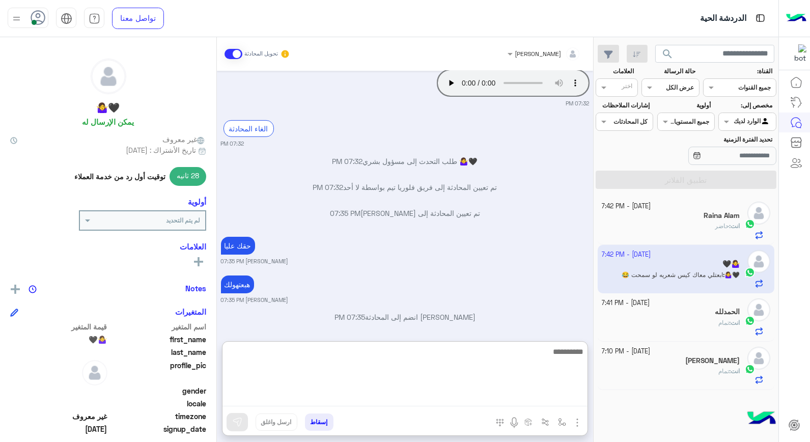
click at [551, 399] on textarea at bounding box center [404, 375] width 365 height 61
type textarea "***"
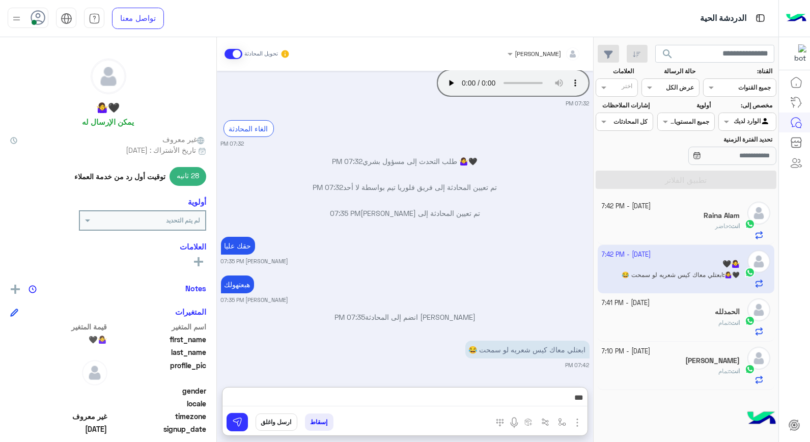
click at [650, 306] on small "[DATE] - 7:41 PM" at bounding box center [625, 303] width 48 height 10
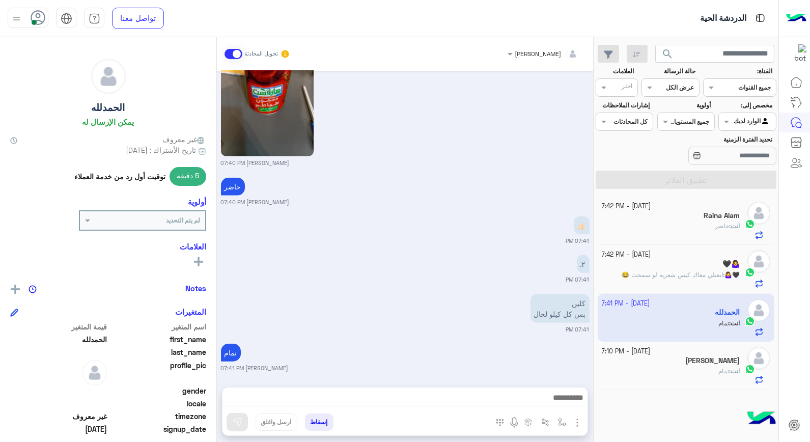
scroll to position [1426, 0]
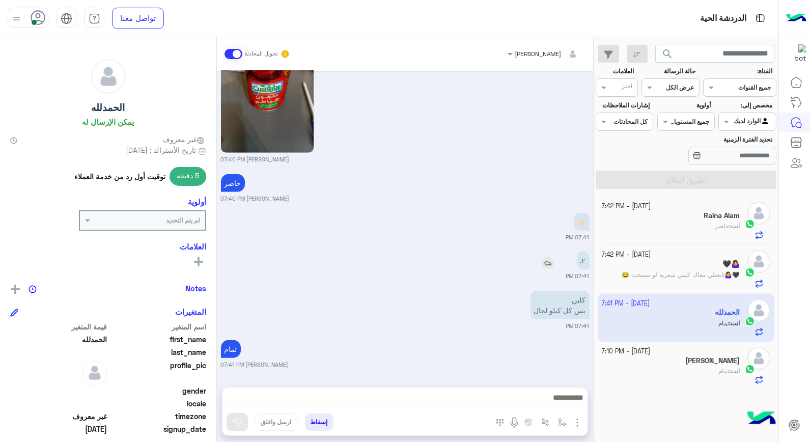
click at [544, 265] on img at bounding box center [547, 263] width 12 height 12
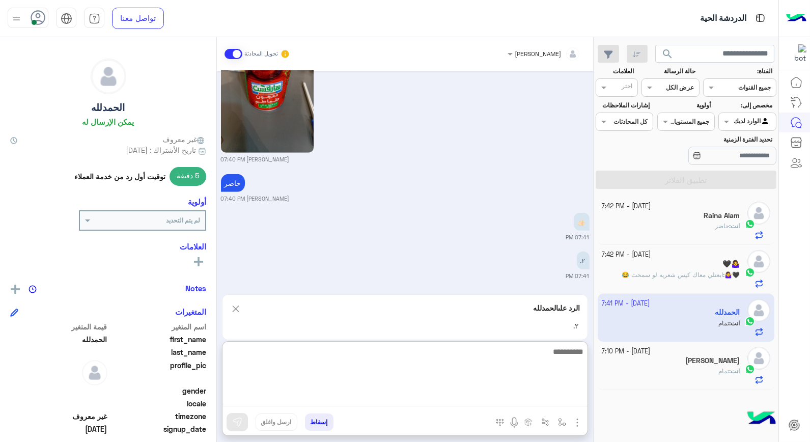
click at [534, 397] on textarea at bounding box center [404, 375] width 365 height 61
type textarea "**********"
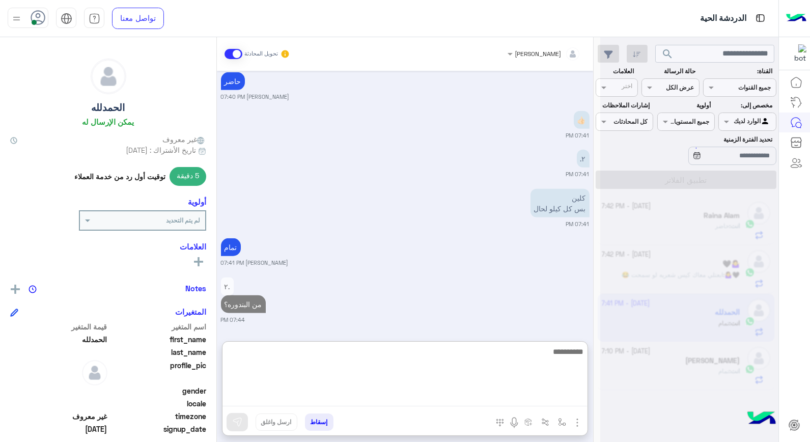
scroll to position [1529, 0]
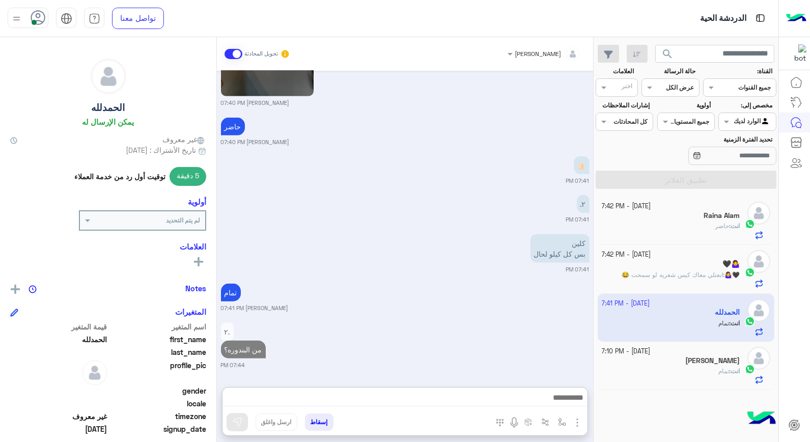
click at [714, 267] on div "🖤🤷‍♀️" at bounding box center [670, 265] width 138 height 11
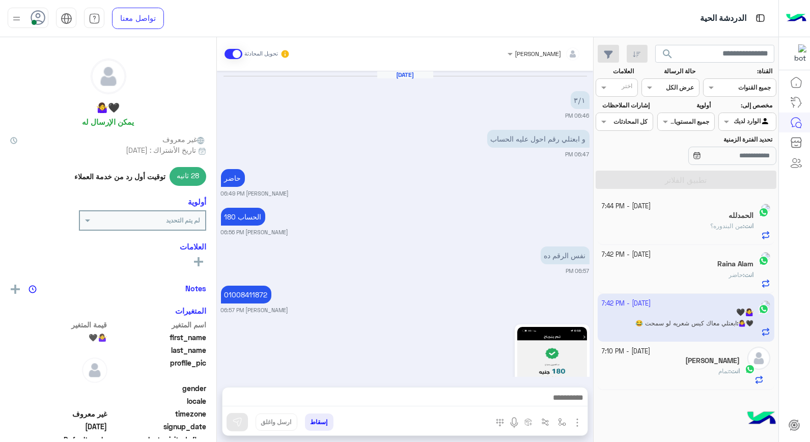
scroll to position [620, 0]
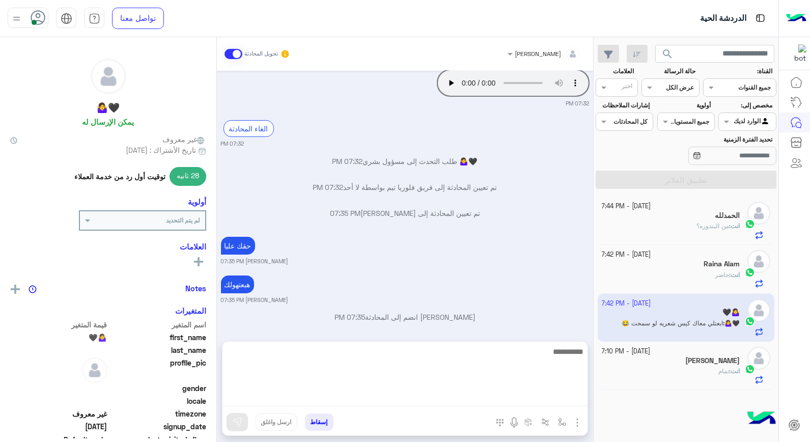
click at [520, 394] on textarea at bounding box center [404, 375] width 365 height 61
type textarea "*"
type textarea "****"
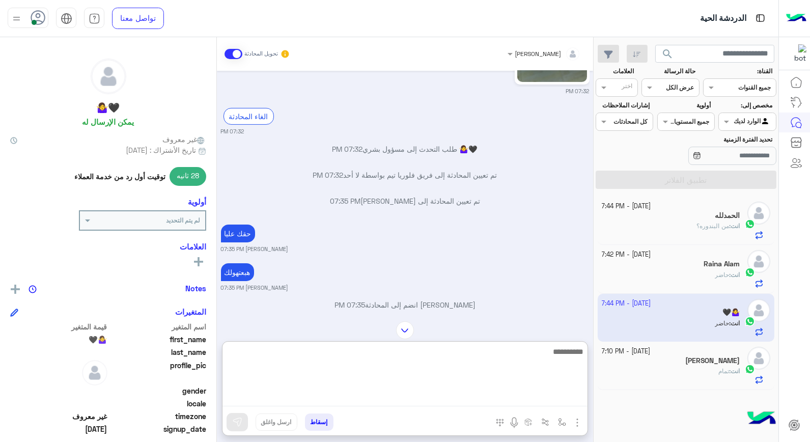
scroll to position [591, 0]
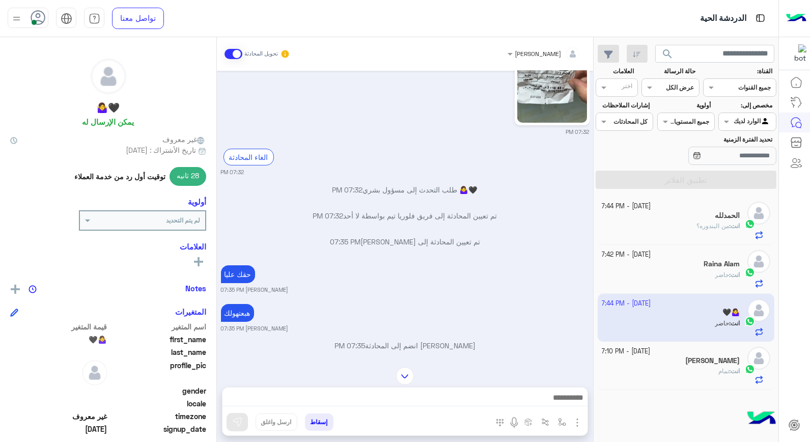
click at [699, 271] on div "انت : حاضر" at bounding box center [670, 279] width 138 height 18
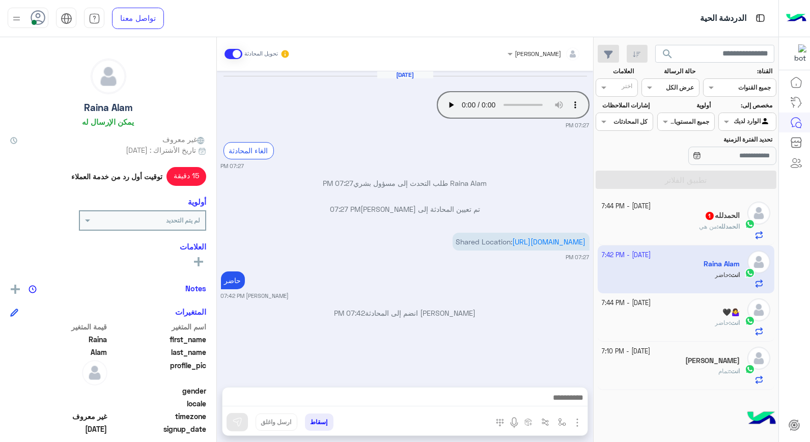
scroll to position [148, 0]
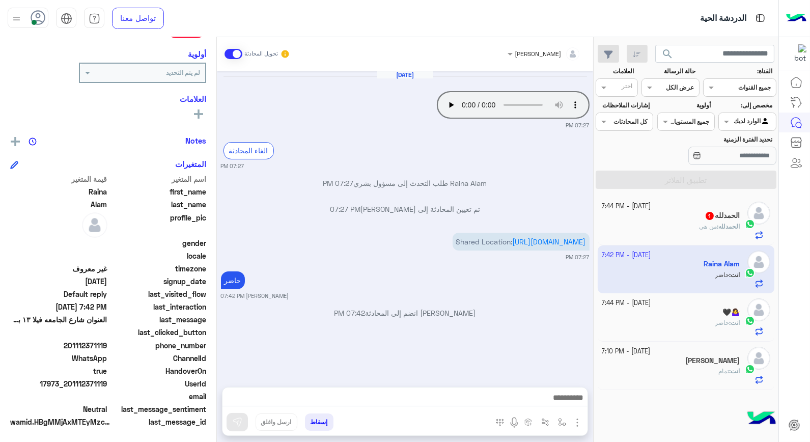
drag, startPoint x: 70, startPoint y: 378, endPoint x: 109, endPoint y: 384, distance: 39.2
click at [107, 384] on span "17973_201112371119" at bounding box center [58, 383] width 97 height 11
copy span "01112371119"
click at [651, 222] on div "ال[PERSON_NAME] : ." at bounding box center [670, 231] width 138 height 18
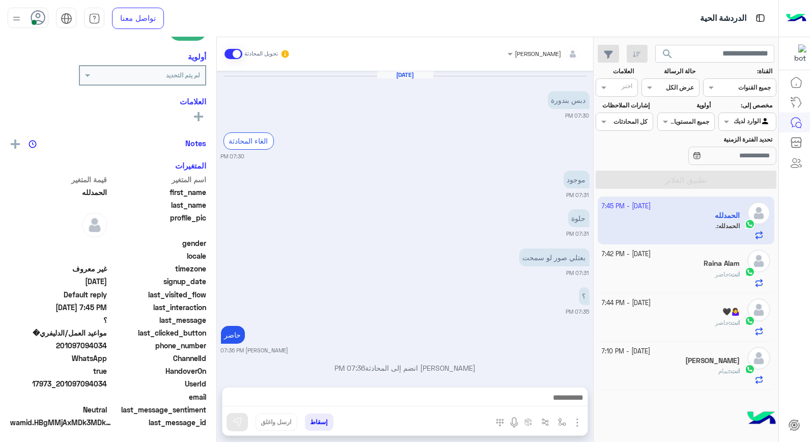
scroll to position [847, 0]
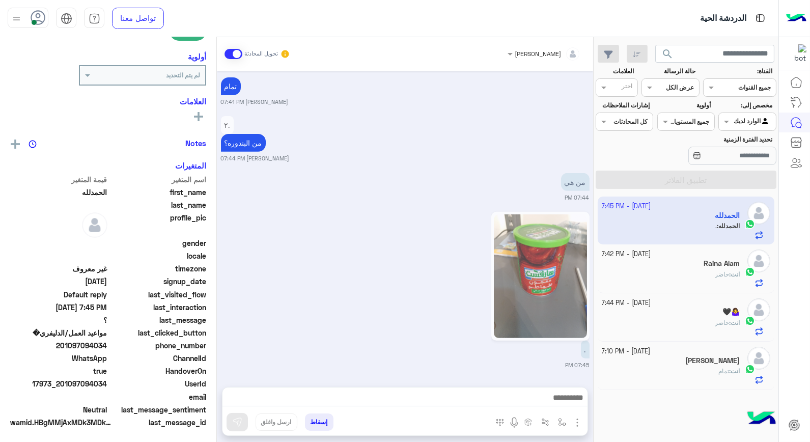
click at [677, 359] on div "[PERSON_NAME]" at bounding box center [670, 361] width 138 height 11
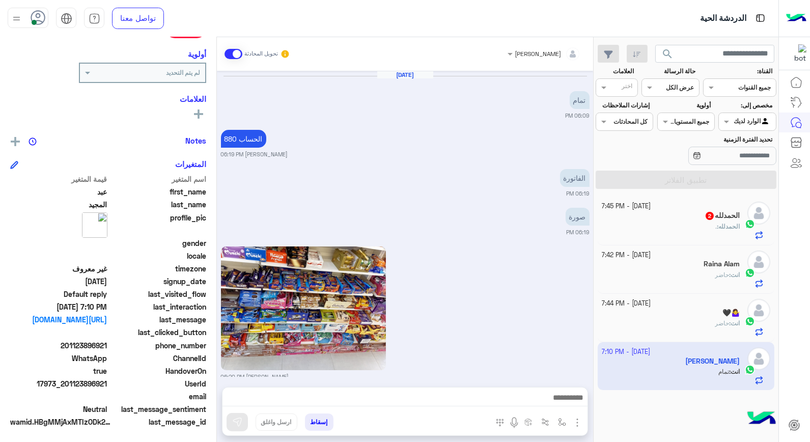
scroll to position [726, 0]
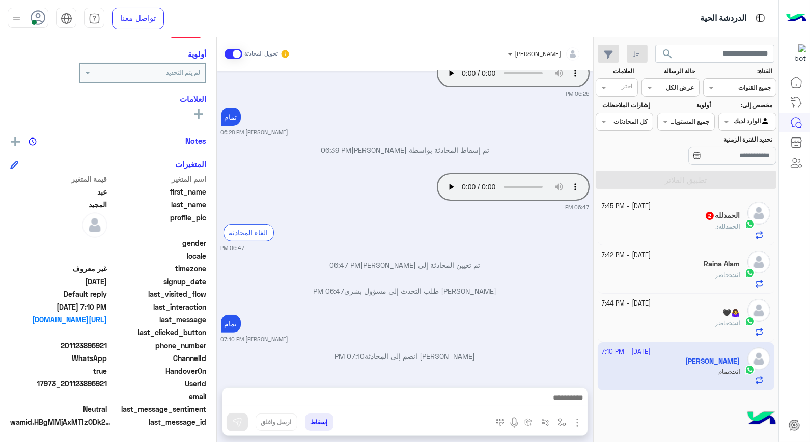
click at [515, 53] on span at bounding box center [508, 53] width 13 height 11
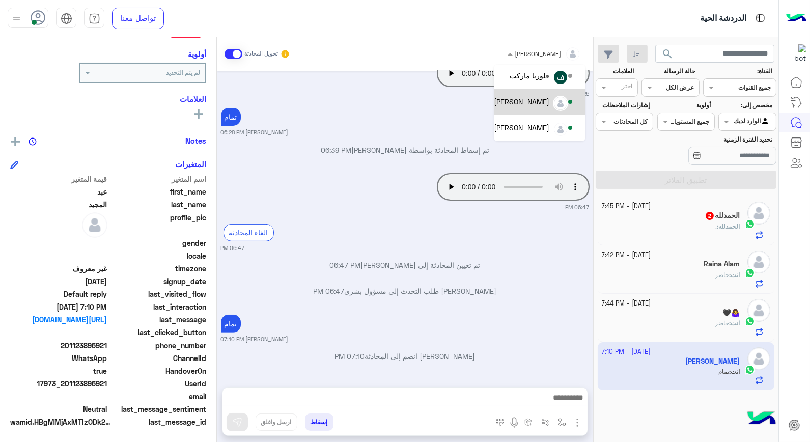
scroll to position [56, 0]
click at [530, 97] on div "[PERSON_NAME]" at bounding box center [534, 92] width 80 height 18
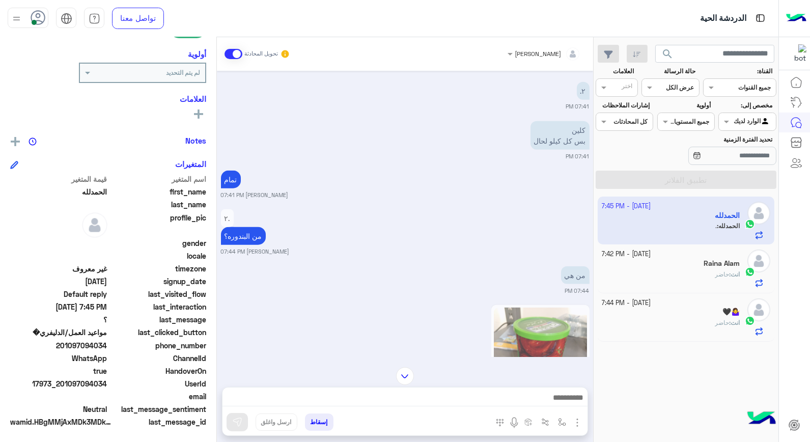
scroll to position [2332, 0]
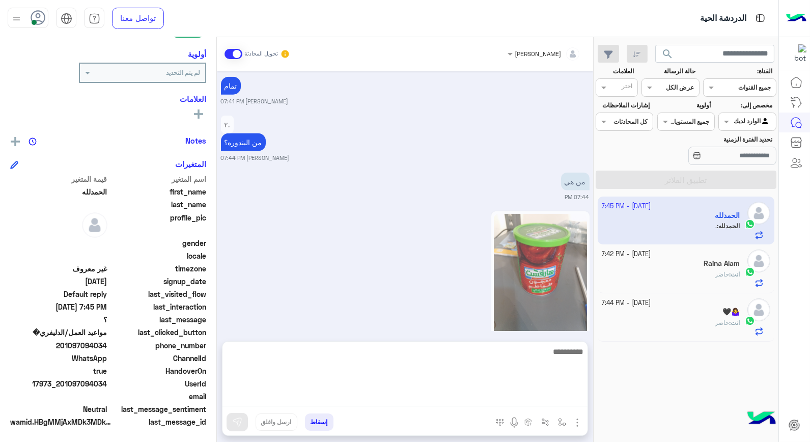
click at [537, 402] on textarea at bounding box center [404, 375] width 365 height 61
type textarea "**********"
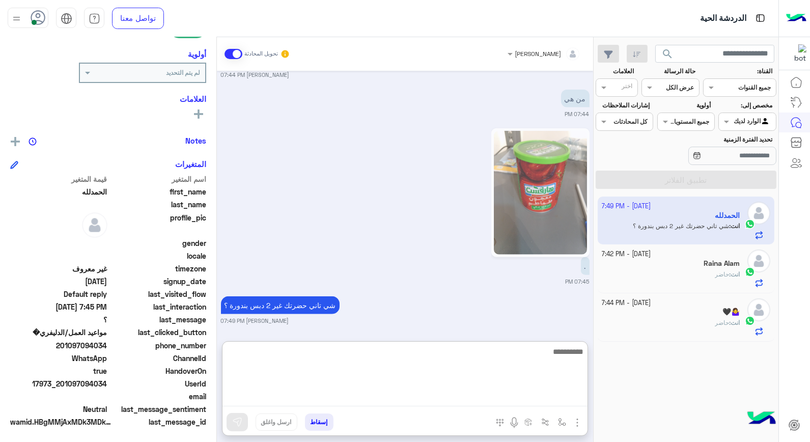
scroll to position [2416, 0]
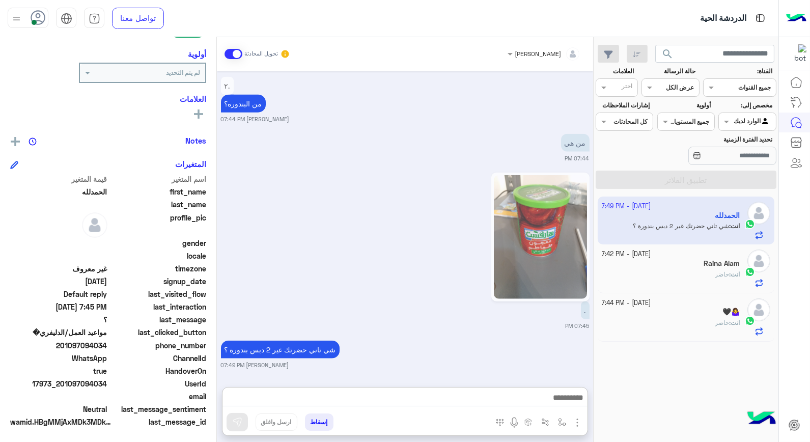
click at [698, 280] on div "انت : حاضر" at bounding box center [670, 279] width 138 height 18
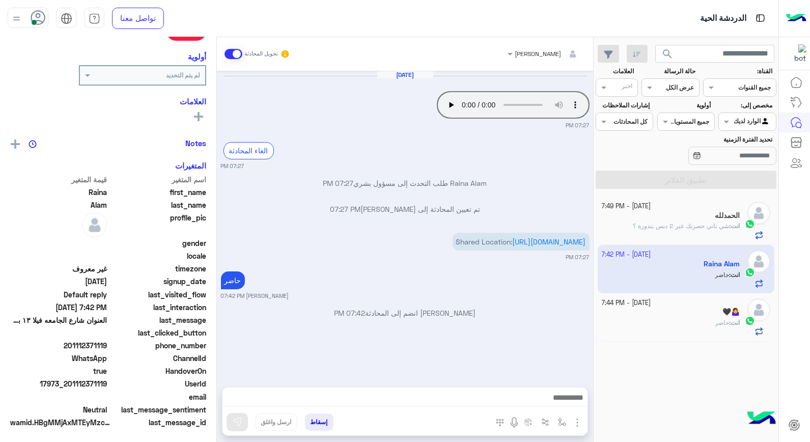
scroll to position [148, 0]
click at [322, 423] on button "إسقاط" at bounding box center [319, 421] width 28 height 17
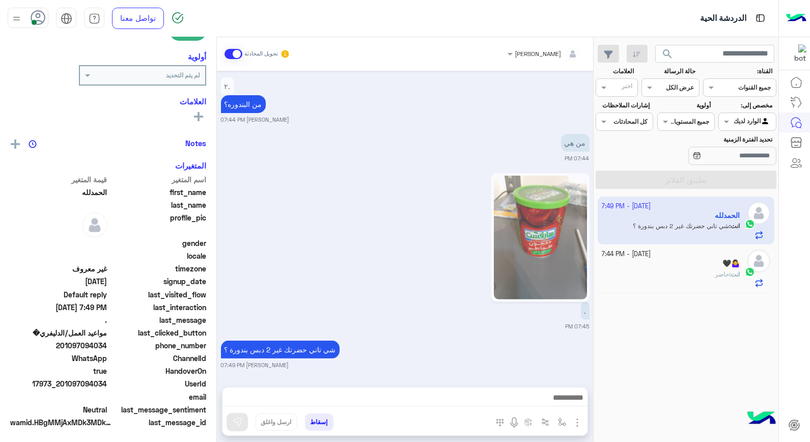
scroll to position [148, 0]
click at [686, 269] on div "🖤🤷‍♀️" at bounding box center [670, 264] width 138 height 11
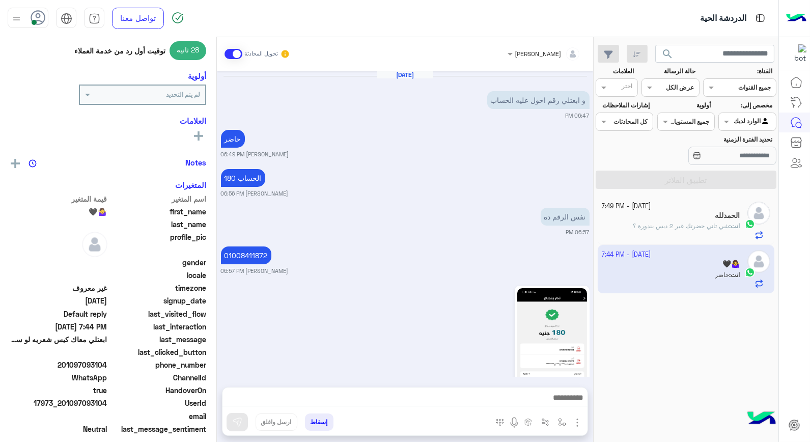
scroll to position [620, 0]
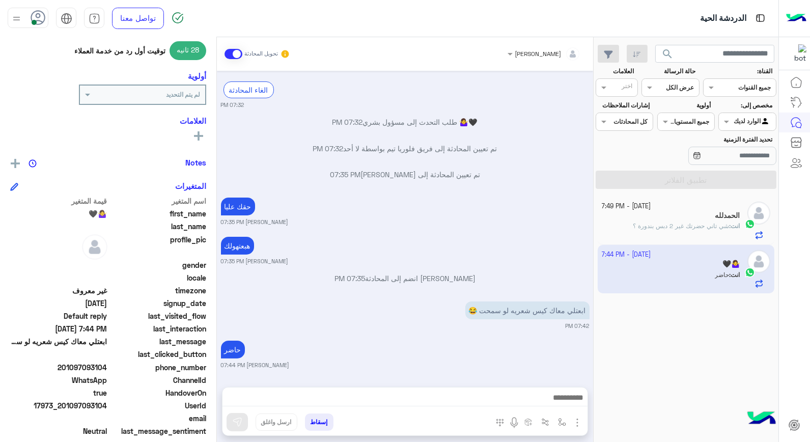
click at [734, 229] on span "انت" at bounding box center [734, 226] width 9 height 8
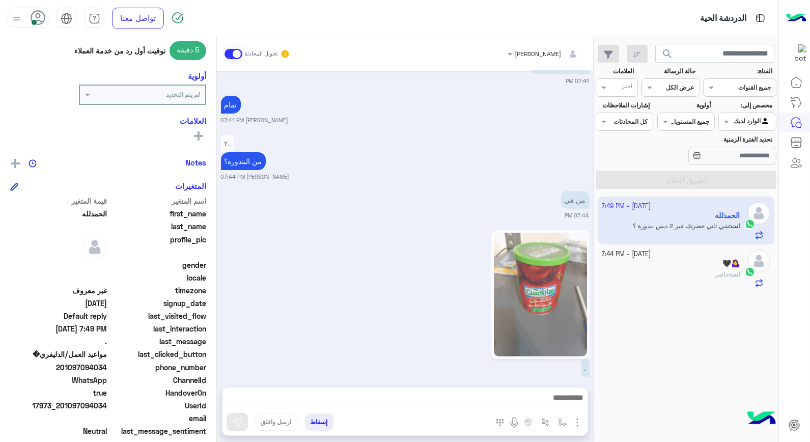
scroll to position [847, 0]
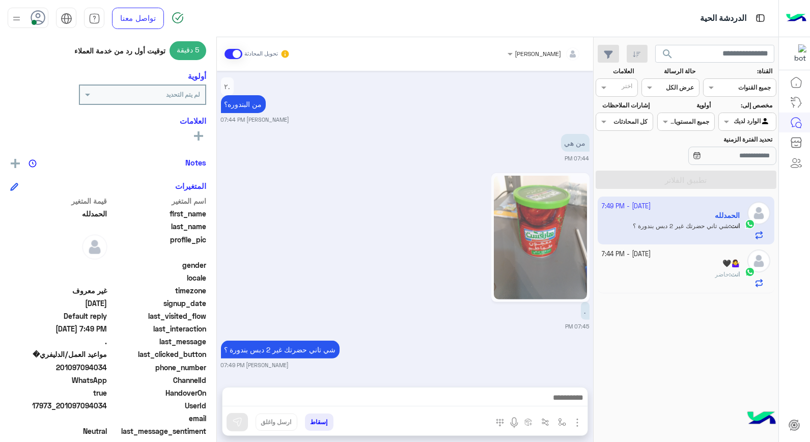
click at [719, 275] on span "حاضر" at bounding box center [721, 274] width 14 height 8
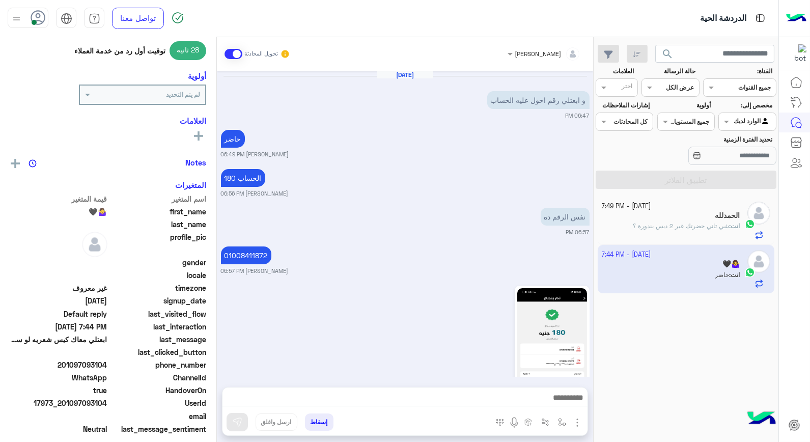
scroll to position [620, 0]
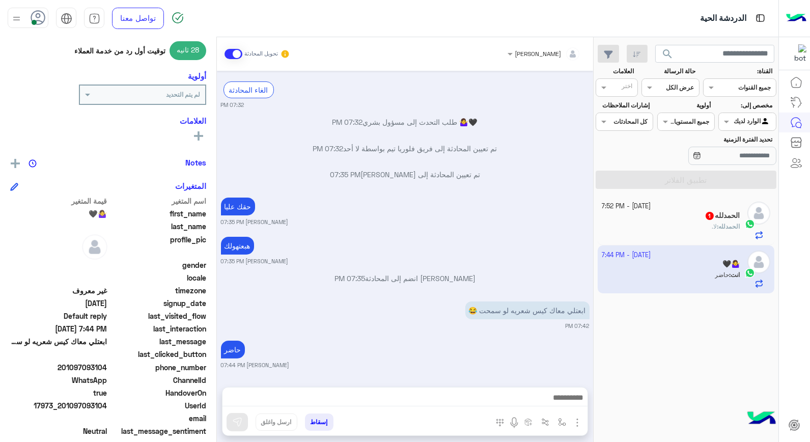
click at [731, 215] on h5 "ال[PERSON_NAME] 1" at bounding box center [721, 215] width 35 height 9
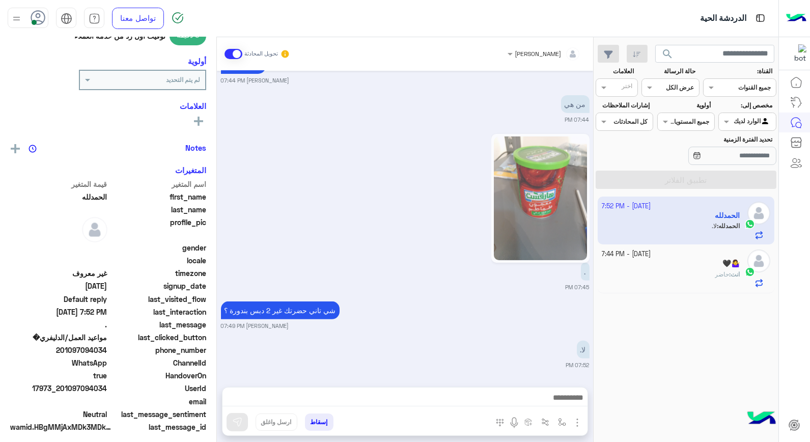
scroll to position [145, 0]
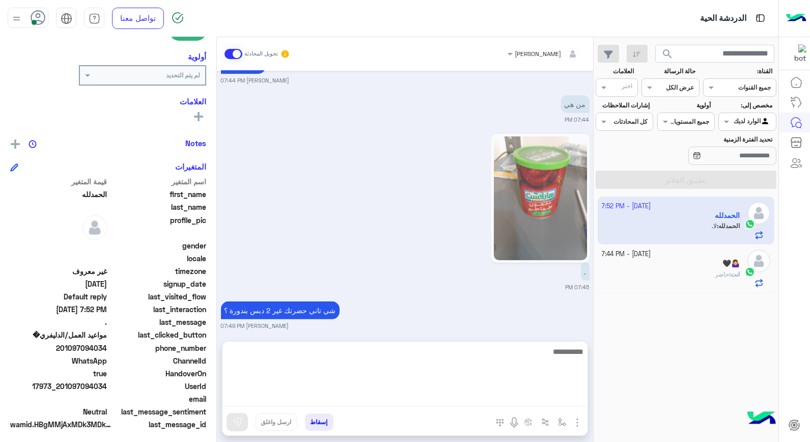
click at [403, 395] on textarea at bounding box center [404, 375] width 365 height 61
type textarea "****"
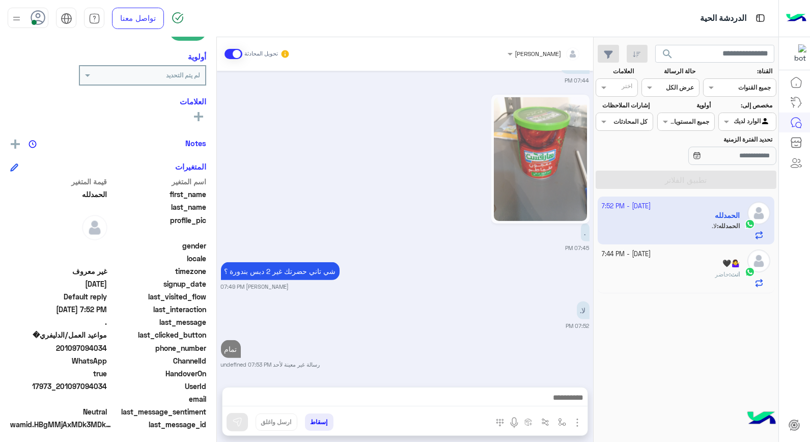
scroll to position [884, 0]
click at [74, 382] on span "17973_201097094034" at bounding box center [58, 386] width 97 height 11
click at [90, 385] on span "17973_201097094034" at bounding box center [58, 386] width 97 height 11
drag, startPoint x: 72, startPoint y: 383, endPoint x: 107, endPoint y: 384, distance: 35.1
click at [107, 384] on span "17973_201097094034" at bounding box center [58, 386] width 97 height 11
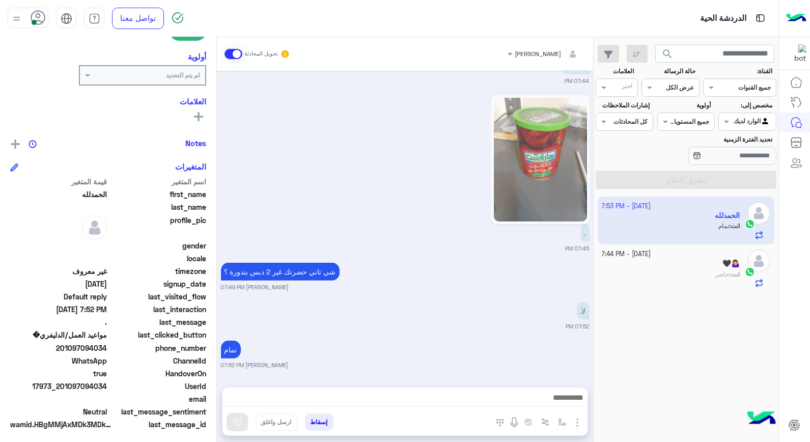
copy span "097094034"
click at [319, 419] on button "إسقاط" at bounding box center [319, 421] width 28 height 17
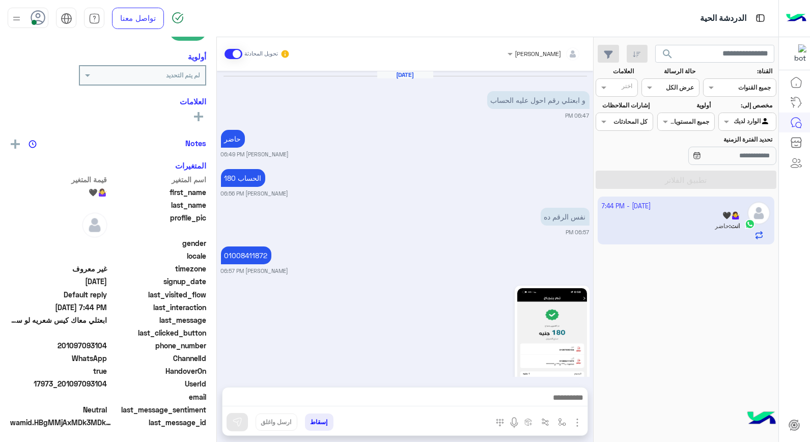
scroll to position [620, 0]
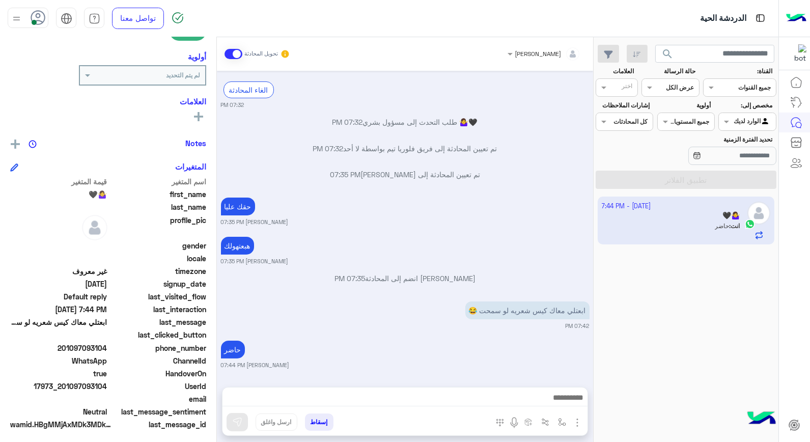
drag, startPoint x: 112, startPoint y: 382, endPoint x: 104, endPoint y: 390, distance: 11.9
click at [104, 390] on div "UserId 17973_201097093104" at bounding box center [108, 387] width 196 height 13
drag, startPoint x: 78, startPoint y: 381, endPoint x: 107, endPoint y: 383, distance: 29.1
click at [107, 383] on span "17973_201097093104" at bounding box center [58, 386] width 97 height 11
copy span "97093104"
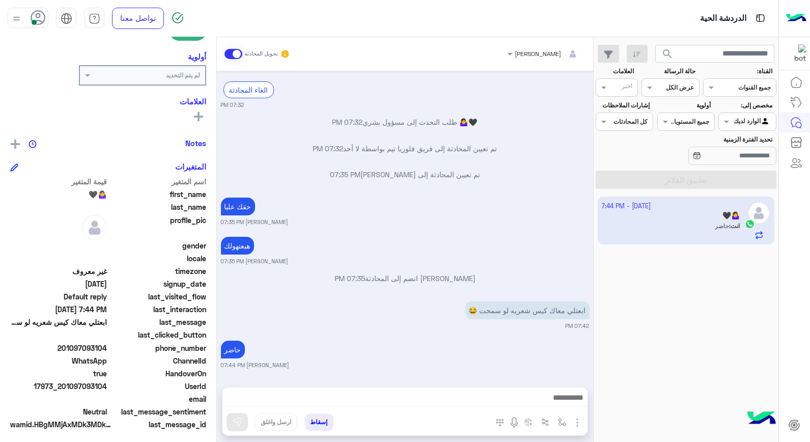
drag, startPoint x: 95, startPoint y: 385, endPoint x: 308, endPoint y: 316, distance: 224.0
click at [308, 316] on div "ابعتلي معاك كيس شعريه لو سمحت 😂 07:42 PM" at bounding box center [405, 314] width 368 height 31
drag, startPoint x: 79, startPoint y: 384, endPoint x: 108, endPoint y: 385, distance: 29.0
click at [107, 385] on span "17973_201097093104" at bounding box center [58, 386] width 97 height 11
copy span "7093104"
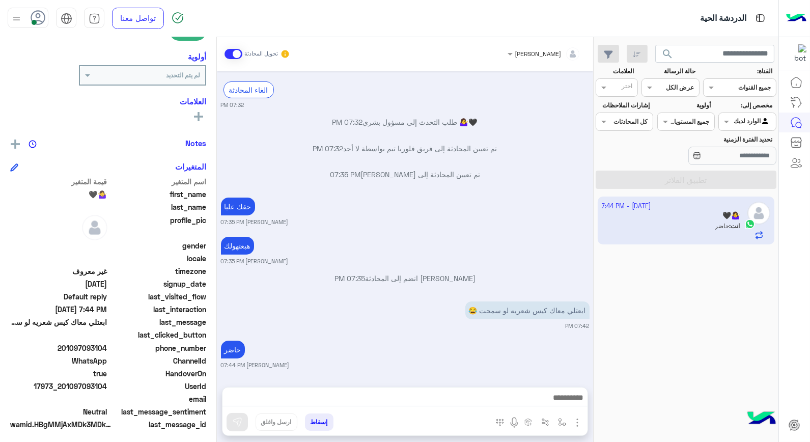
click at [321, 425] on button "إسقاط" at bounding box center [319, 421] width 28 height 17
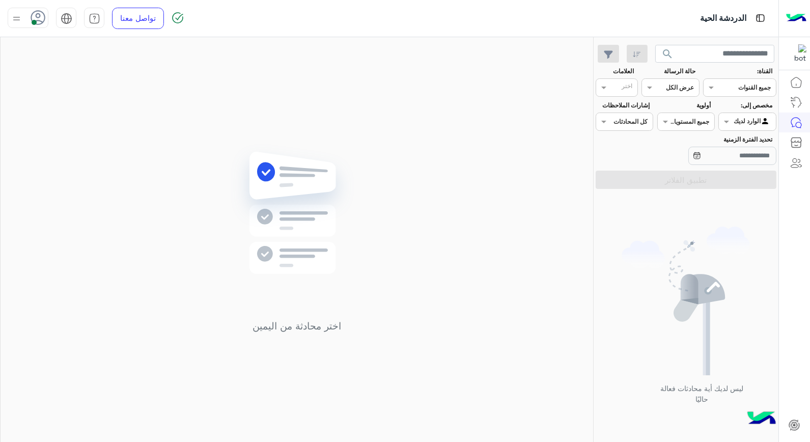
click at [39, 17] on use at bounding box center [38, 17] width 15 height 15
click at [87, 140] on label "غير متصل" at bounding box center [71, 144] width 111 height 18
click at [105, 227] on link "تسجيل الخروج" at bounding box center [91, 224] width 43 height 9
